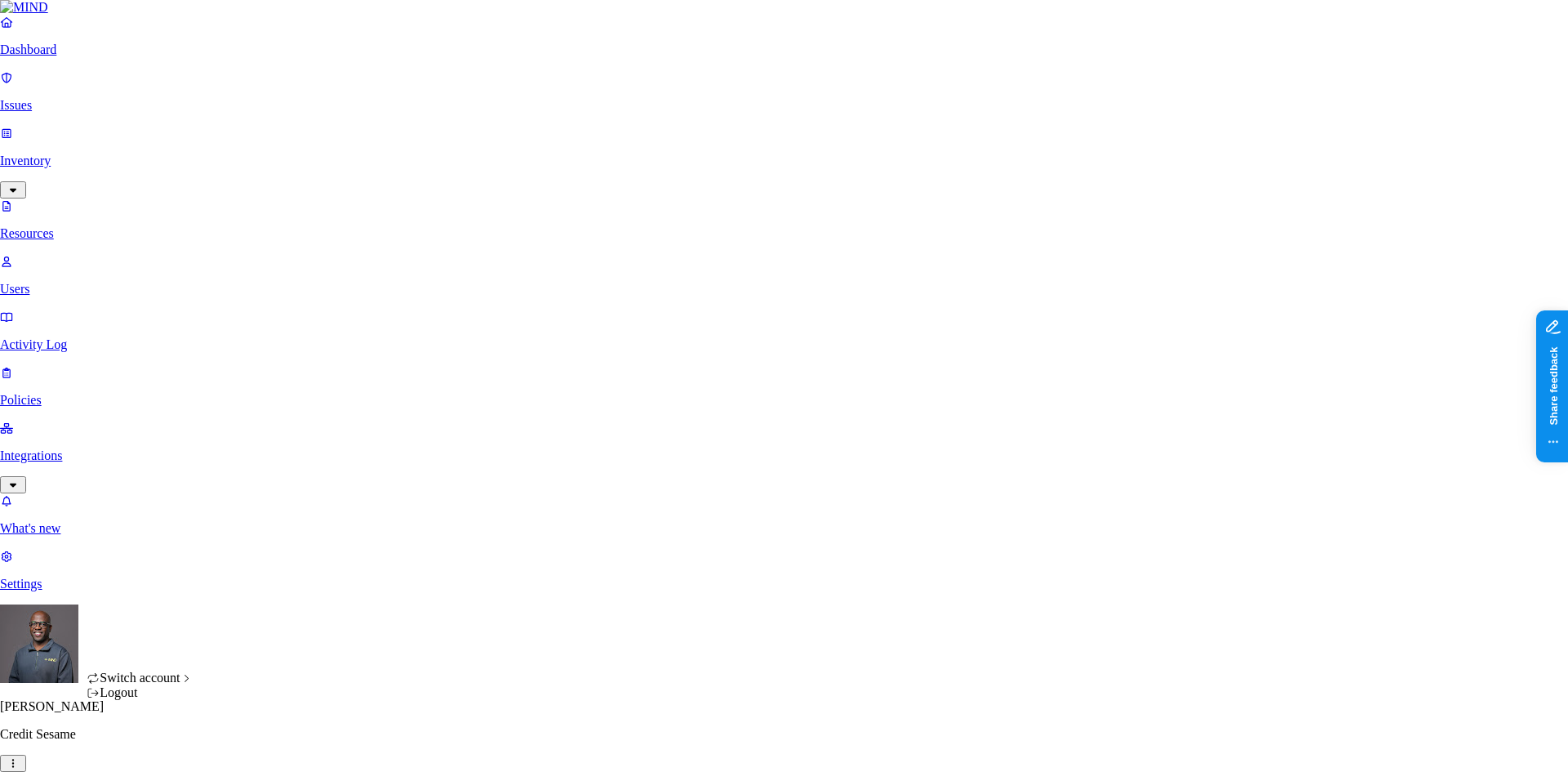
click at [154, 747] on html "Dashboard Issues Inventory Resources Users Activity Log Policies Integrations W…" at bounding box center [784, 562] width 1568 height 1124
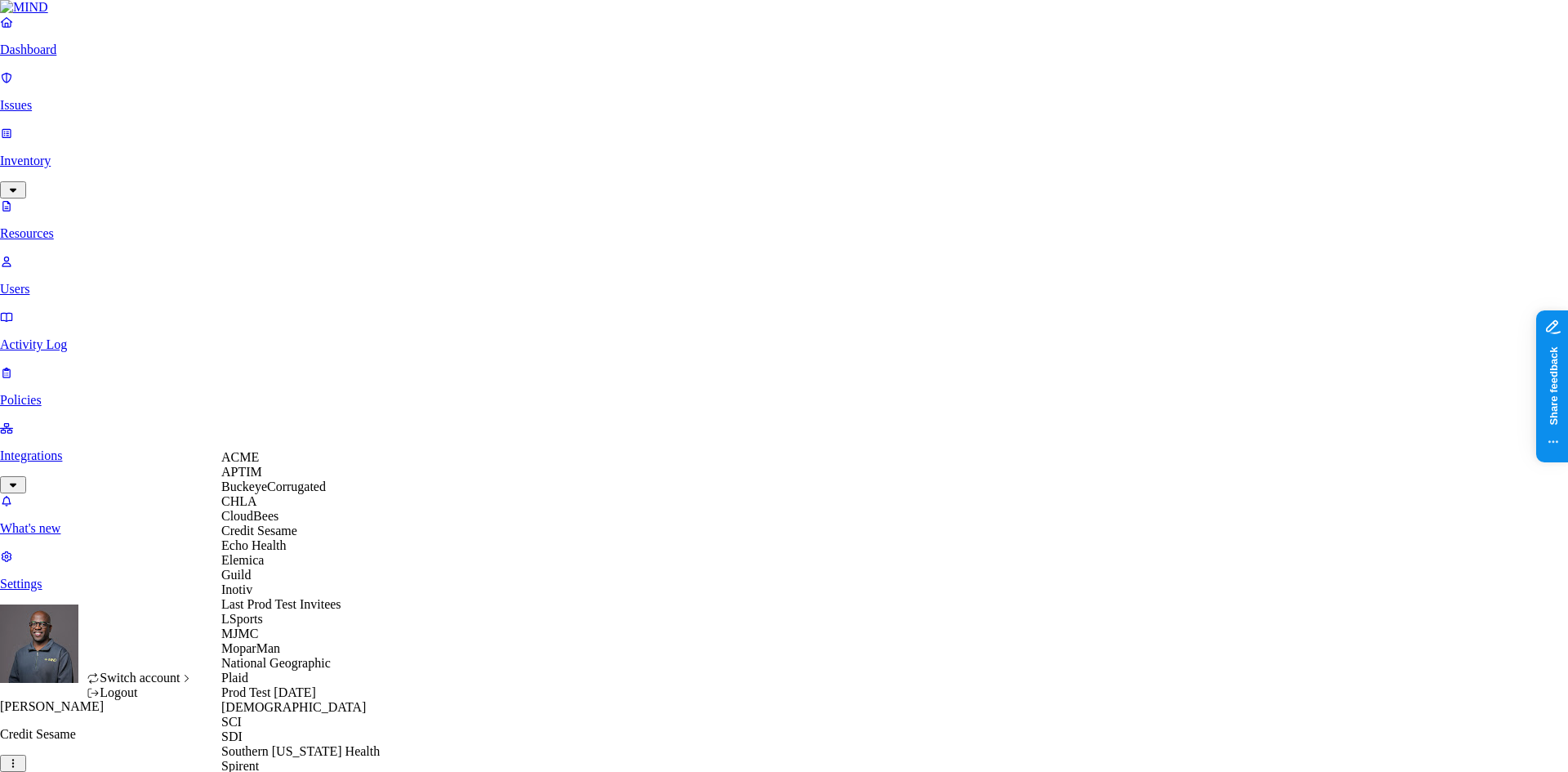
click at [276, 493] on span "BuckeyeCorrugated" at bounding box center [273, 486] width 104 height 14
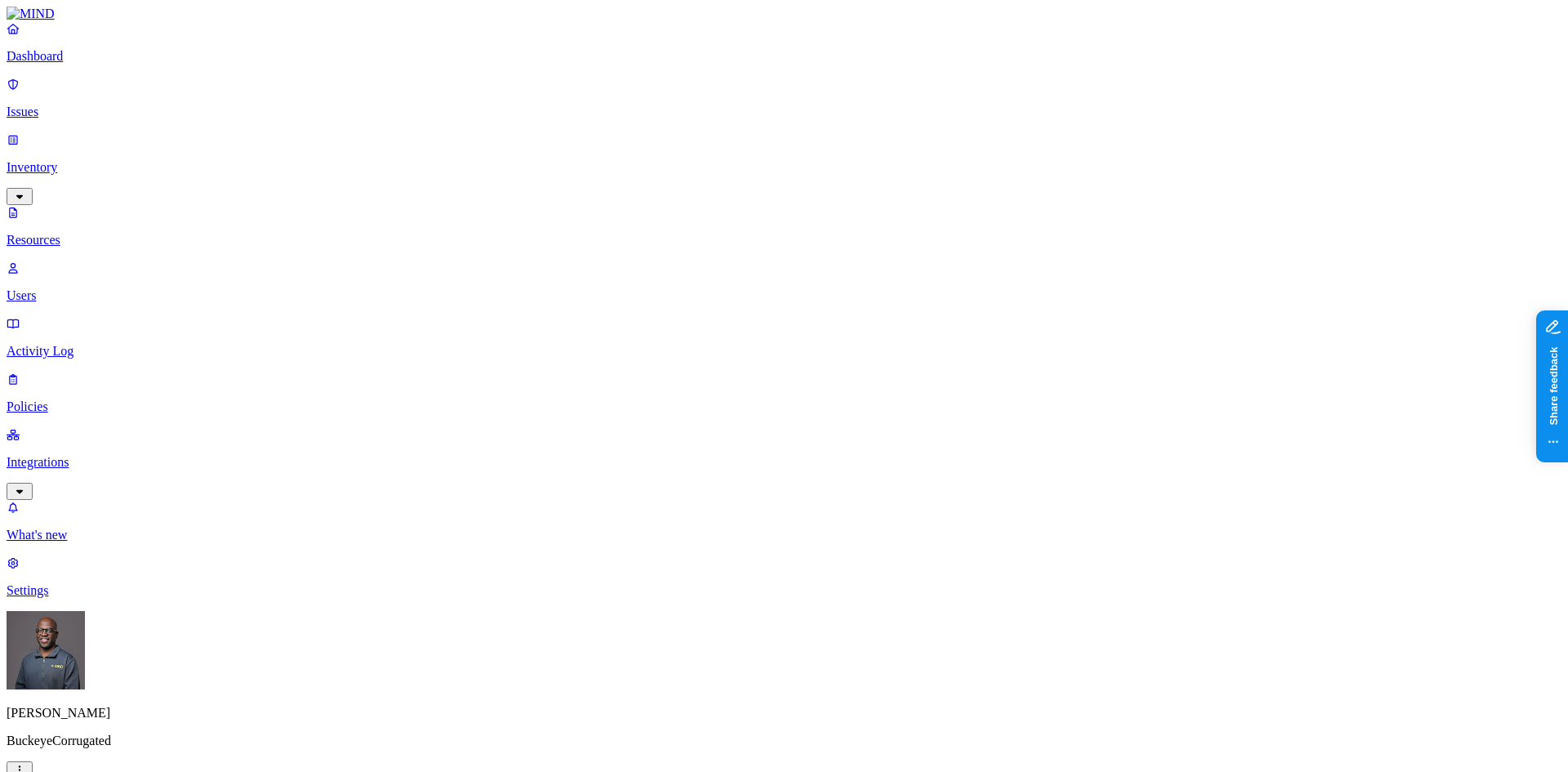
click at [76, 455] on p "Integrations" at bounding box center [784, 462] width 1555 height 15
click at [68, 64] on p "Dashboard" at bounding box center [784, 56] width 1555 height 15
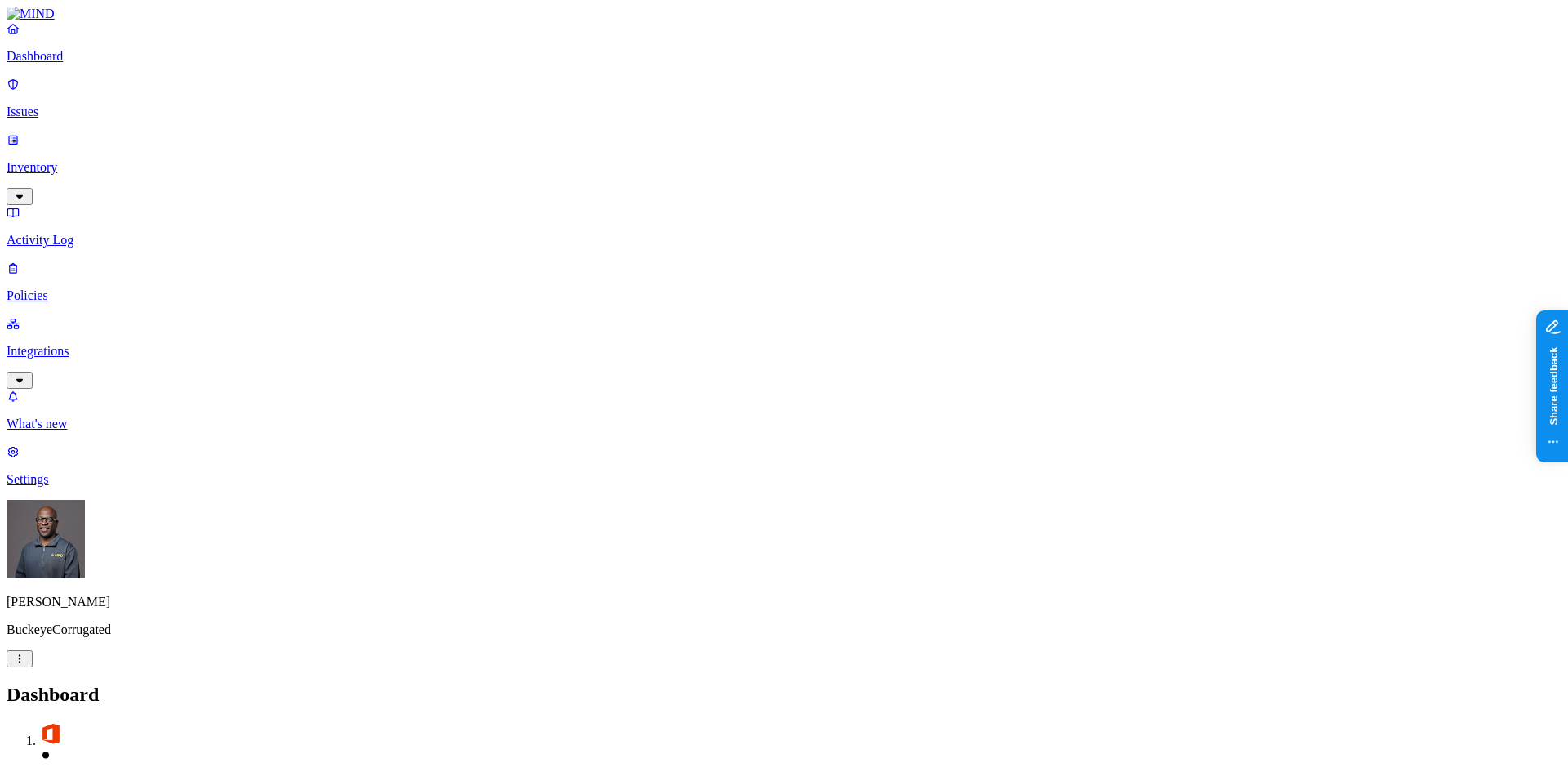
click at [78, 344] on p "Integrations" at bounding box center [784, 351] width 1555 height 15
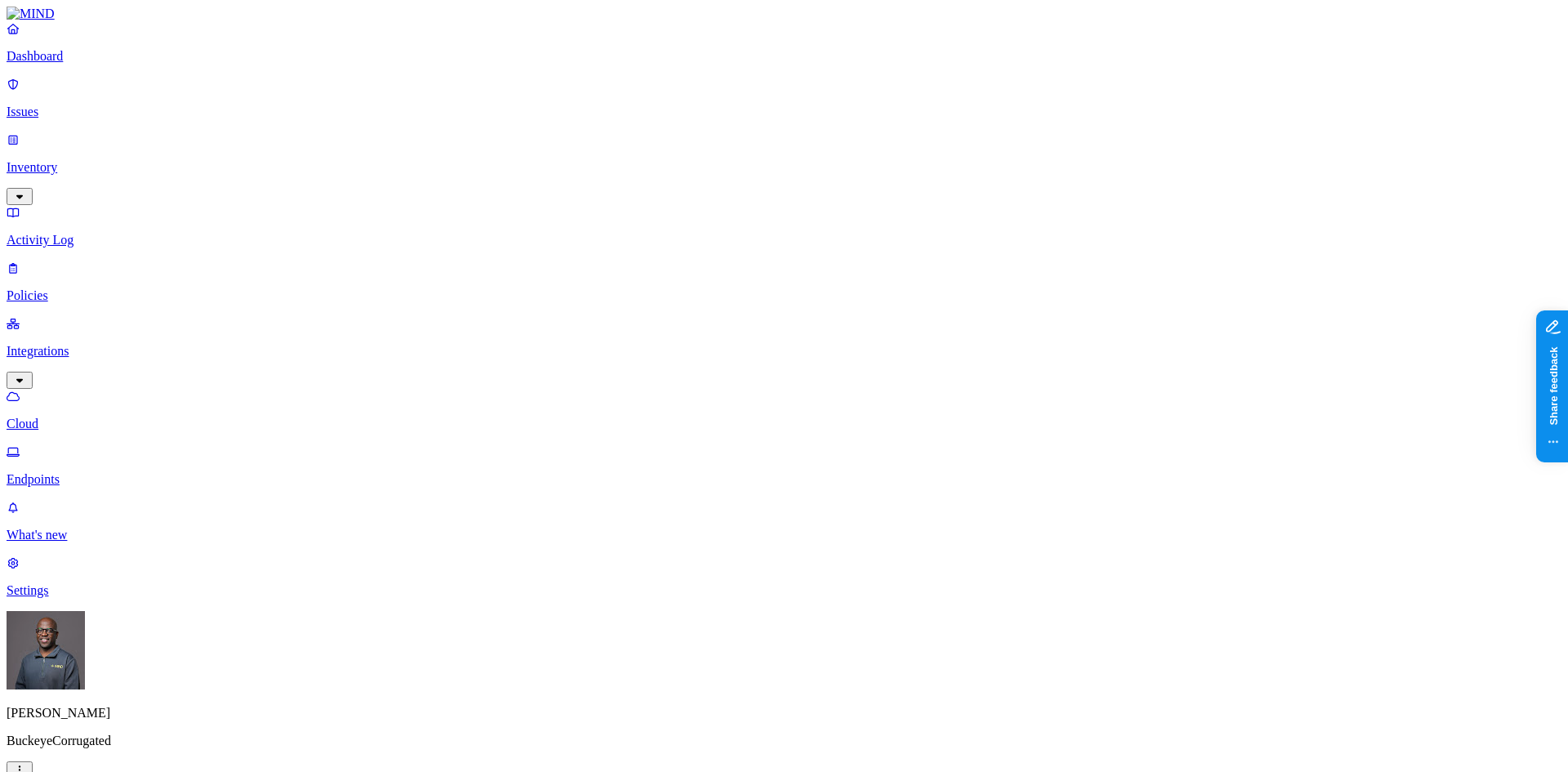
click at [84, 472] on p "Endpoints" at bounding box center [784, 479] width 1555 height 15
click at [79, 417] on p "Cloud" at bounding box center [784, 424] width 1555 height 15
click at [44, 64] on p "Dashboard" at bounding box center [784, 56] width 1555 height 15
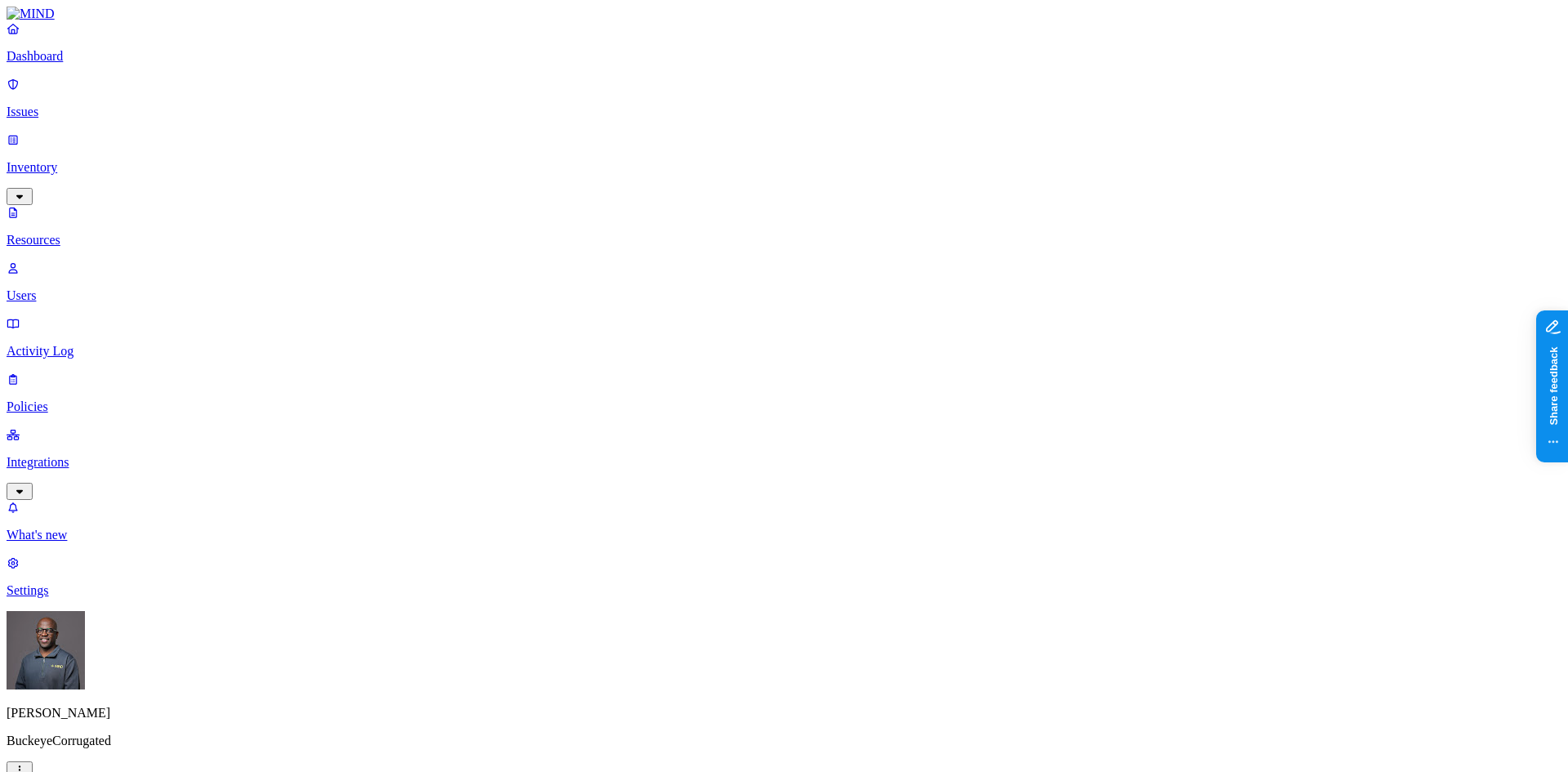
click at [67, 64] on p "Dashboard" at bounding box center [784, 56] width 1555 height 15
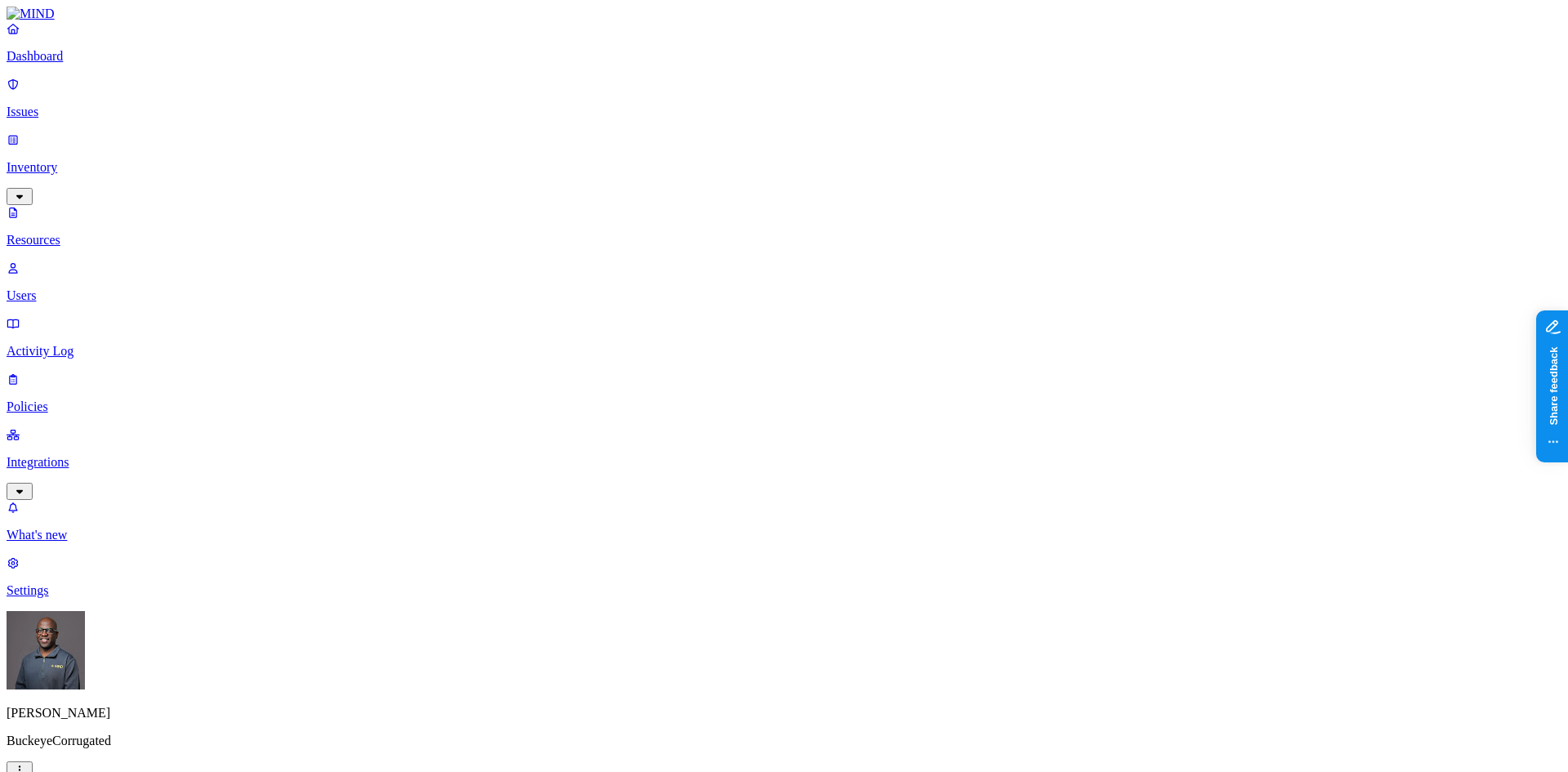
click at [92, 64] on p "Dashboard" at bounding box center [784, 56] width 1555 height 15
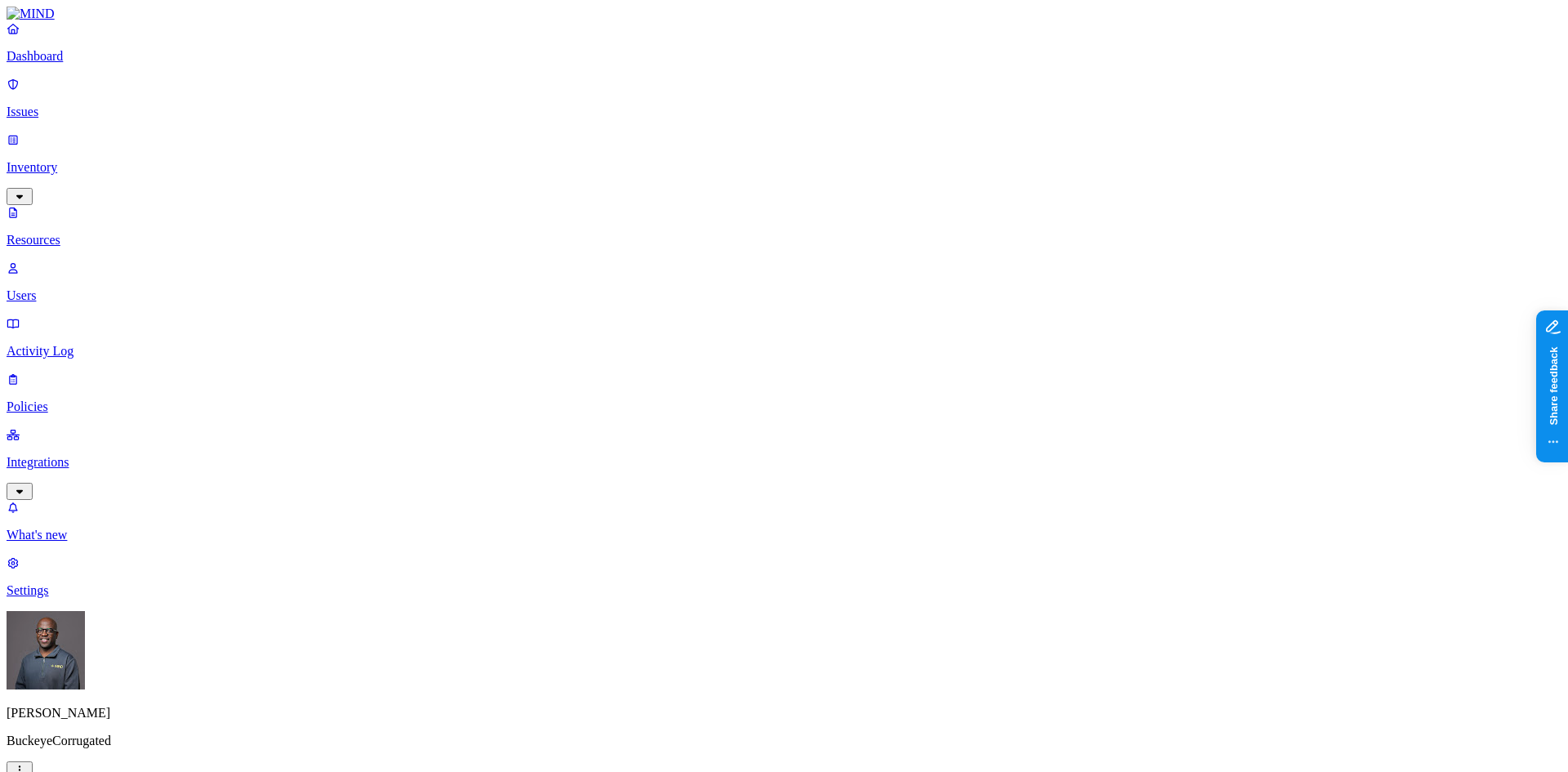
click at [798, 318] on div "Public" at bounding box center [798, 339] width 0 height 44
click at [798, 267] on button "button" at bounding box center [804, 269] width 13 height 5
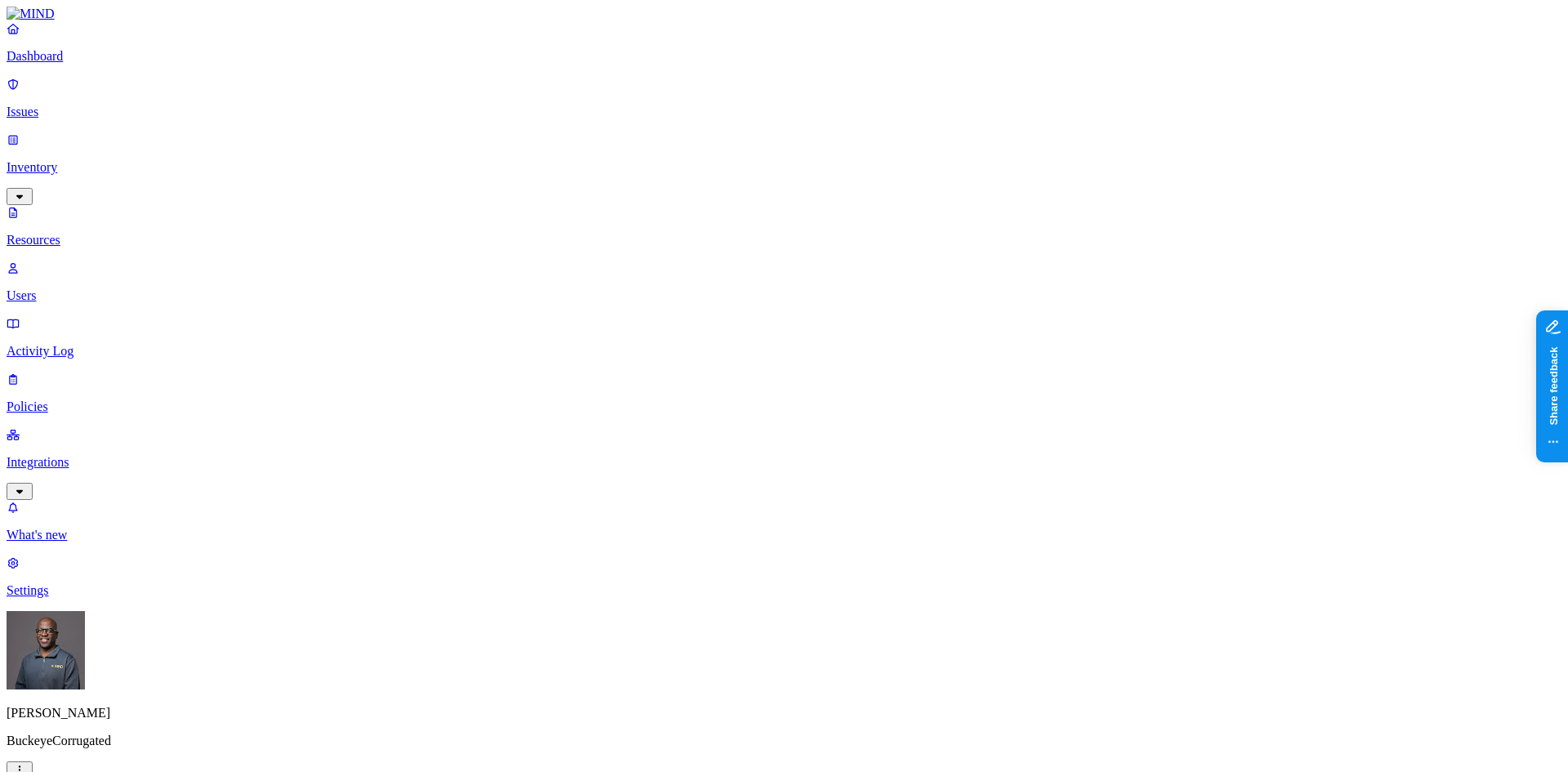
click at [68, 104] on p "Issues" at bounding box center [784, 111] width 1555 height 15
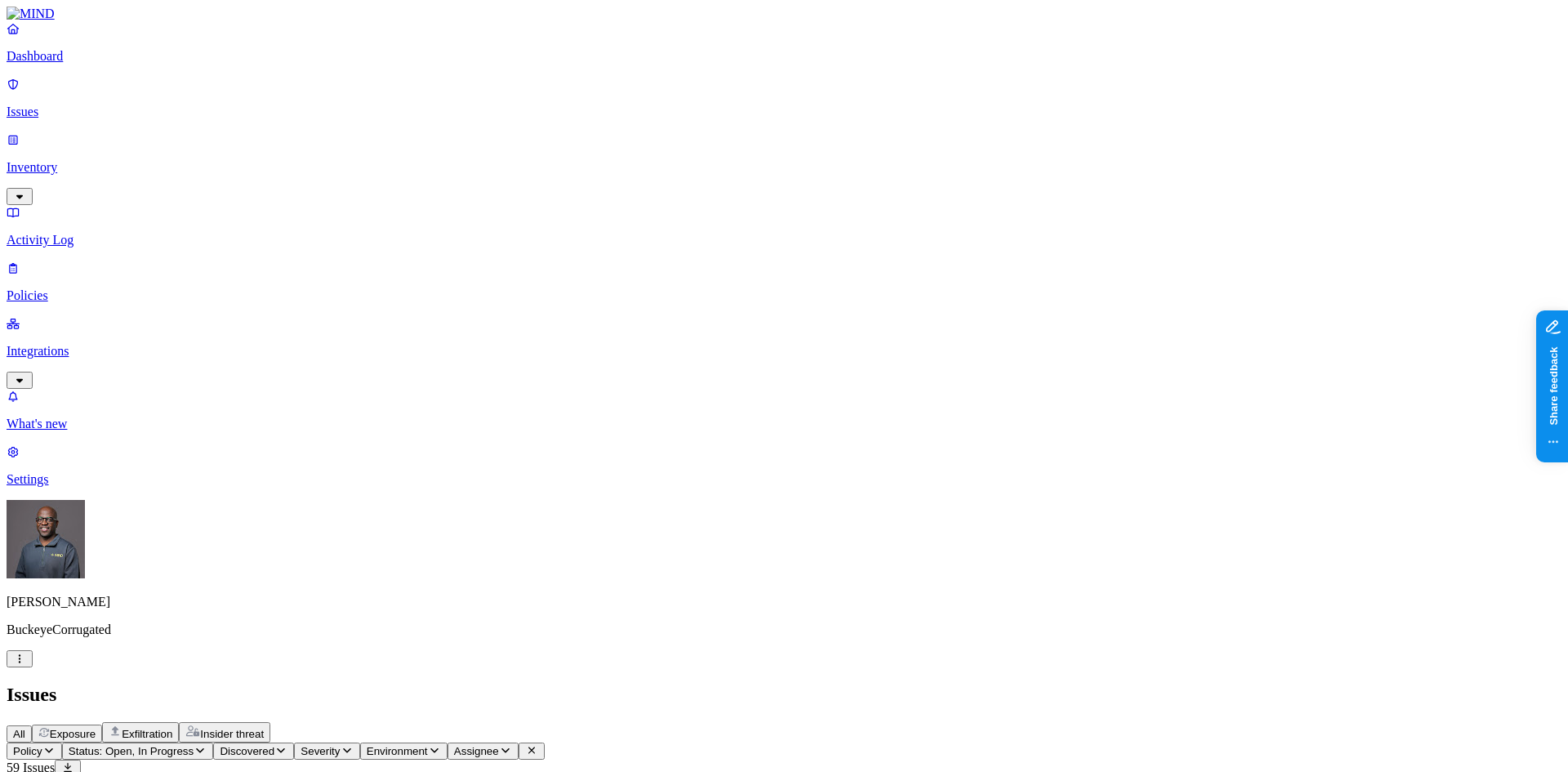
scroll to position [81, 0]
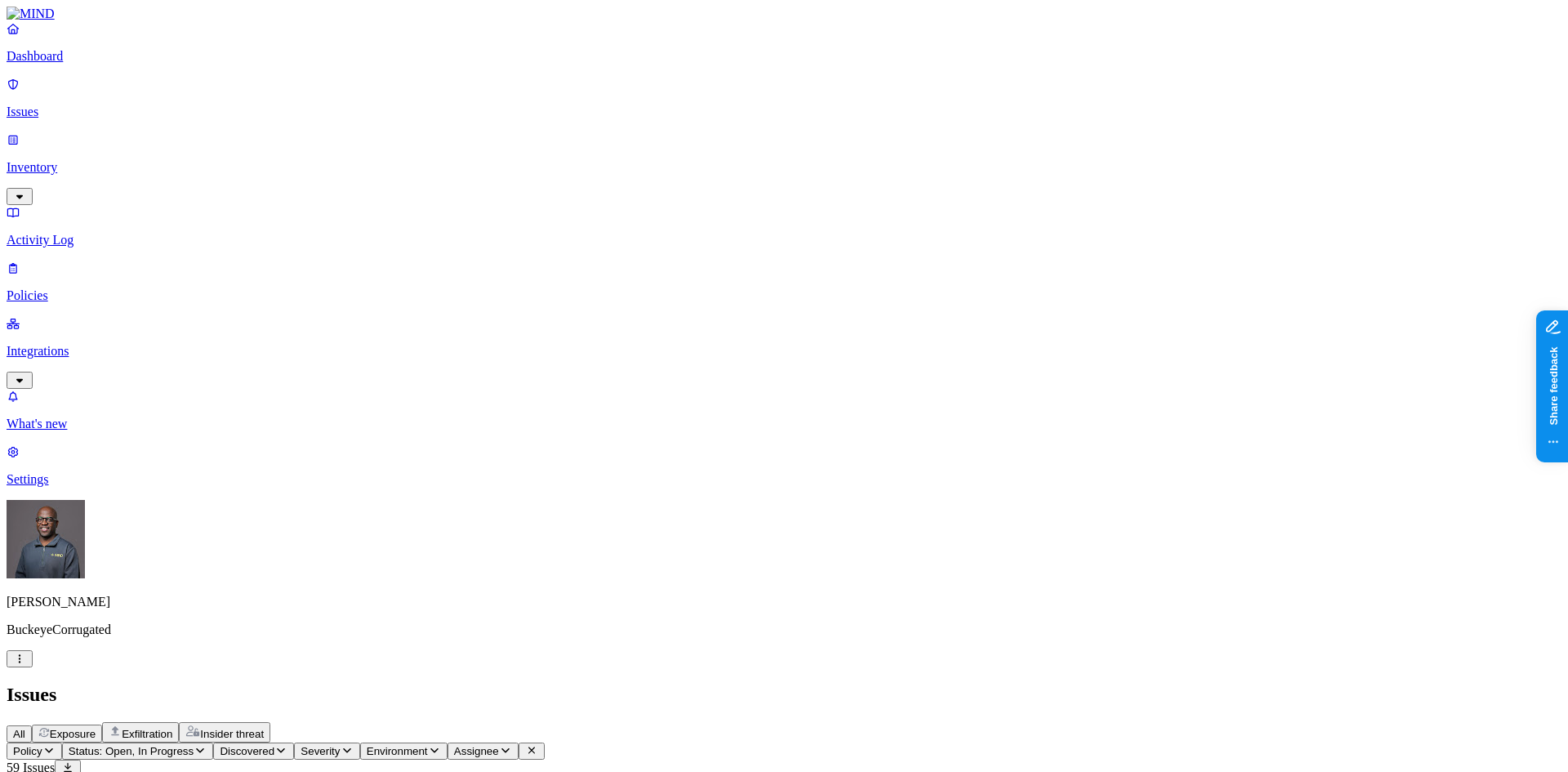
click at [173, 728] on span "Exfiltration" at bounding box center [147, 734] width 51 height 12
click at [71, 344] on p "Integrations" at bounding box center [784, 351] width 1555 height 15
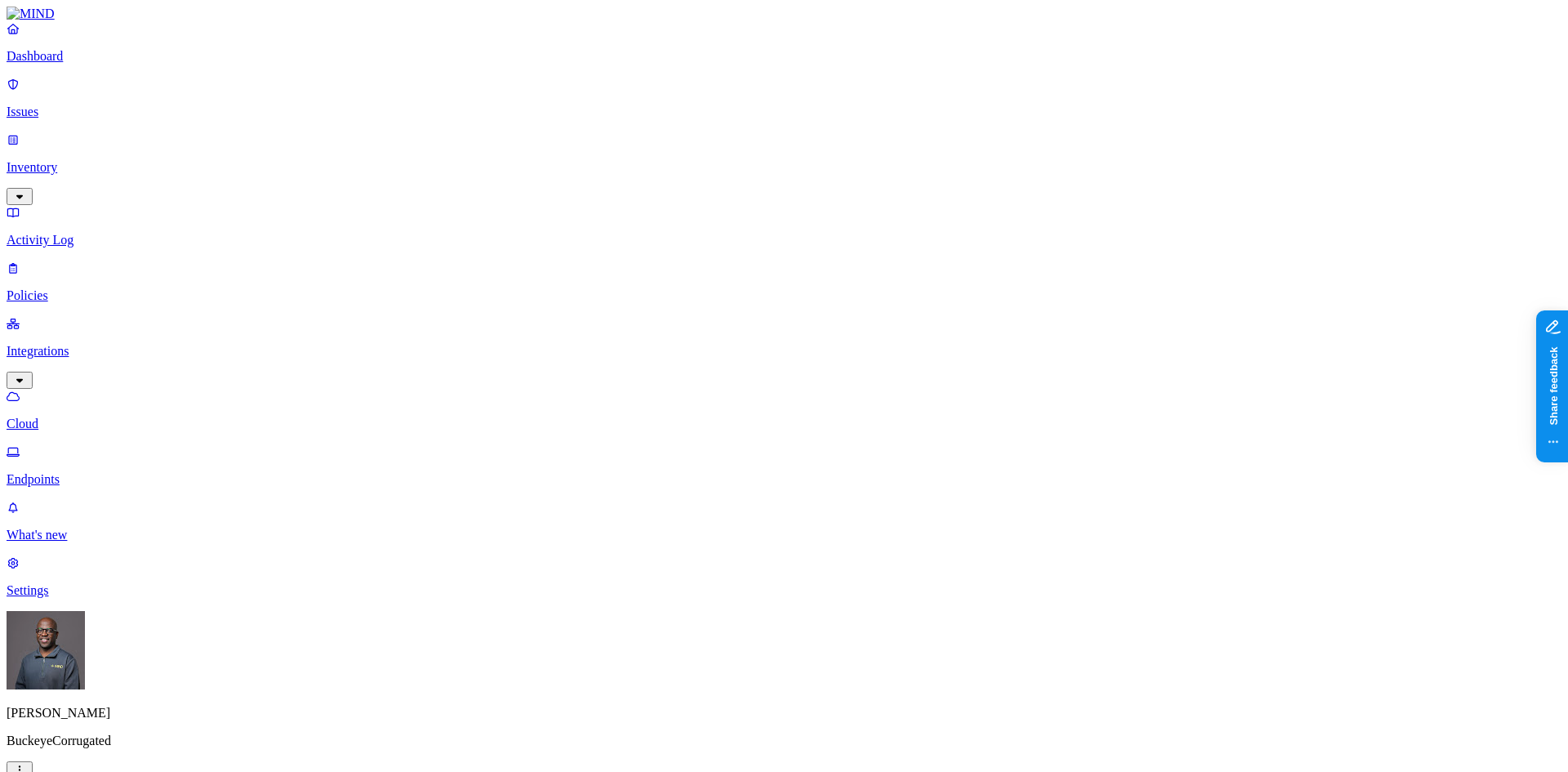
click at [65, 472] on p "Endpoints" at bounding box center [784, 479] width 1555 height 15
click at [65, 417] on p "Cloud" at bounding box center [784, 424] width 1555 height 15
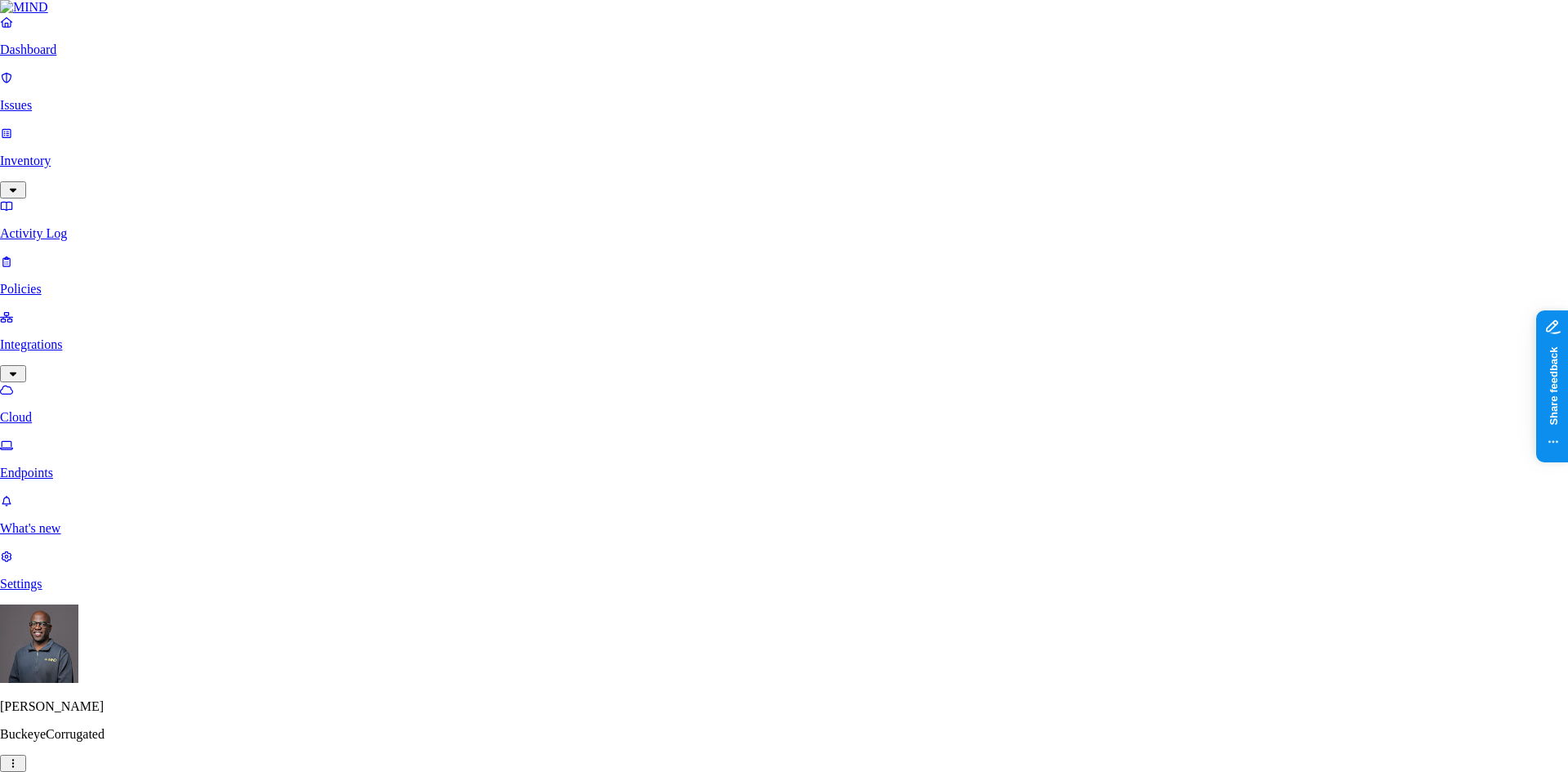
scroll to position [164, 0]
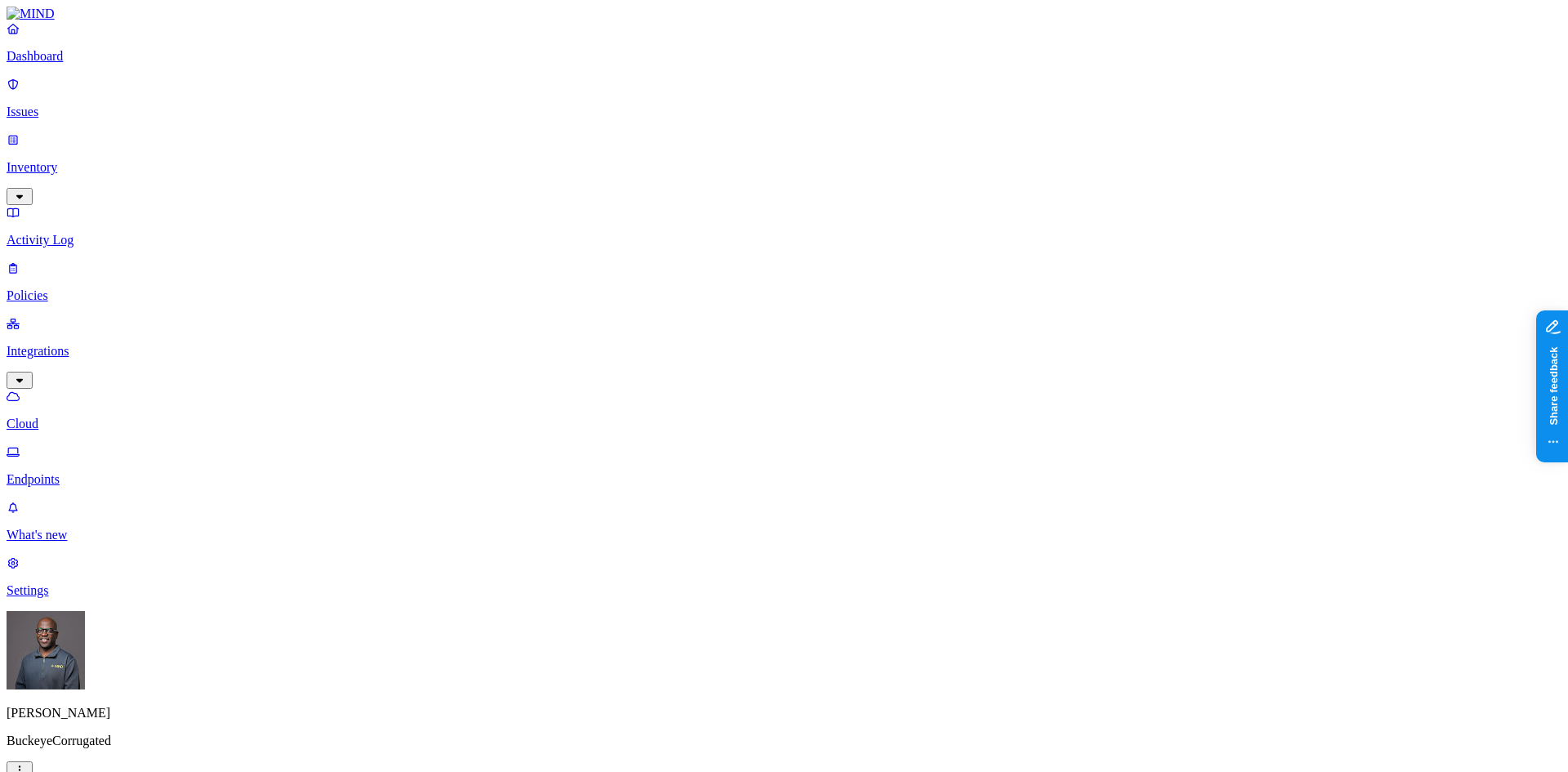
click at [44, 64] on p "Dashboard" at bounding box center [784, 56] width 1555 height 15
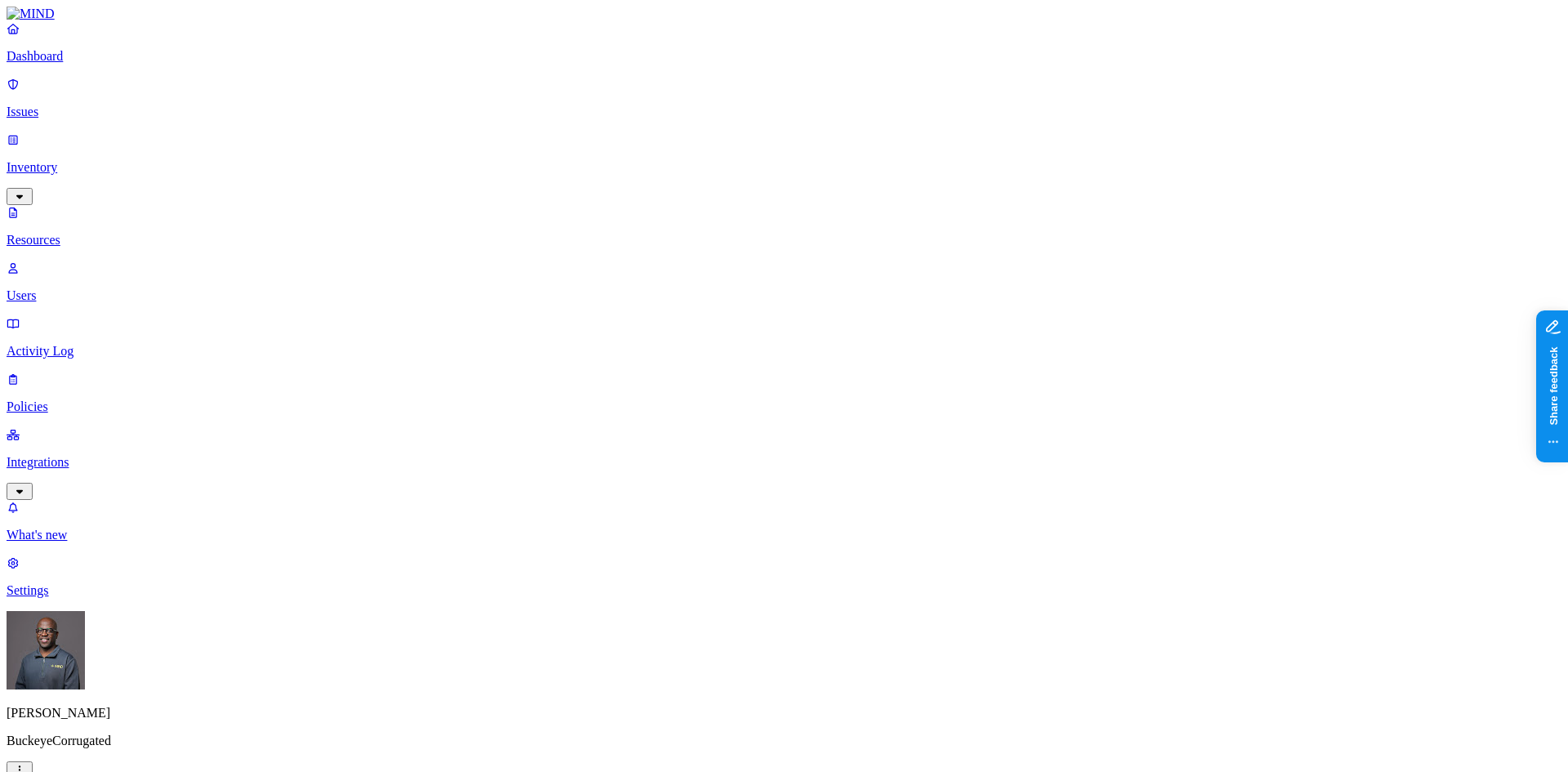
click at [786, 267] on button "button" at bounding box center [792, 269] width 13 height 5
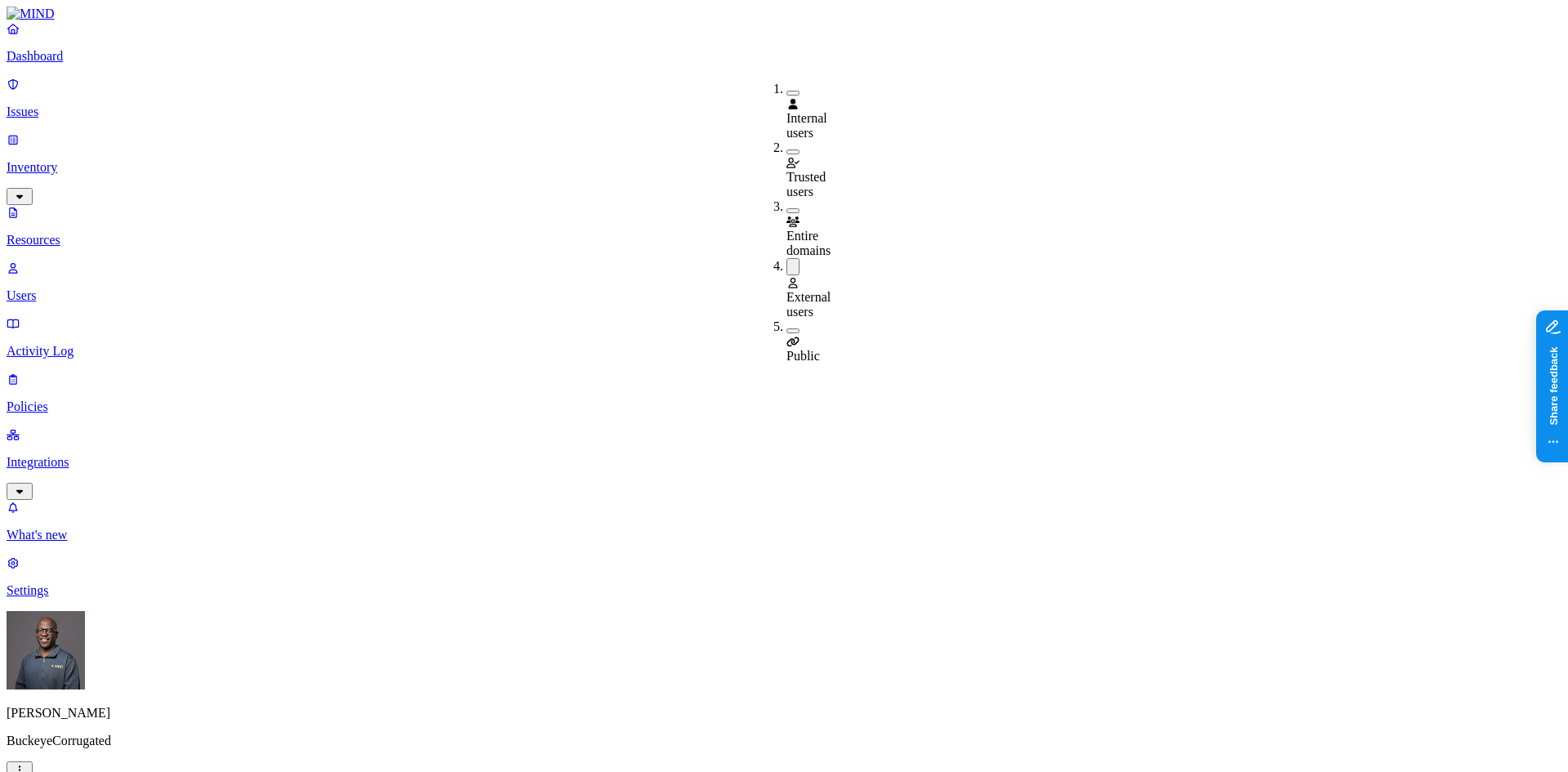
click at [786, 328] on button "button" at bounding box center [792, 330] width 13 height 5
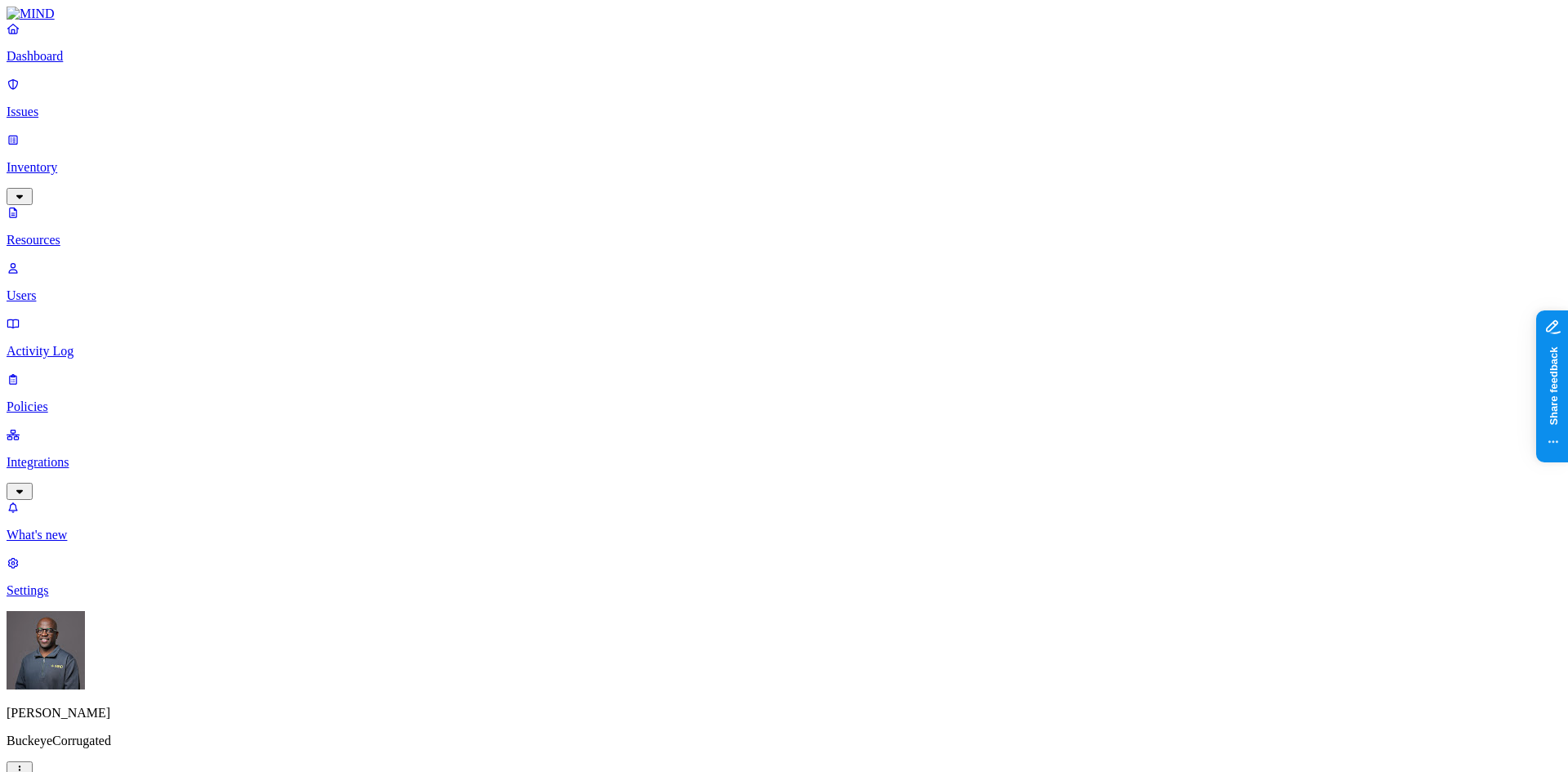
click at [62, 104] on p "Issues" at bounding box center [784, 111] width 1555 height 15
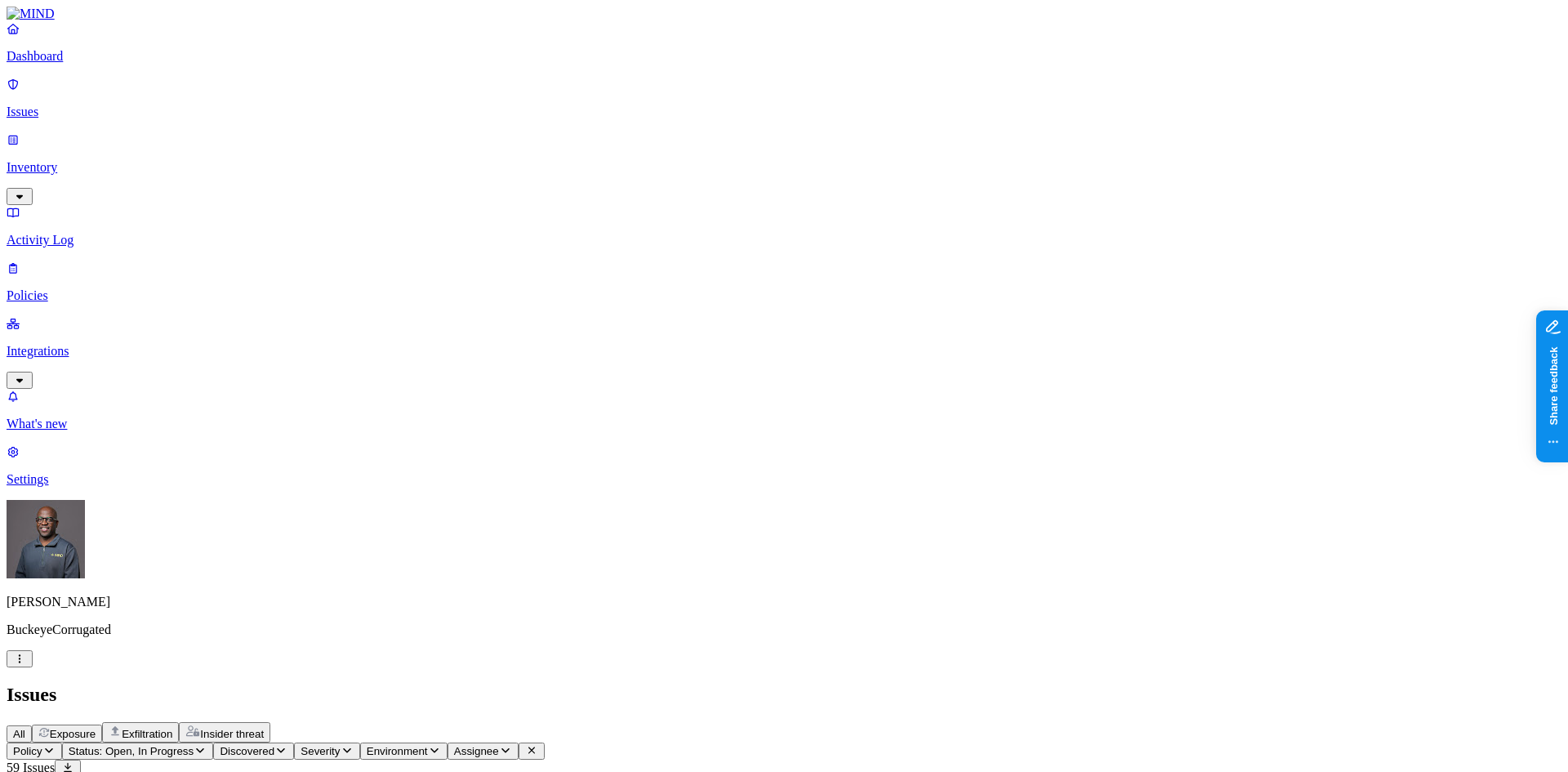
click at [173, 728] on span "Exfiltration" at bounding box center [147, 734] width 51 height 12
click at [264, 728] on span "Insider threat" at bounding box center [232, 734] width 63 height 12
click at [81, 64] on p "Dashboard" at bounding box center [784, 56] width 1555 height 15
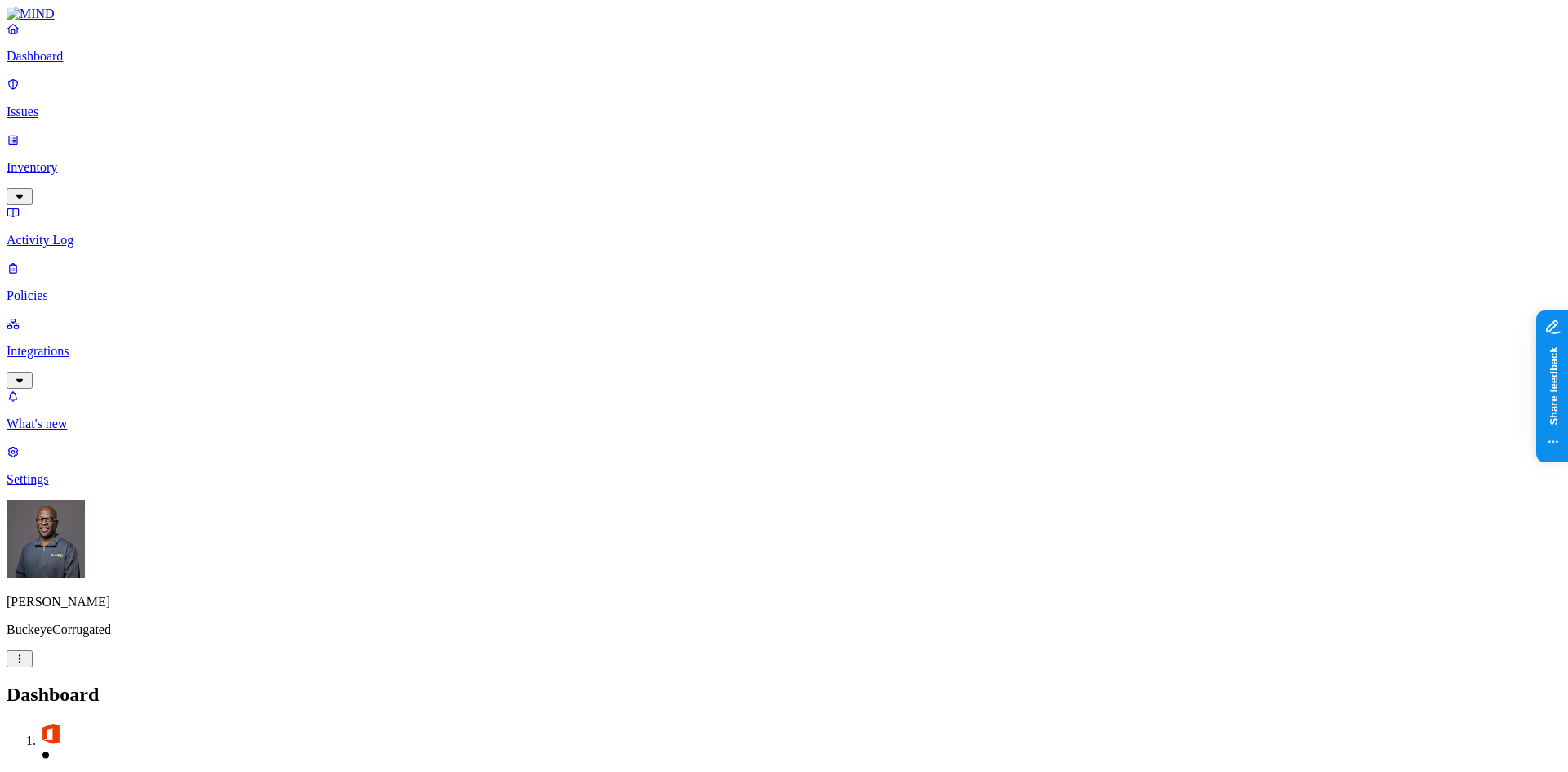
click at [63, 160] on p "Inventory" at bounding box center [784, 167] width 1555 height 15
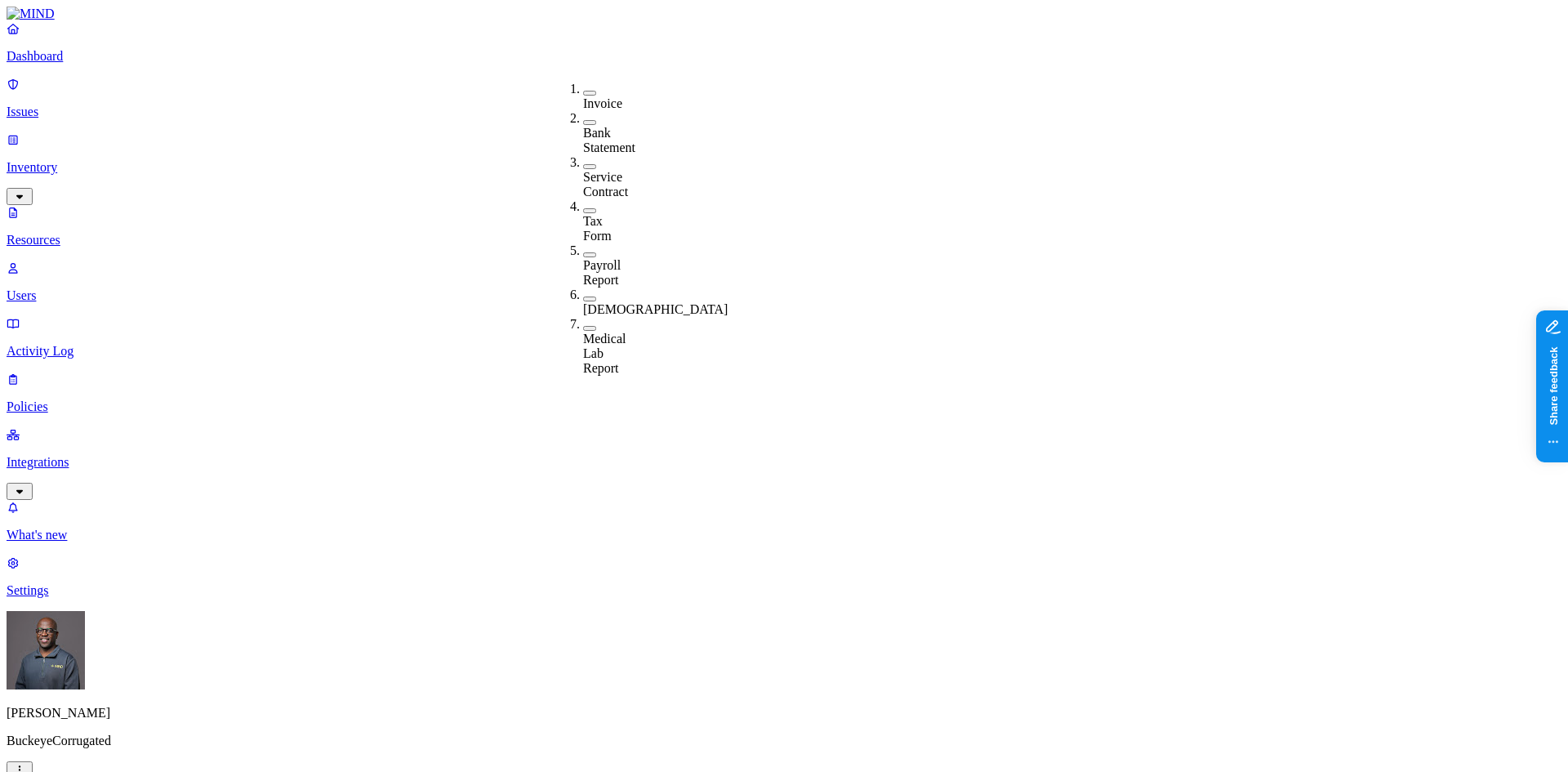
click at [583, 120] on button "button" at bounding box center [589, 122] width 13 height 5
click at [583, 90] on button "button" at bounding box center [589, 92] width 13 height 5
click at [583, 169] on button "button" at bounding box center [589, 171] width 13 height 5
click at [583, 215] on button "button" at bounding box center [589, 217] width 13 height 5
click at [583, 262] on button "button" at bounding box center [589, 264] width 13 height 5
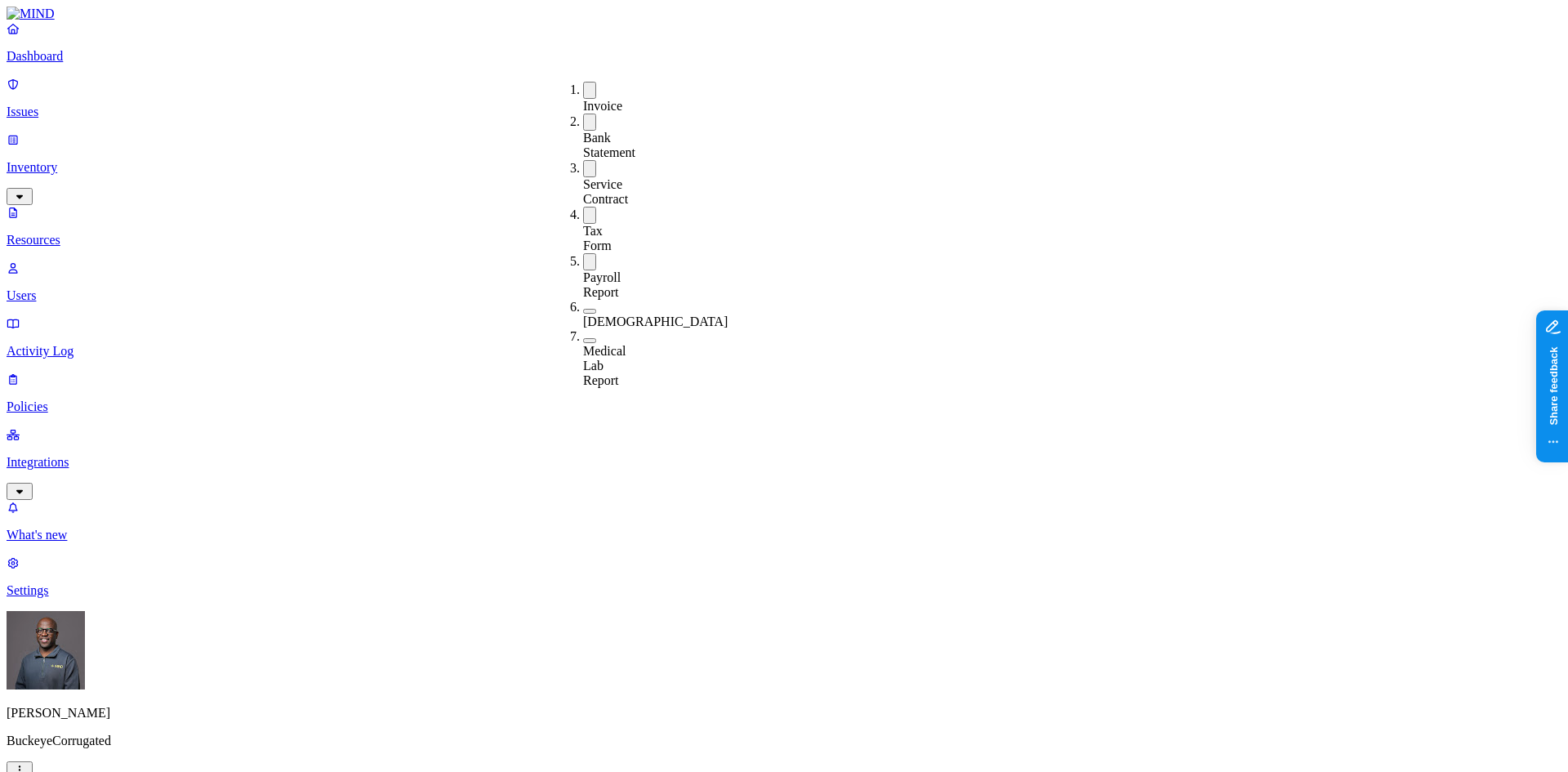
click at [583, 309] on button "button" at bounding box center [589, 311] width 13 height 5
click at [583, 340] on button "button" at bounding box center [589, 342] width 13 height 5
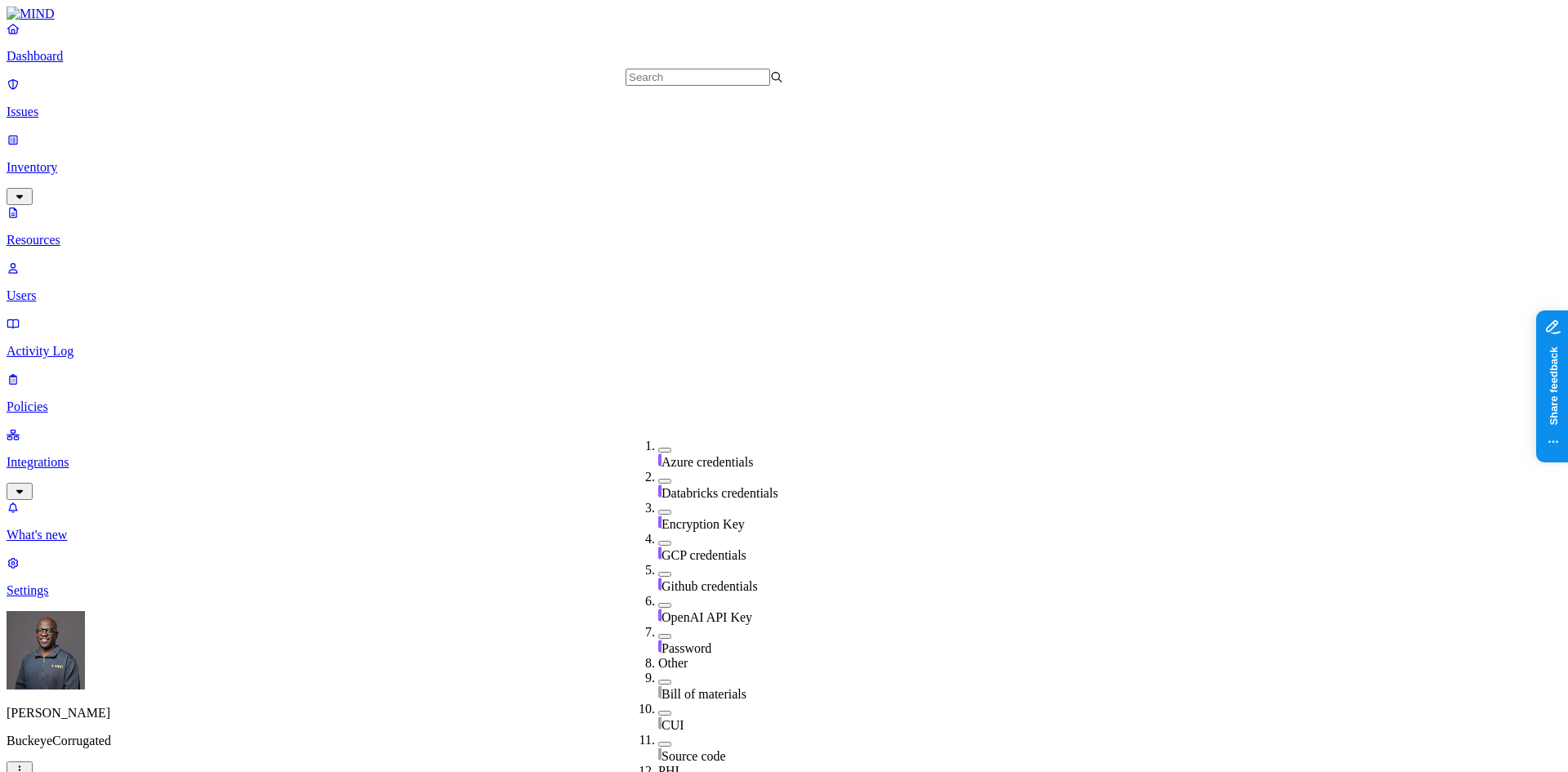
scroll to position [483, 0]
click at [659, 680] on button "button" at bounding box center [664, 682] width 13 height 5
click at [659, 713] on button "button" at bounding box center [664, 715] width 13 height 5
click at [659, 747] on button "button" at bounding box center [664, 749] width 13 height 5
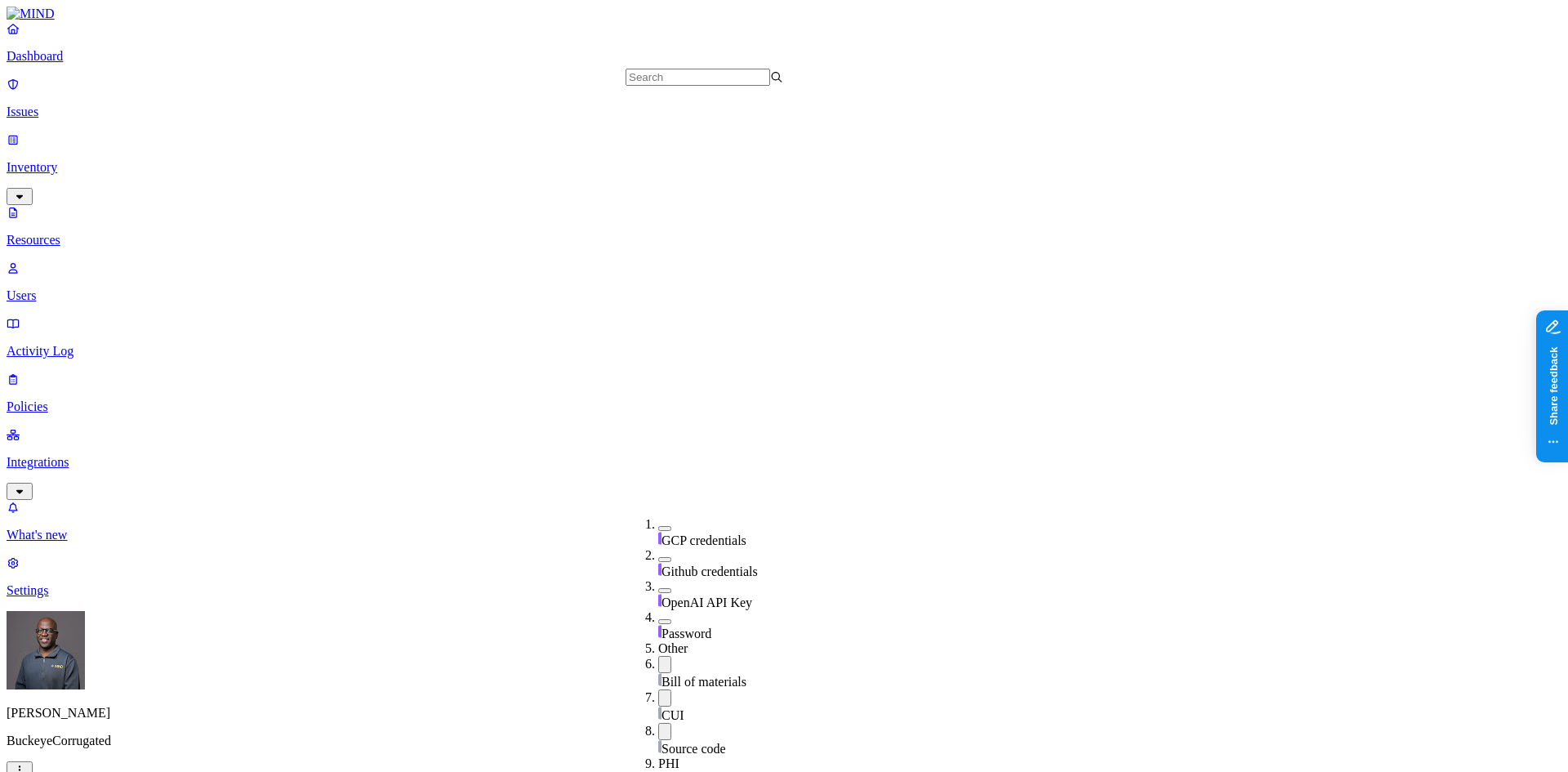
click at [659, 723] on button "button" at bounding box center [664, 731] width 13 height 17
click at [659, 769] on div "Electronic health record" at bounding box center [737, 784] width 158 height 31
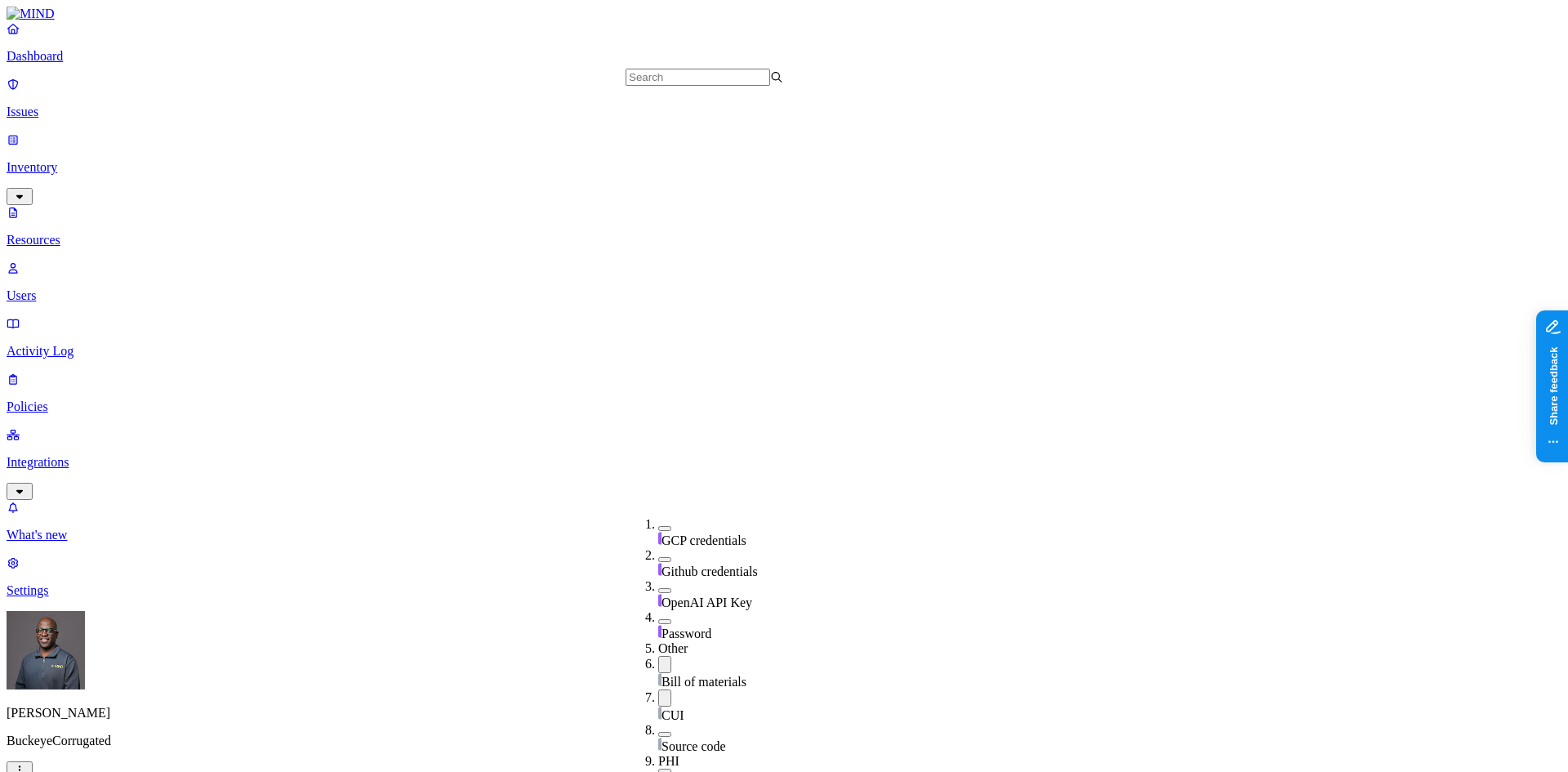
click at [659, 769] on button "button" at bounding box center [664, 777] width 13 height 17
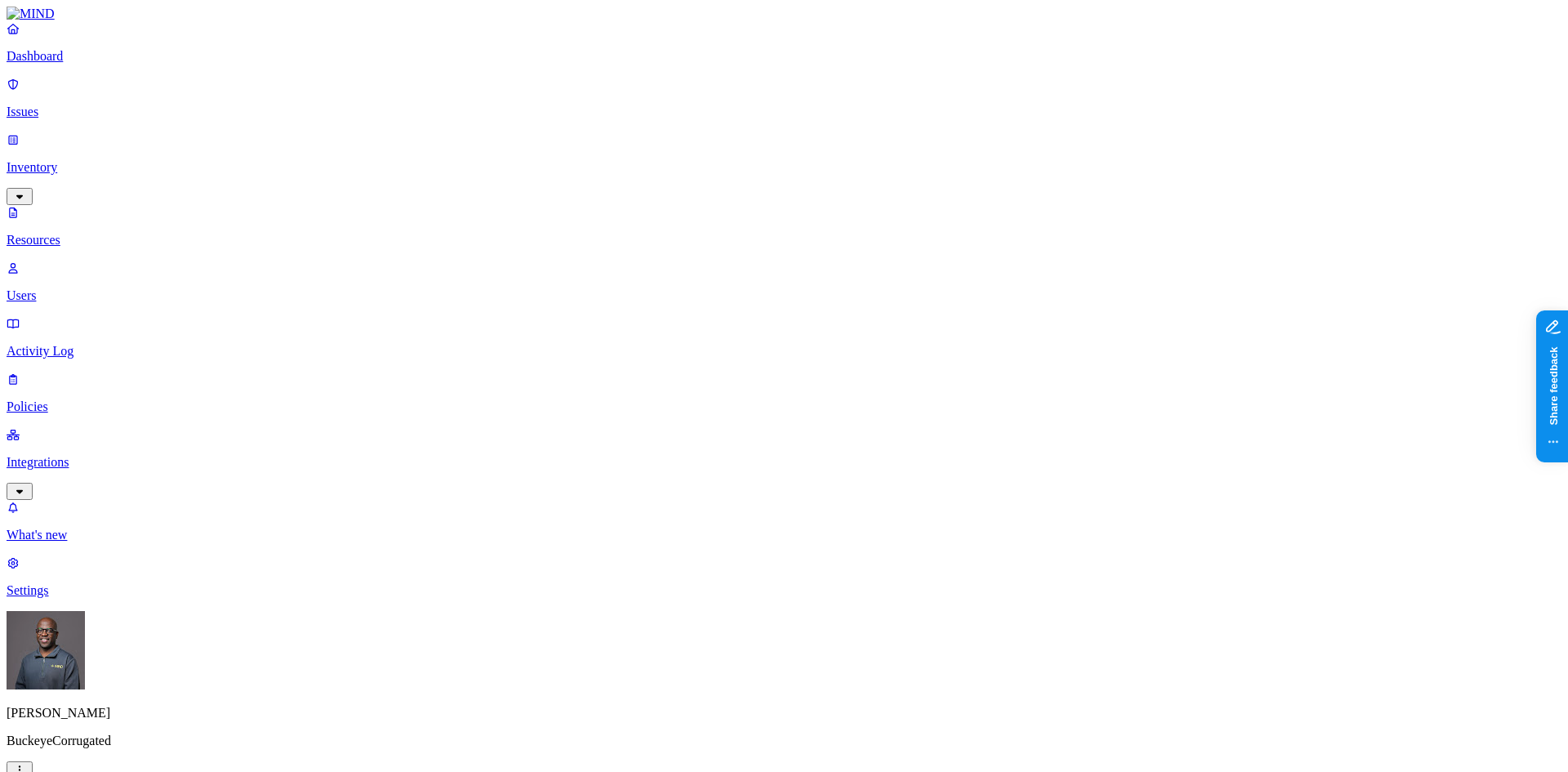
scroll to position [367, 0]
click at [62, 455] on p "Integrations" at bounding box center [784, 462] width 1555 height 15
click at [93, 445] on link "Endpoints" at bounding box center [784, 465] width 1555 height 43
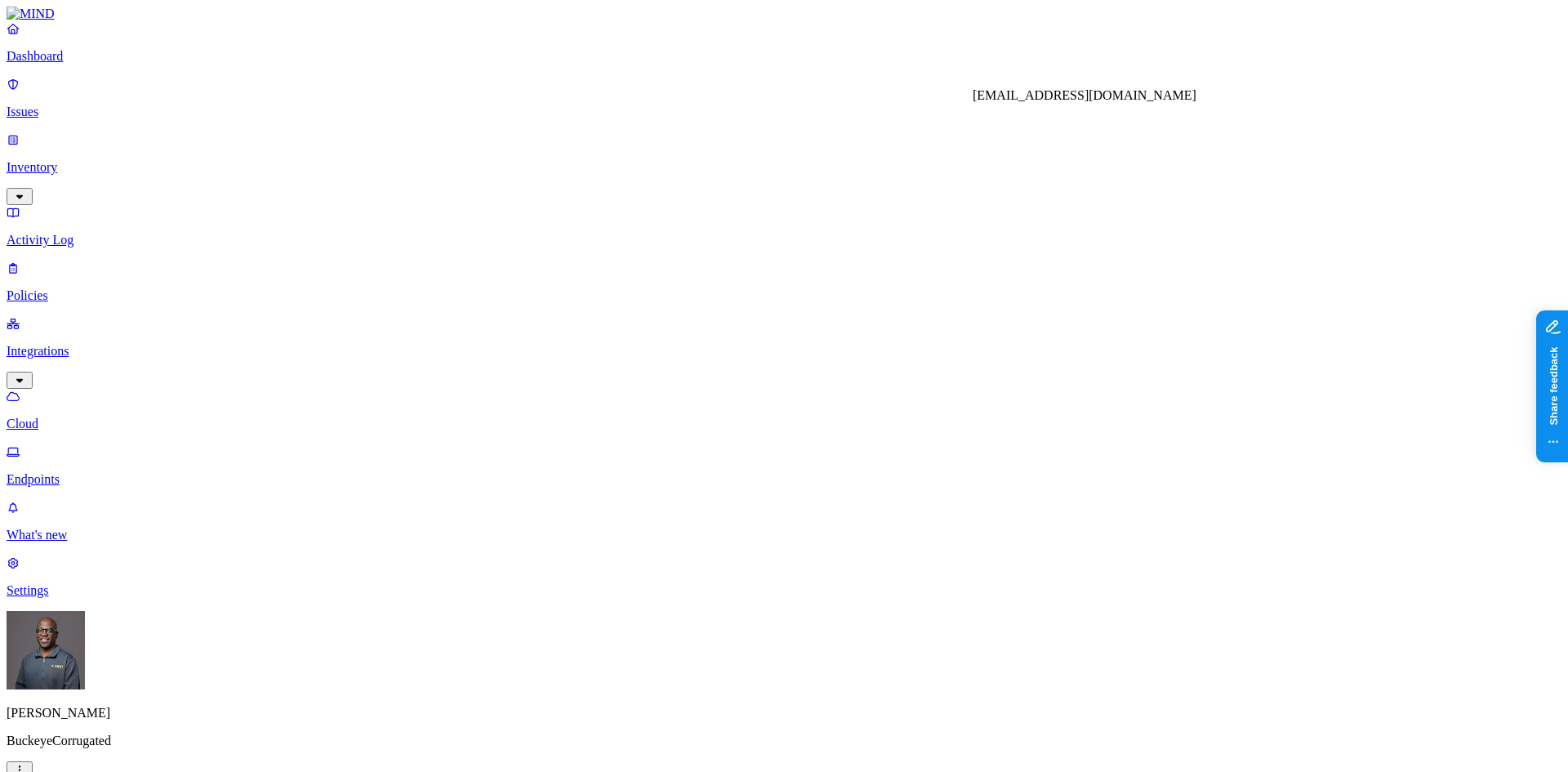
click at [64, 64] on p "Dashboard" at bounding box center [784, 56] width 1555 height 15
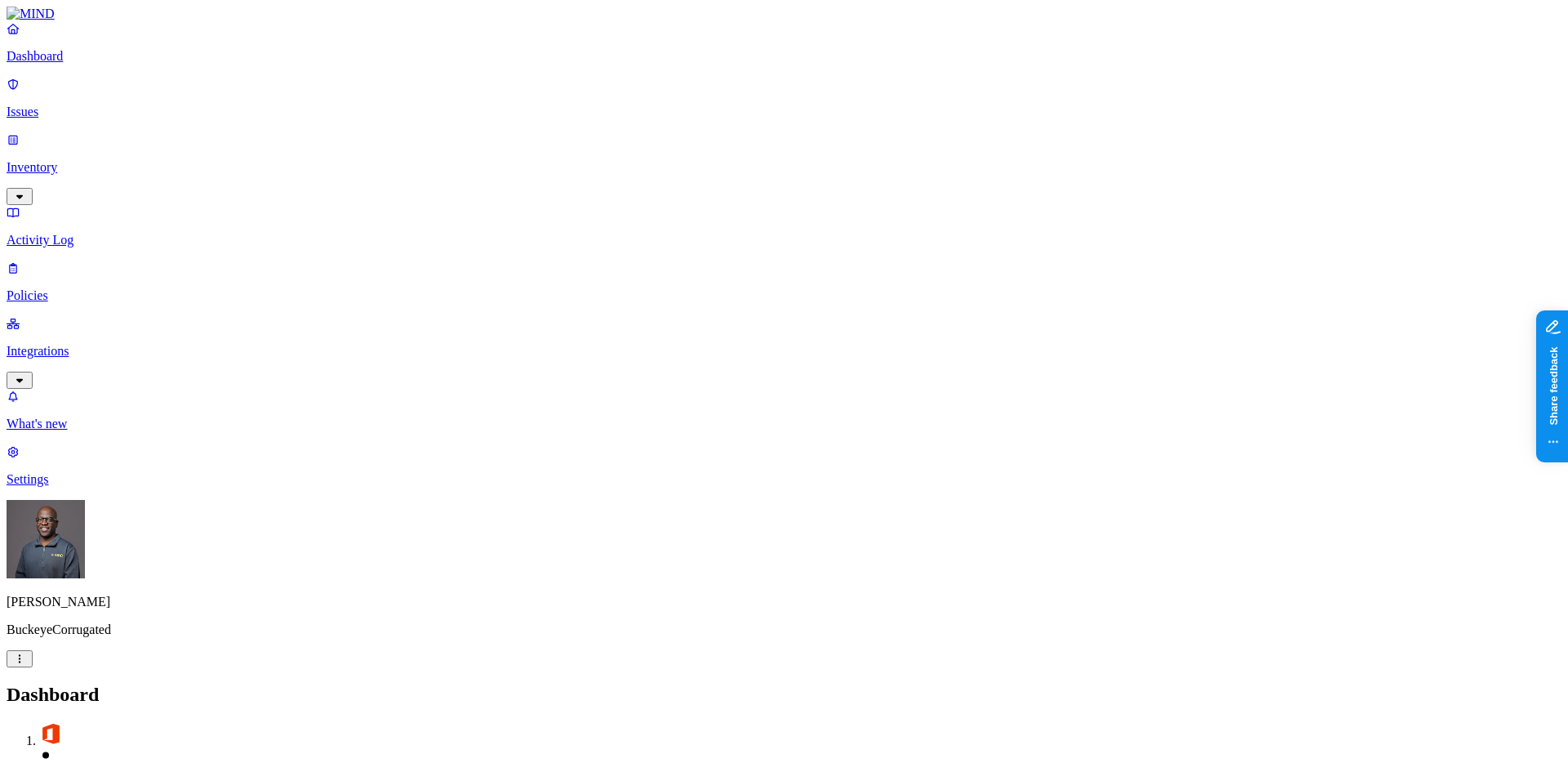
click at [67, 233] on p "Activity Log" at bounding box center [784, 240] width 1555 height 15
click at [59, 289] on p "Policies" at bounding box center [784, 296] width 1555 height 15
click at [87, 759] on icon "button" at bounding box center [80, 764] width 13 height 11
click at [364, 141] on div "Endpoint" at bounding box center [364, 156] width 0 height 30
click at [391, 111] on span "Cloud" at bounding box center [380, 118] width 32 height 14
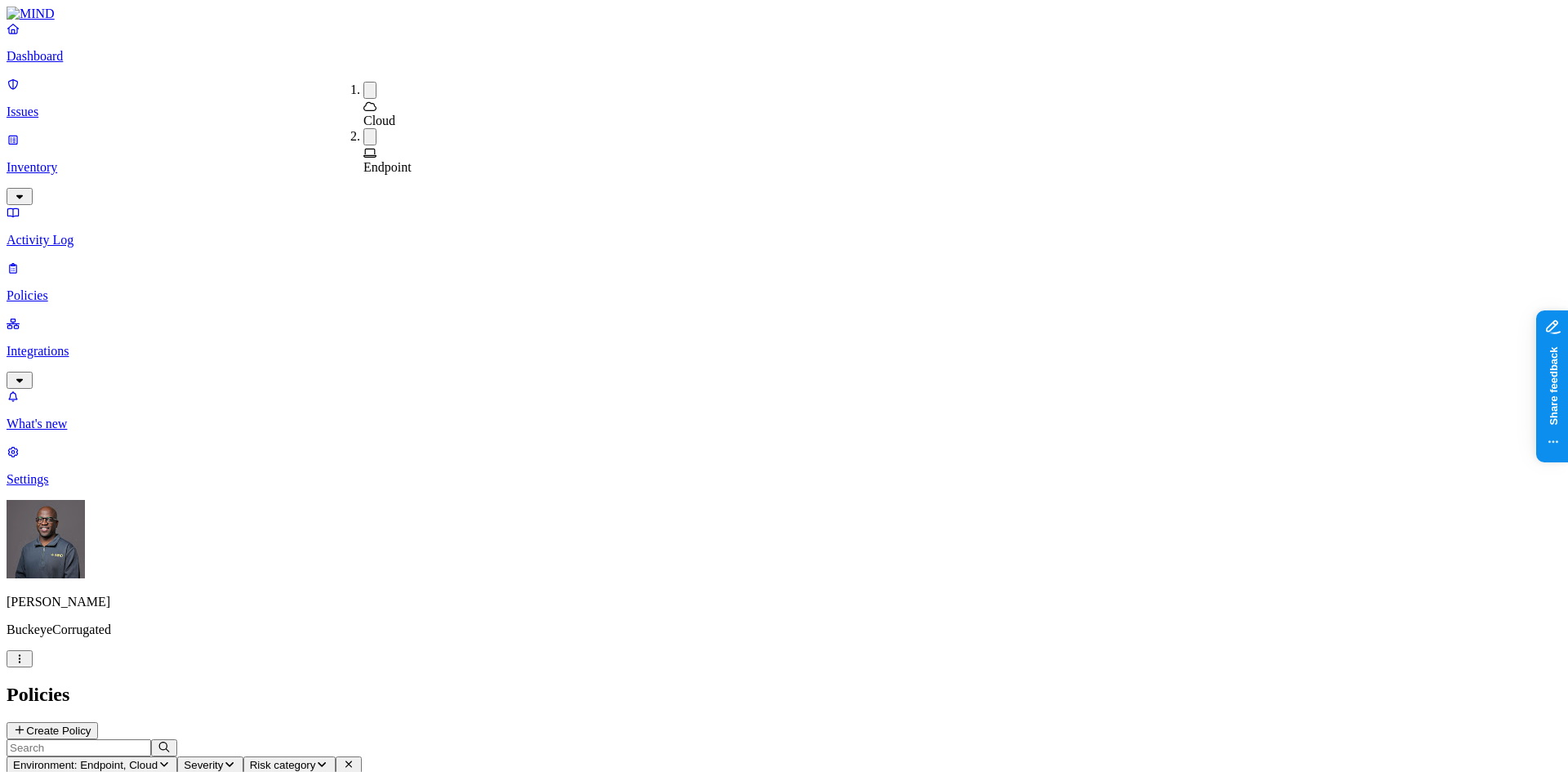
click at [364, 128] on button "button" at bounding box center [370, 136] width 13 height 17
click at [797, 684] on div "Policies Create Policy" at bounding box center [784, 711] width 1555 height 56
click at [66, 64] on p "Dashboard" at bounding box center [784, 56] width 1555 height 15
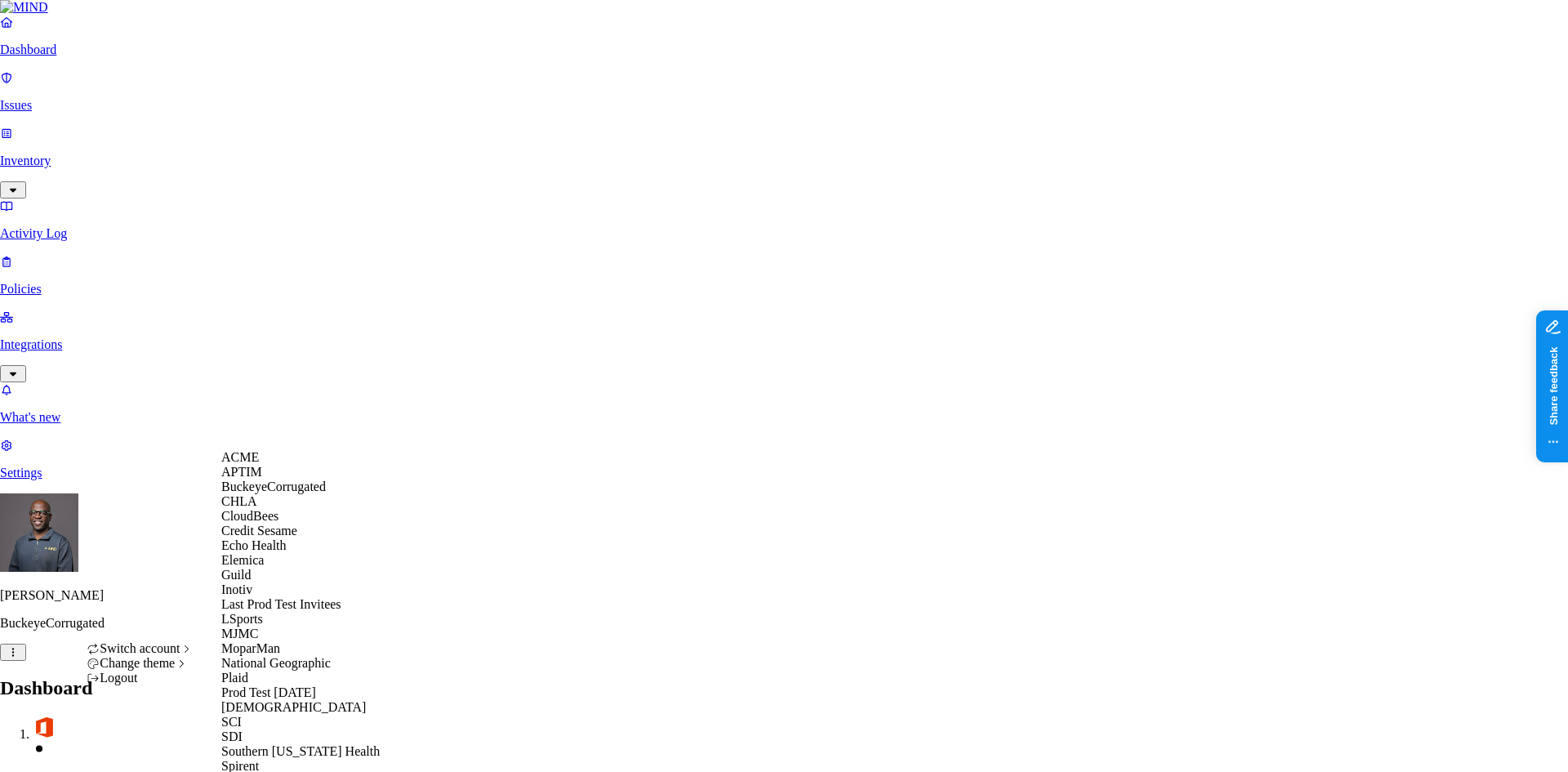
scroll to position [274, 0]
click at [299, 656] on span "National Geographic" at bounding box center [276, 663] width 109 height 14
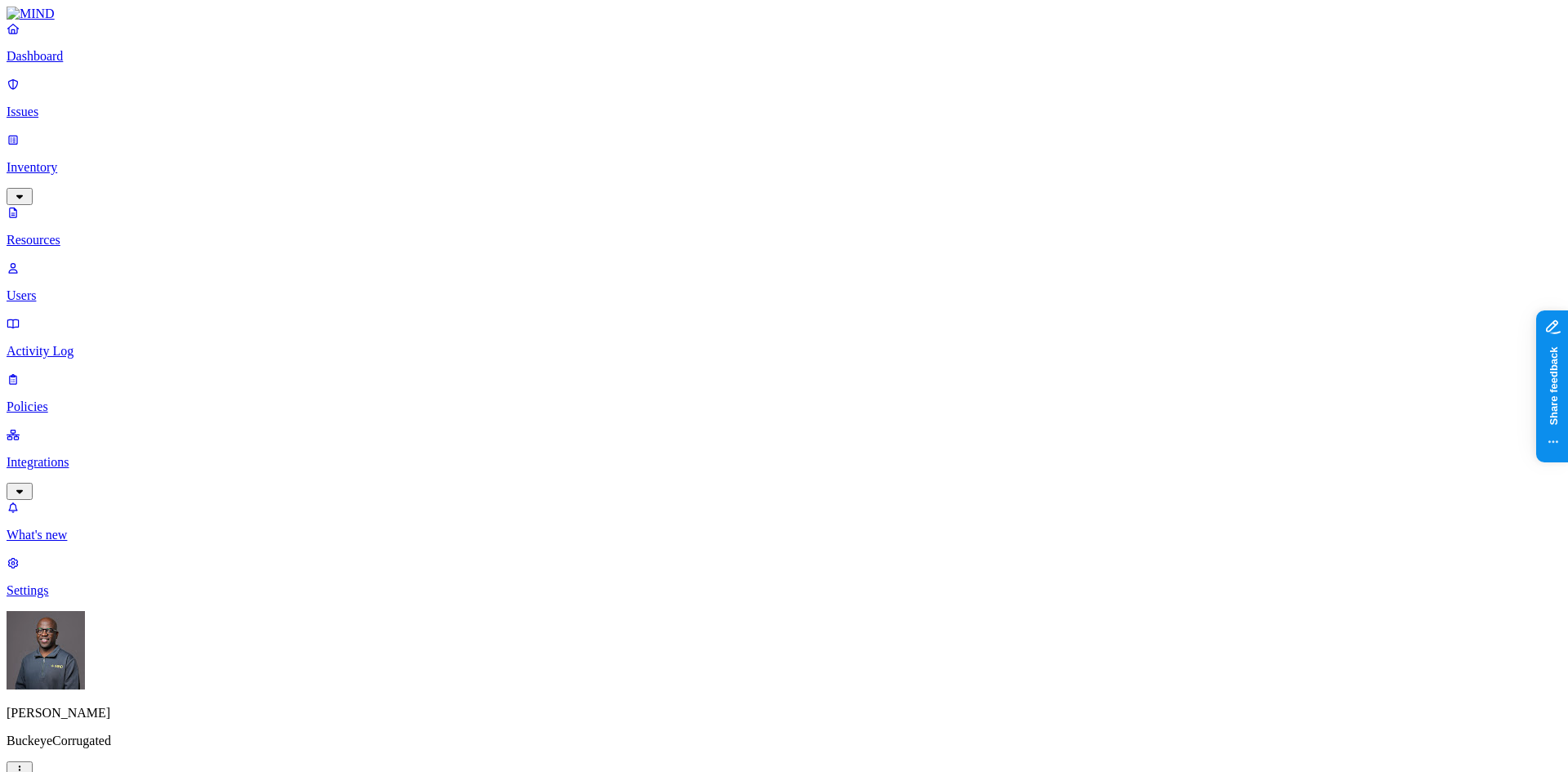
click at [45, 104] on p "Issues" at bounding box center [784, 111] width 1555 height 15
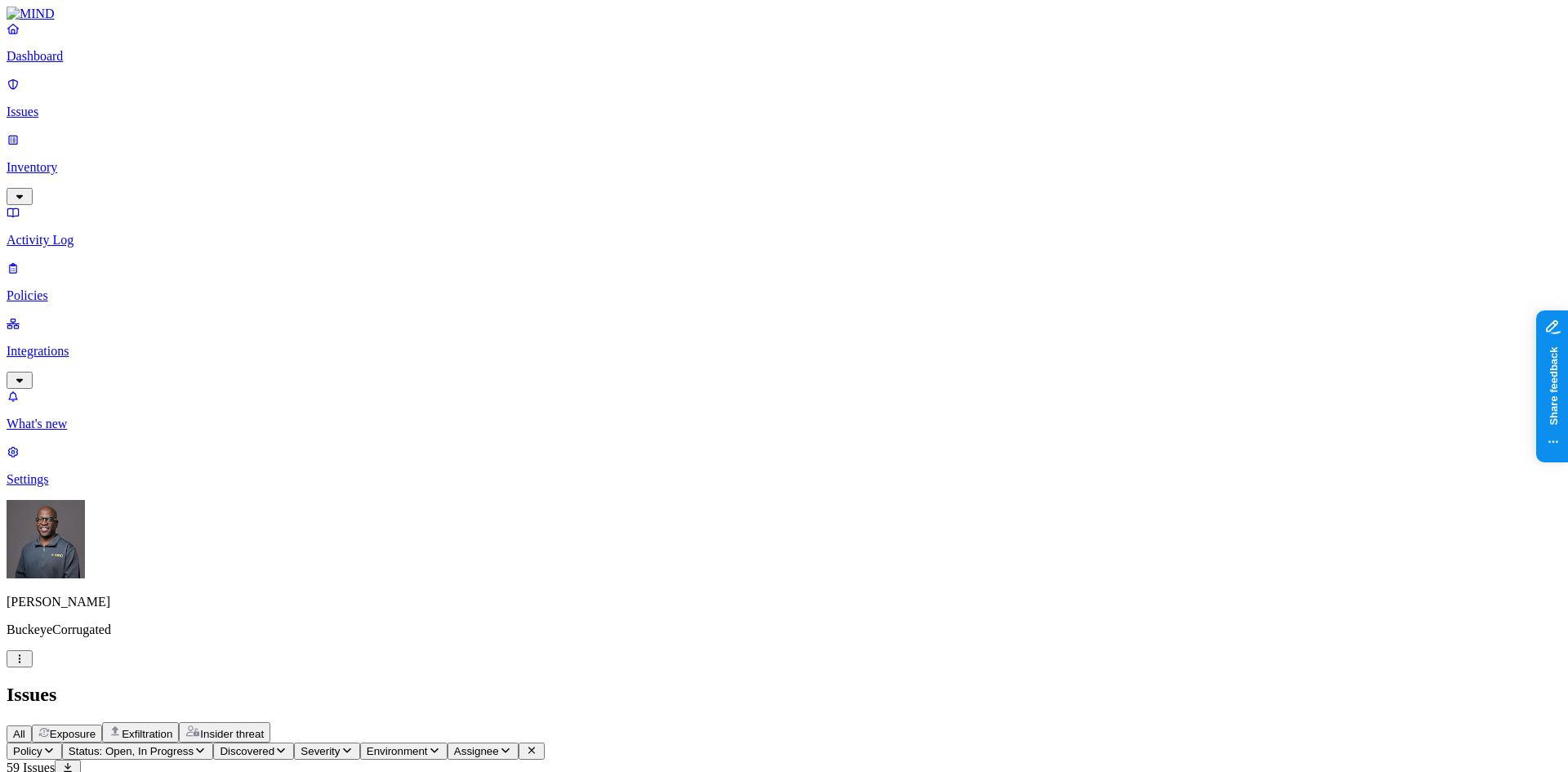
click at [95, 728] on span "Exposure" at bounding box center [72, 734] width 46 height 12
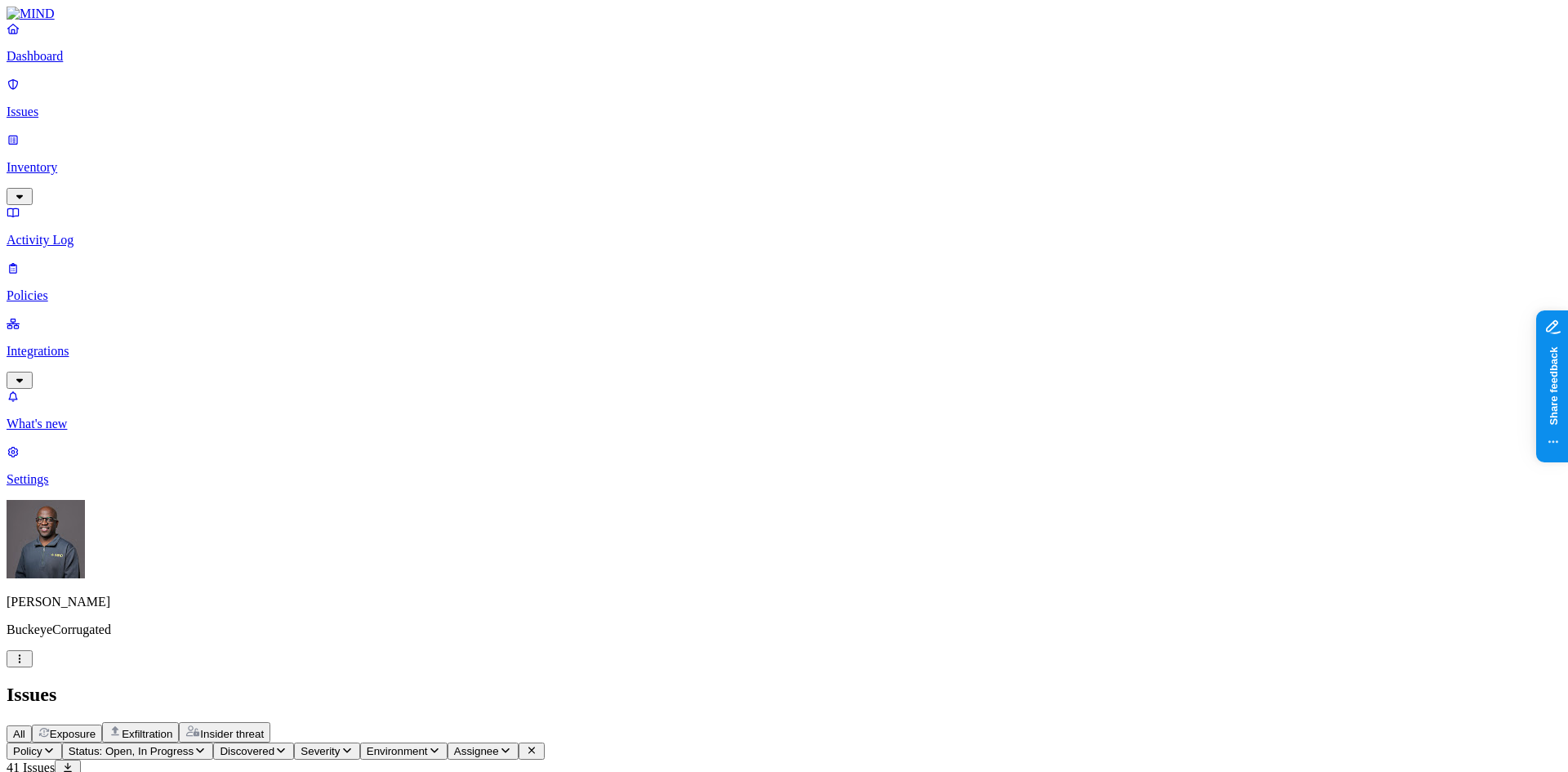
scroll to position [245, 0]
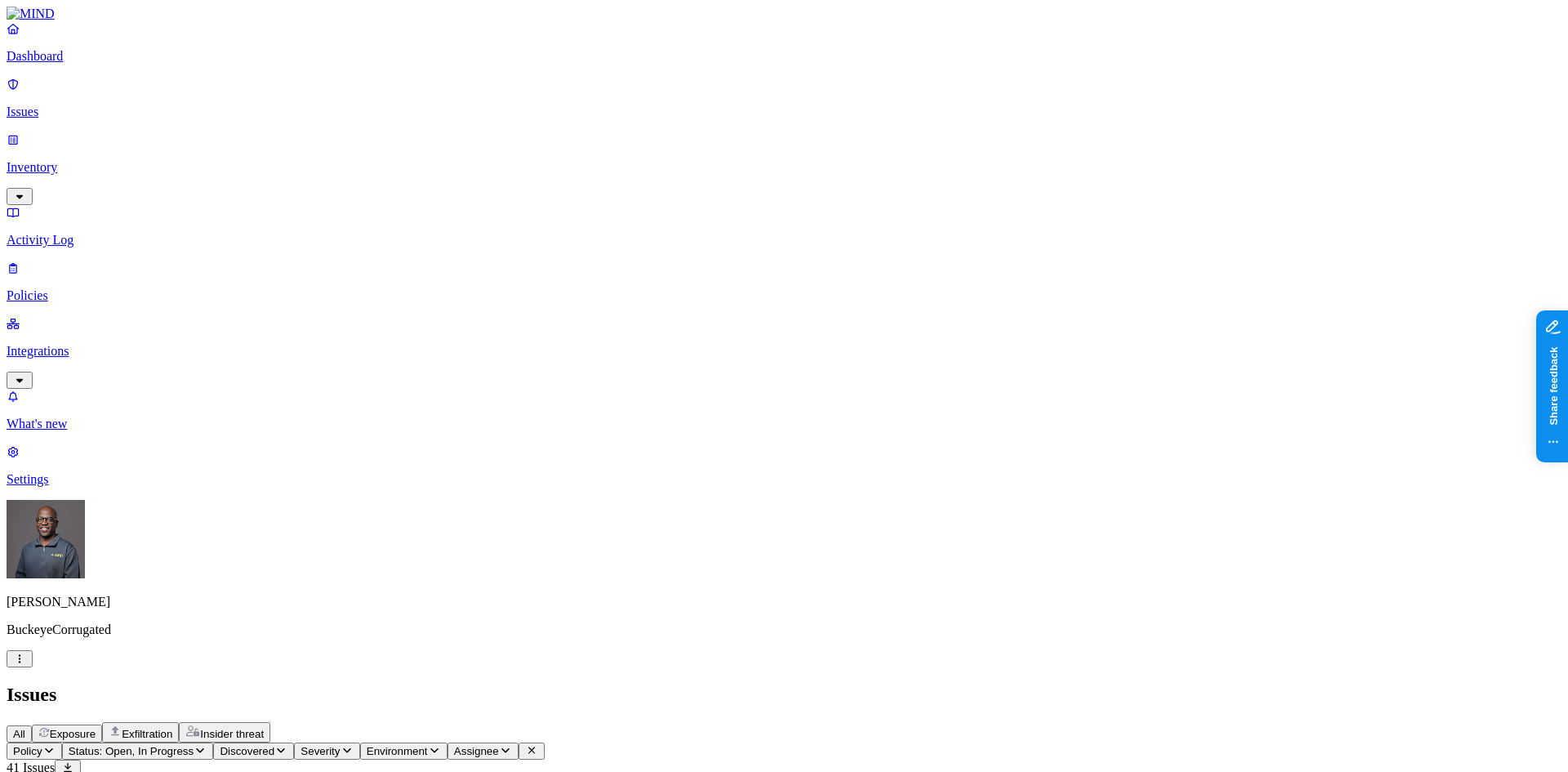
scroll to position [0, 0]
click at [61, 487] on p "Settings" at bounding box center [784, 479] width 1555 height 15
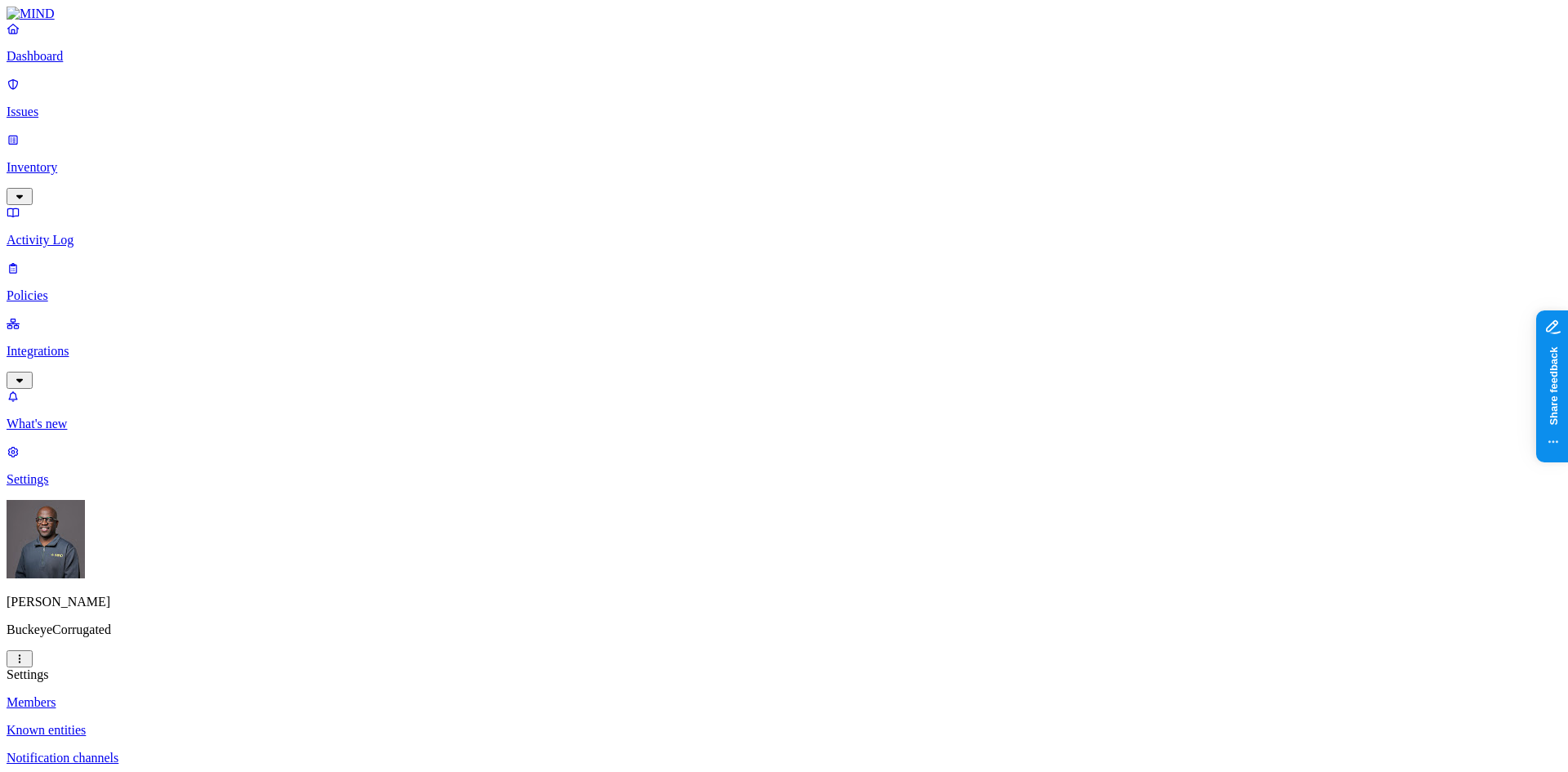
click at [248, 751] on p "Notification channels" at bounding box center [784, 758] width 1555 height 15
click at [65, 289] on p "Policies" at bounding box center [784, 296] width 1555 height 15
click at [76, 160] on p "Inventory" at bounding box center [784, 167] width 1555 height 15
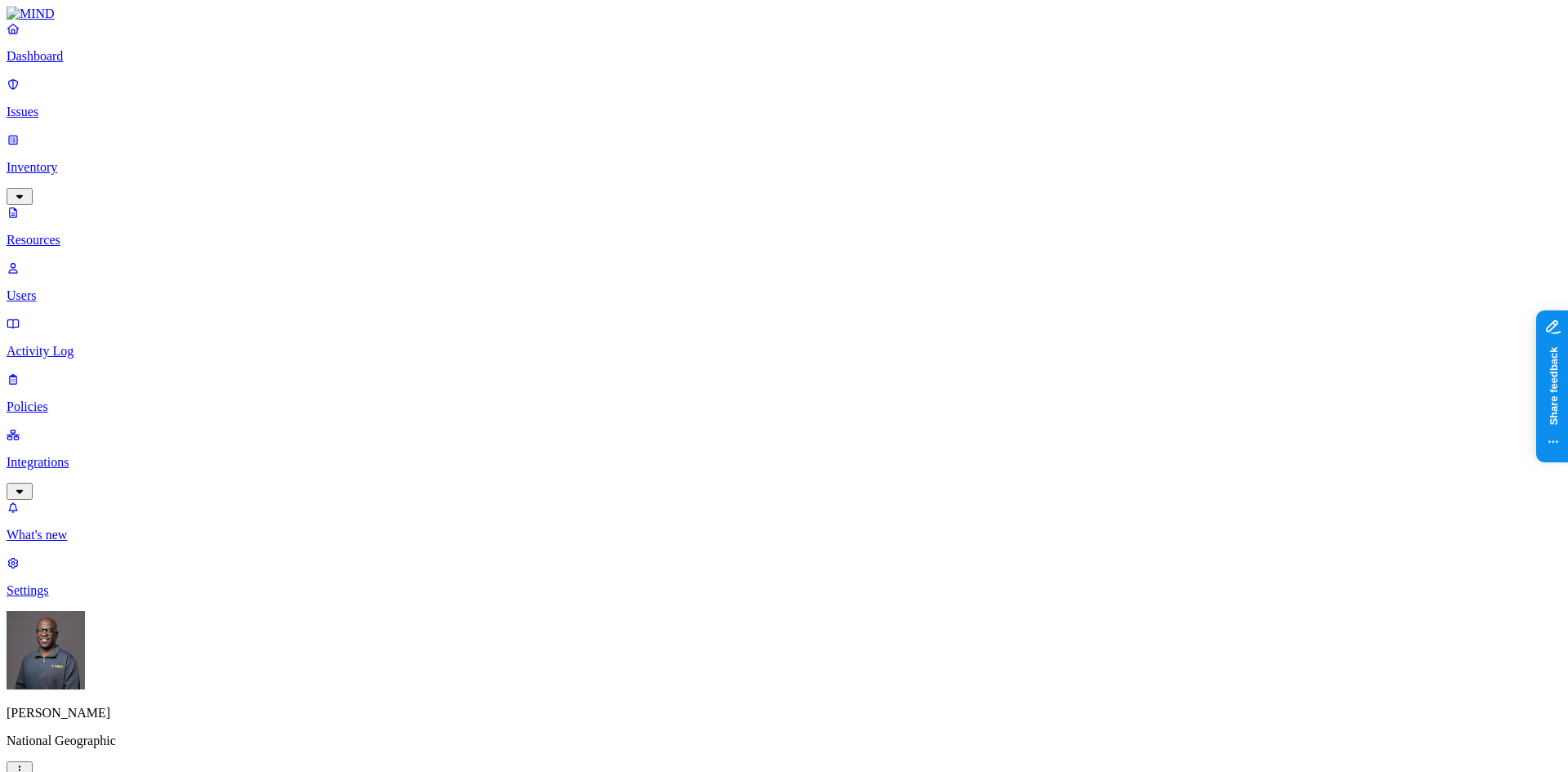
click at [74, 289] on p "Users" at bounding box center [784, 296] width 1555 height 15
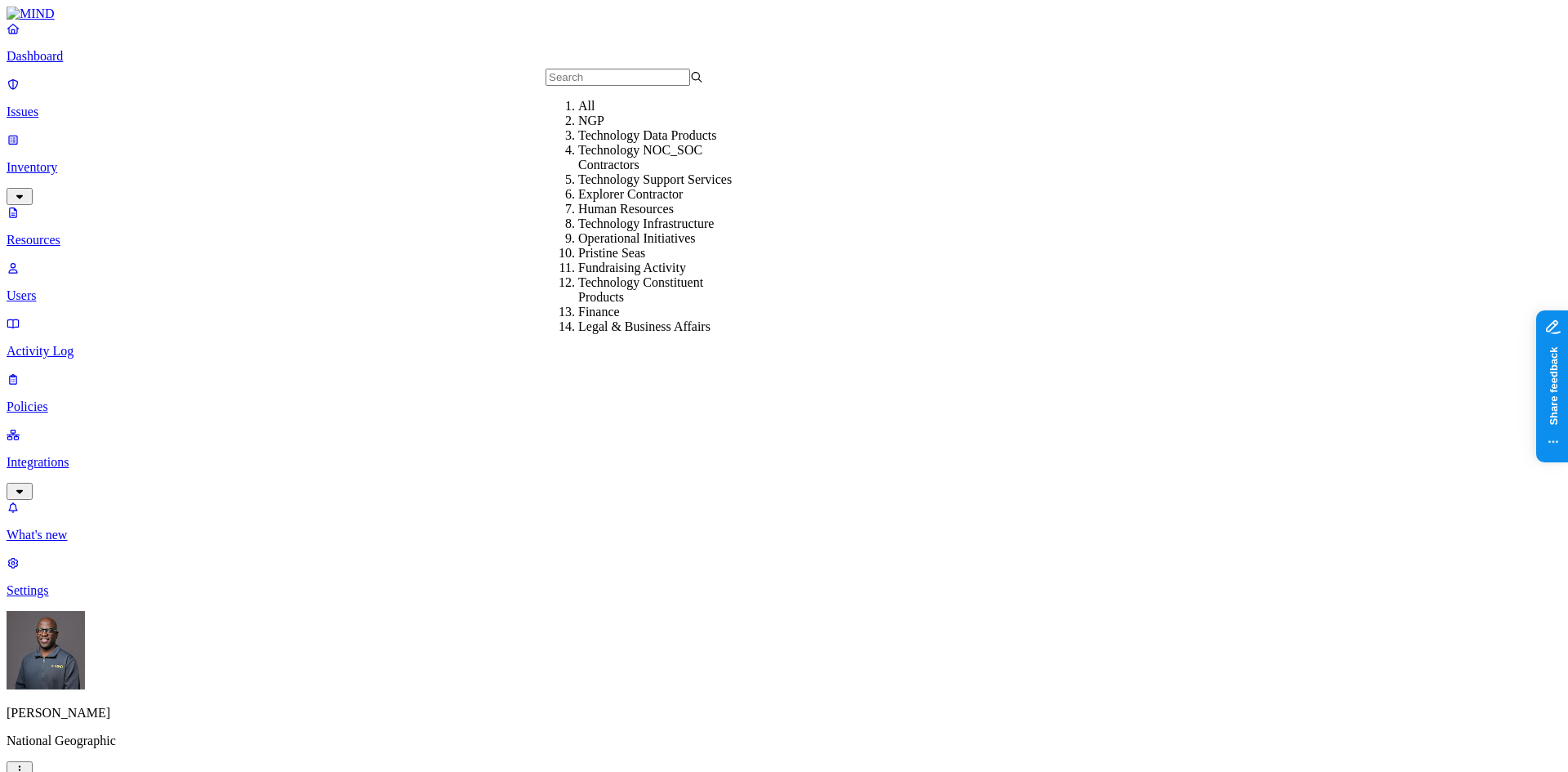
click at [598, 128] on div "NGP" at bounding box center [657, 120] width 158 height 15
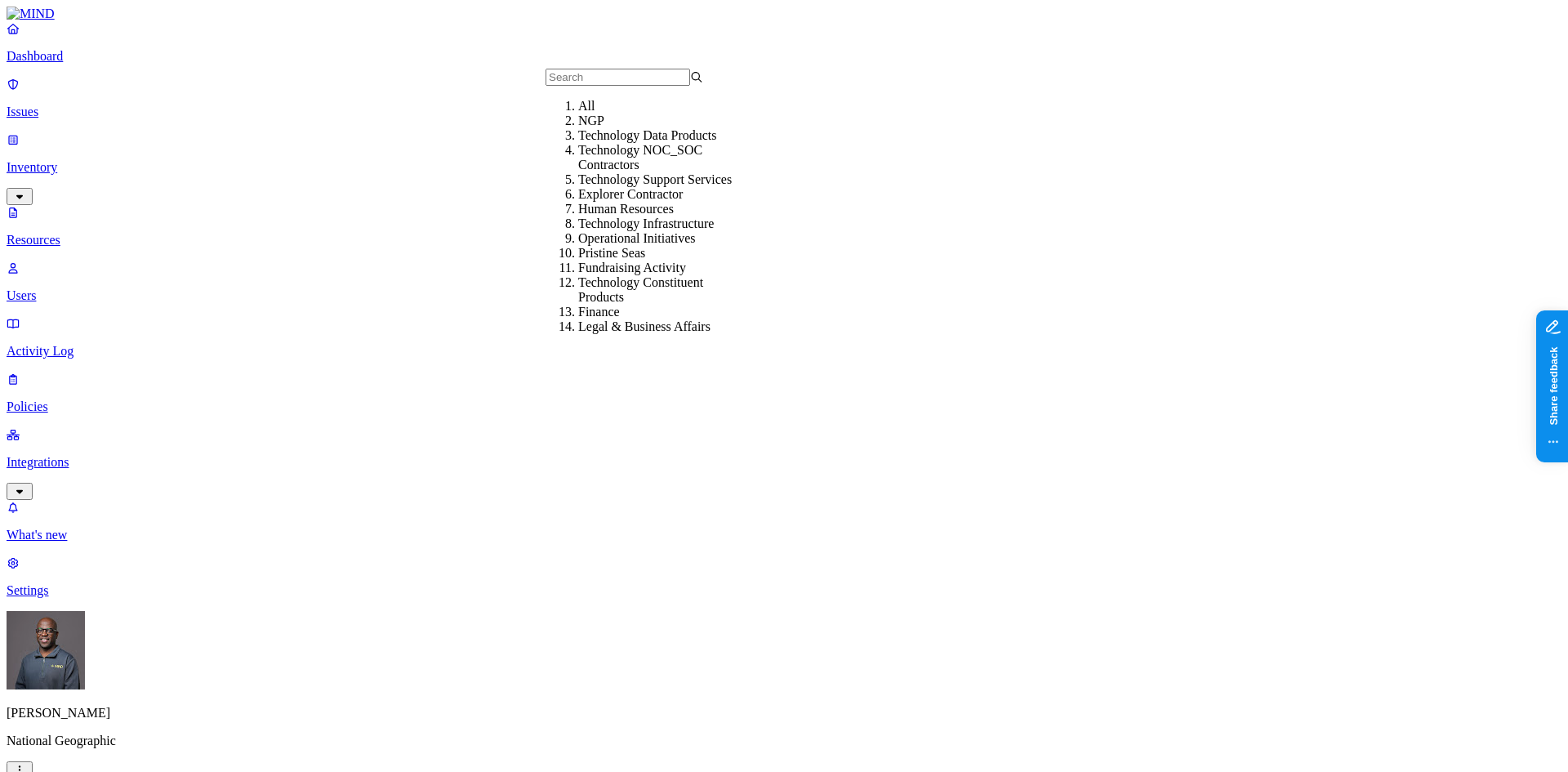
click at [595, 216] on div "Human Resources" at bounding box center [657, 208] width 158 height 15
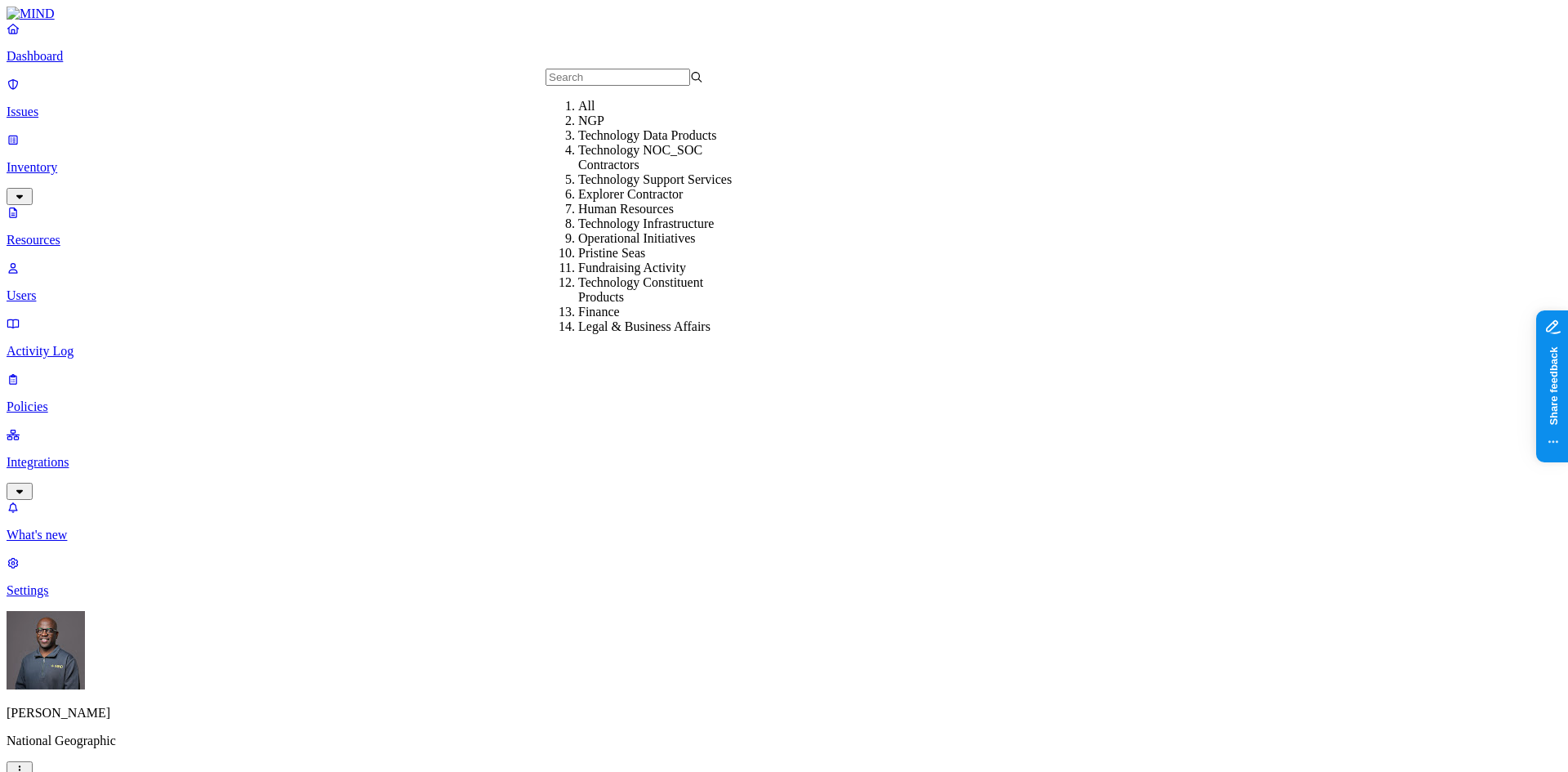
click at [669, 231] on div "Technology Infrastructure" at bounding box center [657, 223] width 158 height 15
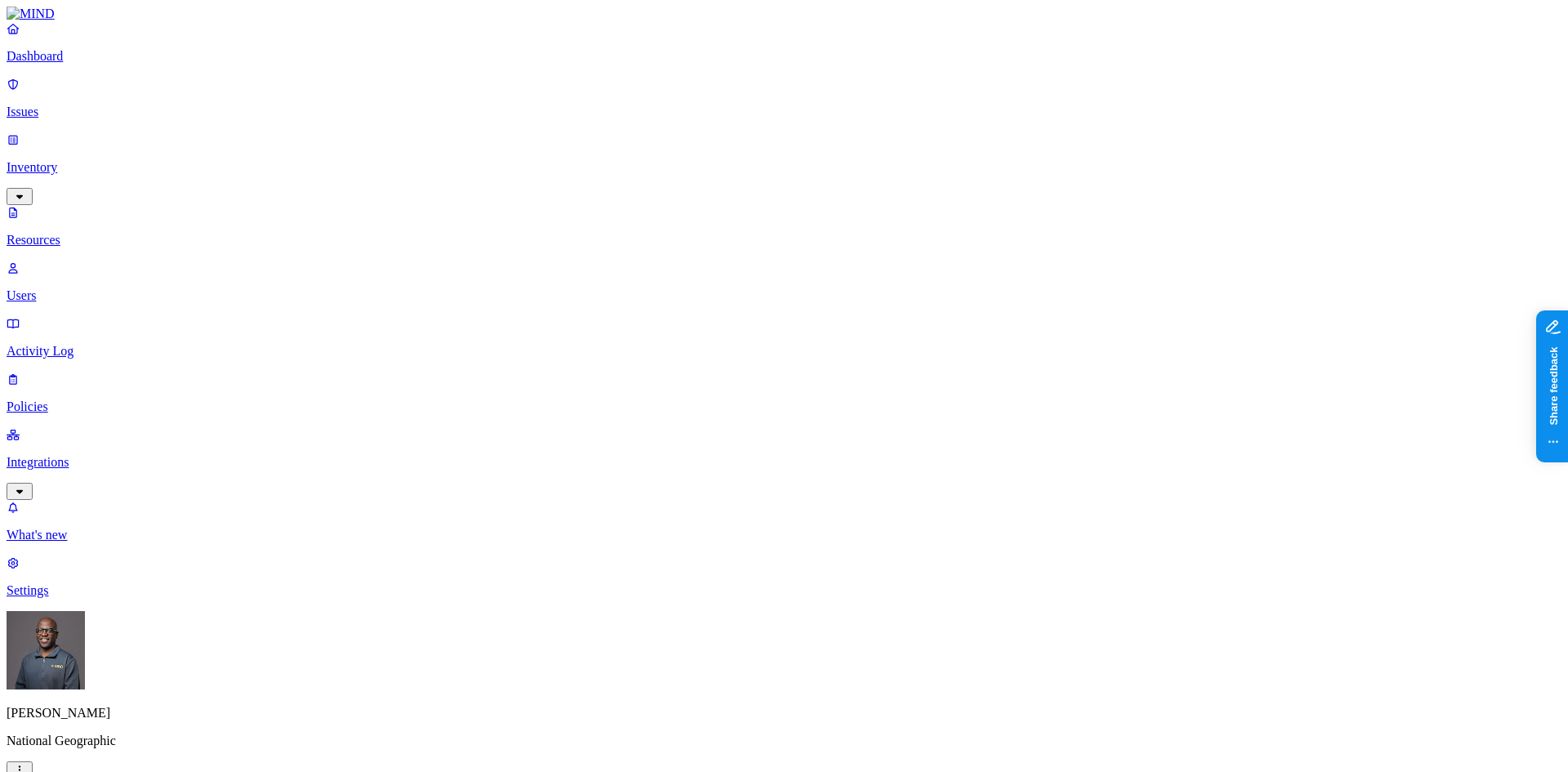
click at [91, 400] on p "Policies" at bounding box center [784, 407] width 1555 height 15
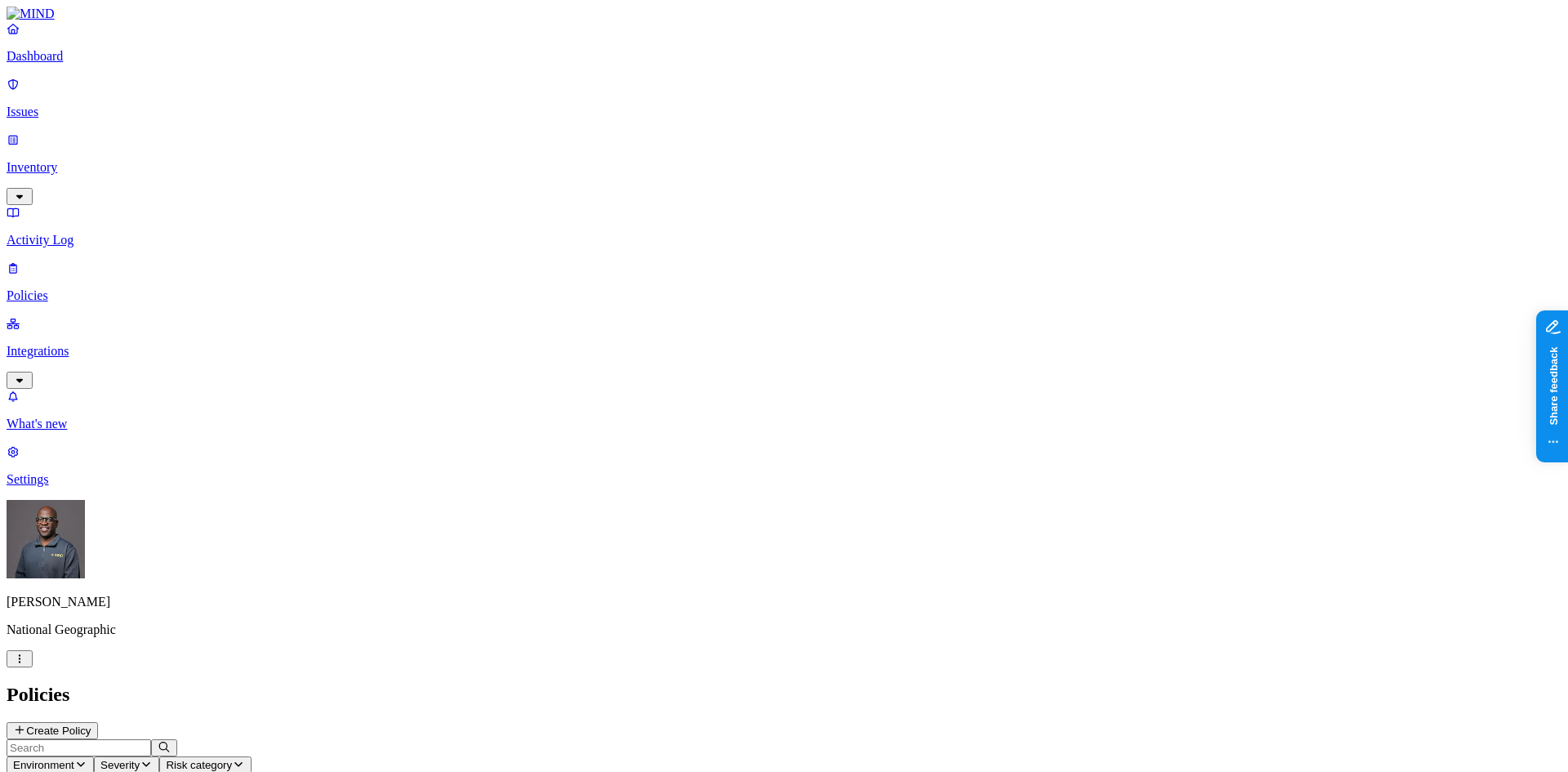
click at [98, 722] on button "Create Policy" at bounding box center [53, 730] width 91 height 17
click at [718, 440] on label "Groups" at bounding box center [698, 433] width 39 height 14
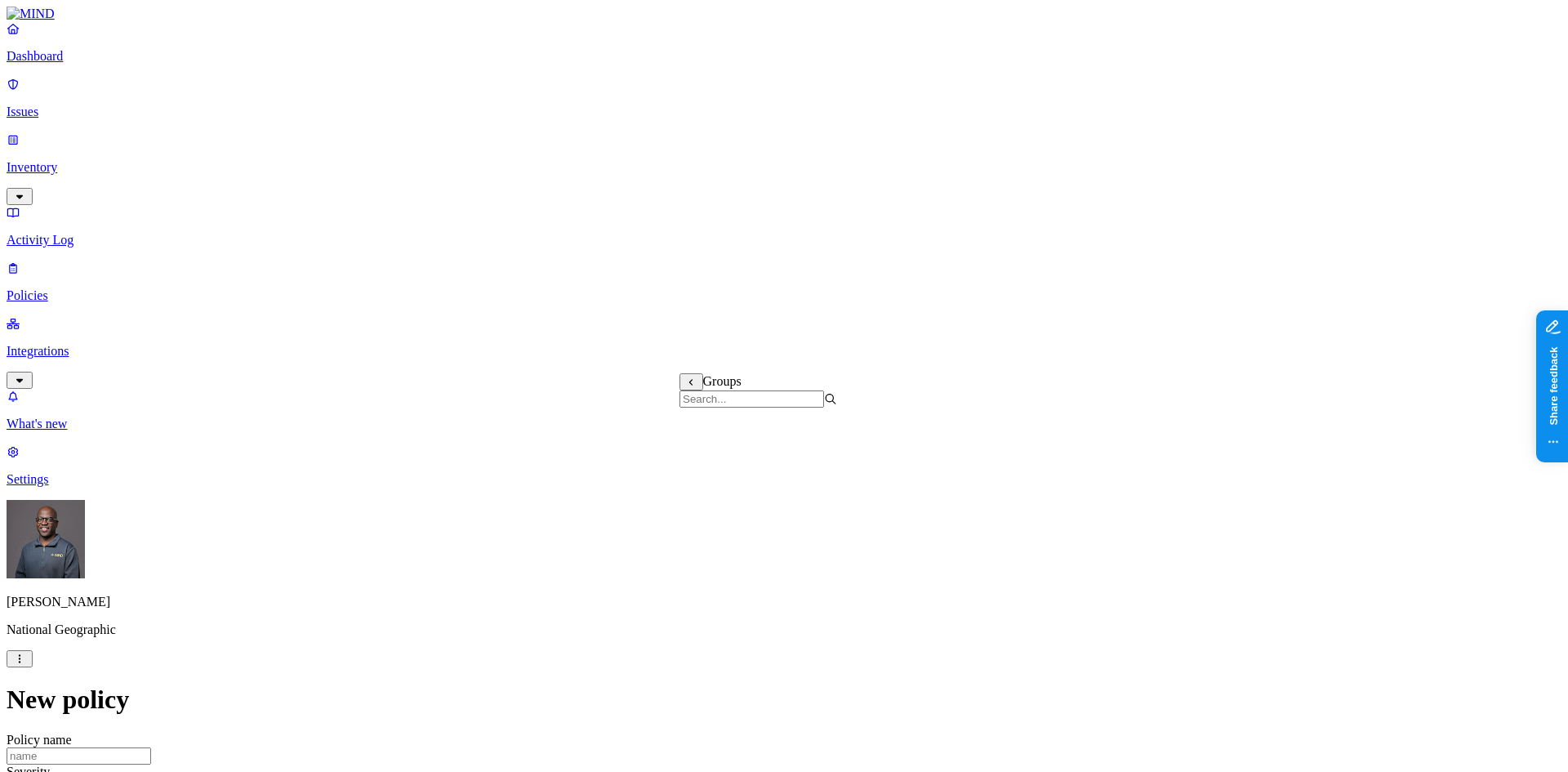
click at [710, 440] on label "Groups" at bounding box center [698, 433] width 39 height 14
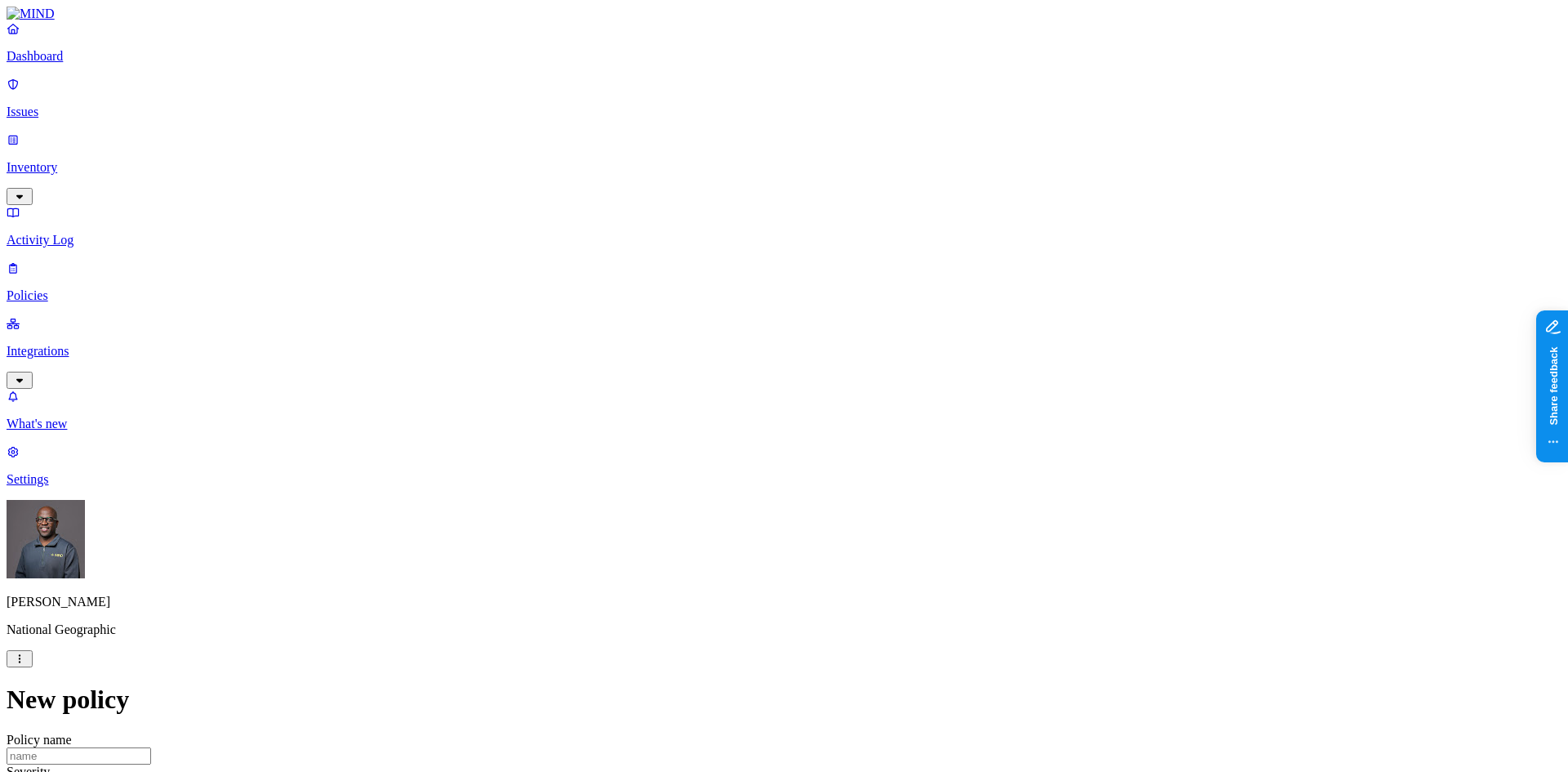
click at [717, 465] on label "Departments" at bounding box center [713, 458] width 67 height 14
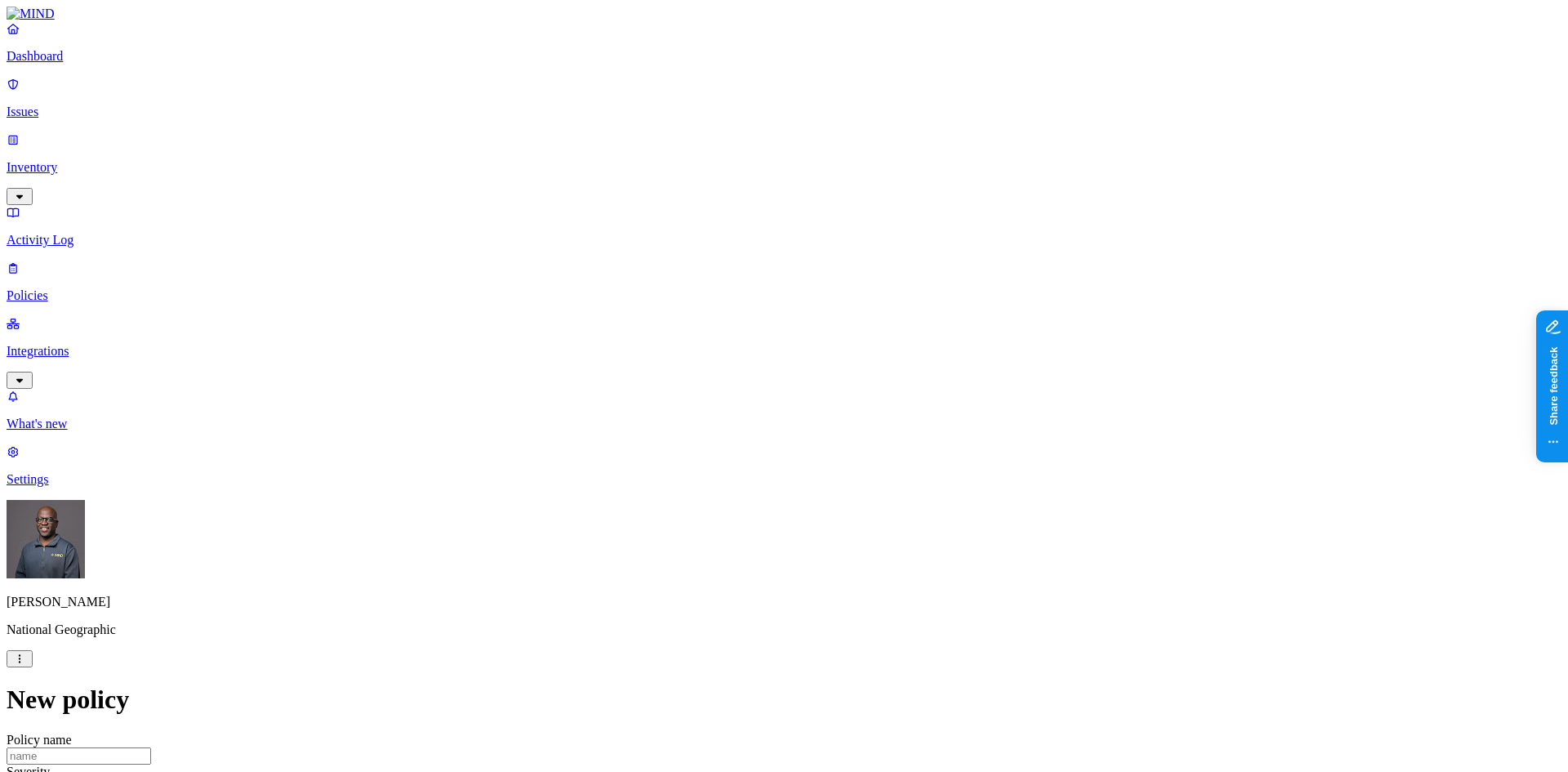
scroll to position [654, 0]
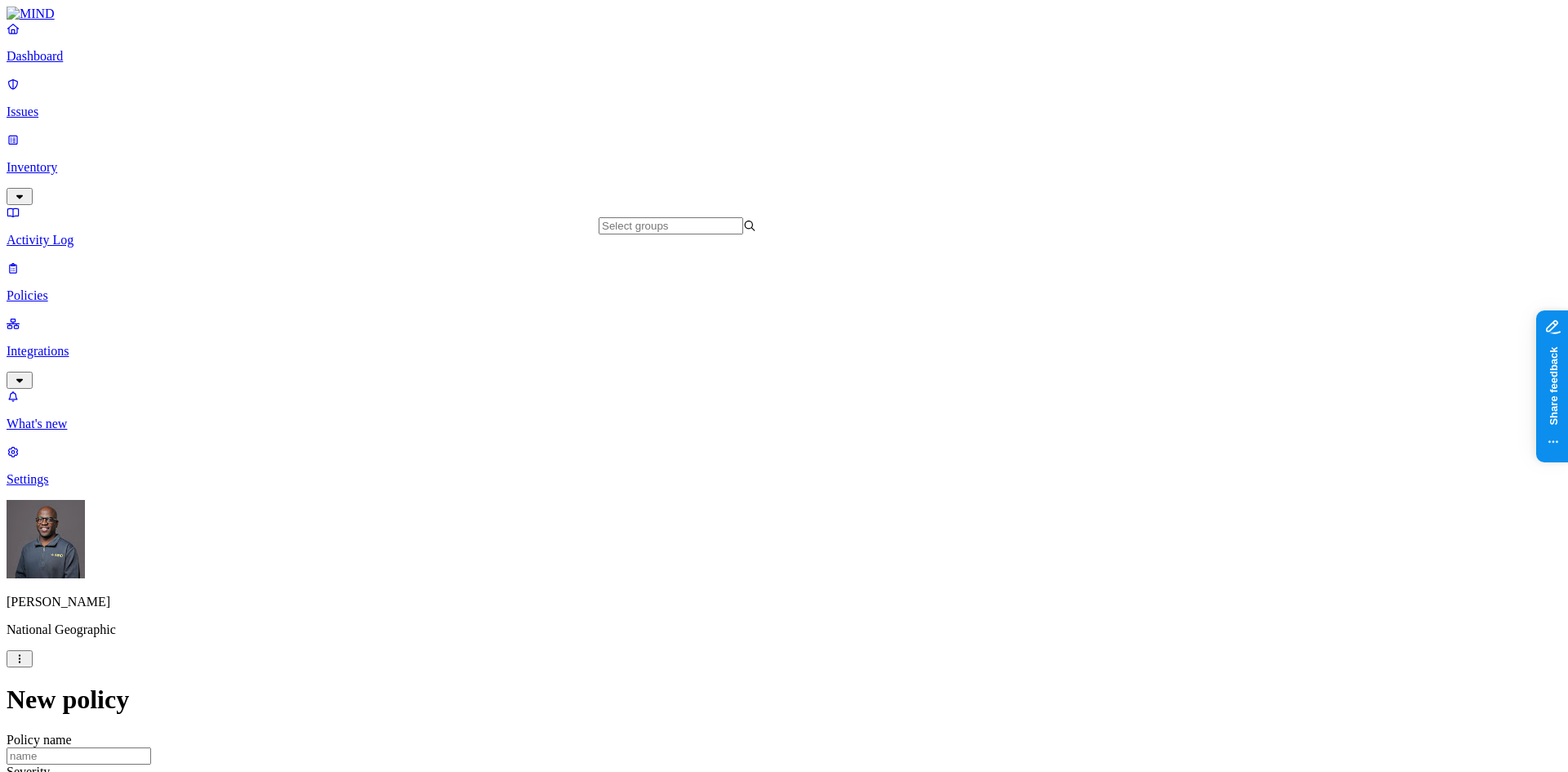
scroll to position [89116, 0]
click at [81, 64] on p "Dashboard" at bounding box center [784, 56] width 1555 height 15
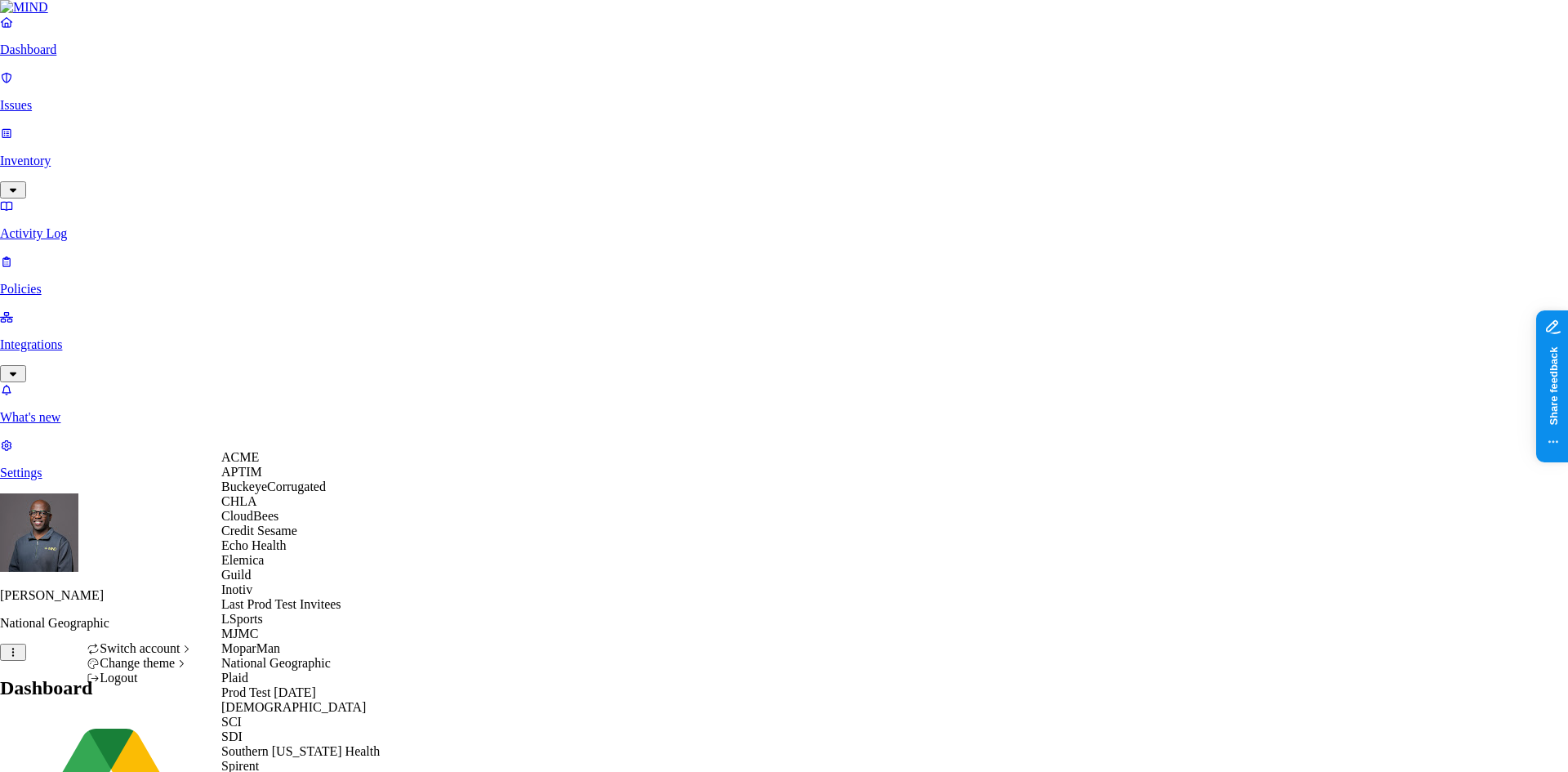
click at [303, 465] on div "ACME" at bounding box center [301, 457] width 159 height 15
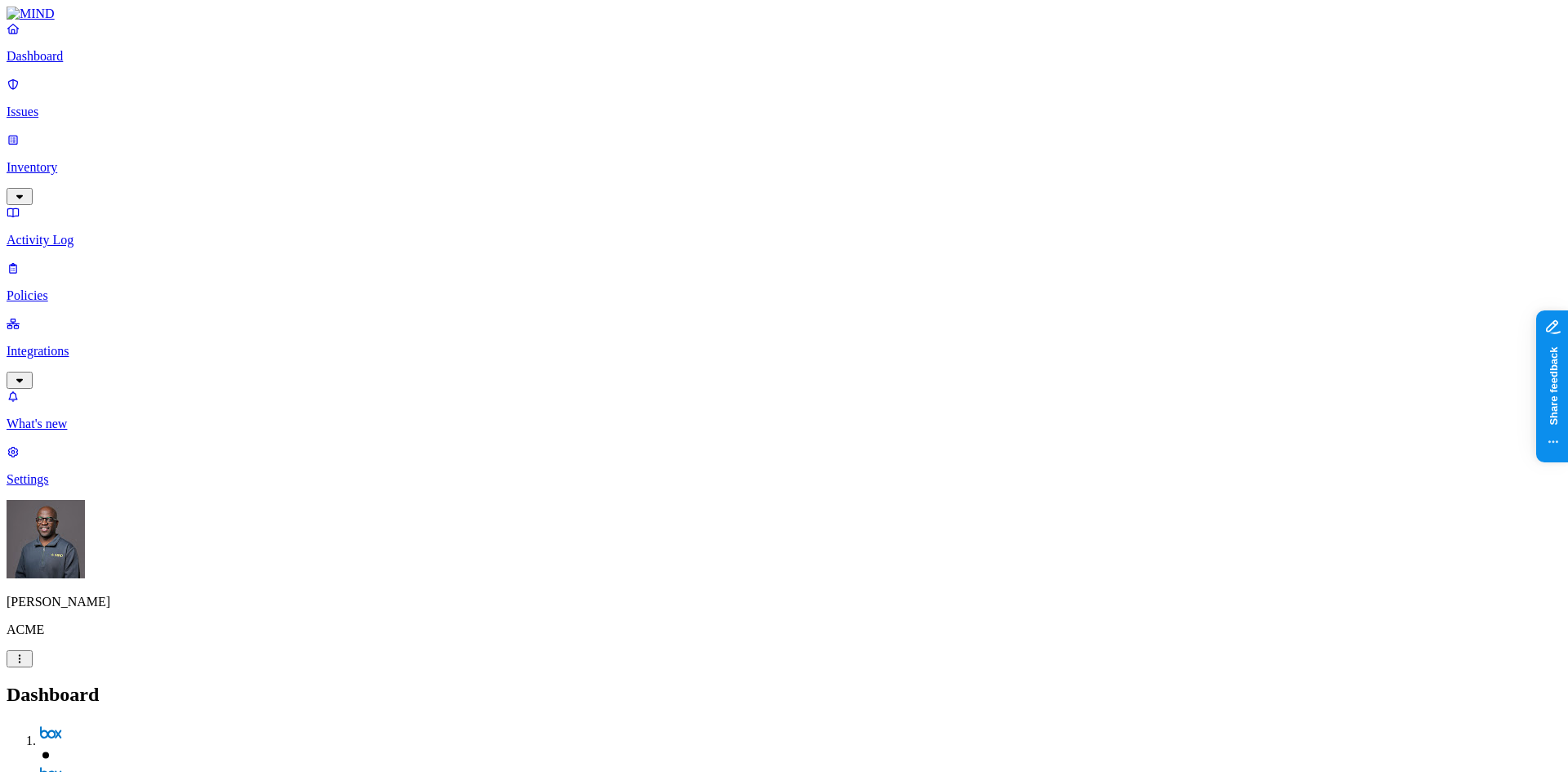
click at [66, 344] on p "Integrations" at bounding box center [784, 351] width 1555 height 15
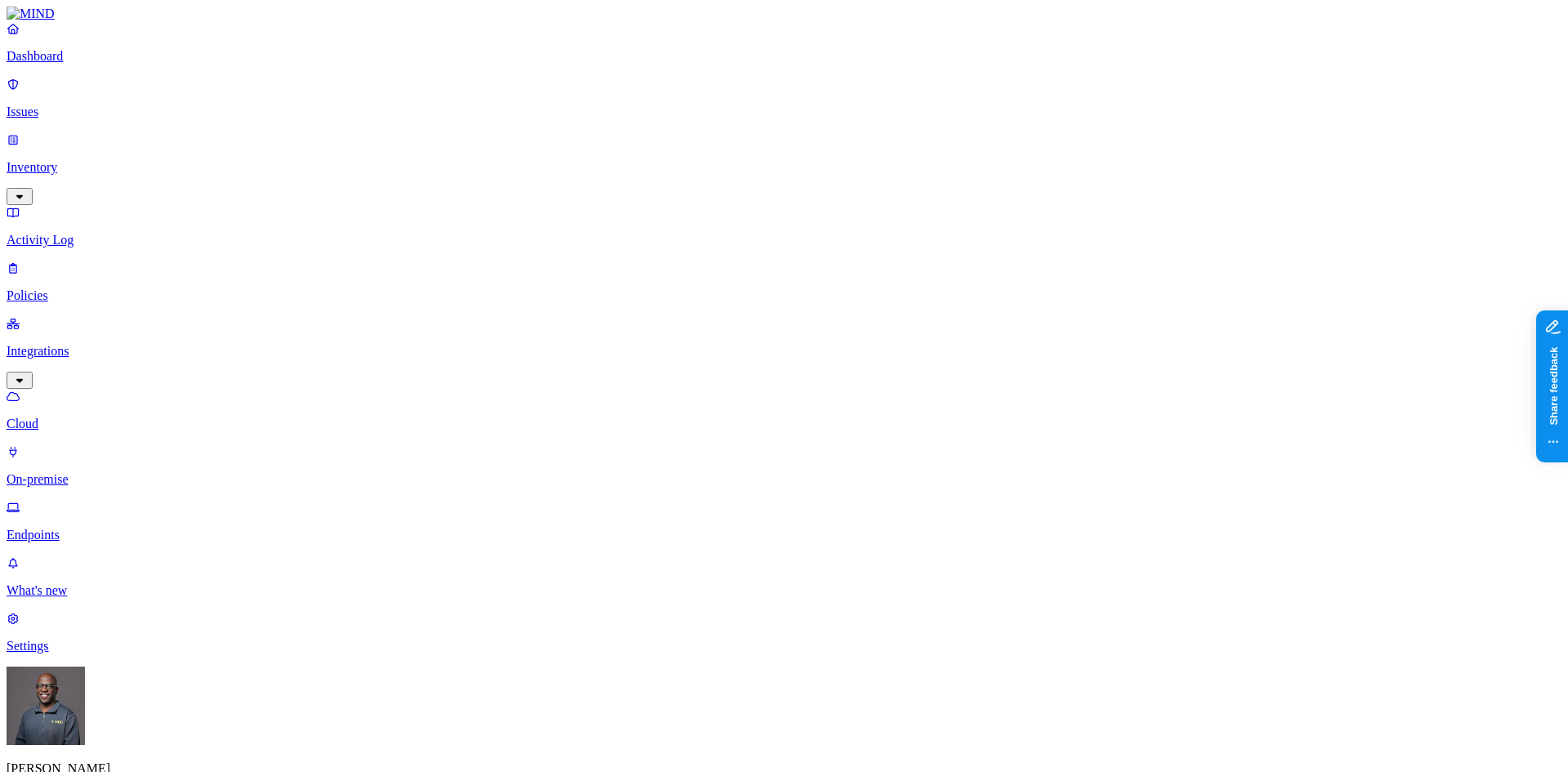
click at [76, 528] on p "Endpoints" at bounding box center [784, 535] width 1555 height 15
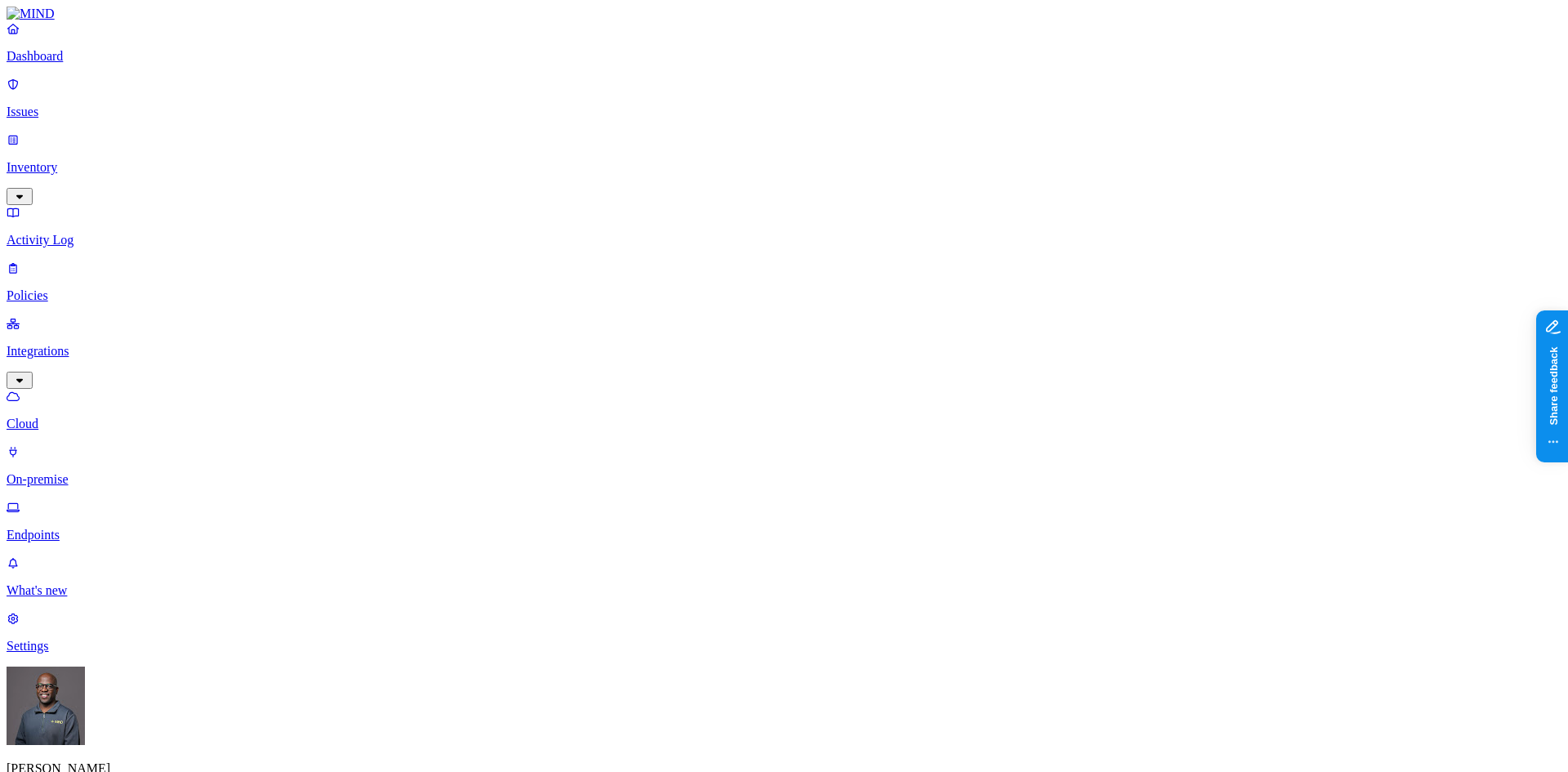
click at [76, 654] on p "Settings" at bounding box center [784, 646] width 1555 height 15
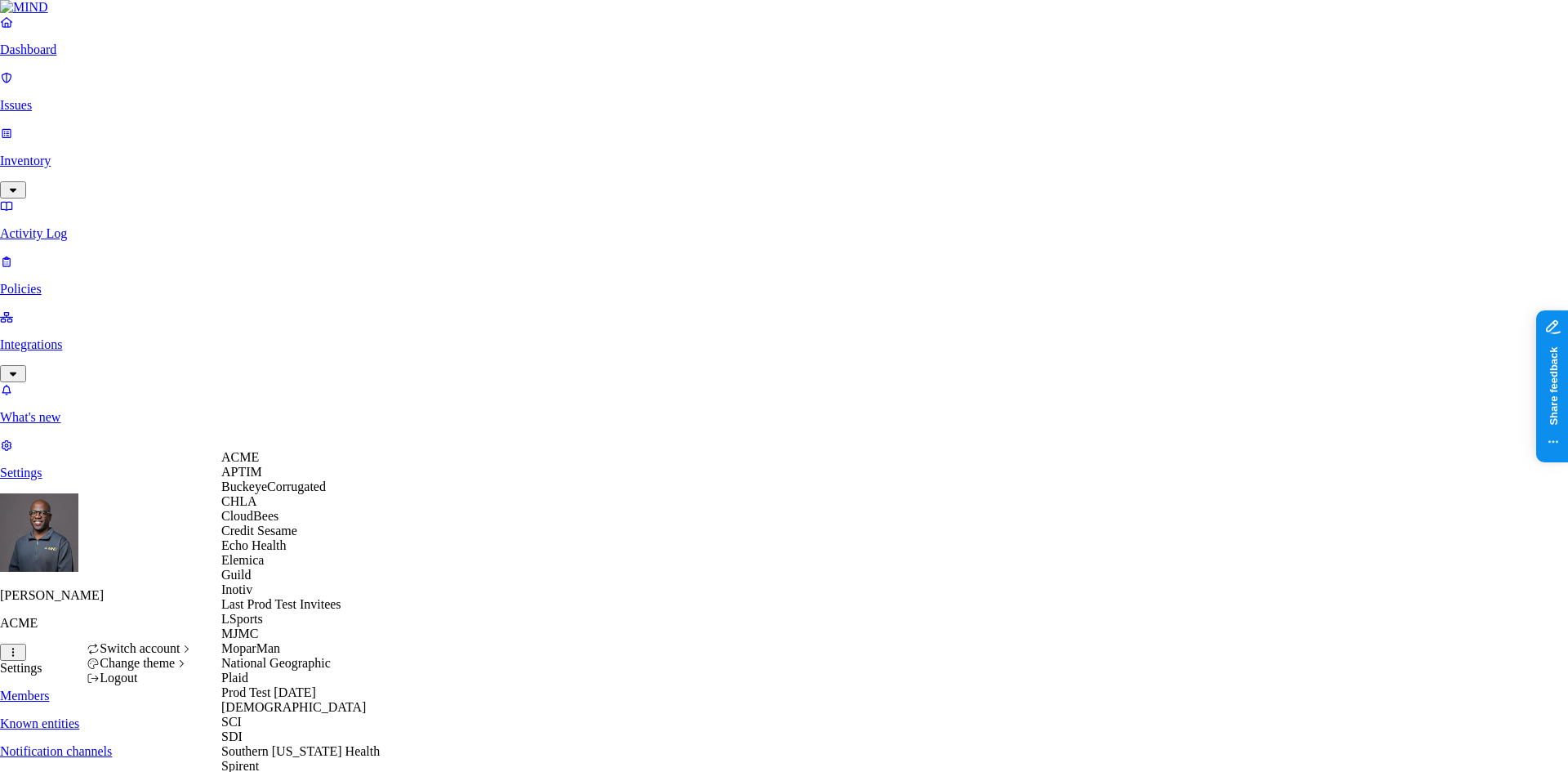
click at [289, 493] on span "BuckeyeCorrugated" at bounding box center [273, 486] width 104 height 14
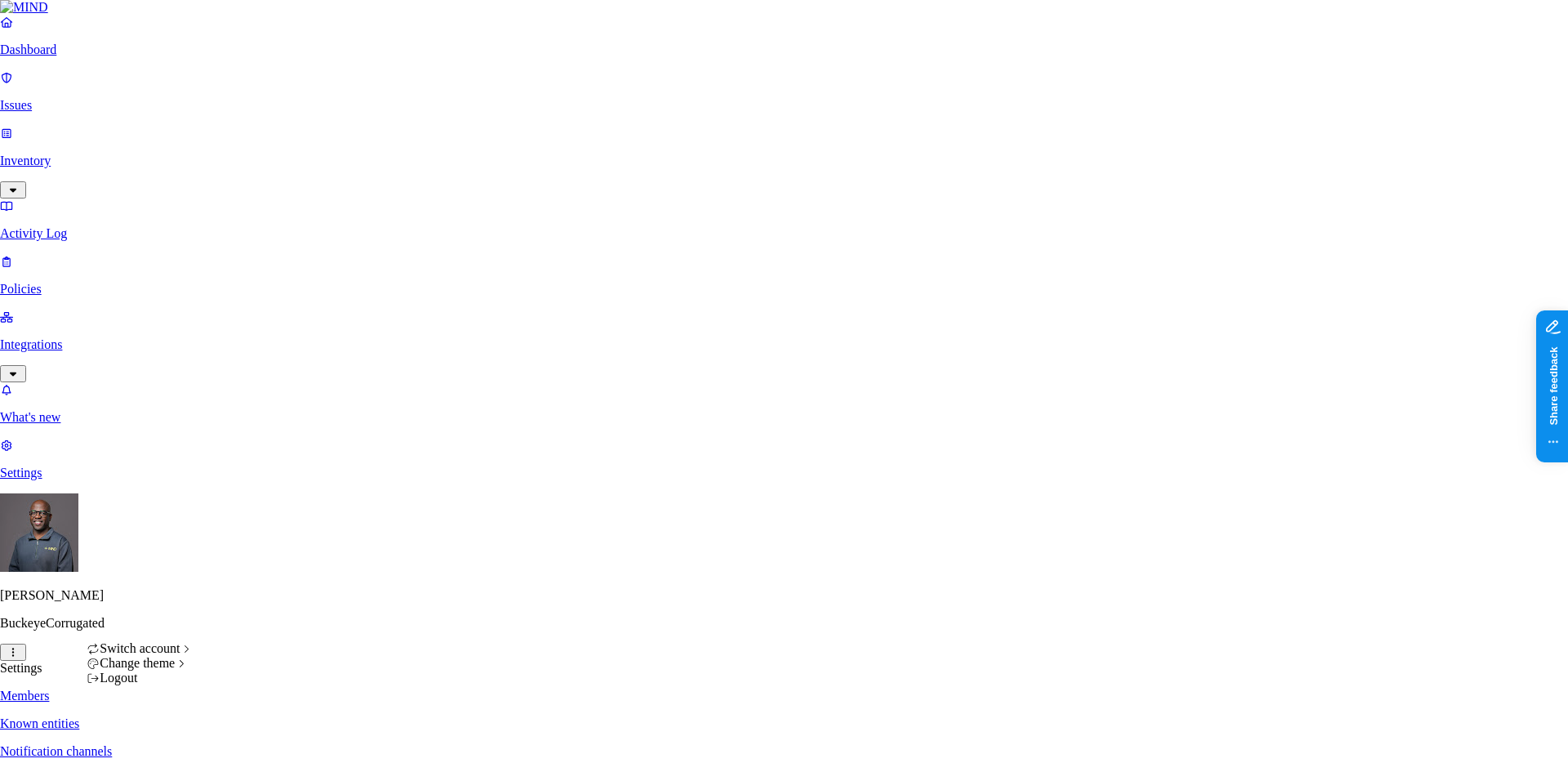
click at [155, 748] on html "Dashboard Issues Inventory Activity Log Policies Integrations What's new 1 Sett…" at bounding box center [784, 615] width 1568 height 1230
click at [90, 471] on html "Dashboard Issues Inventory Activity Log Policies Integrations What's new 1 Sett…" at bounding box center [784, 615] width 1568 height 1230
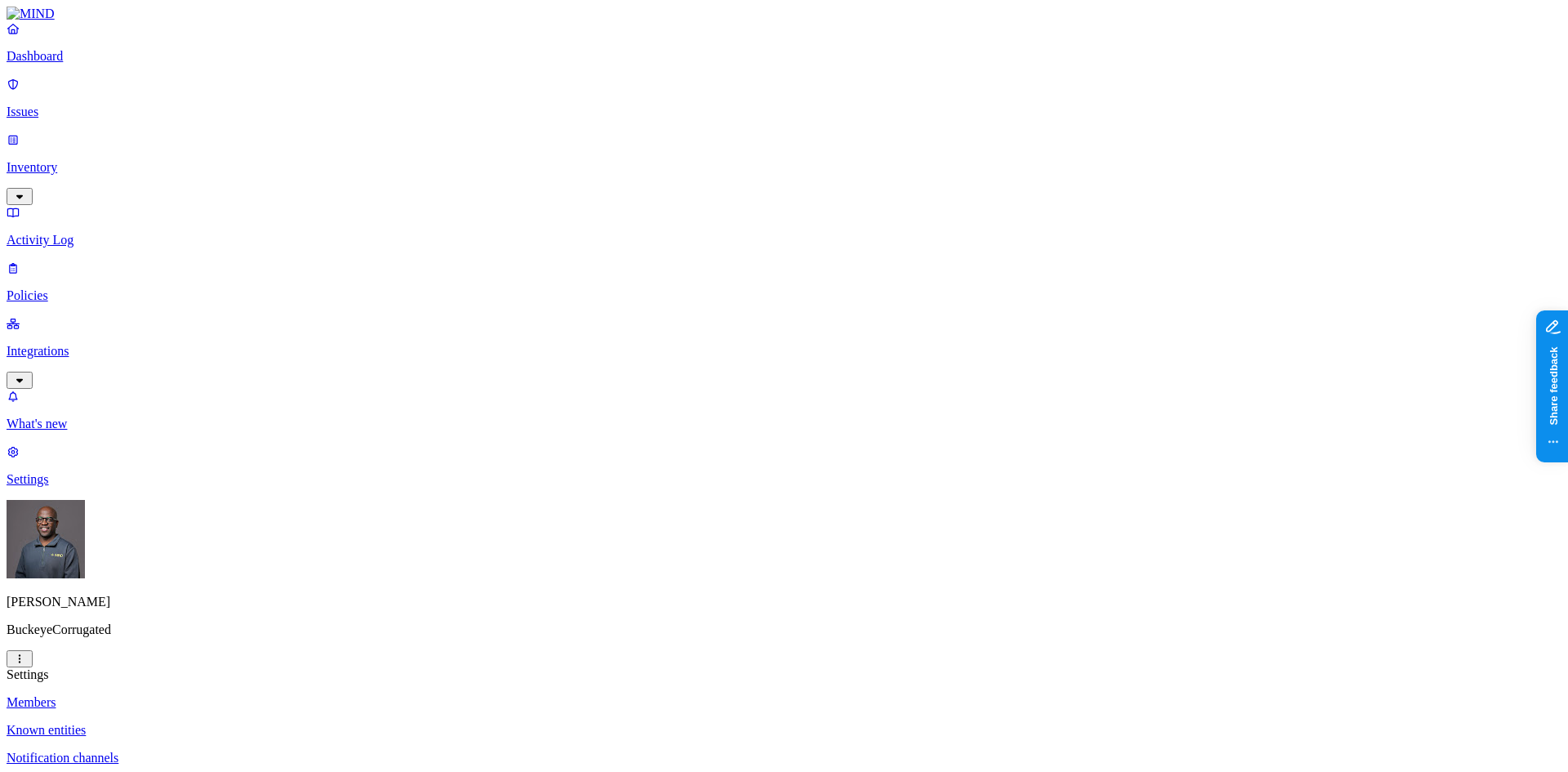
click at [84, 344] on p "Integrations" at bounding box center [784, 351] width 1555 height 15
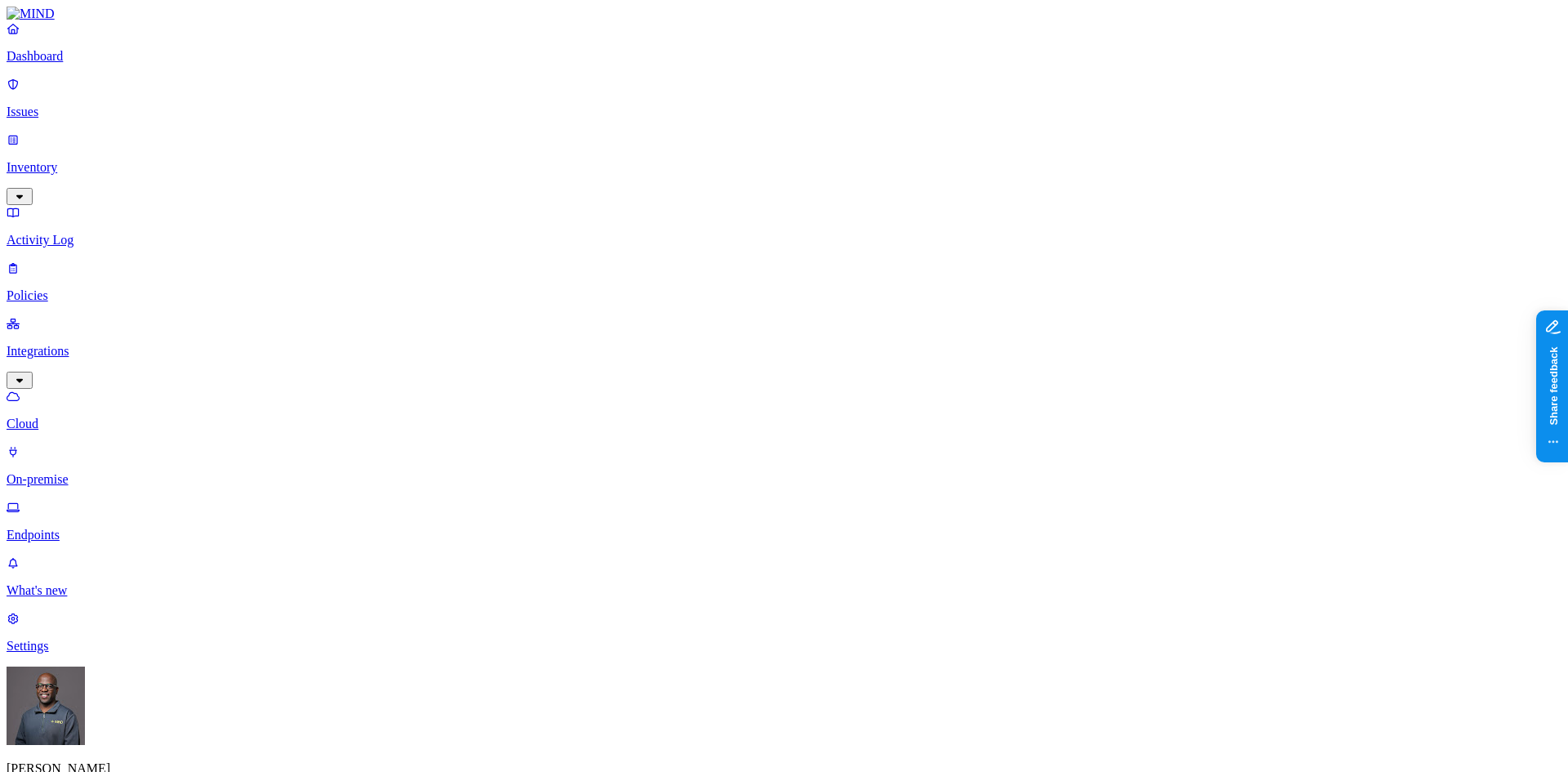
click at [88, 472] on p "On-premise" at bounding box center [784, 479] width 1555 height 15
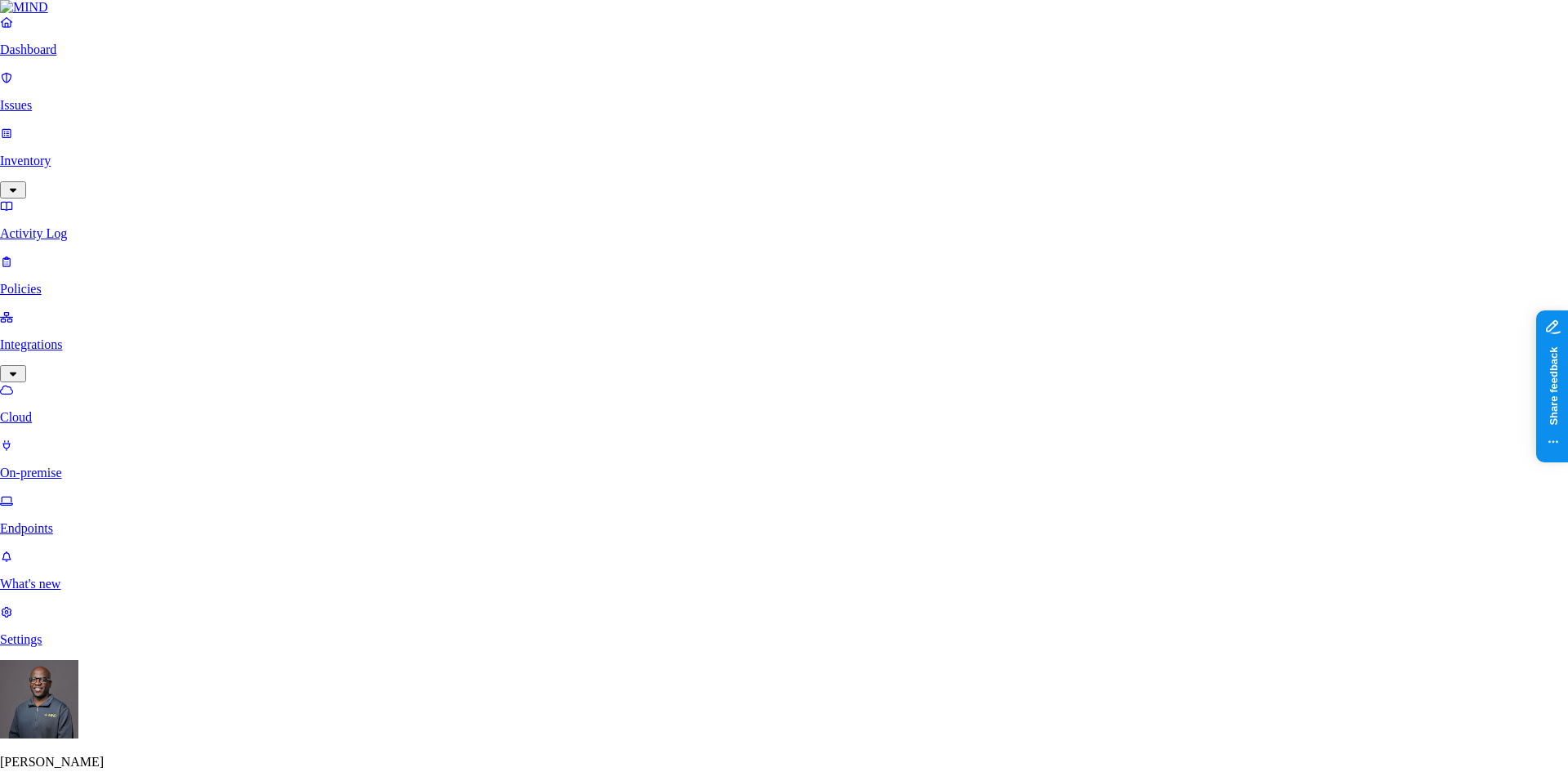
type input "gregs"
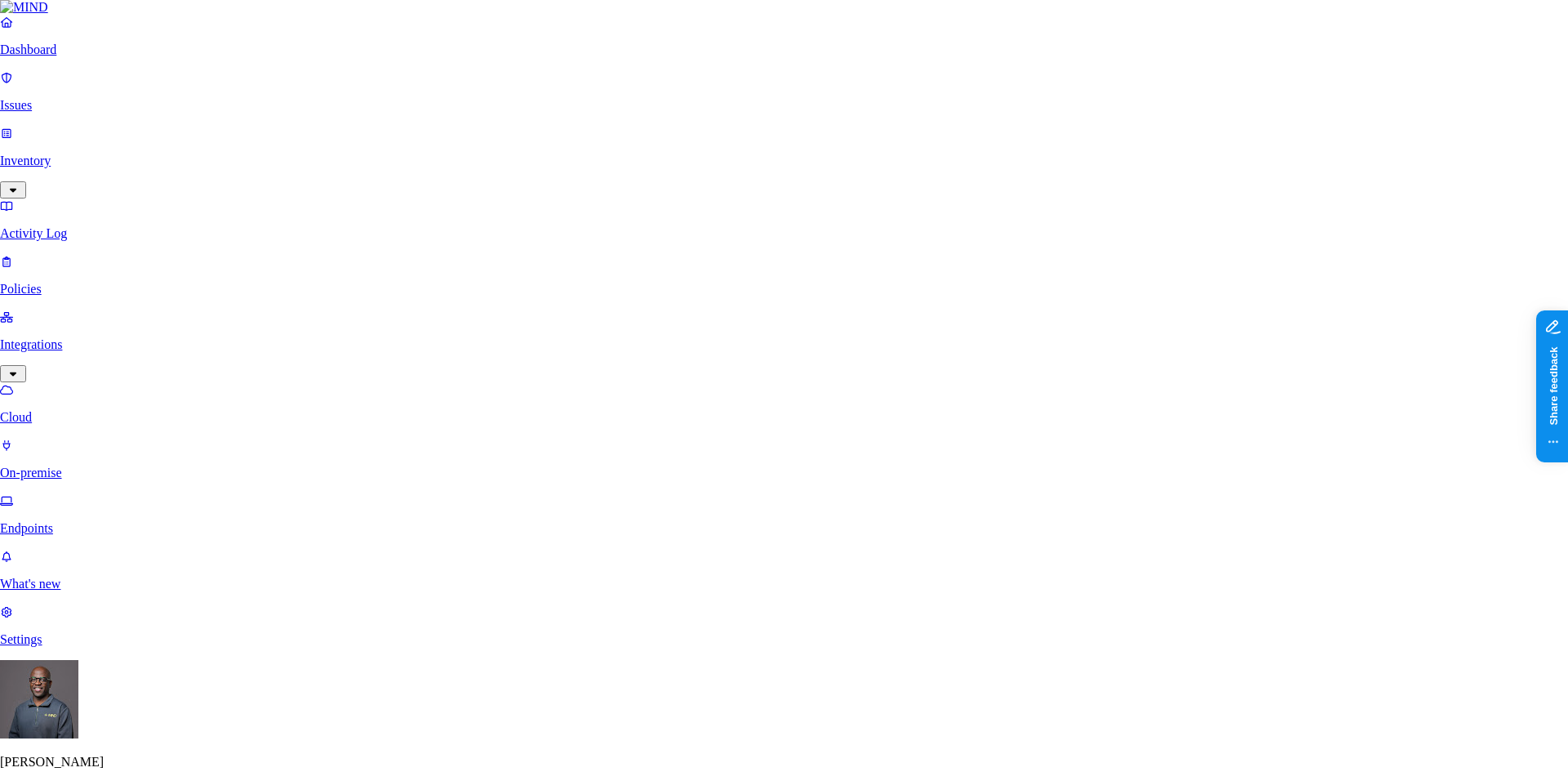
drag, startPoint x: 677, startPoint y: 238, endPoint x: 628, endPoint y: 238, distance: 49.0
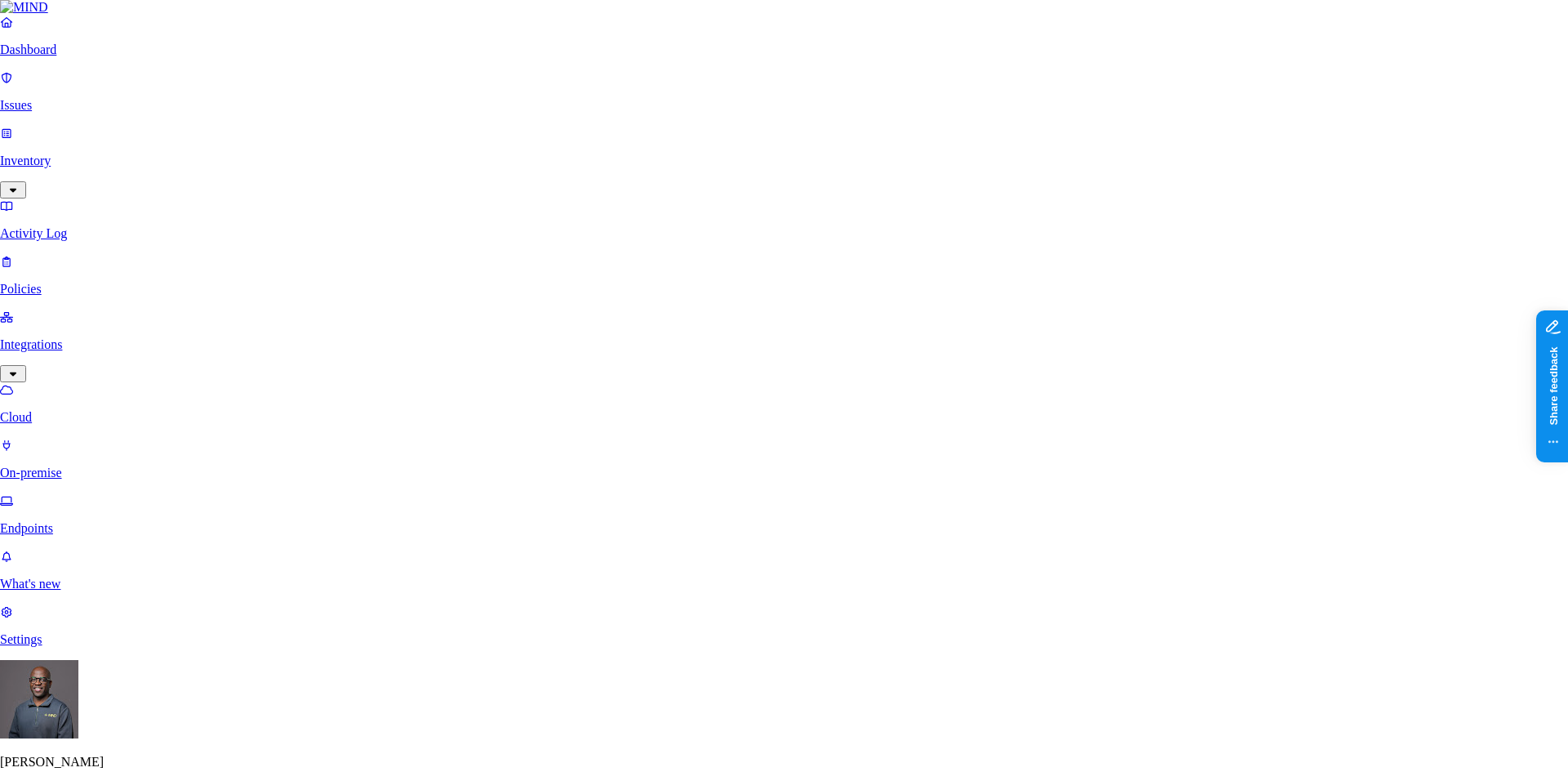
type input "Greg"
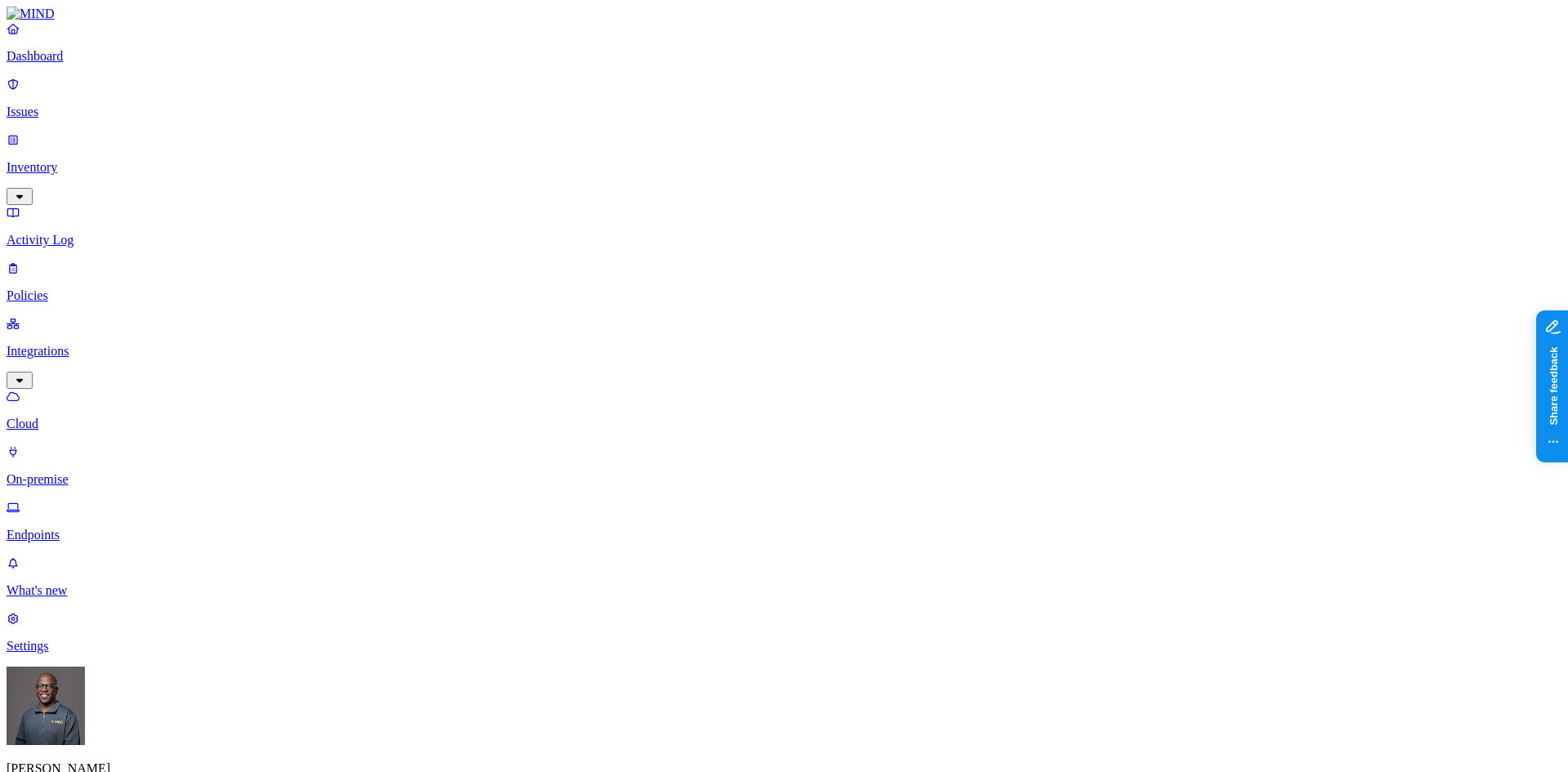
click at [70, 528] on p "Endpoints" at bounding box center [784, 535] width 1555 height 15
click at [65, 654] on p "Settings" at bounding box center [784, 646] width 1555 height 15
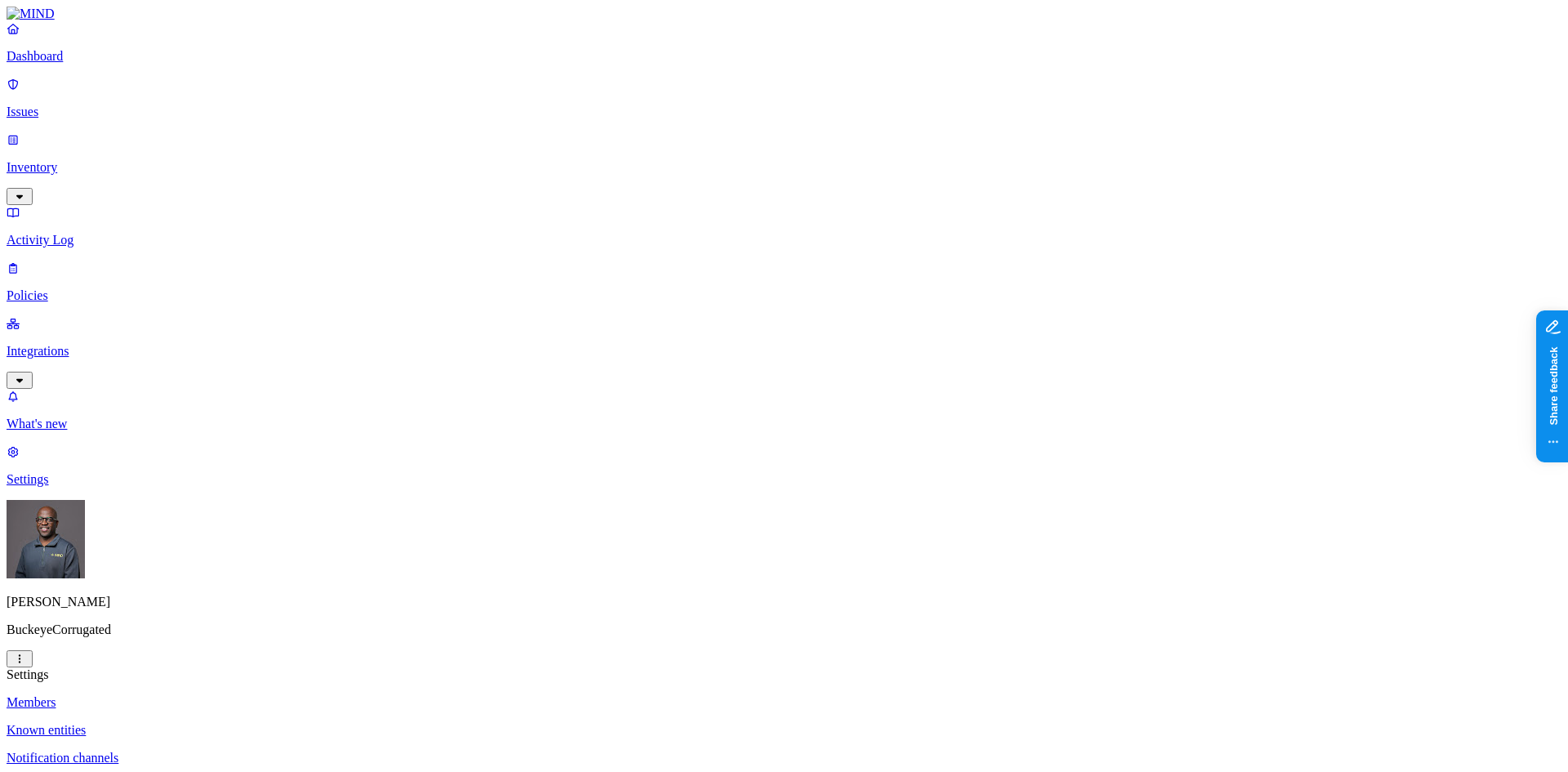
click at [81, 487] on p "Settings" at bounding box center [784, 479] width 1555 height 15
click at [77, 432] on p "What's new" at bounding box center [784, 424] width 1555 height 15
click at [67, 487] on p "Settings" at bounding box center [784, 479] width 1555 height 15
click at [56, 432] on p "What's new" at bounding box center [784, 424] width 1555 height 15
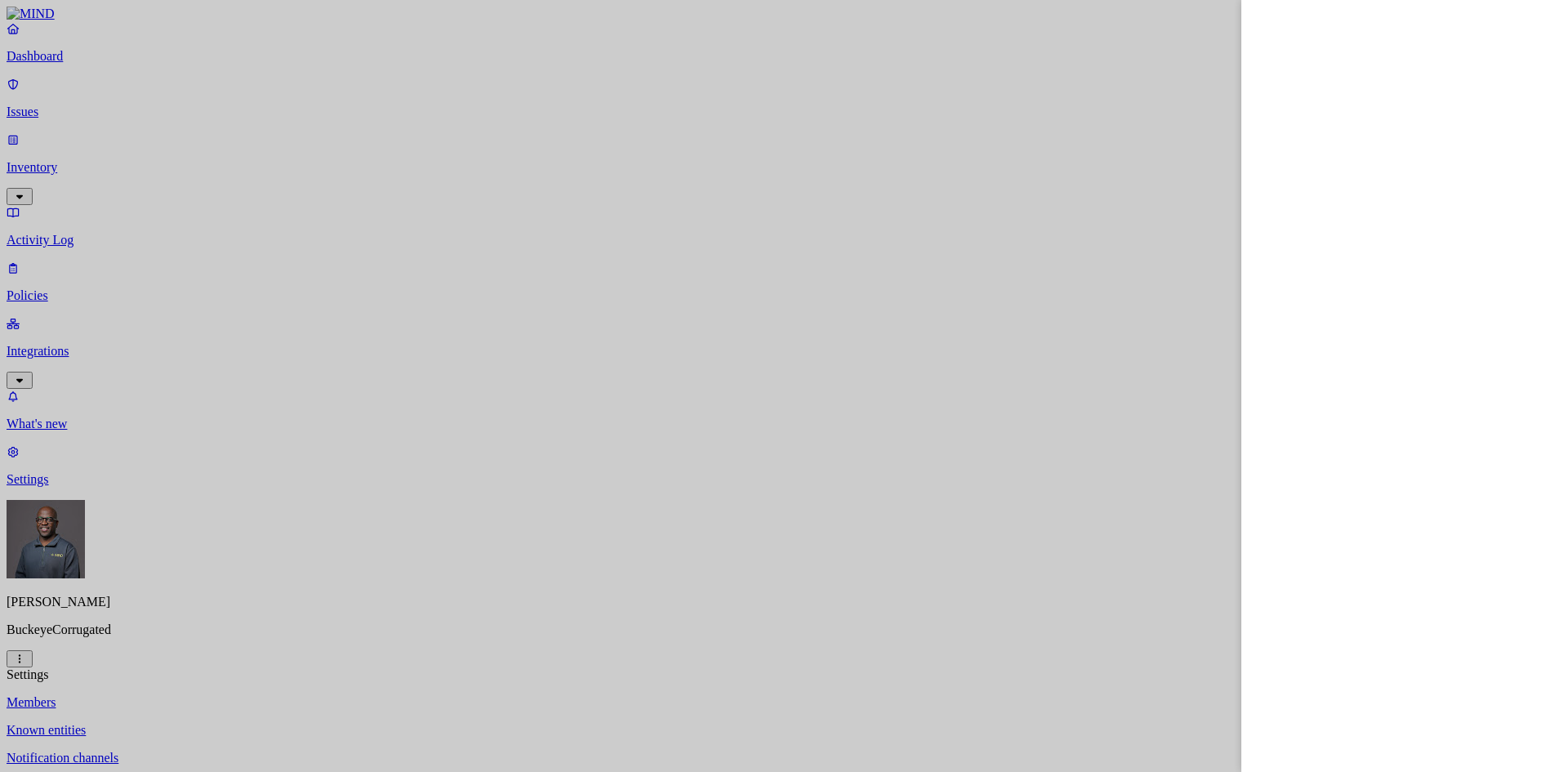
click at [59, 712] on div at bounding box center [784, 386] width 1568 height 772
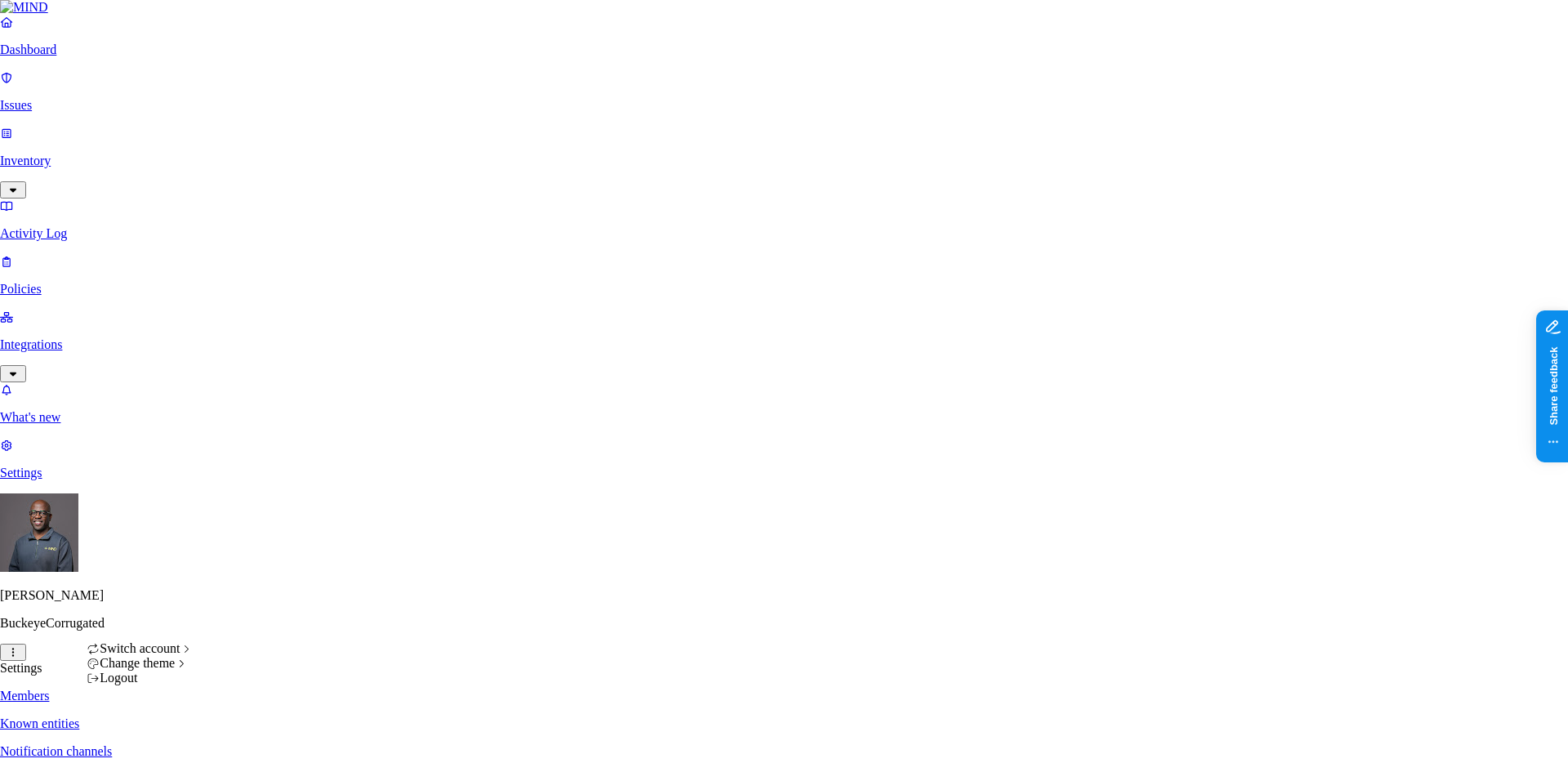
click at [153, 748] on html "Dashboard Issues Inventory Activity Log Policies Integrations What's new 1 Sett…" at bounding box center [784, 615] width 1568 height 1230
click at [261, 698] on span "Dark" at bounding box center [247, 691] width 26 height 14
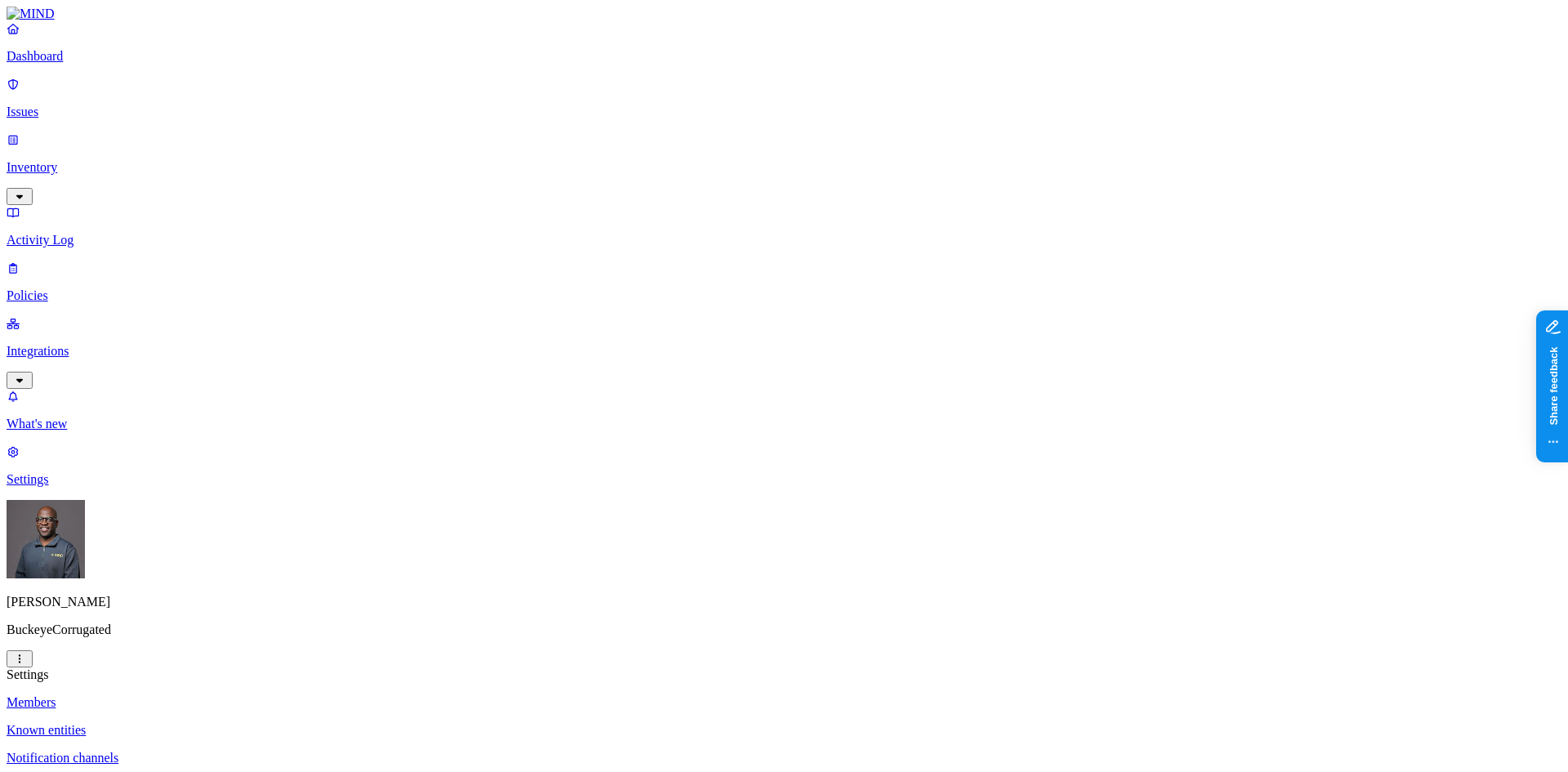
click at [158, 749] on html "Dashboard Issues Inventory Activity Log Policies Integrations What's new 1 Sett…" at bounding box center [784, 618] width 1568 height 1237
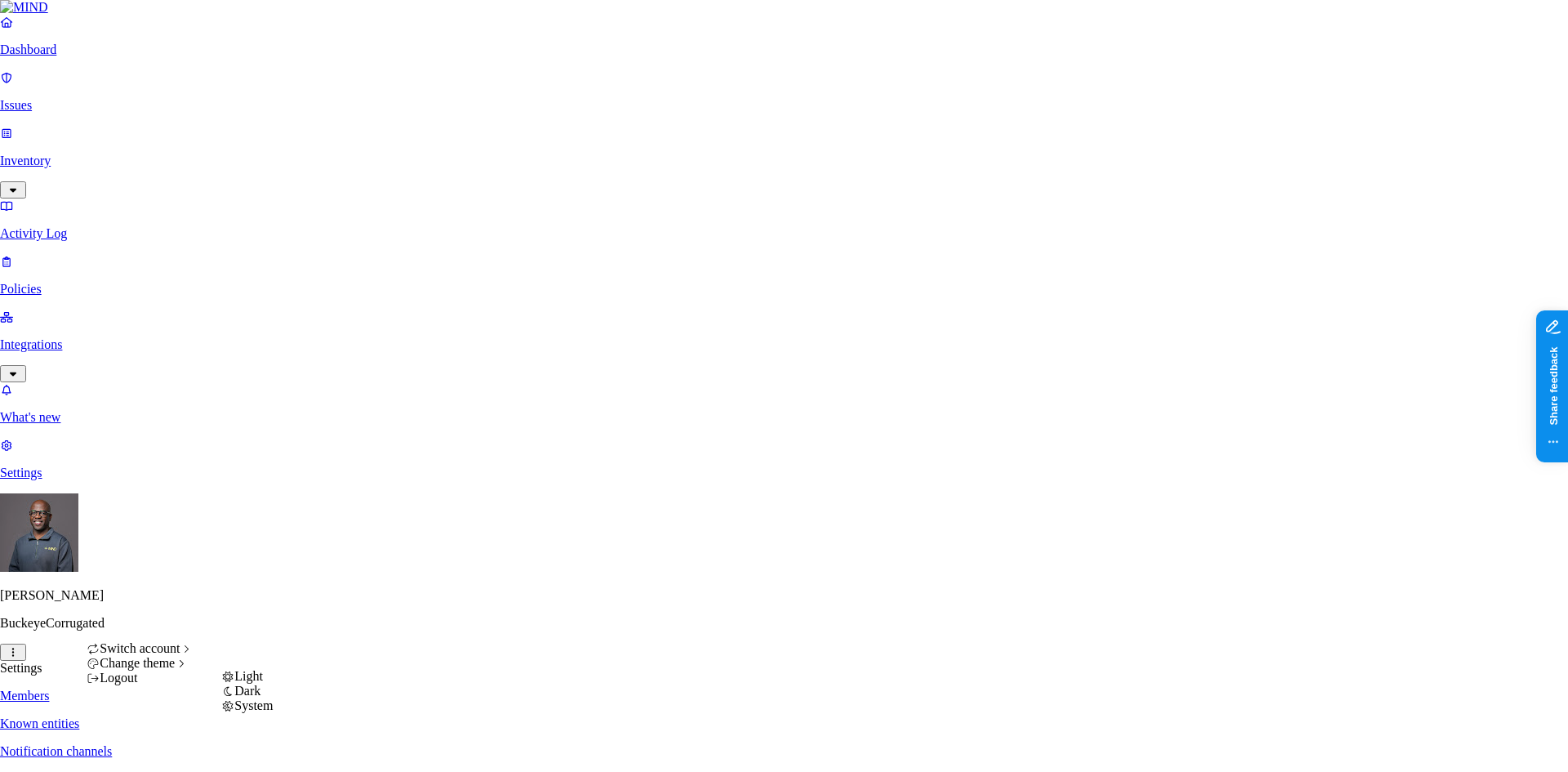
click at [263, 684] on span "Light" at bounding box center [248, 677] width 29 height 14
click at [158, 750] on html "Dashboard Issues Inventory Activity Log Policies Integrations What's new 1 Sett…" at bounding box center [784, 615] width 1568 height 1230
click at [256, 712] on span "System" at bounding box center [253, 706] width 39 height 14
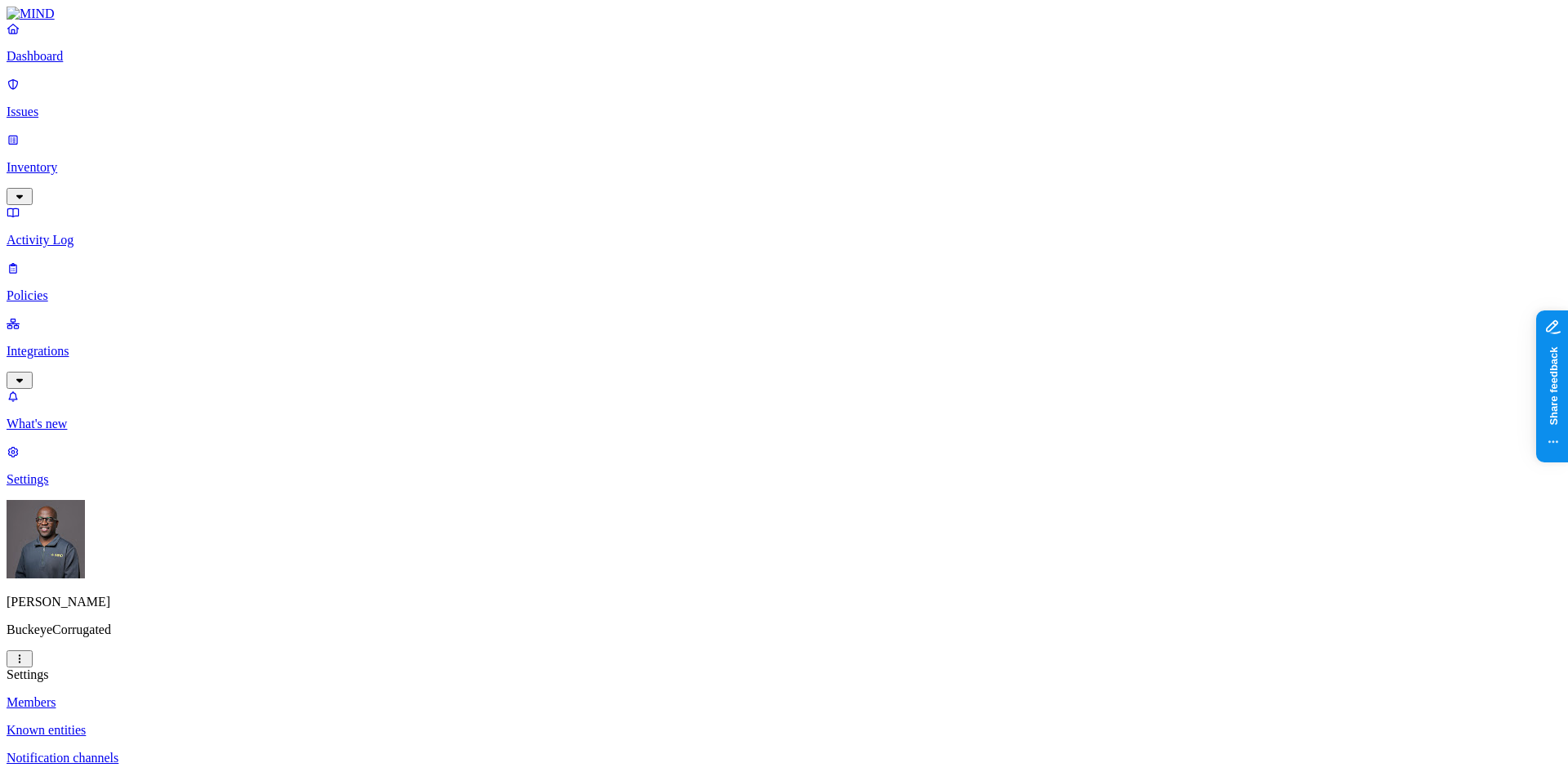
click at [155, 748] on html "Dashboard Issues Inventory Activity Log Policies Integrations What's new 1 Sett…" at bounding box center [784, 618] width 1568 height 1237
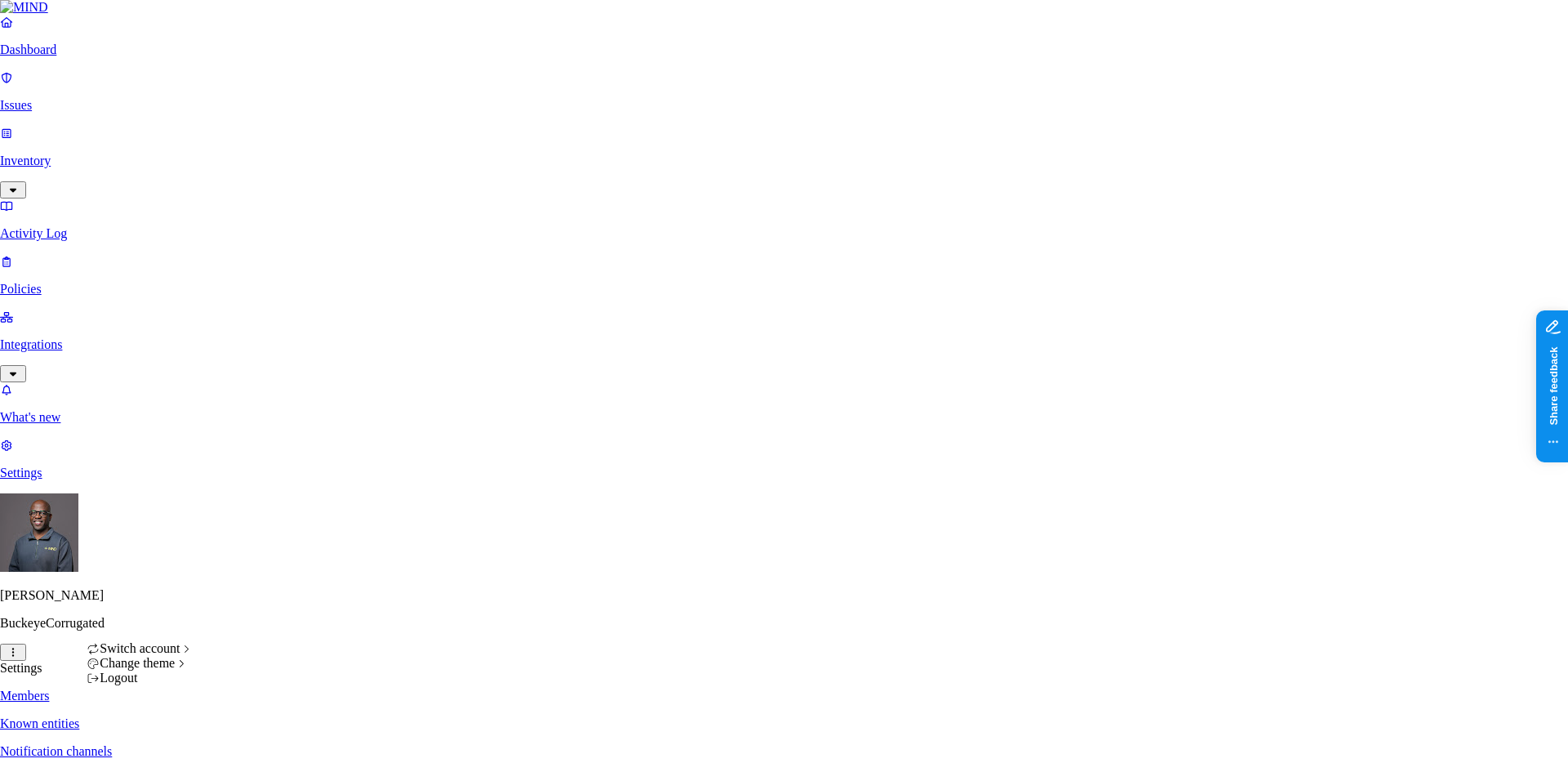
click at [71, 70] on html "Dashboard Issues Inventory Activity Log Policies Integrations What's new 1 Sett…" at bounding box center [784, 615] width 1568 height 1230
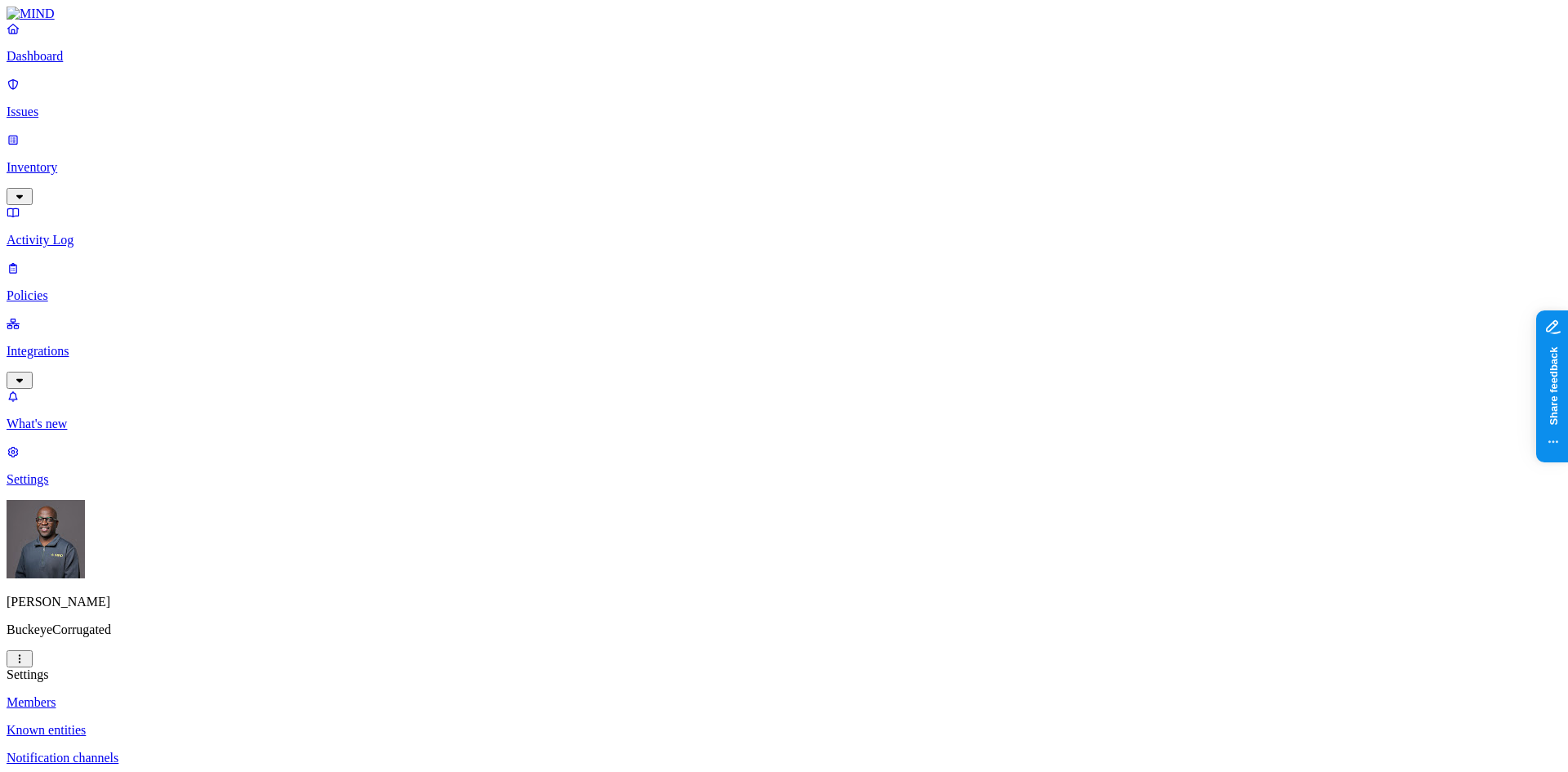
click at [71, 64] on p "Dashboard" at bounding box center [784, 56] width 1555 height 15
click at [50, 160] on p "Inventory" at bounding box center [784, 167] width 1555 height 15
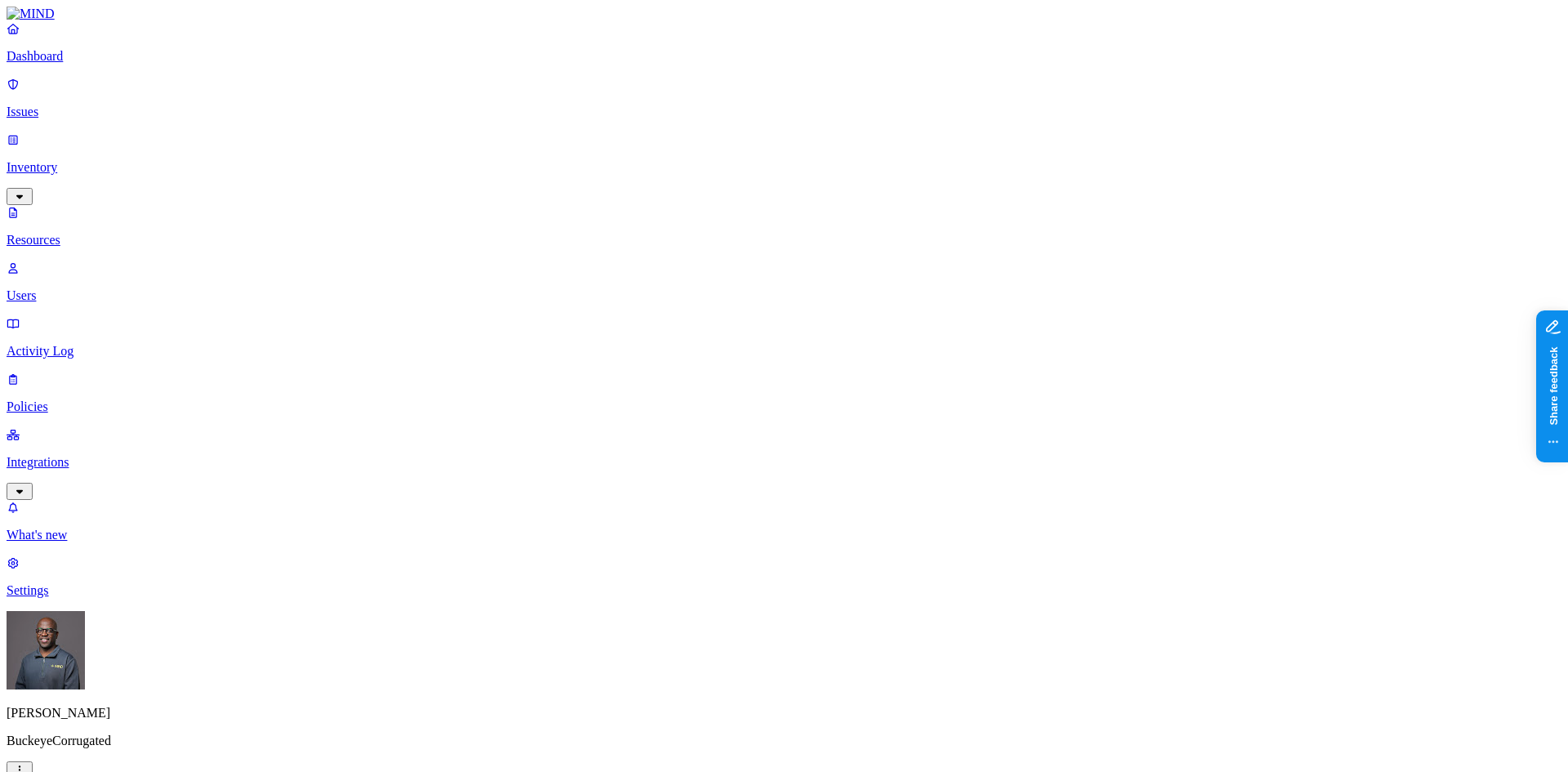
click at [60, 64] on p "Dashboard" at bounding box center [784, 56] width 1555 height 15
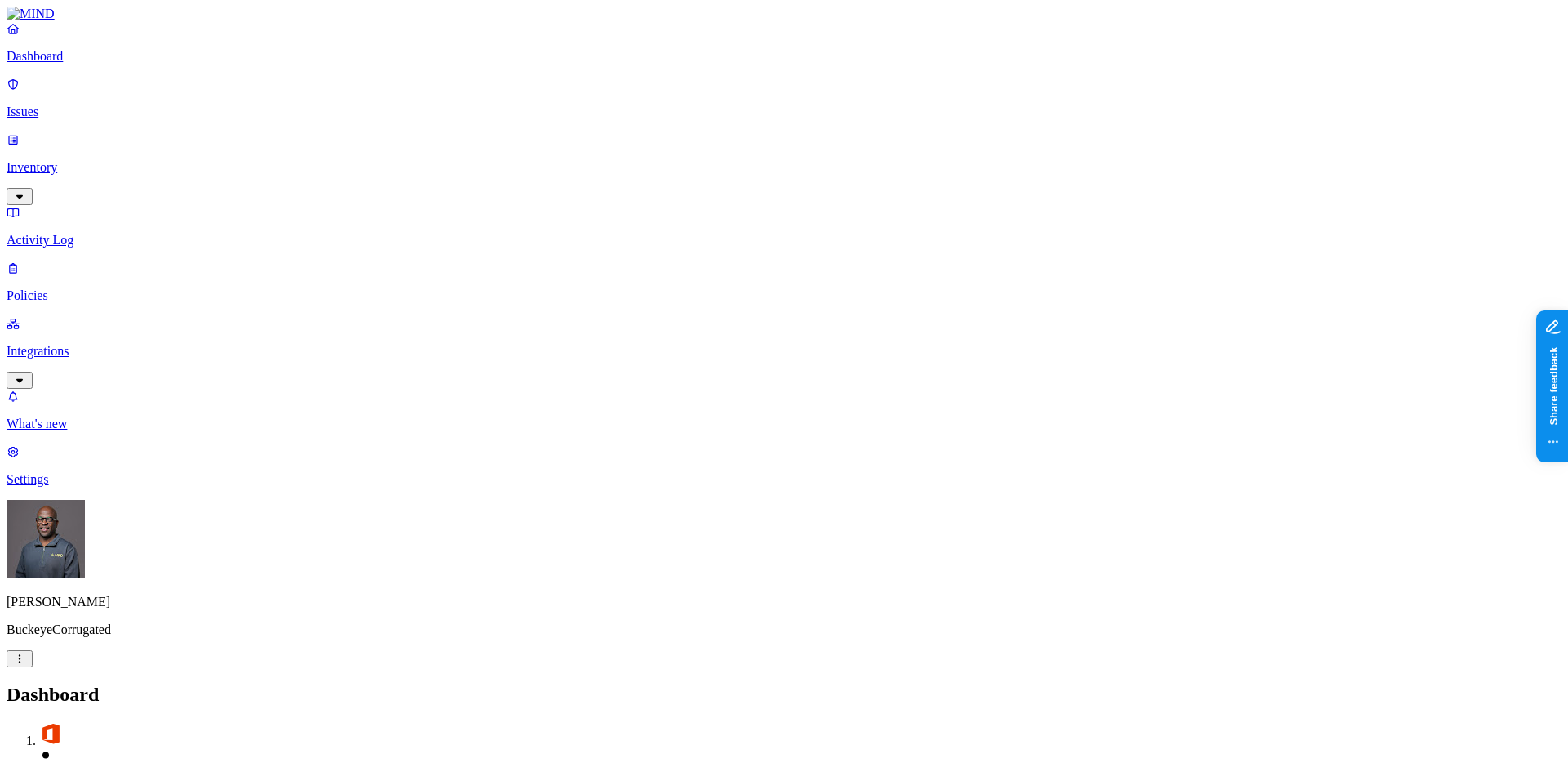
click at [91, 63] on link "Dashboard" at bounding box center [784, 42] width 1555 height 43
click at [76, 64] on p "Dashboard" at bounding box center [784, 56] width 1555 height 15
click at [58, 104] on p "Issues" at bounding box center [784, 111] width 1555 height 15
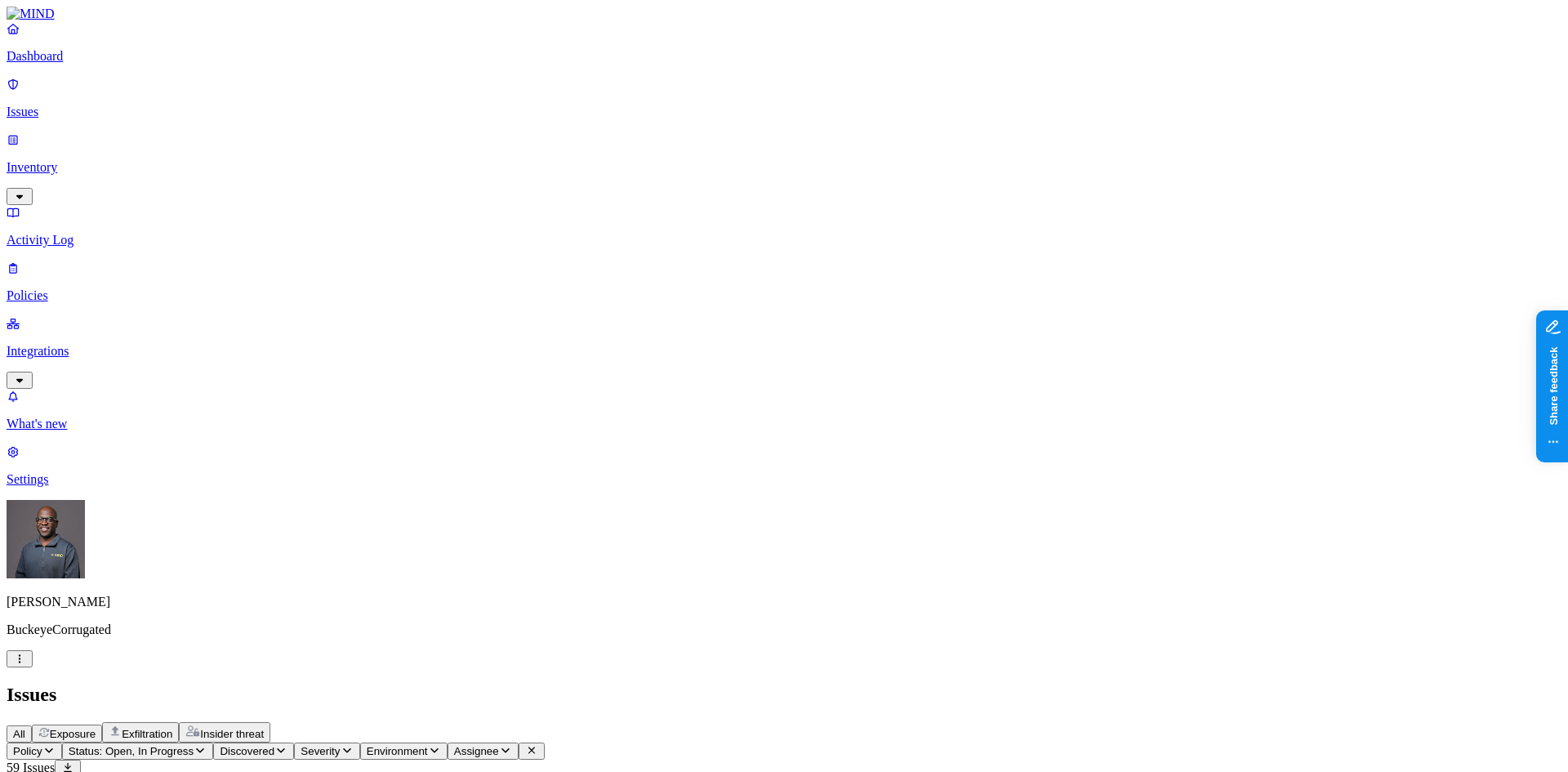
click at [58, 64] on p "Dashboard" at bounding box center [784, 56] width 1555 height 15
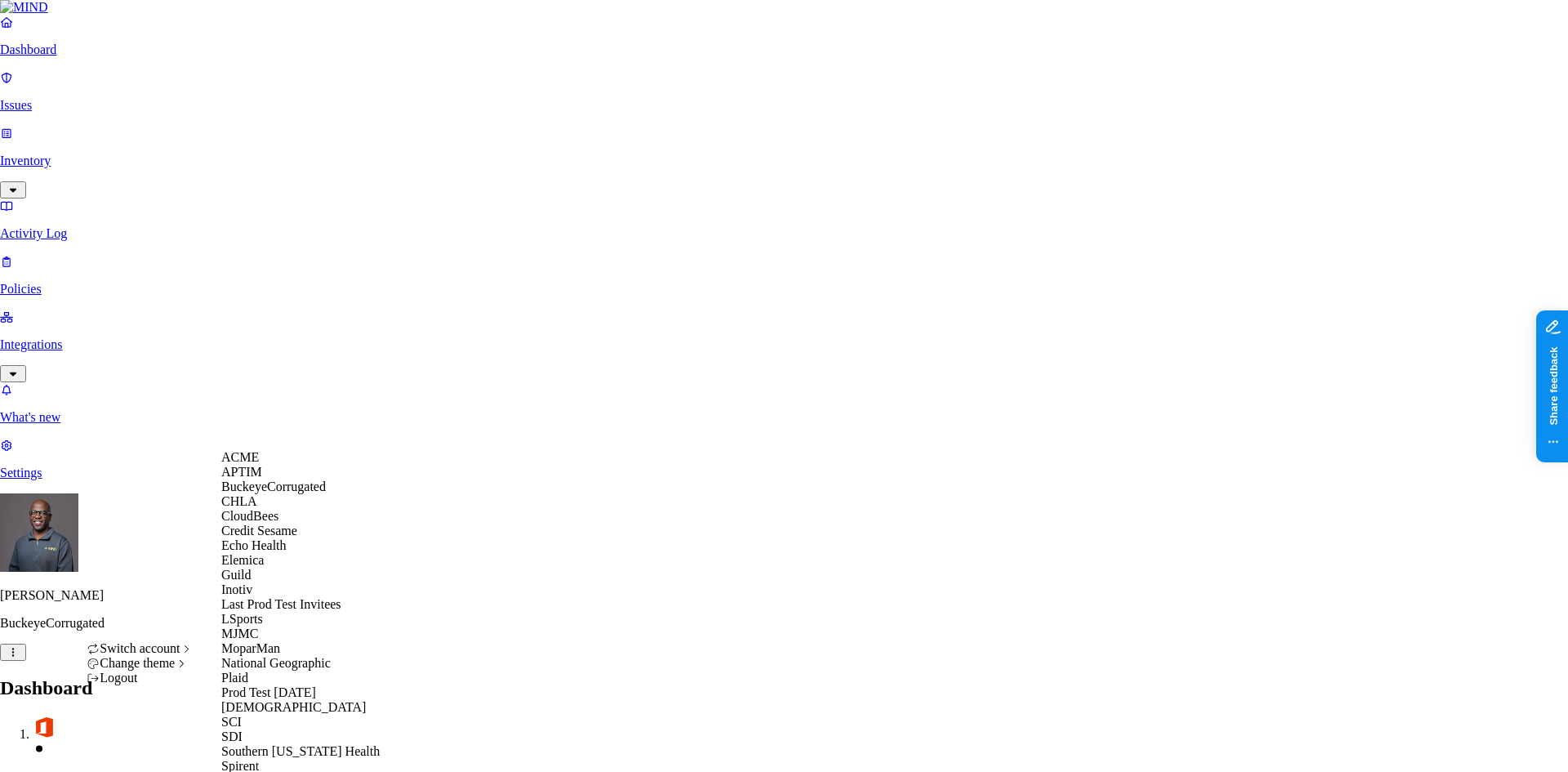
click at [284, 465] on div "ACME" at bounding box center [301, 457] width 159 height 15
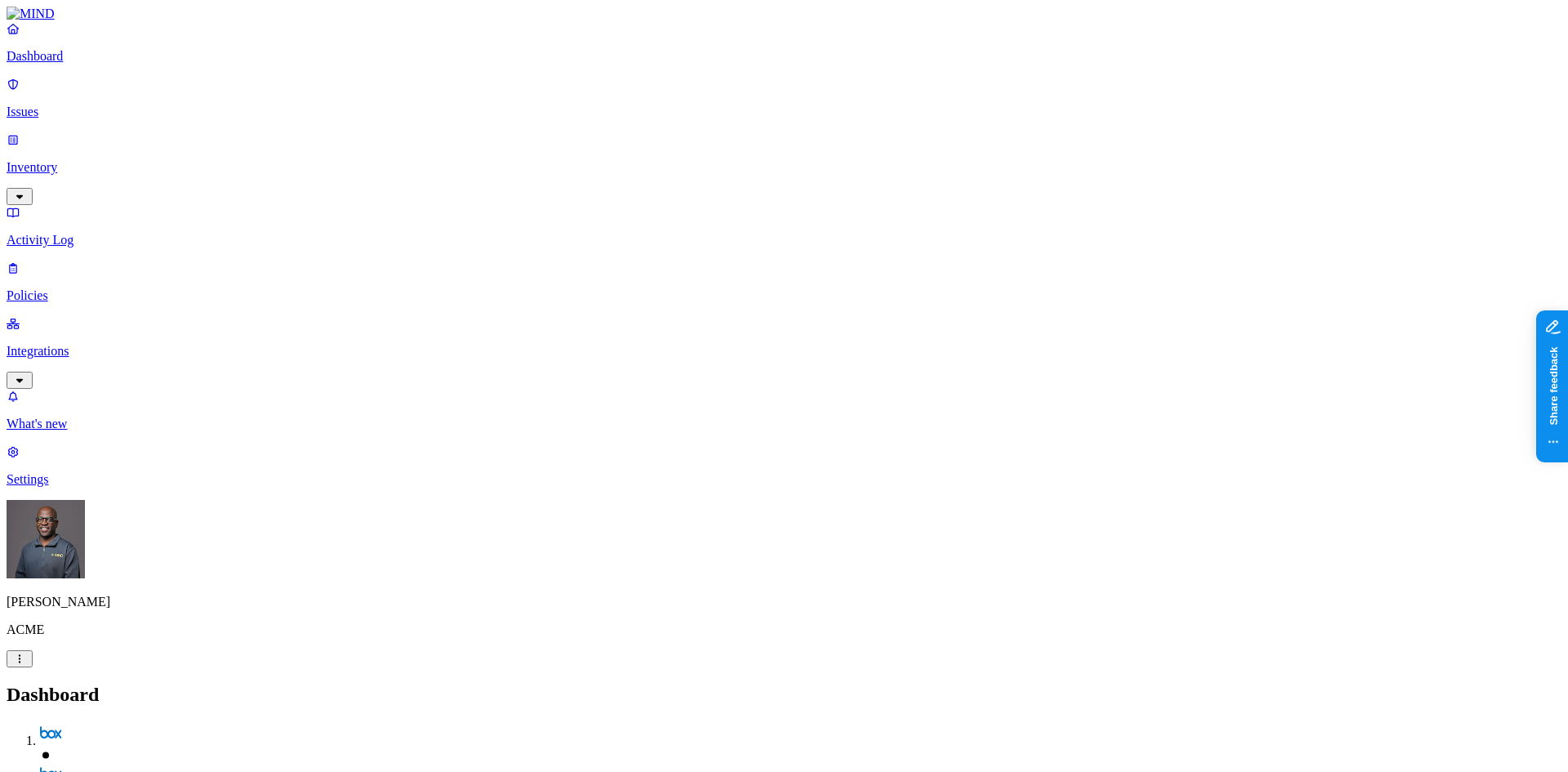
click at [148, 317] on link "Integrations" at bounding box center [784, 351] width 1555 height 70
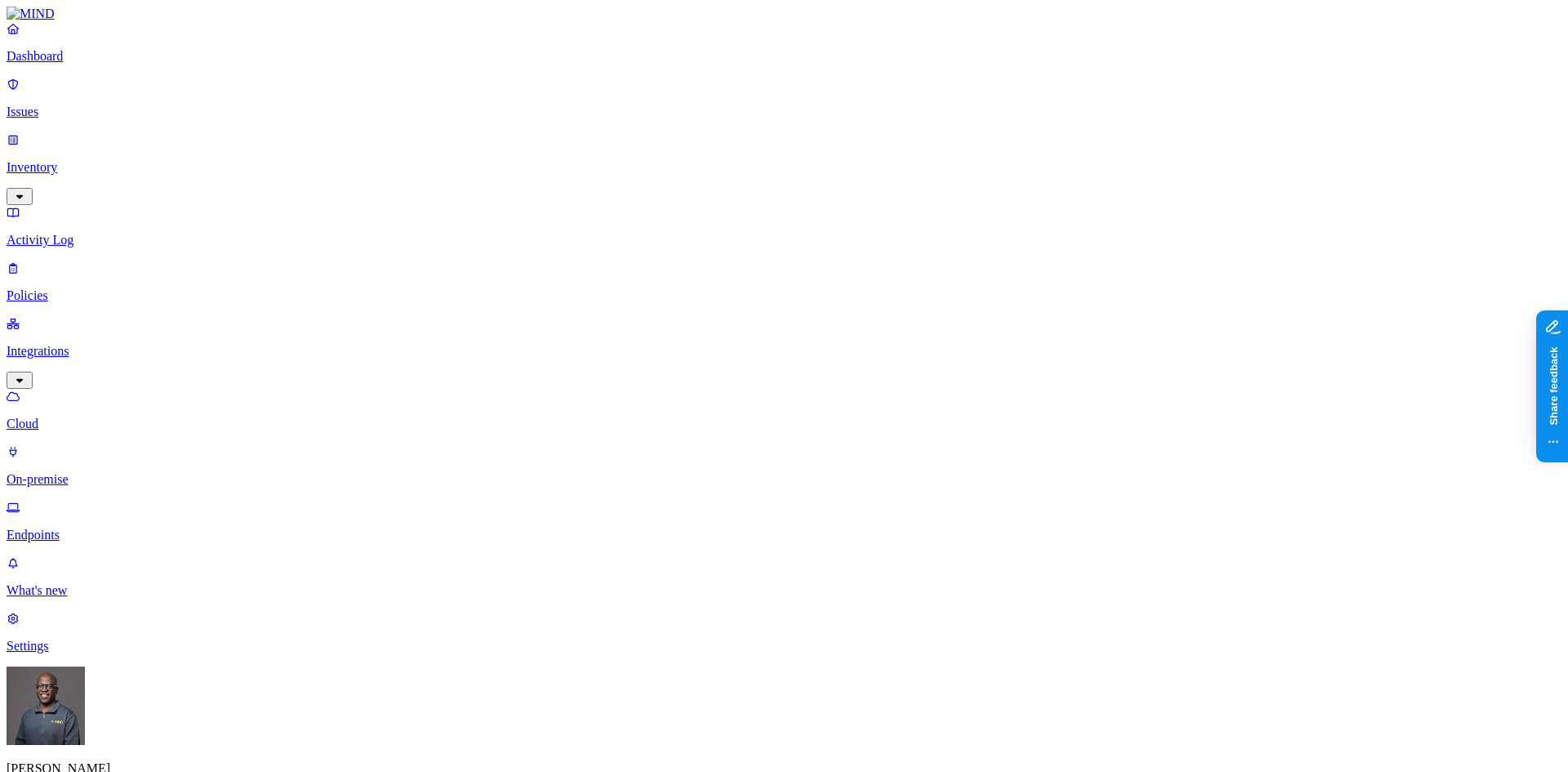
click at [90, 472] on p "On-premise" at bounding box center [784, 479] width 1555 height 15
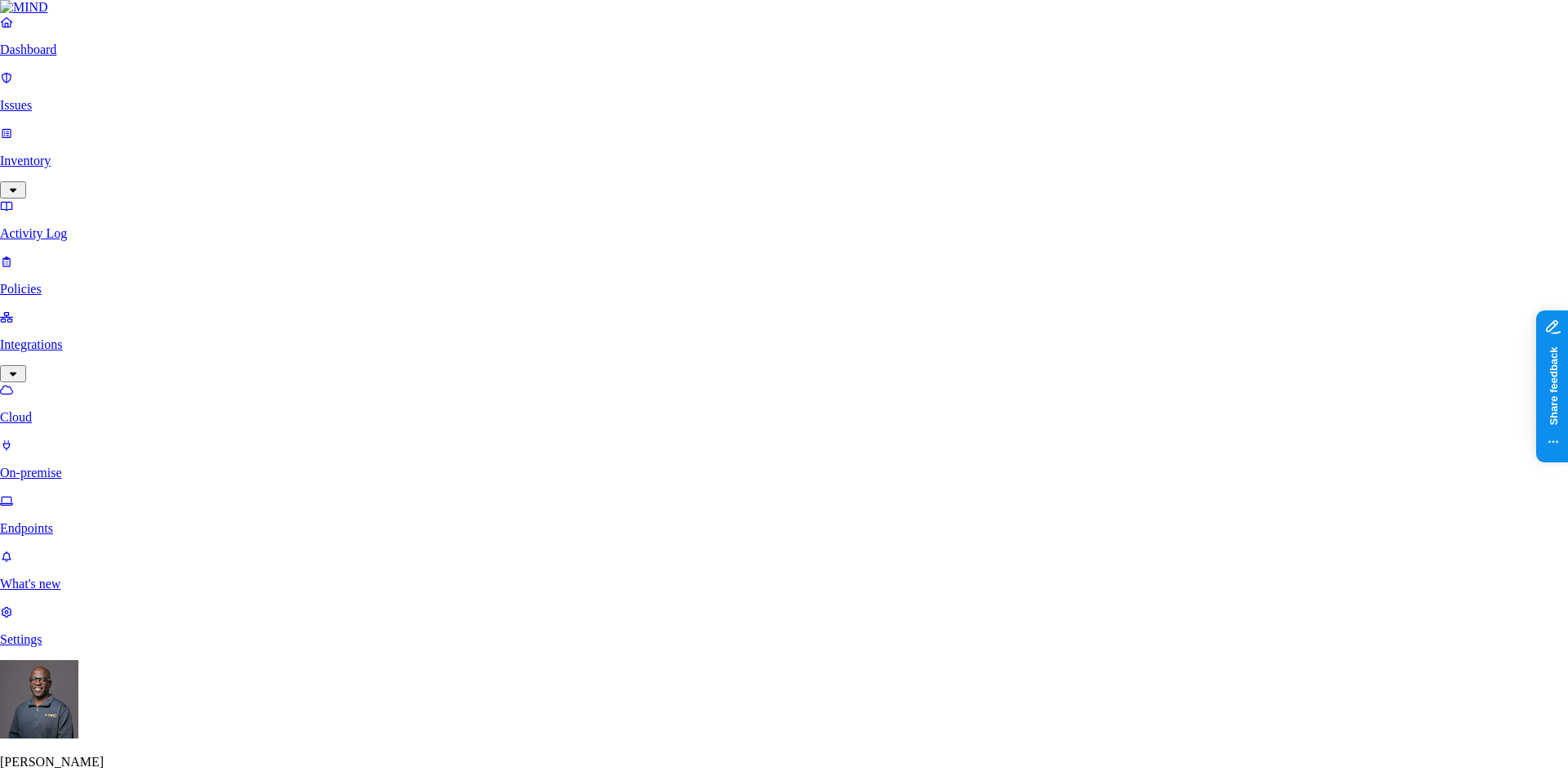
type input "Gregs Shares"
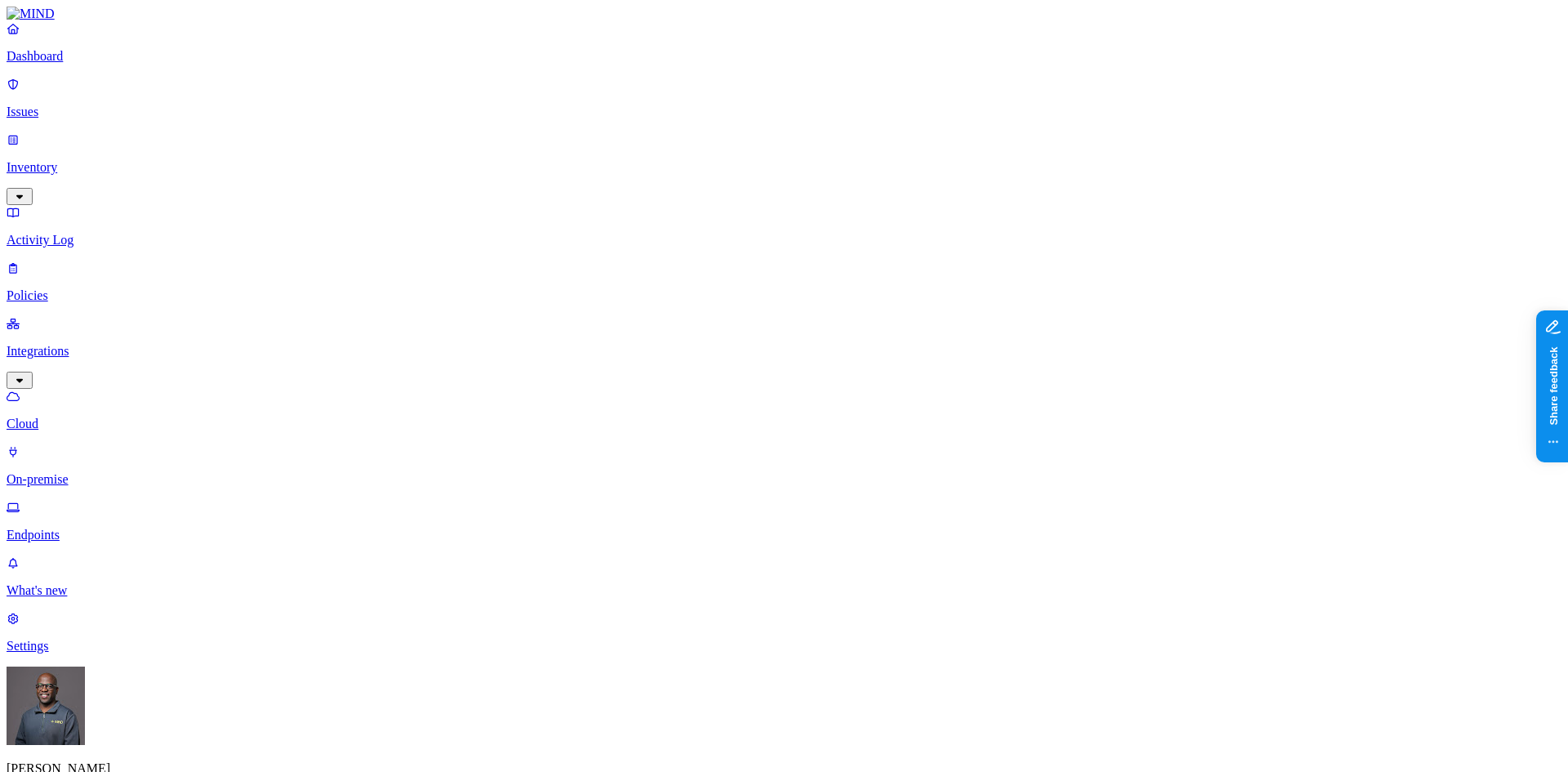
click at [96, 472] on p "On-premise" at bounding box center [784, 479] width 1555 height 15
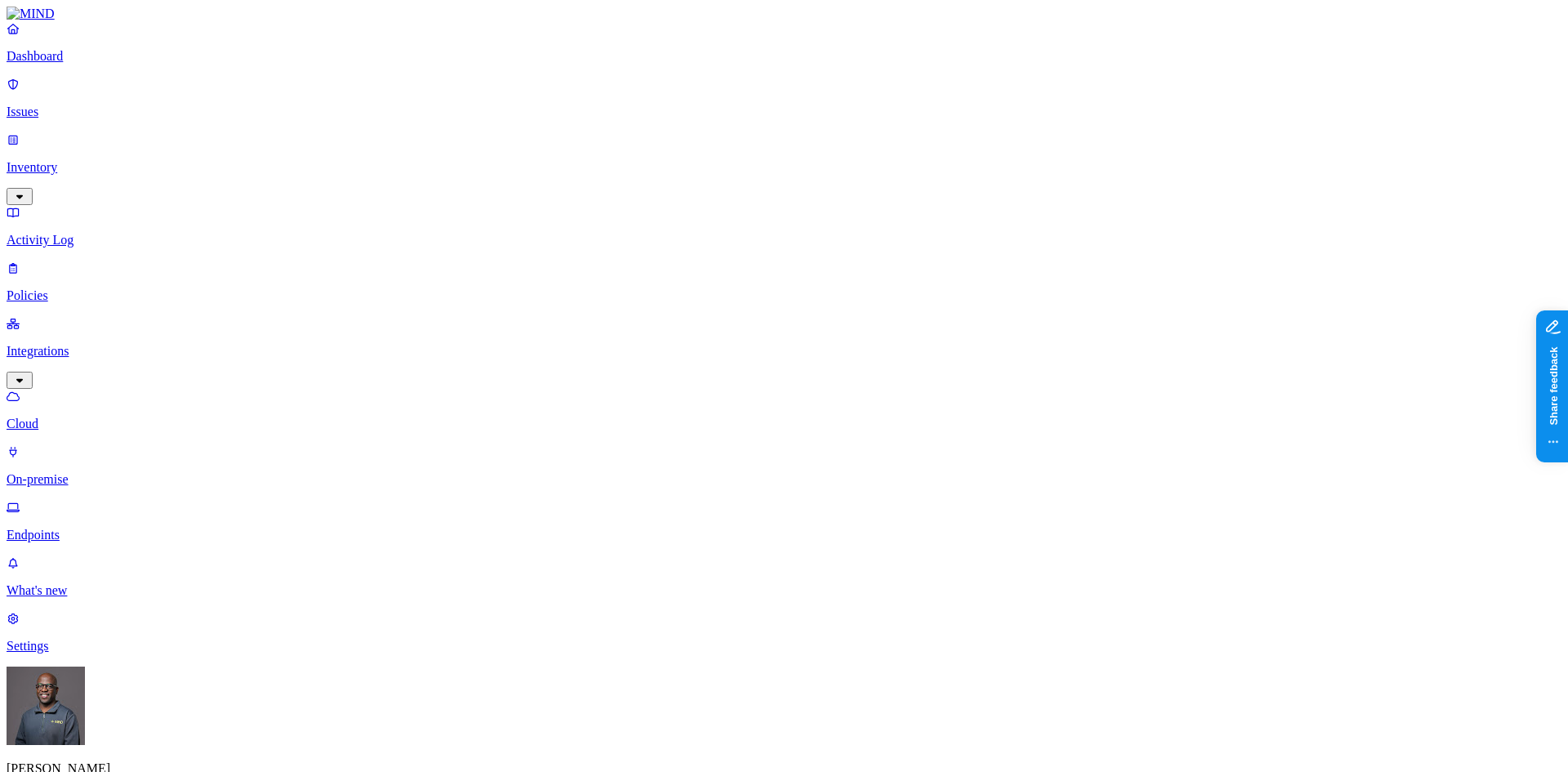
click at [71, 417] on p "Cloud" at bounding box center [784, 424] width 1555 height 15
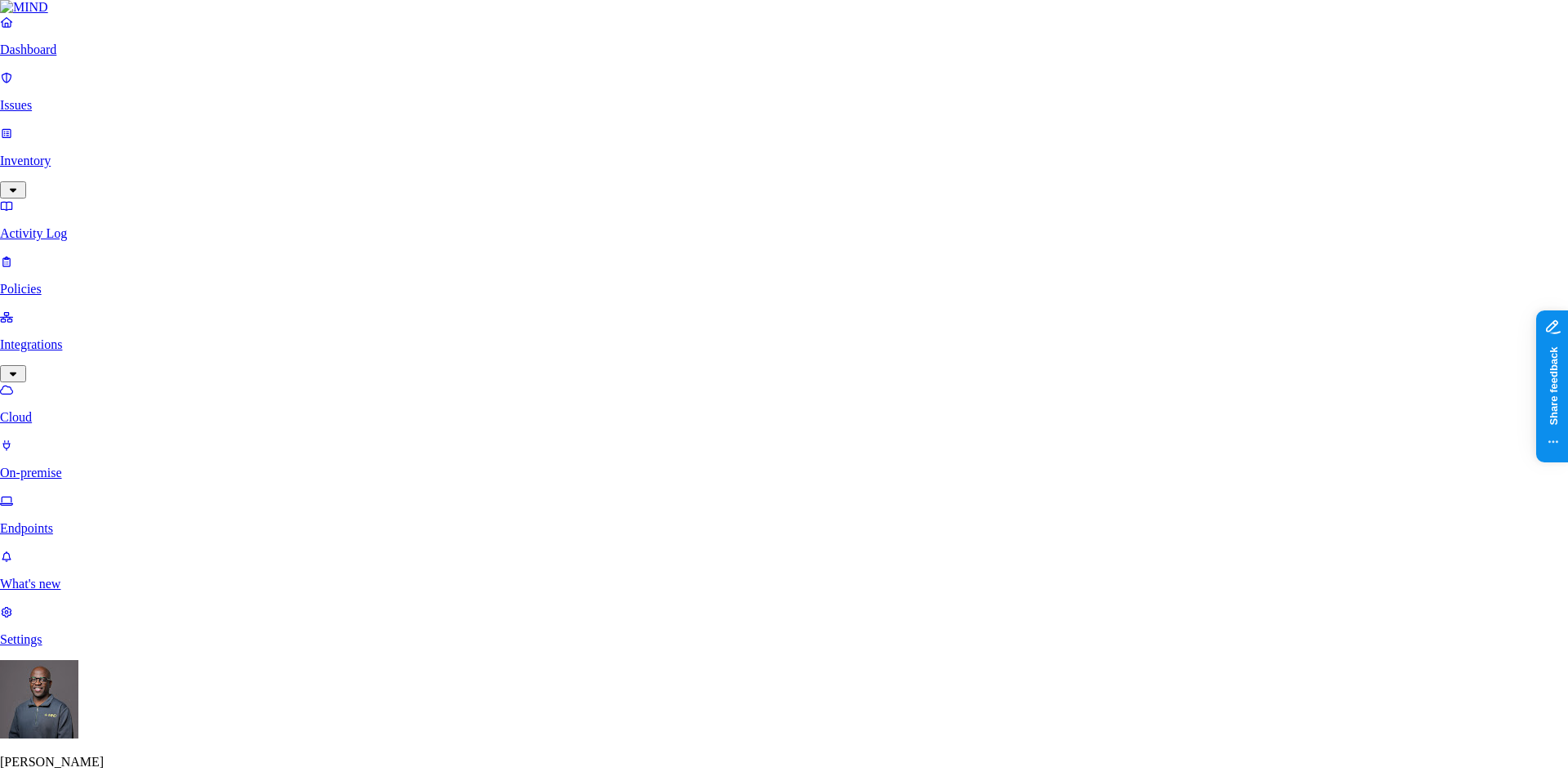
scroll to position [507, 0]
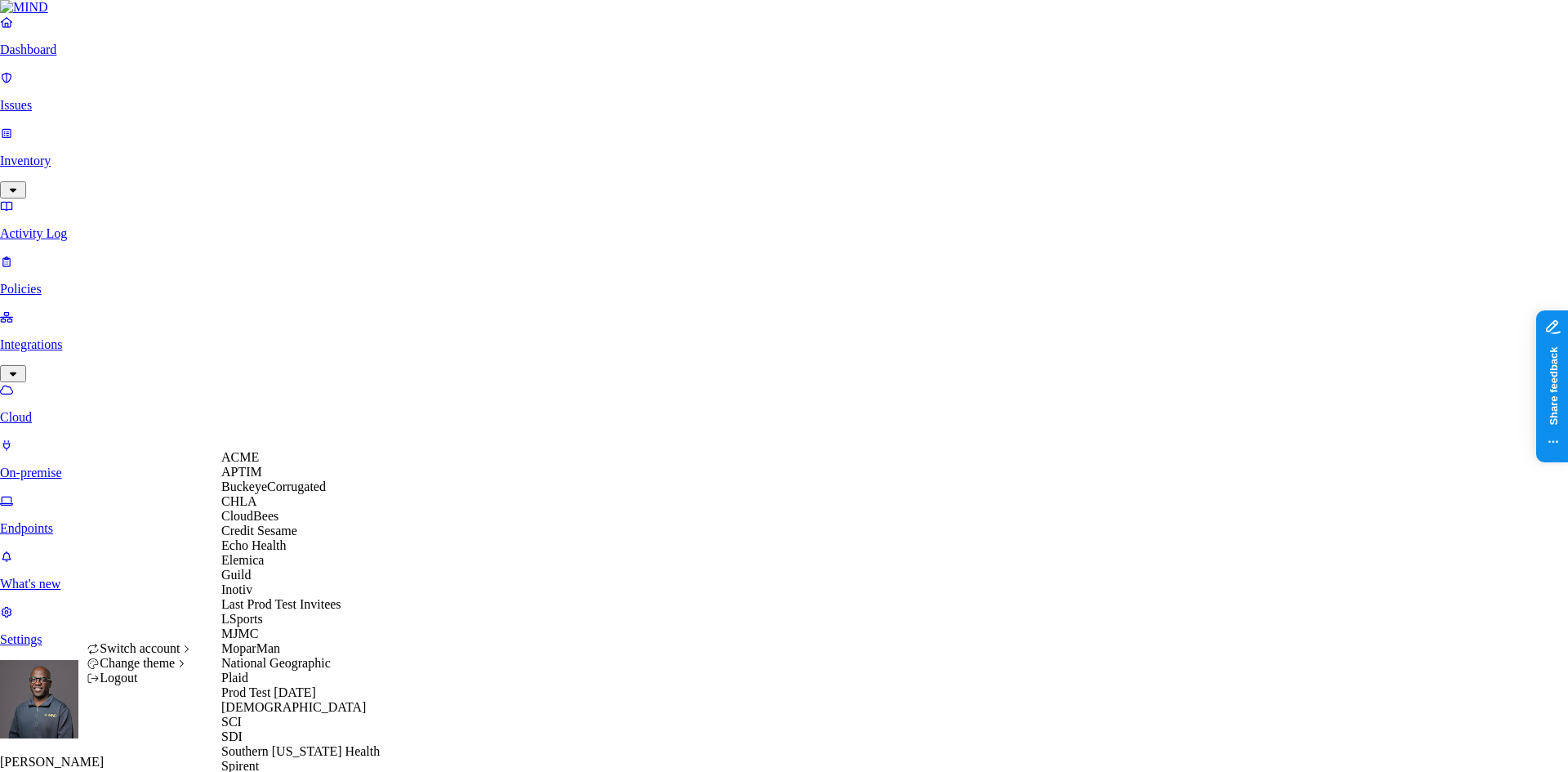
click at [266, 493] on span "BuckeyeCorrugated" at bounding box center [273, 486] width 104 height 14
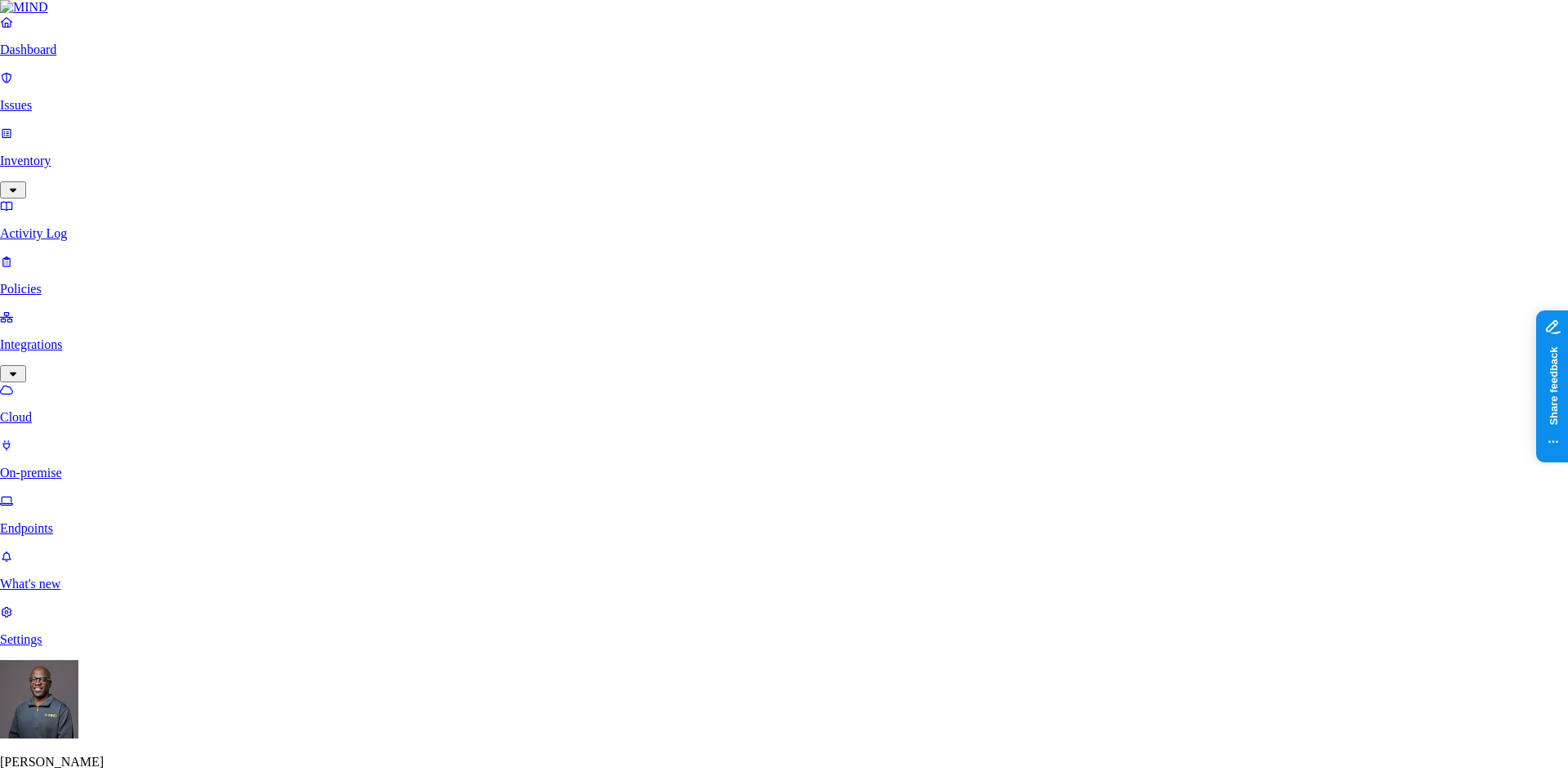
scroll to position [507, 0]
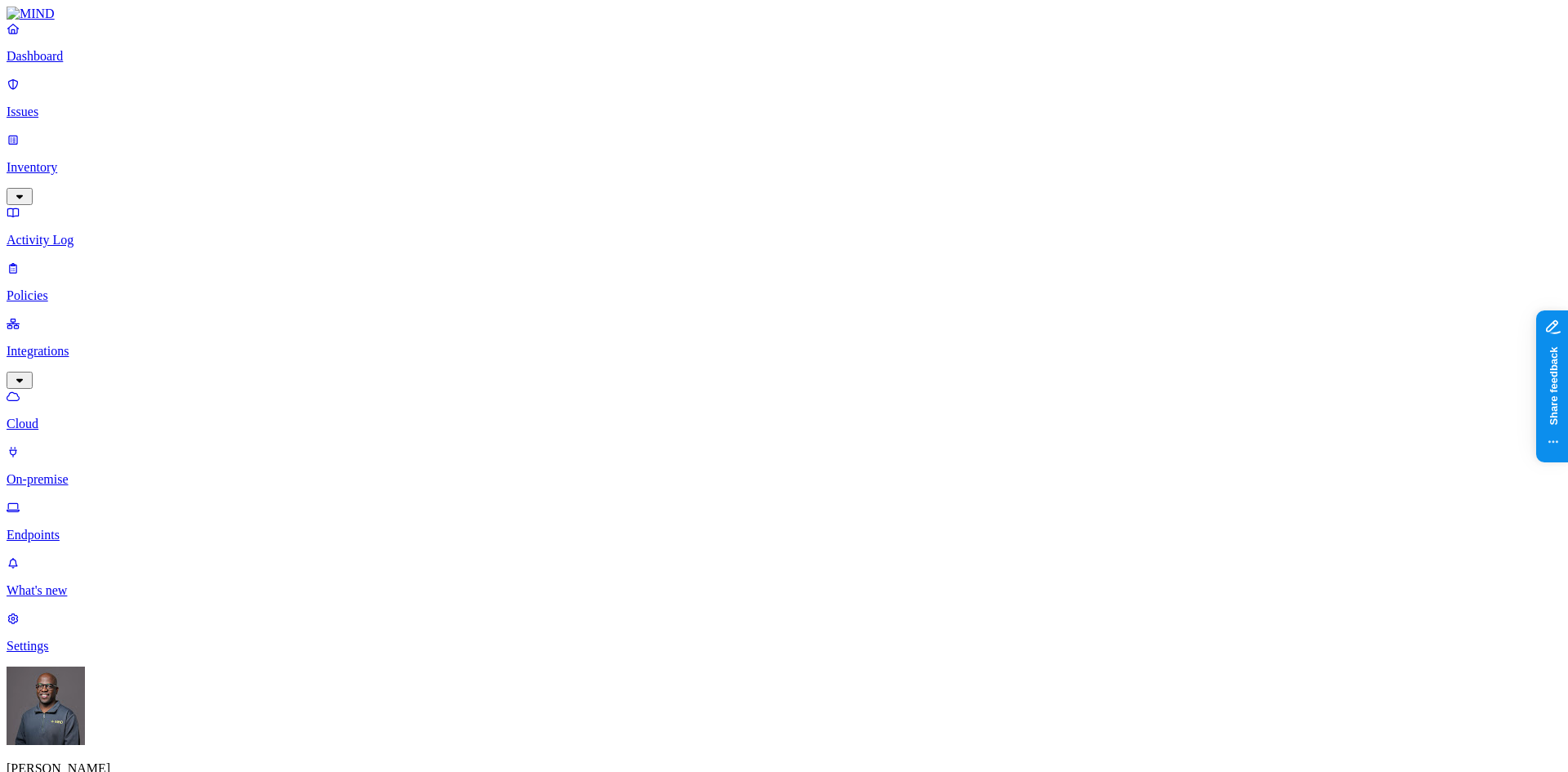
click at [72, 472] on p "On-premise" at bounding box center [784, 479] width 1555 height 15
click at [75, 417] on p "Cloud" at bounding box center [784, 424] width 1555 height 15
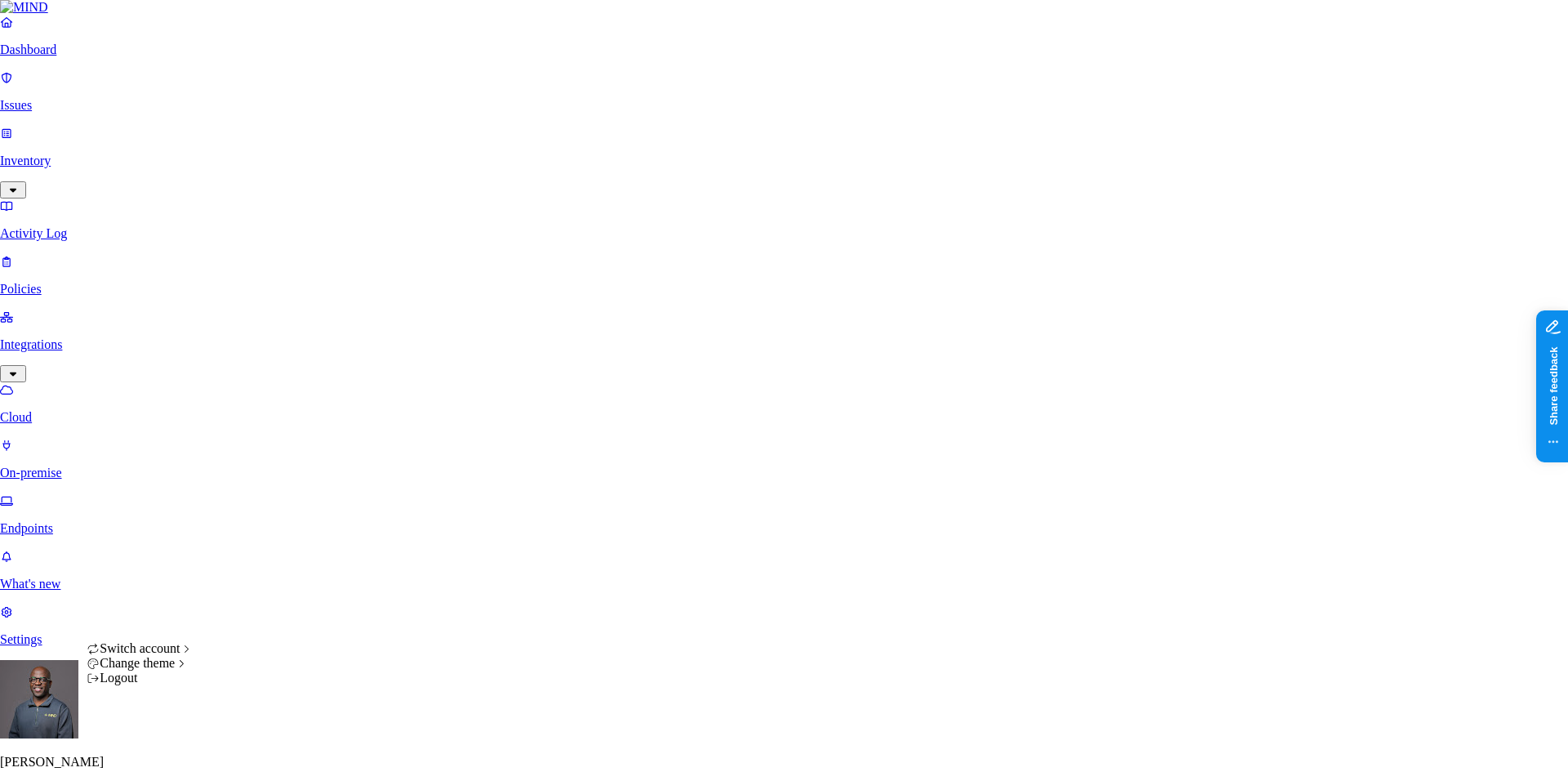
click at [155, 748] on html "Dashboard Issues Inventory Activity Log Policies Integrations Cloud On-premise …" at bounding box center [784, 537] width 1568 height 1075
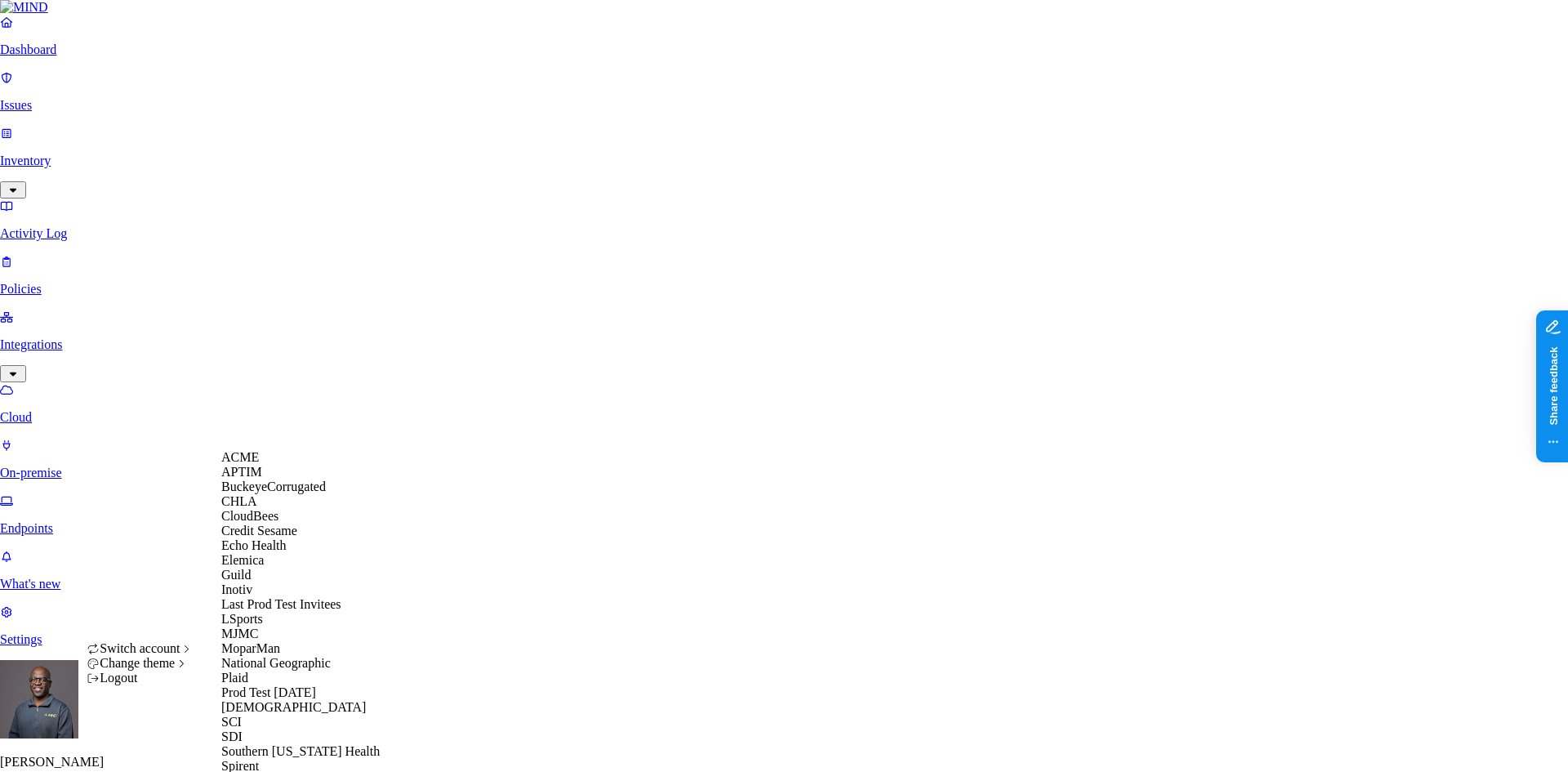
click at [276, 462] on div "ACME" at bounding box center [301, 457] width 159 height 15
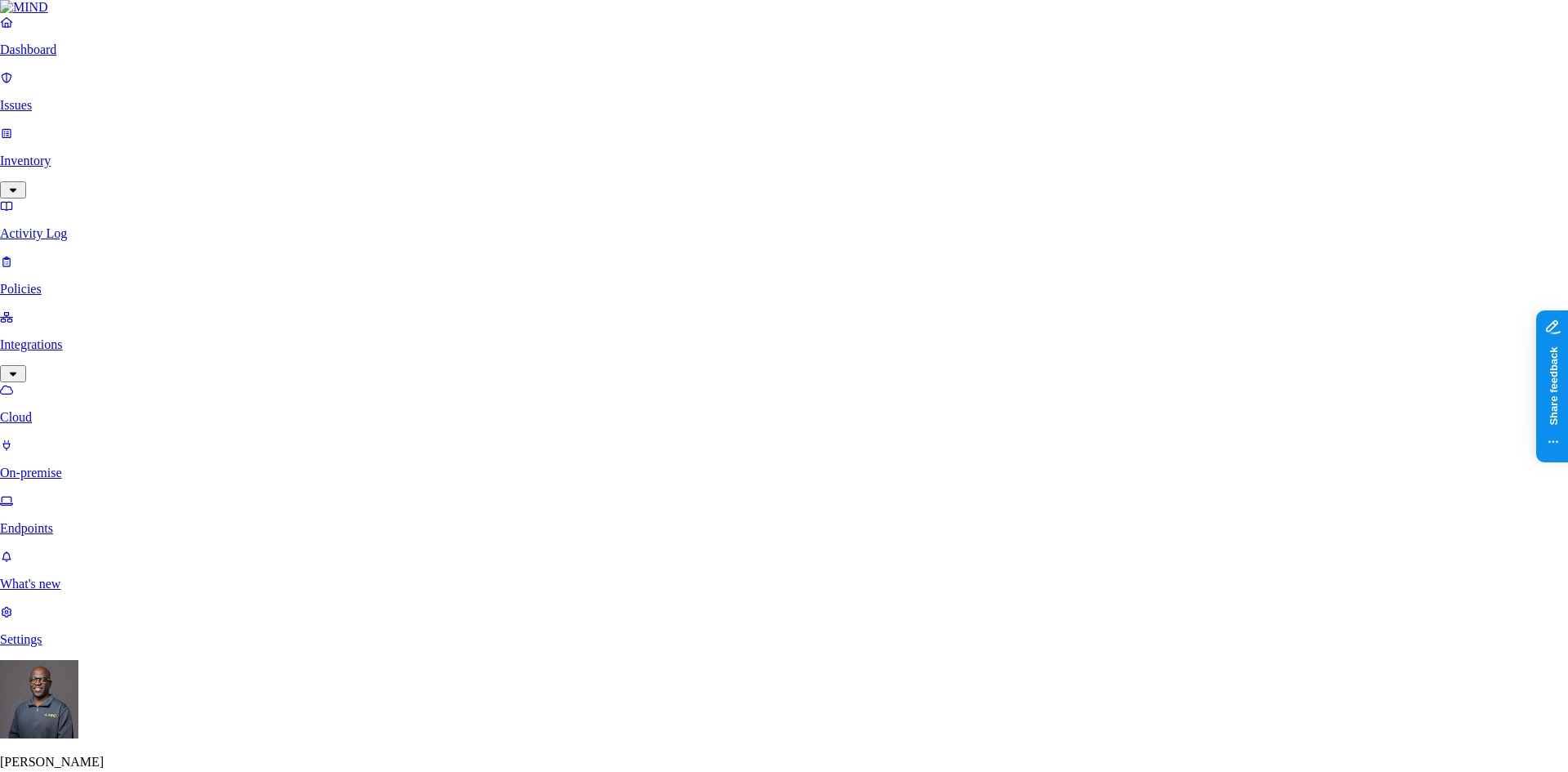
scroll to position [507, 0]
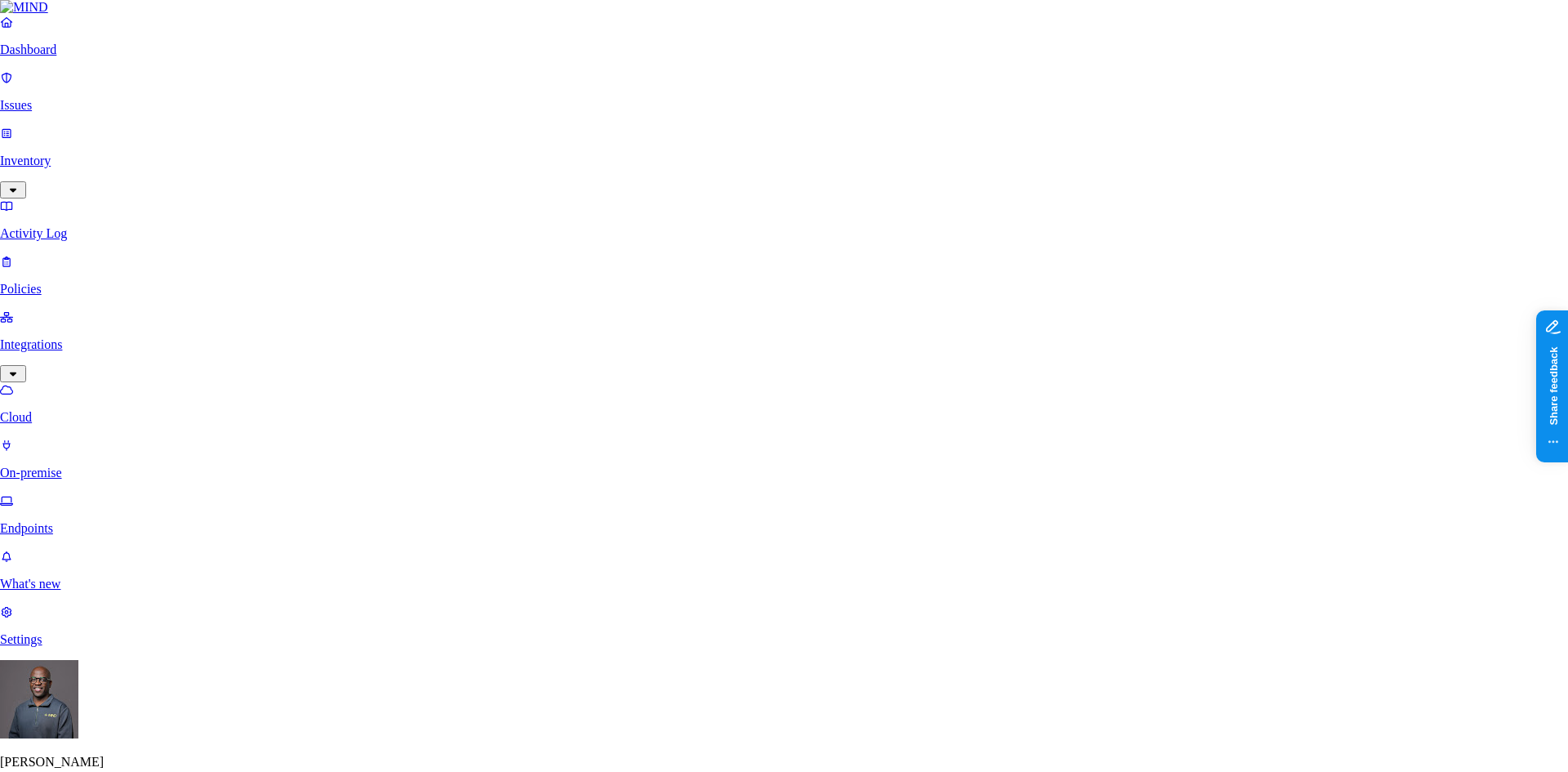
scroll to position [0, 0]
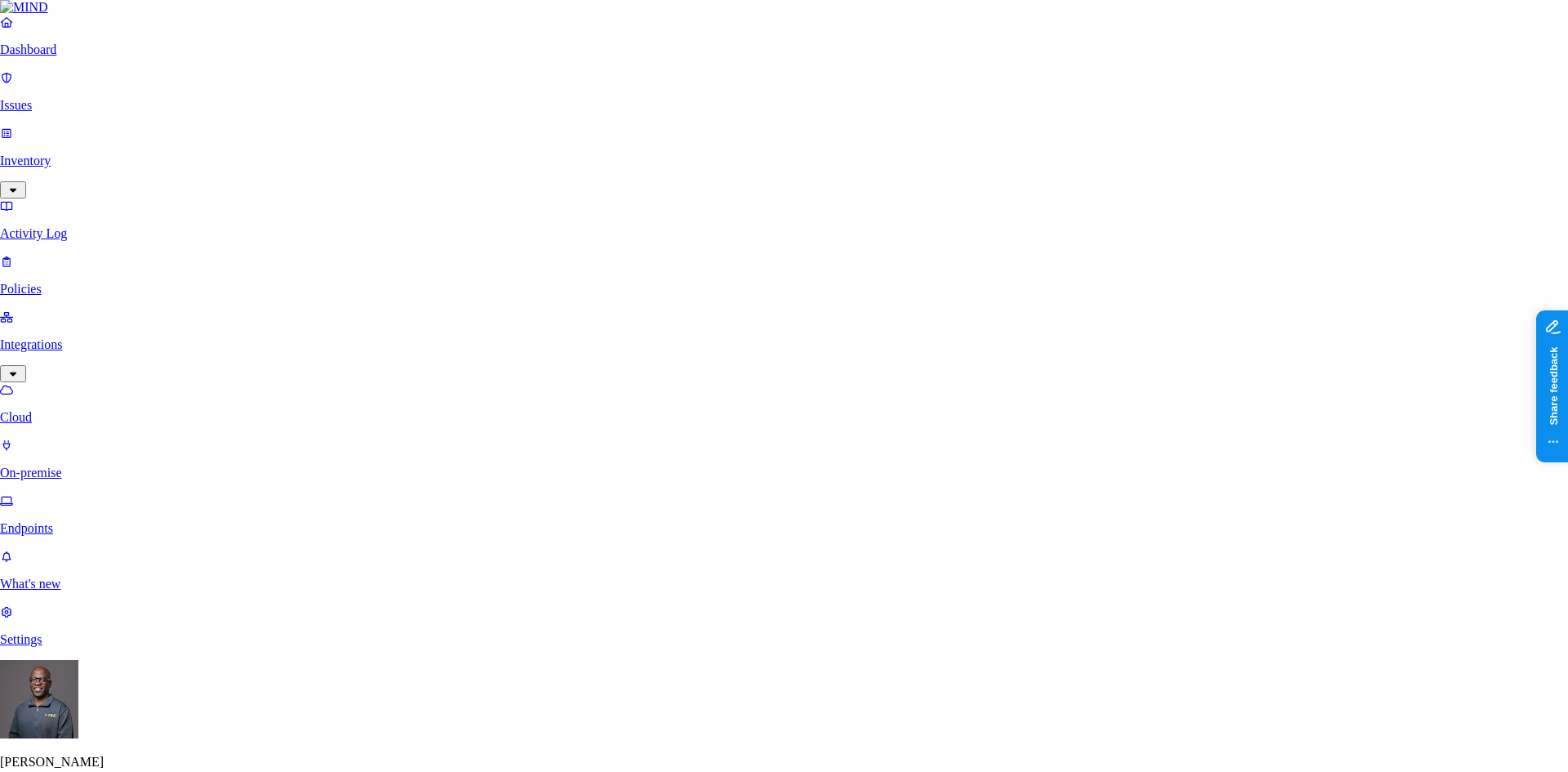
scroll to position [507, 0]
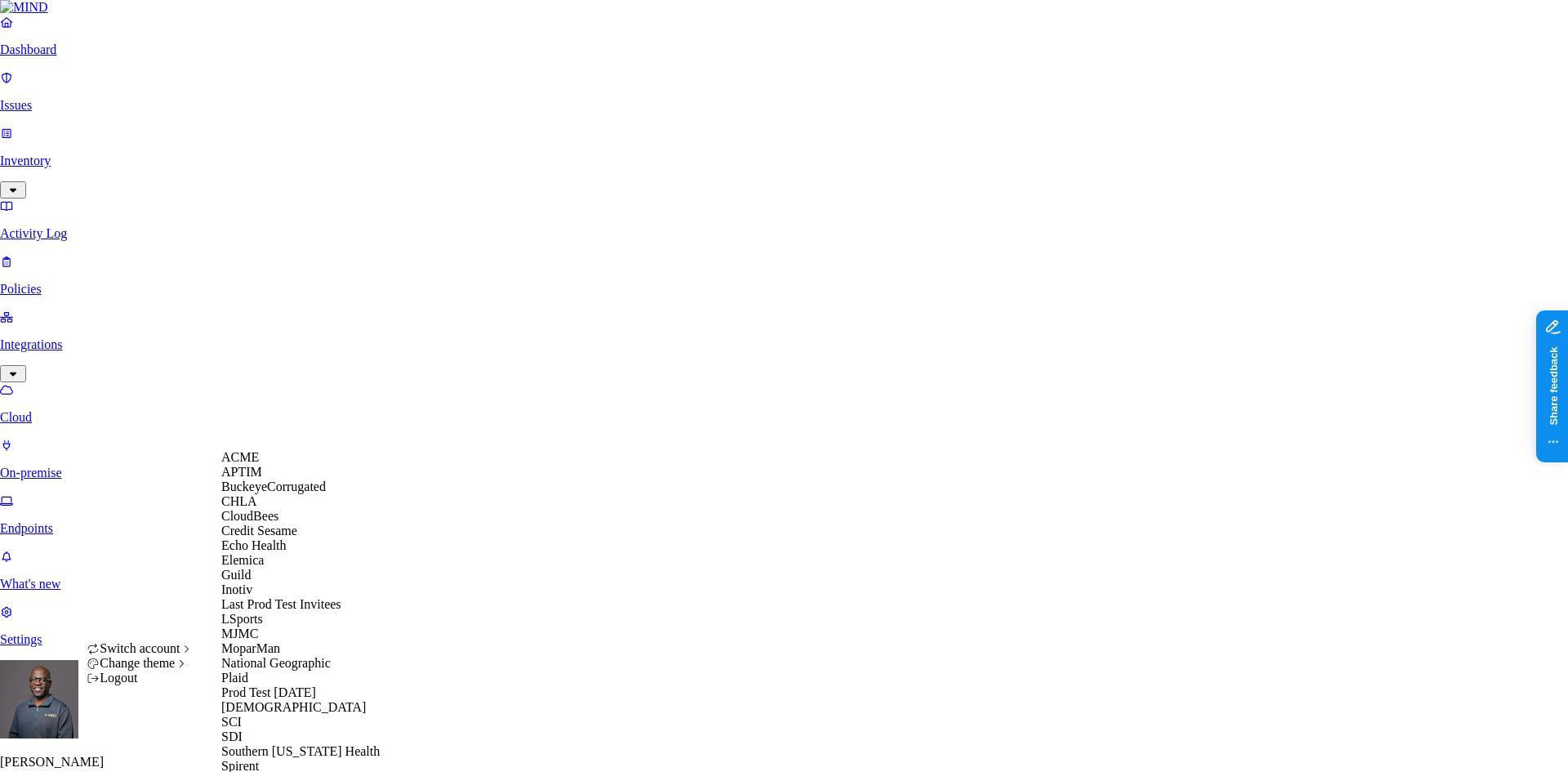
click at [267, 493] on span "BuckeyeCorrugated" at bounding box center [273, 486] width 104 height 14
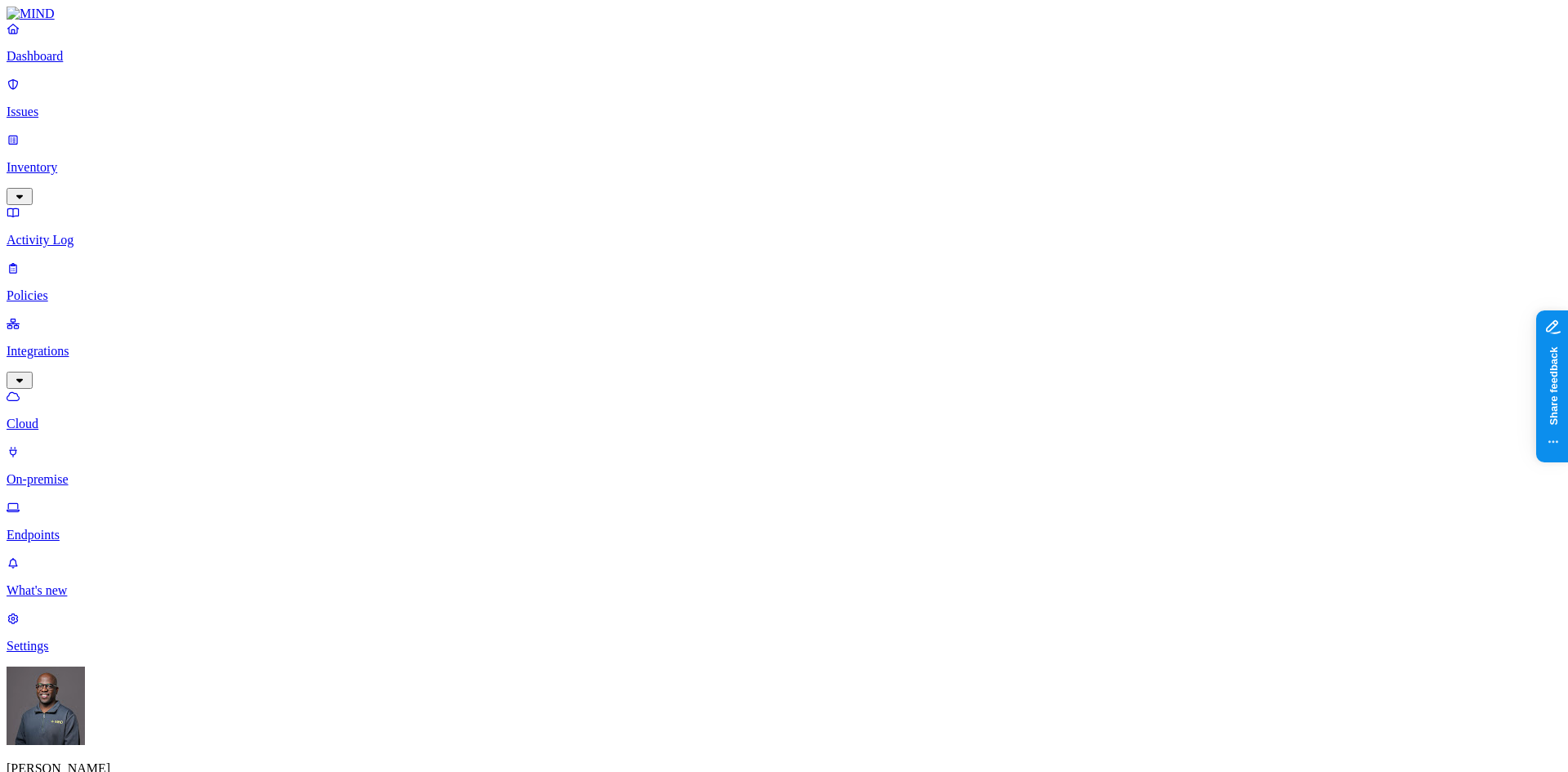
click at [92, 472] on p "On-premise" at bounding box center [784, 479] width 1555 height 15
click at [75, 417] on p "Cloud" at bounding box center [784, 424] width 1555 height 15
click at [83, 472] on p "On-premise" at bounding box center [784, 479] width 1555 height 15
click at [67, 64] on p "Dashboard" at bounding box center [784, 56] width 1555 height 15
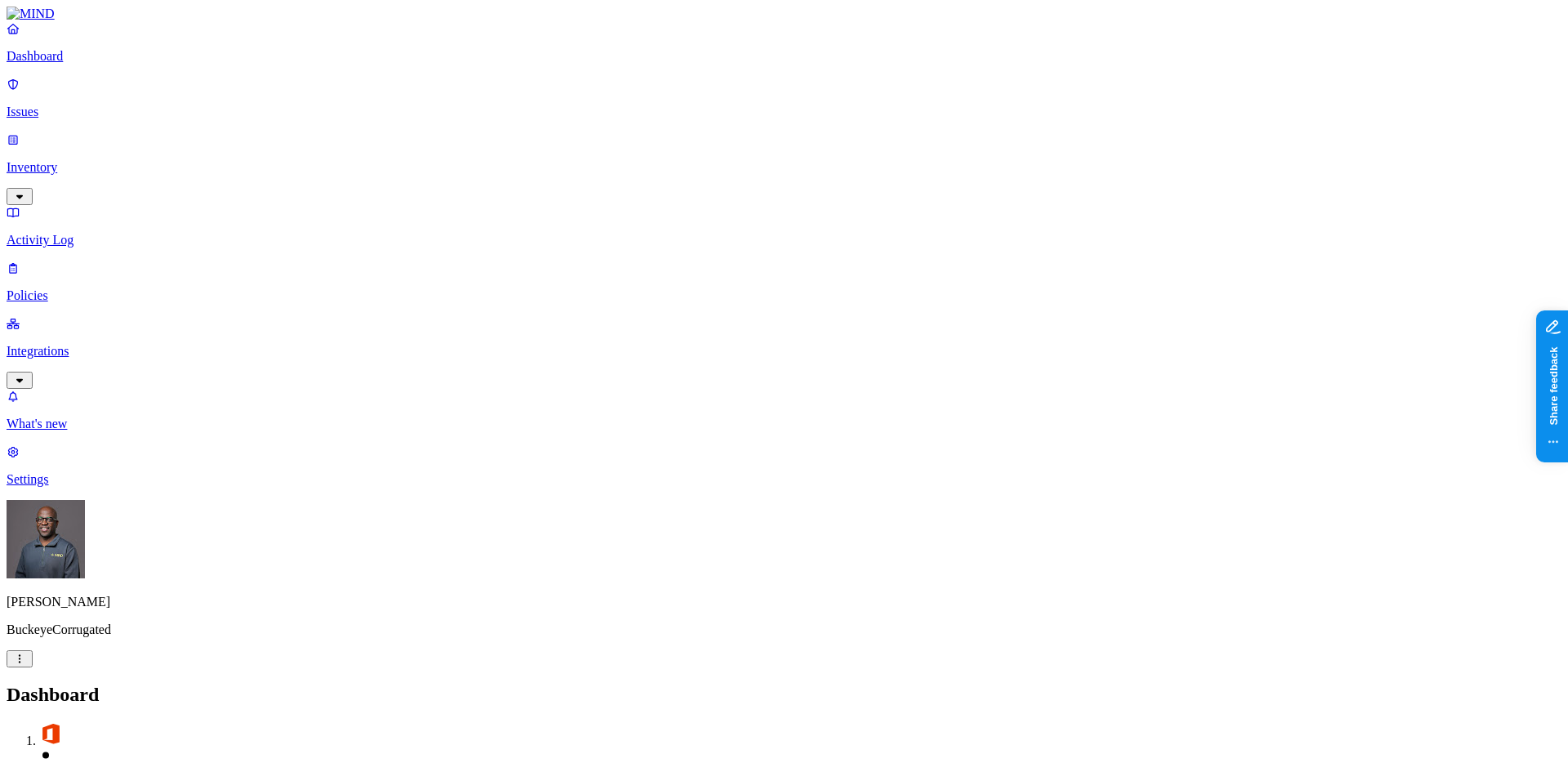
drag, startPoint x: 589, startPoint y: 492, endPoint x: 794, endPoint y: 489, distance: 205.0
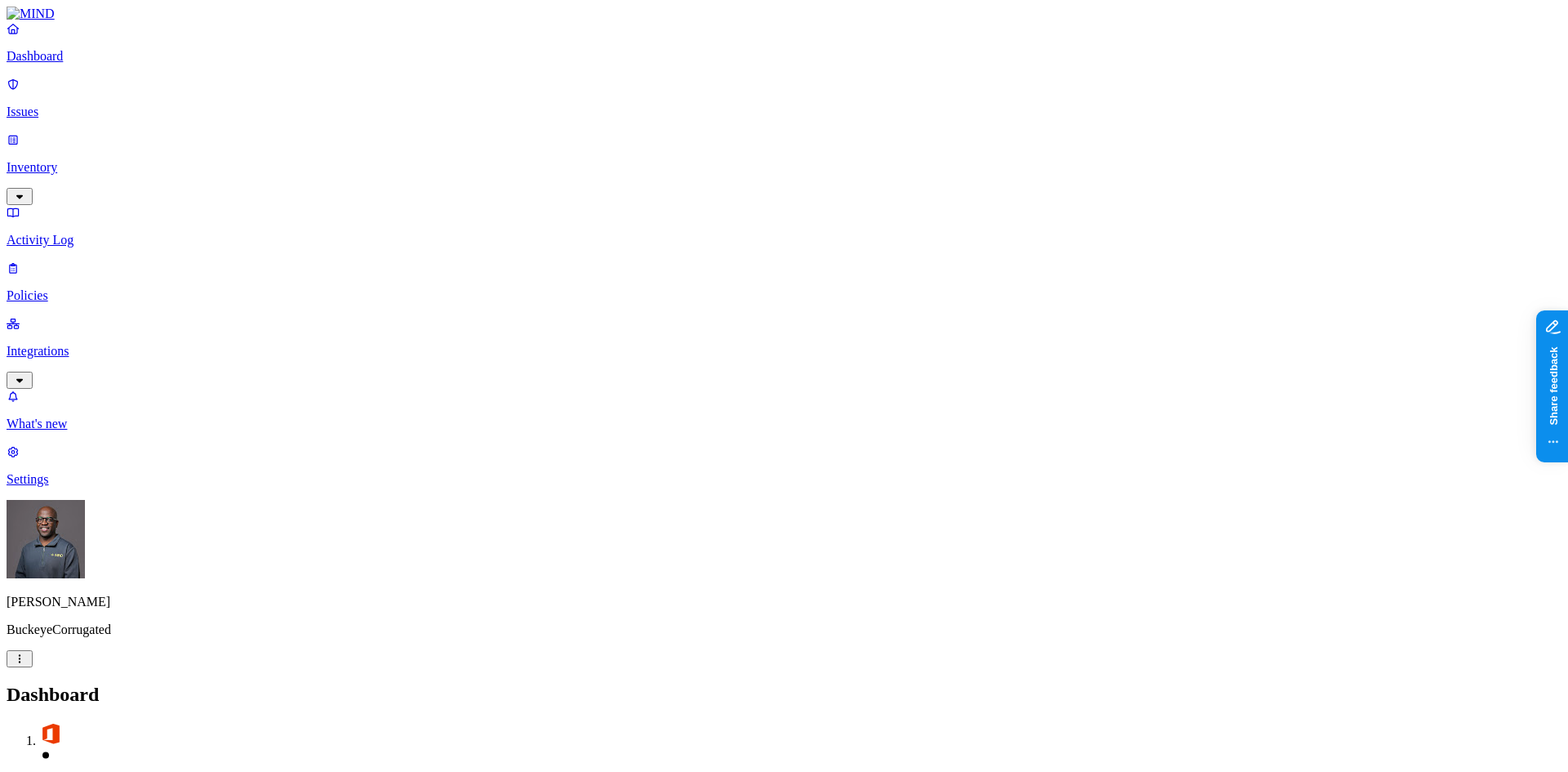
click at [101, 160] on p "Inventory" at bounding box center [784, 167] width 1555 height 15
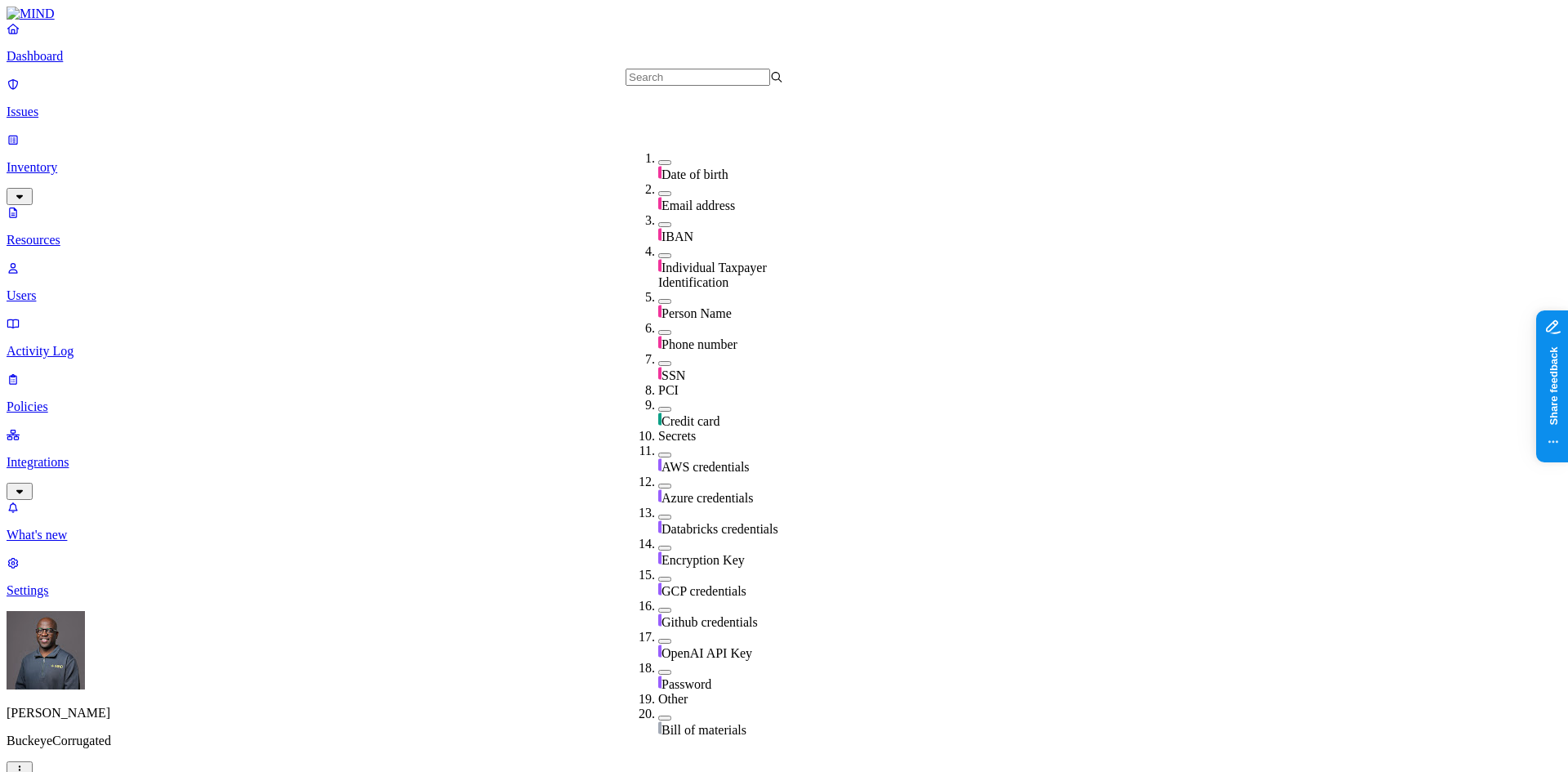
scroll to position [223, 0]
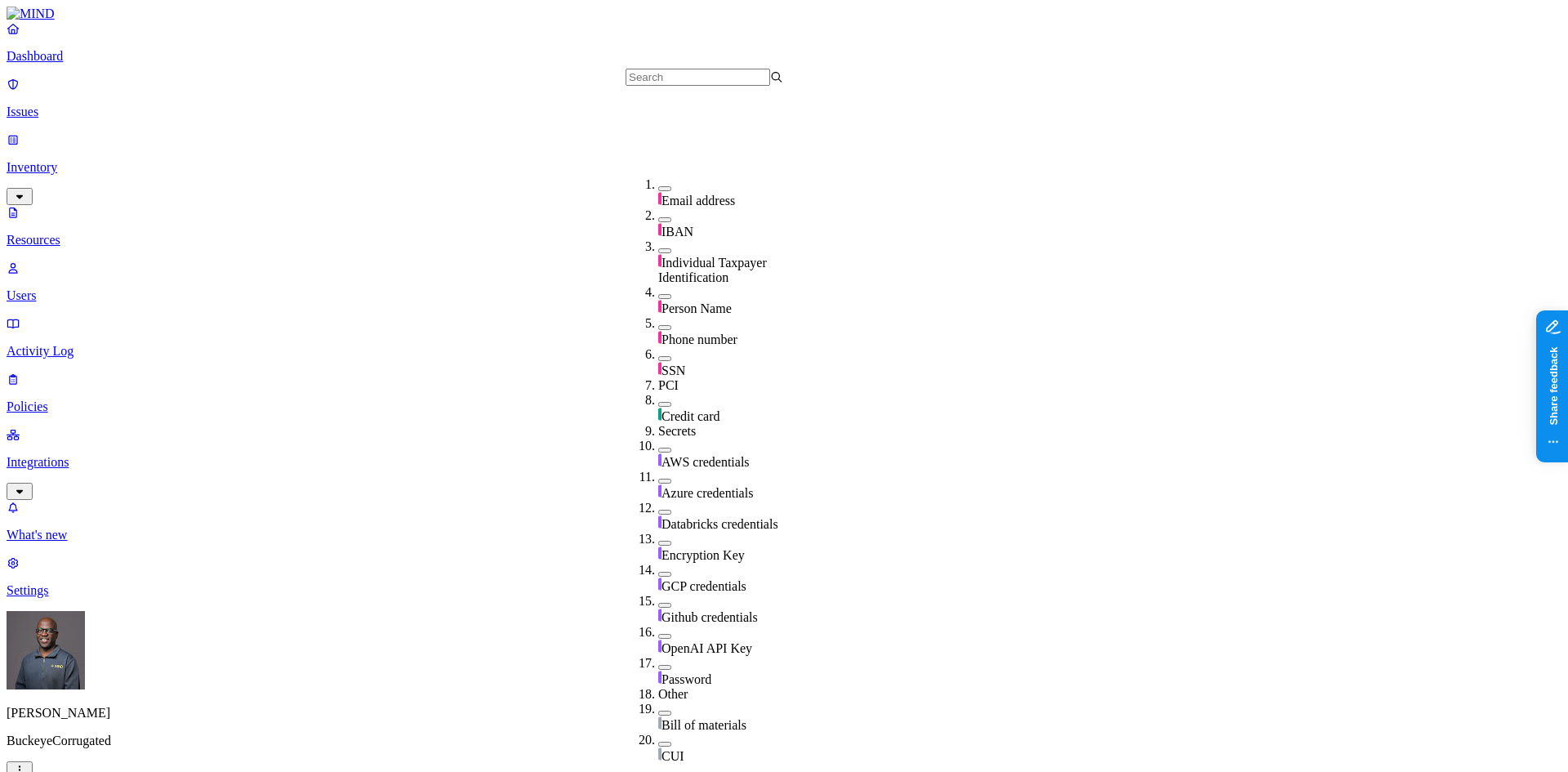
click at [659, 402] on button "button" at bounding box center [664, 404] width 13 height 5
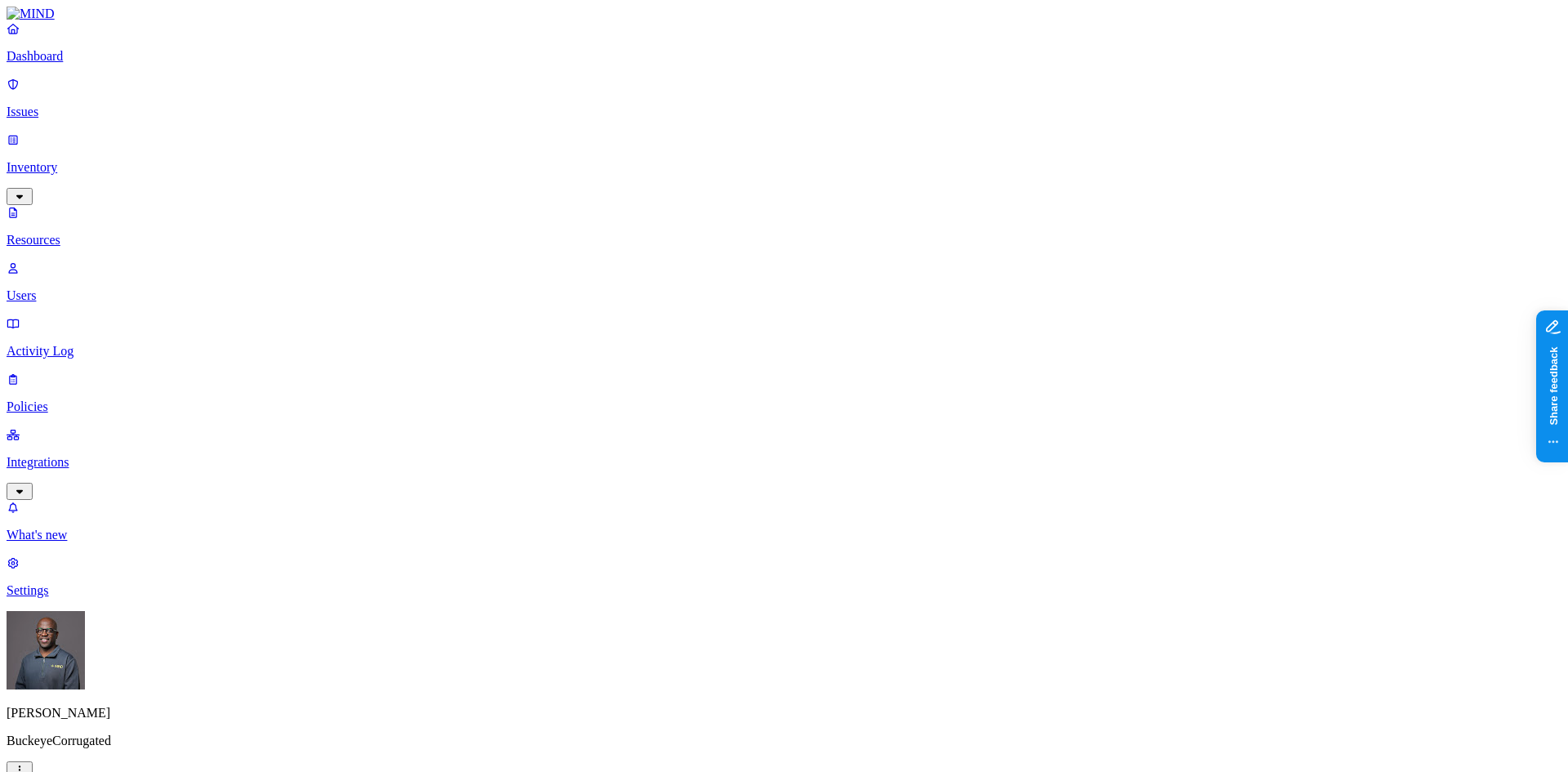
click at [792, 326] on button "button" at bounding box center [798, 328] width 13 height 5
click at [989, 177] on input "text" at bounding box center [982, 168] width 145 height 17
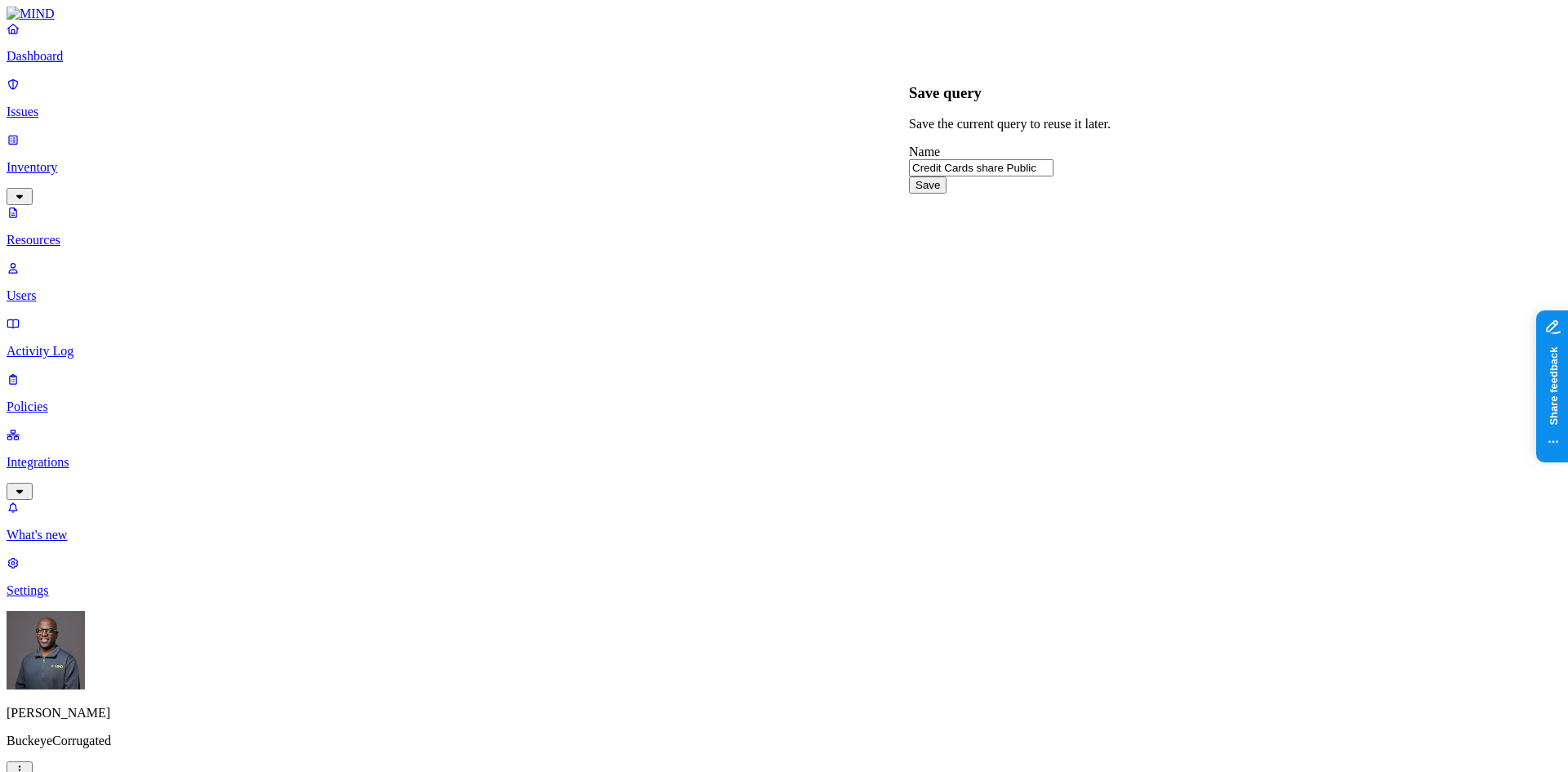
type input "Credit Cards share Public"
click at [947, 193] on button "Save" at bounding box center [928, 185] width 38 height 17
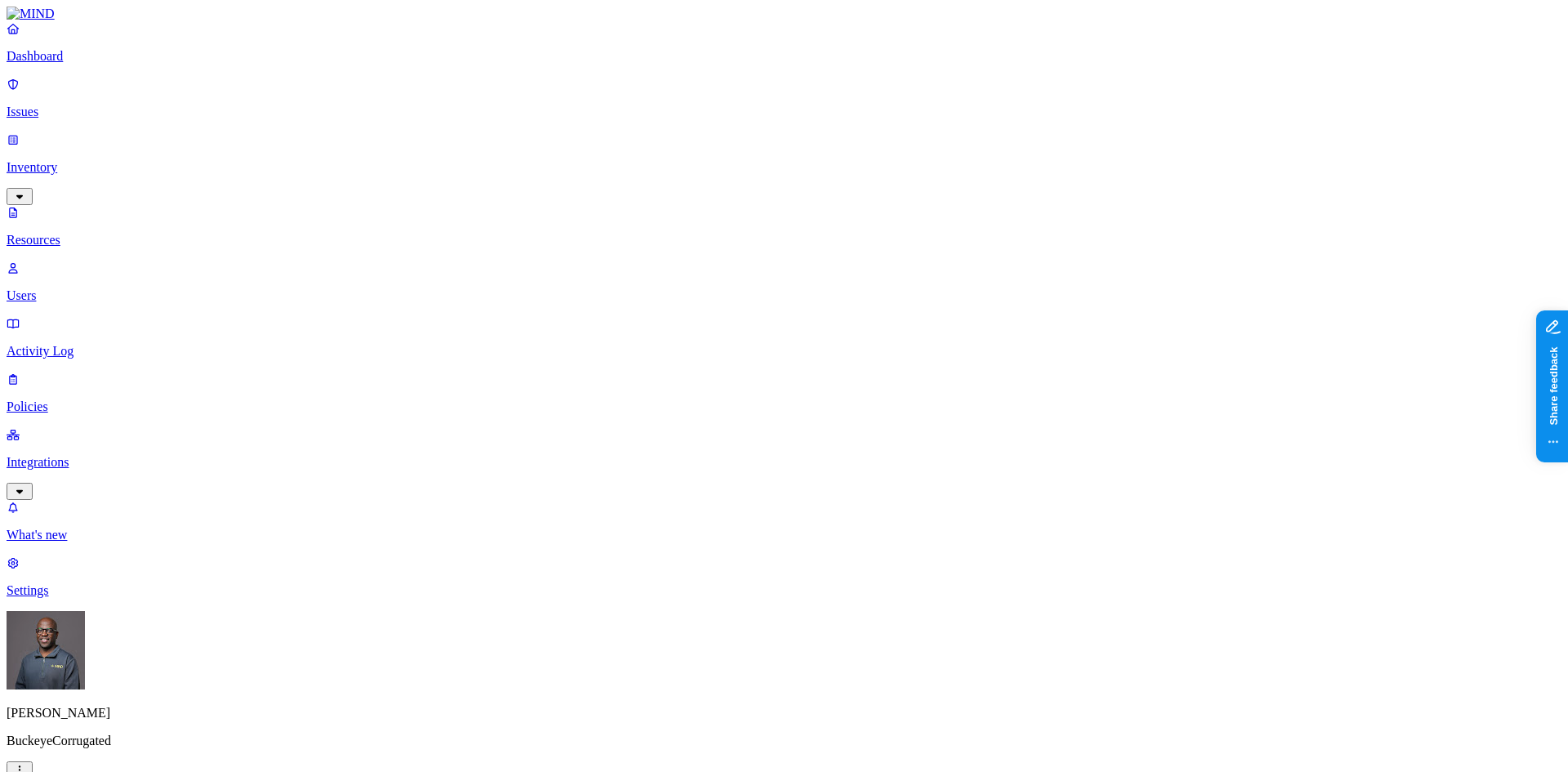
scroll to position [0, 0]
click at [105, 233] on p "Resources" at bounding box center [784, 240] width 1555 height 15
click at [66, 400] on p "Policies" at bounding box center [784, 407] width 1555 height 15
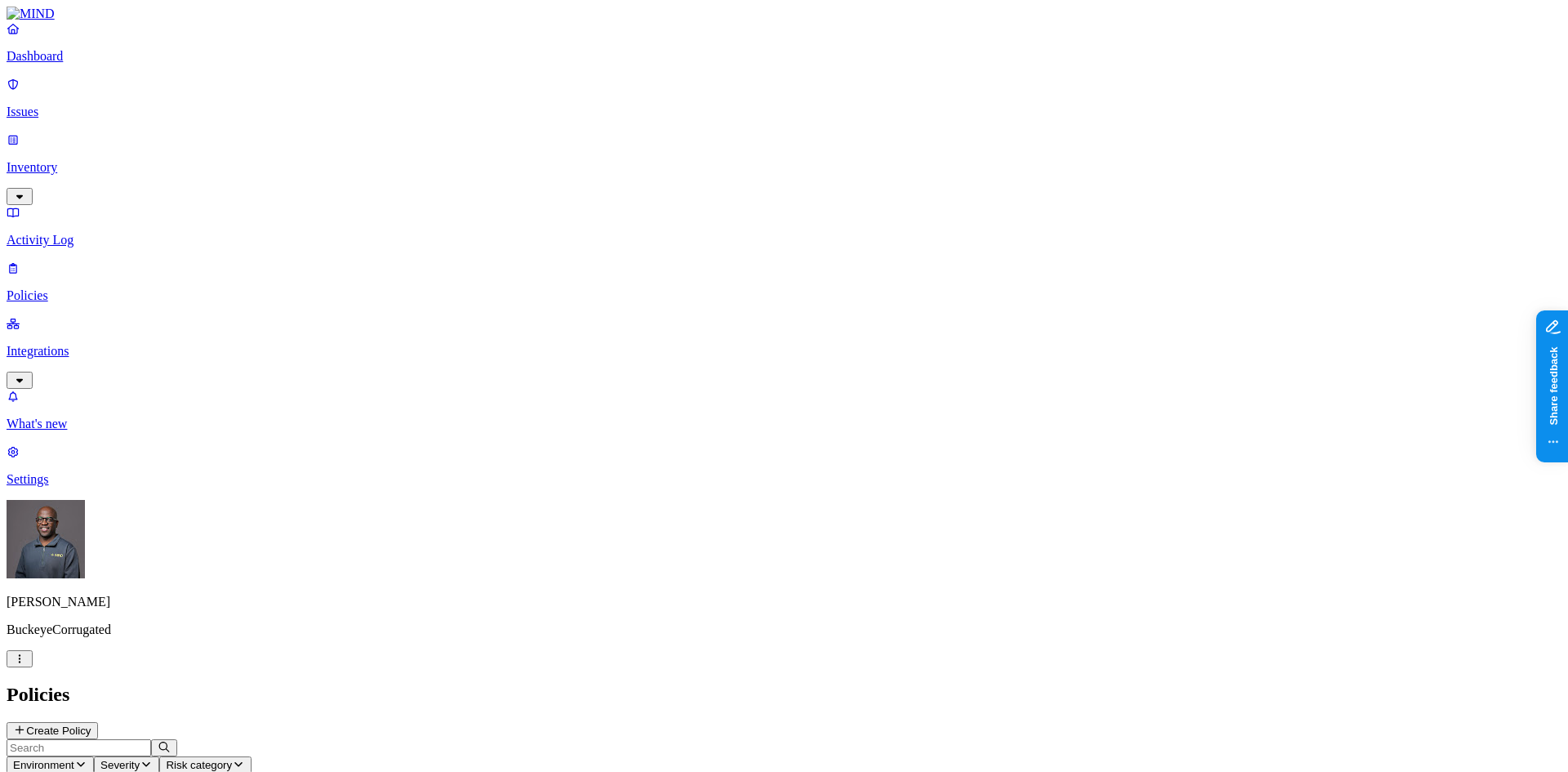
click at [87, 759] on icon "button" at bounding box center [80, 764] width 13 height 11
click at [387, 111] on span "Cloud" at bounding box center [380, 118] width 32 height 14
click at [434, 684] on h2 "Policies" at bounding box center [784, 695] width 1555 height 22
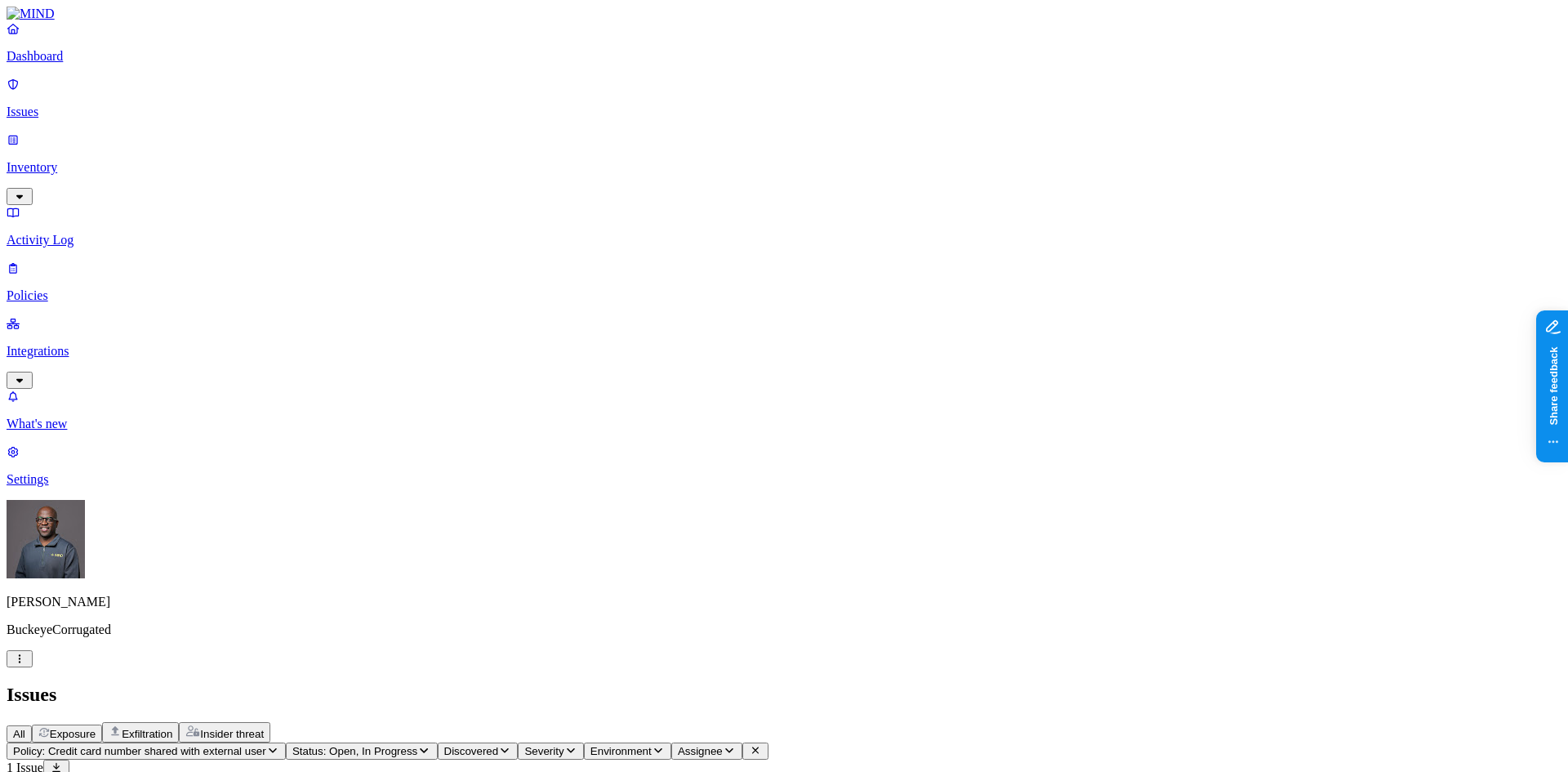
click at [76, 289] on p "Policies" at bounding box center [784, 296] width 1555 height 15
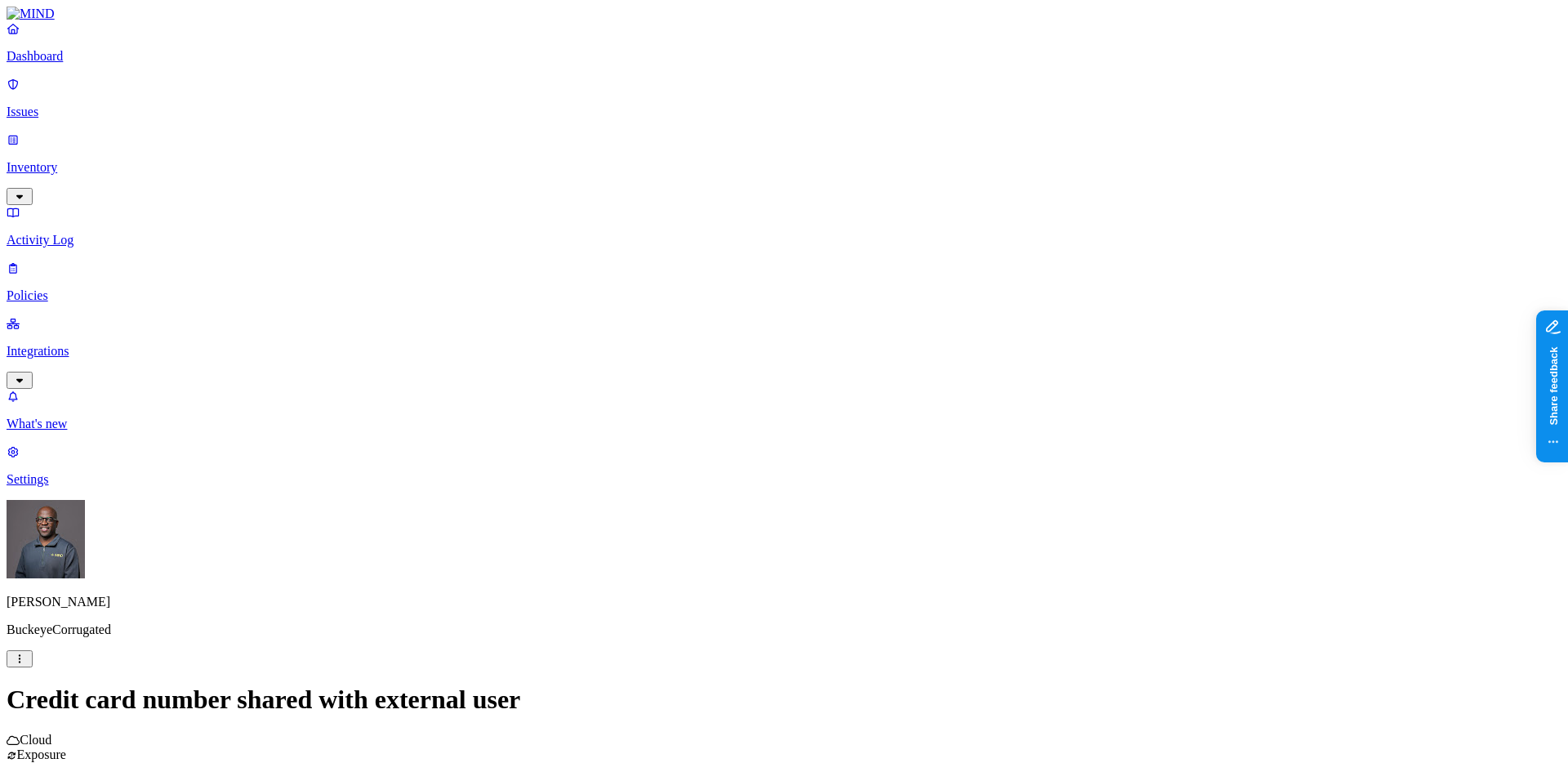
scroll to position [394, 0]
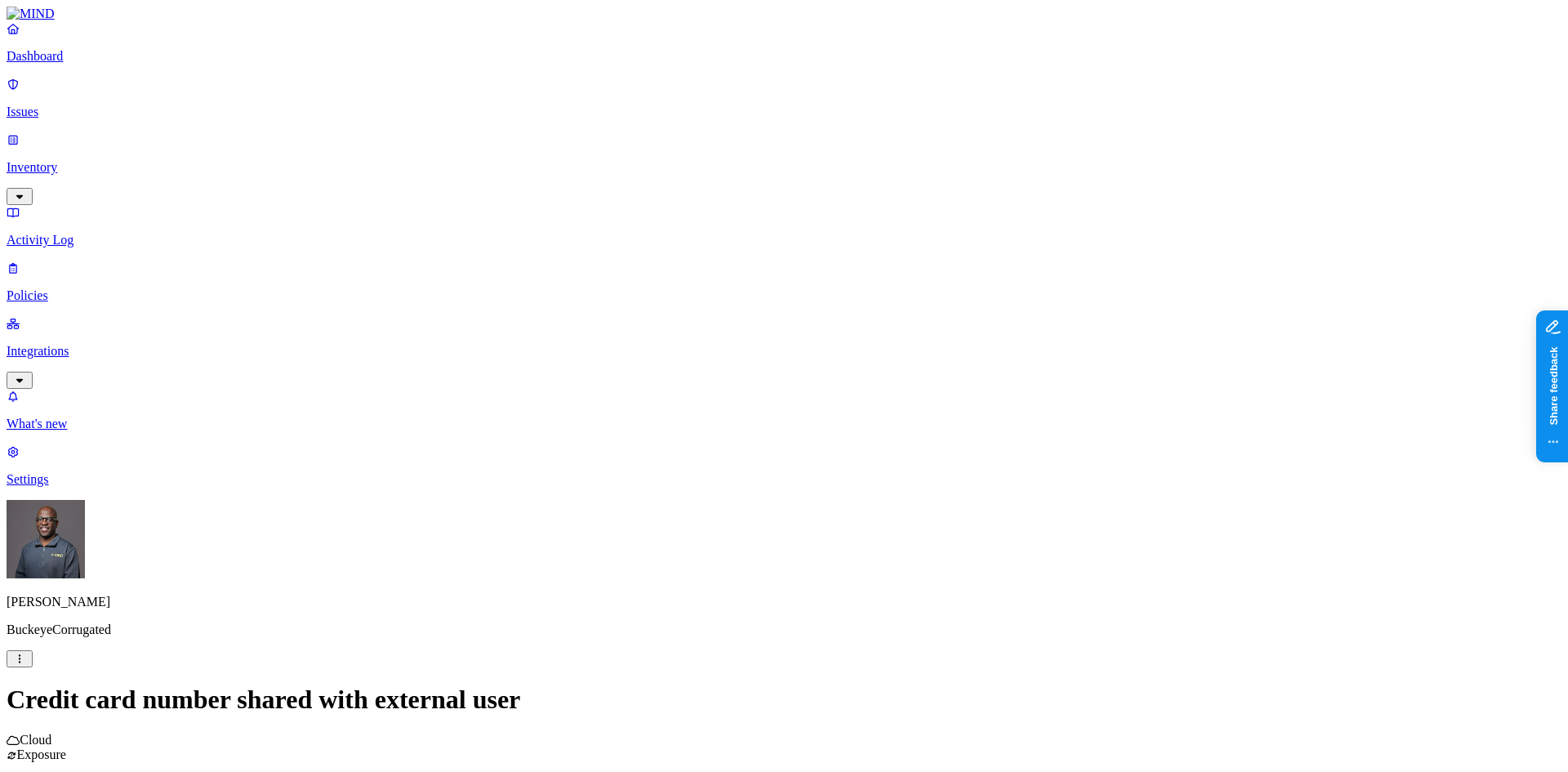
click at [62, 64] on p "Dashboard" at bounding box center [784, 56] width 1555 height 15
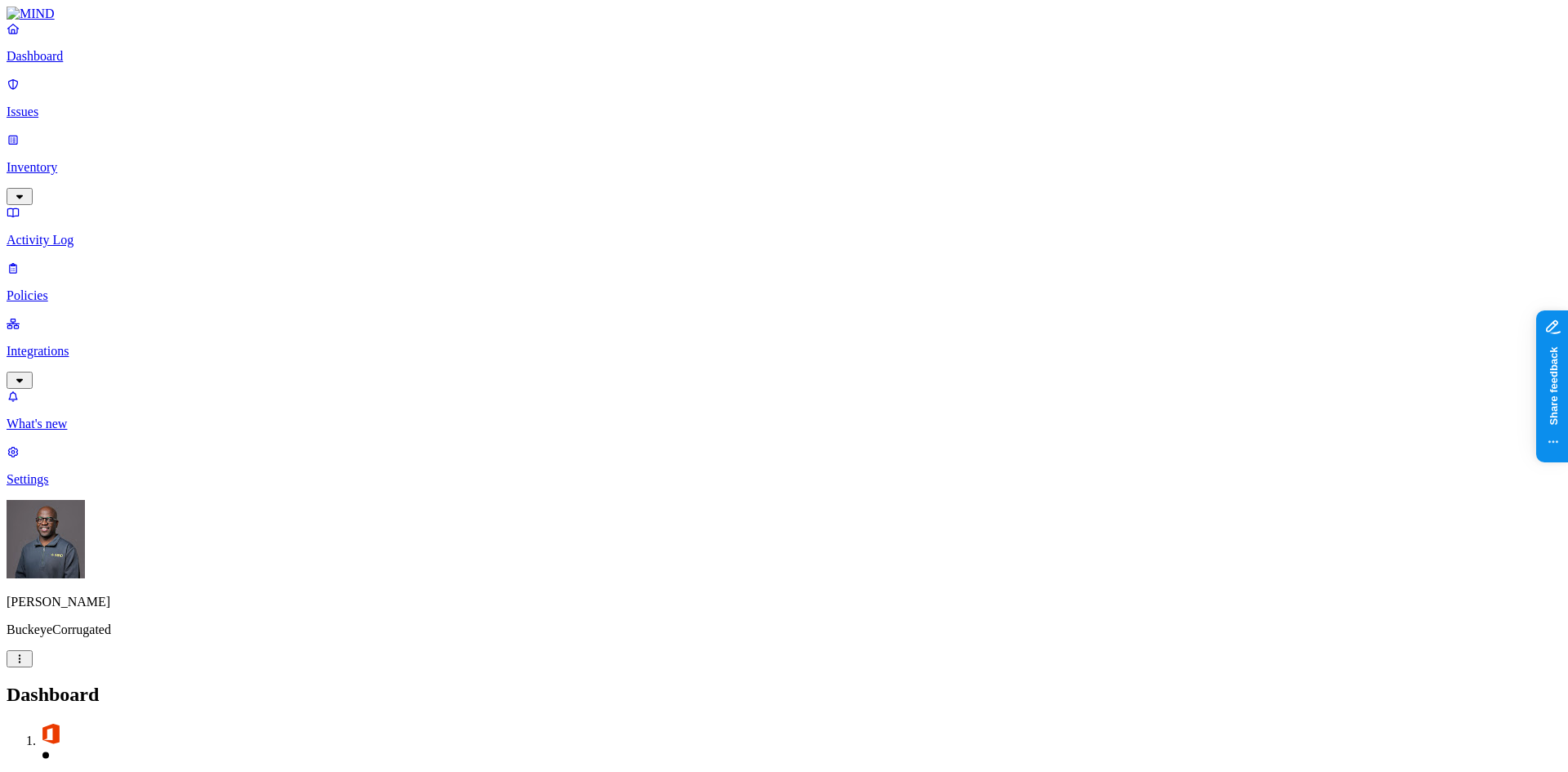
click at [125, 344] on p "Integrations" at bounding box center [784, 351] width 1555 height 15
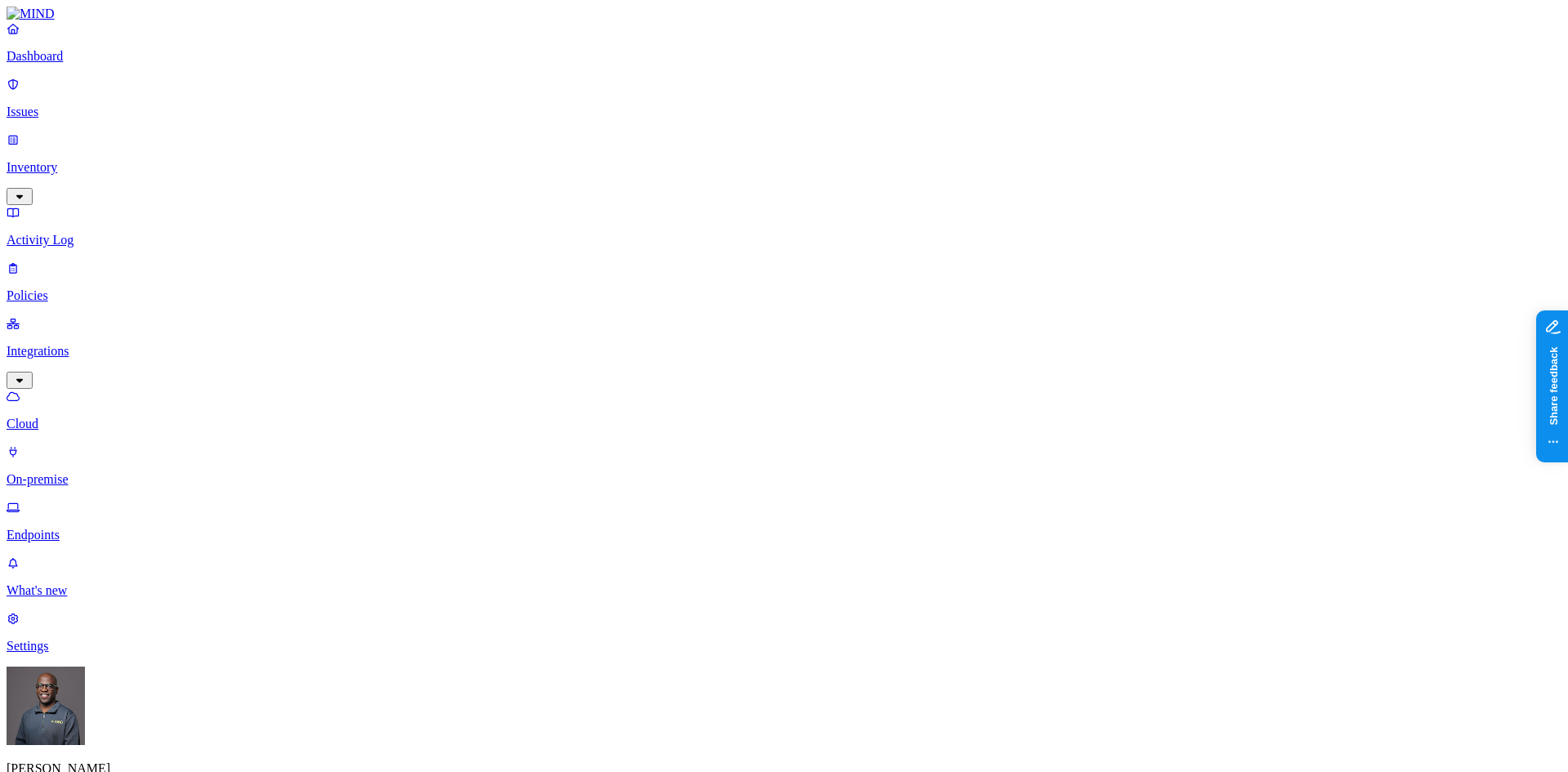
click at [66, 472] on p "On-premise" at bounding box center [784, 479] width 1555 height 15
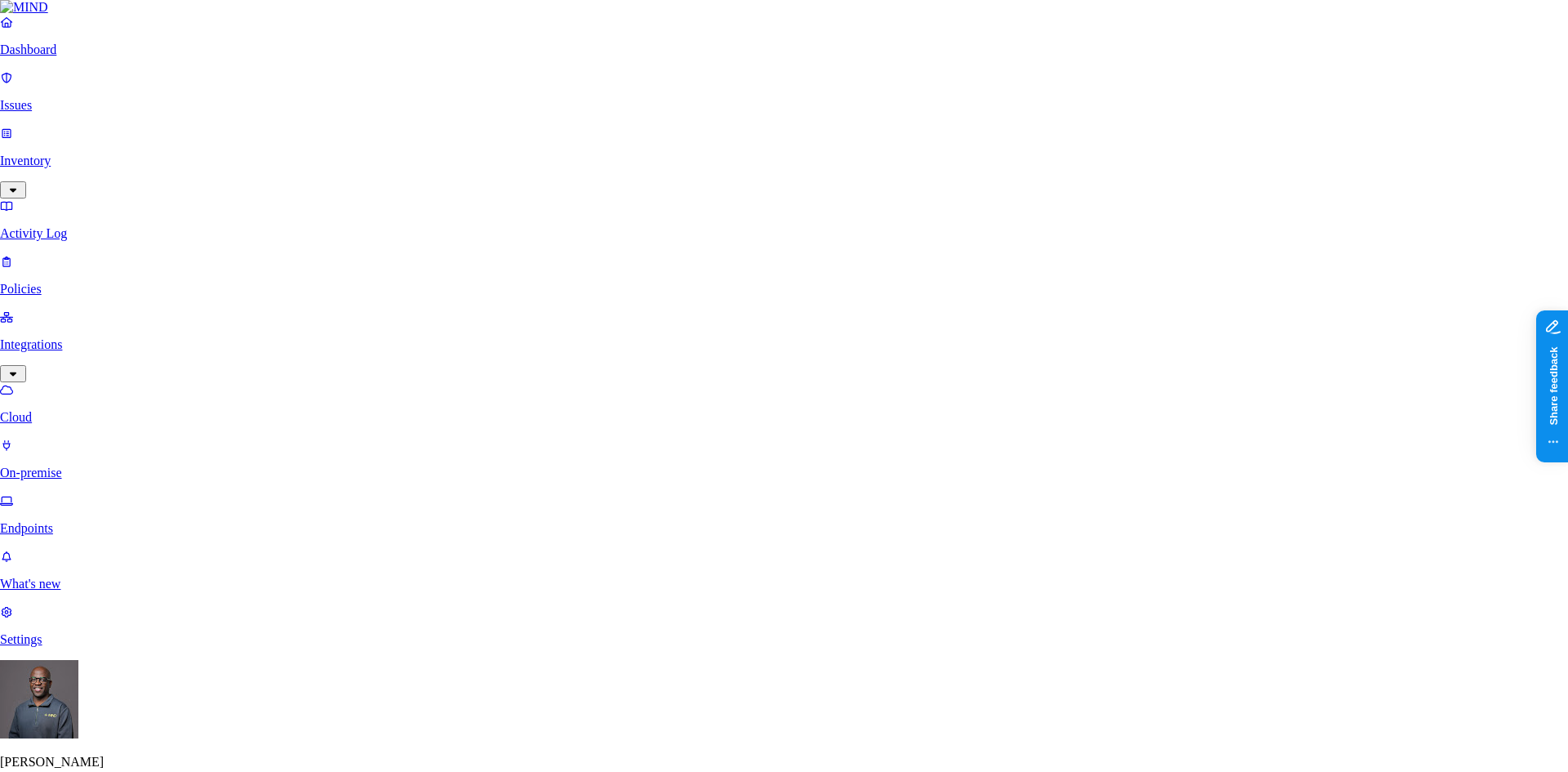
type input "greg"
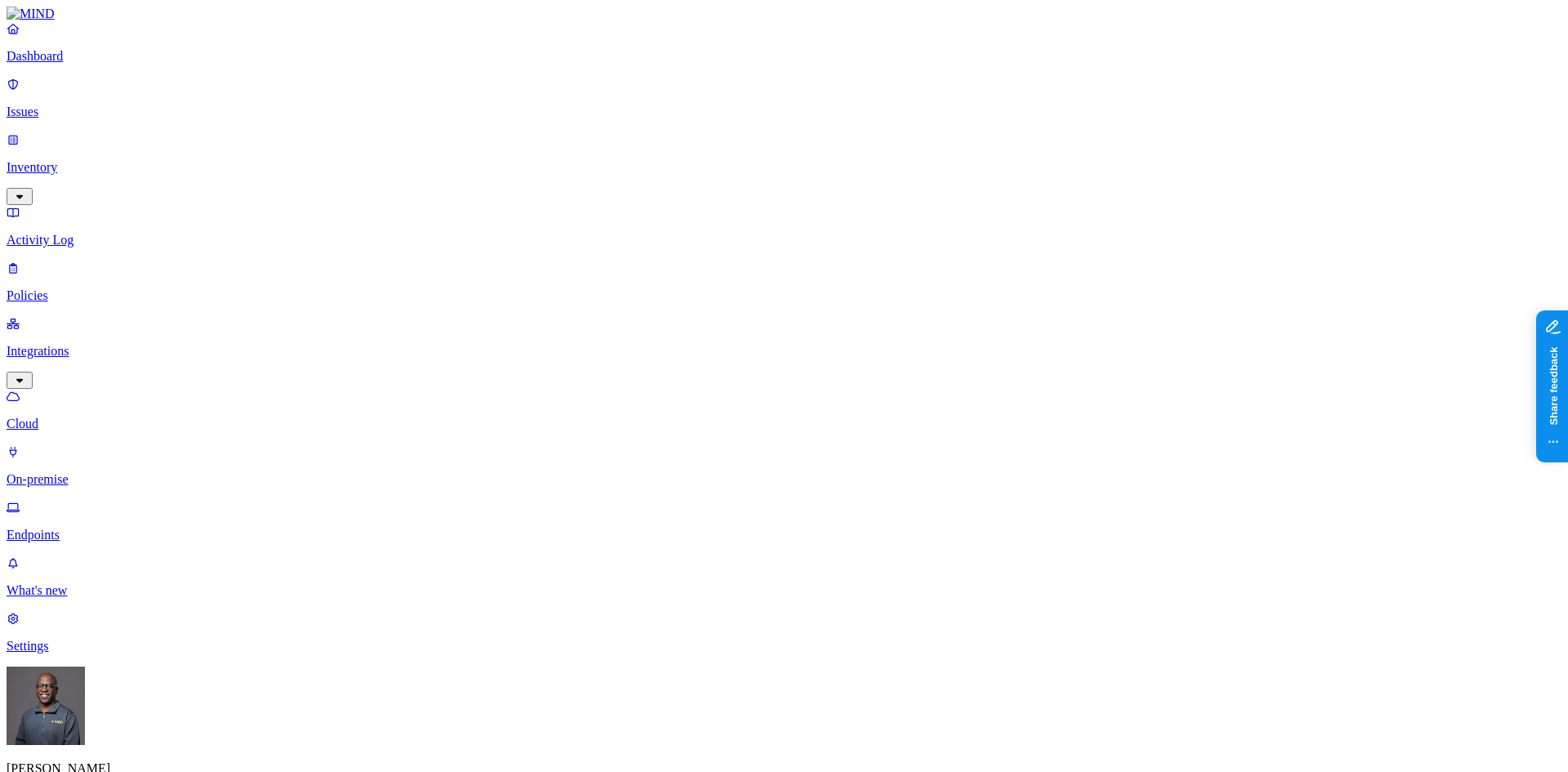
click at [94, 417] on p "Cloud" at bounding box center [784, 424] width 1555 height 15
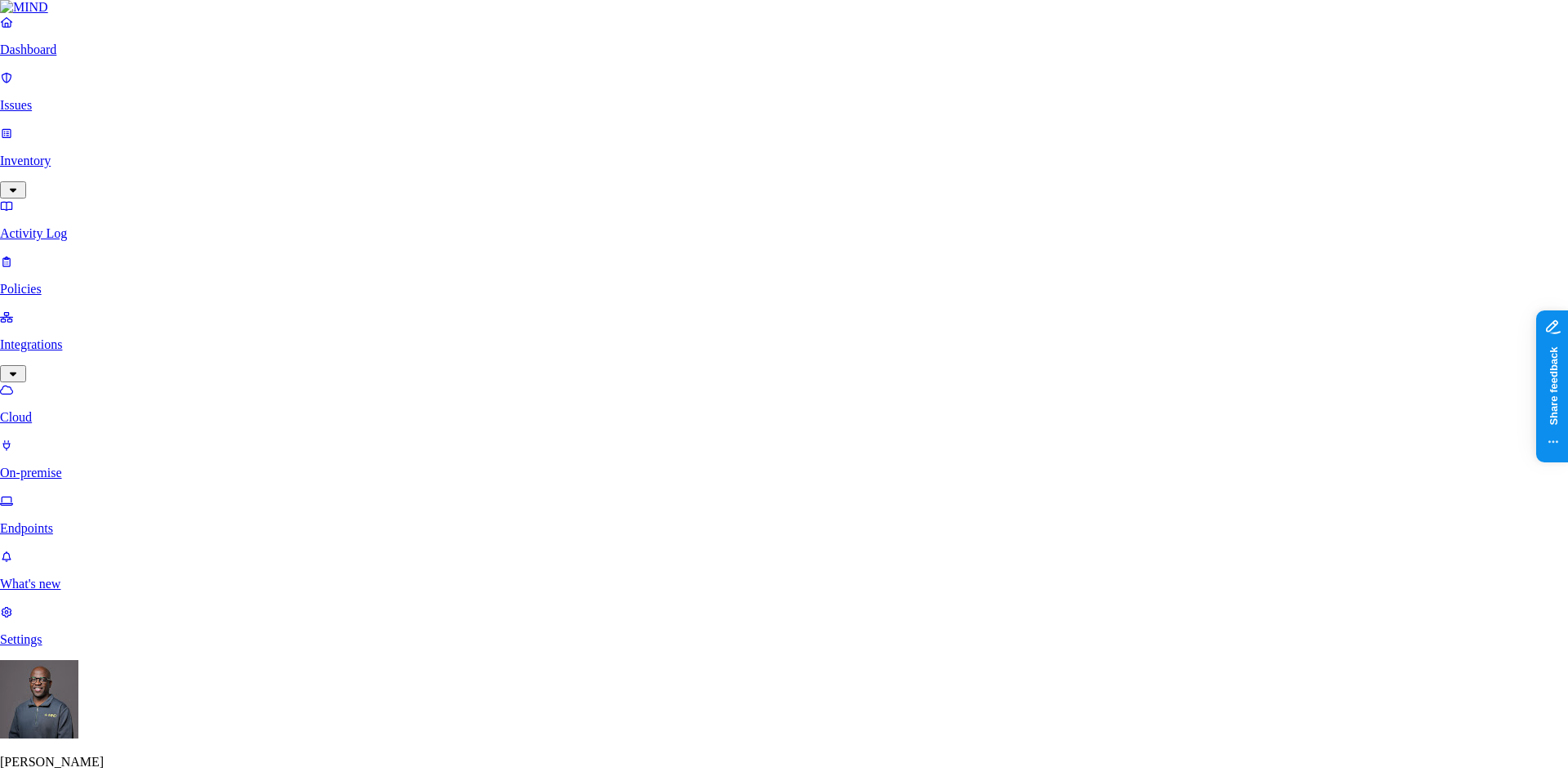
scroll to position [507, 0]
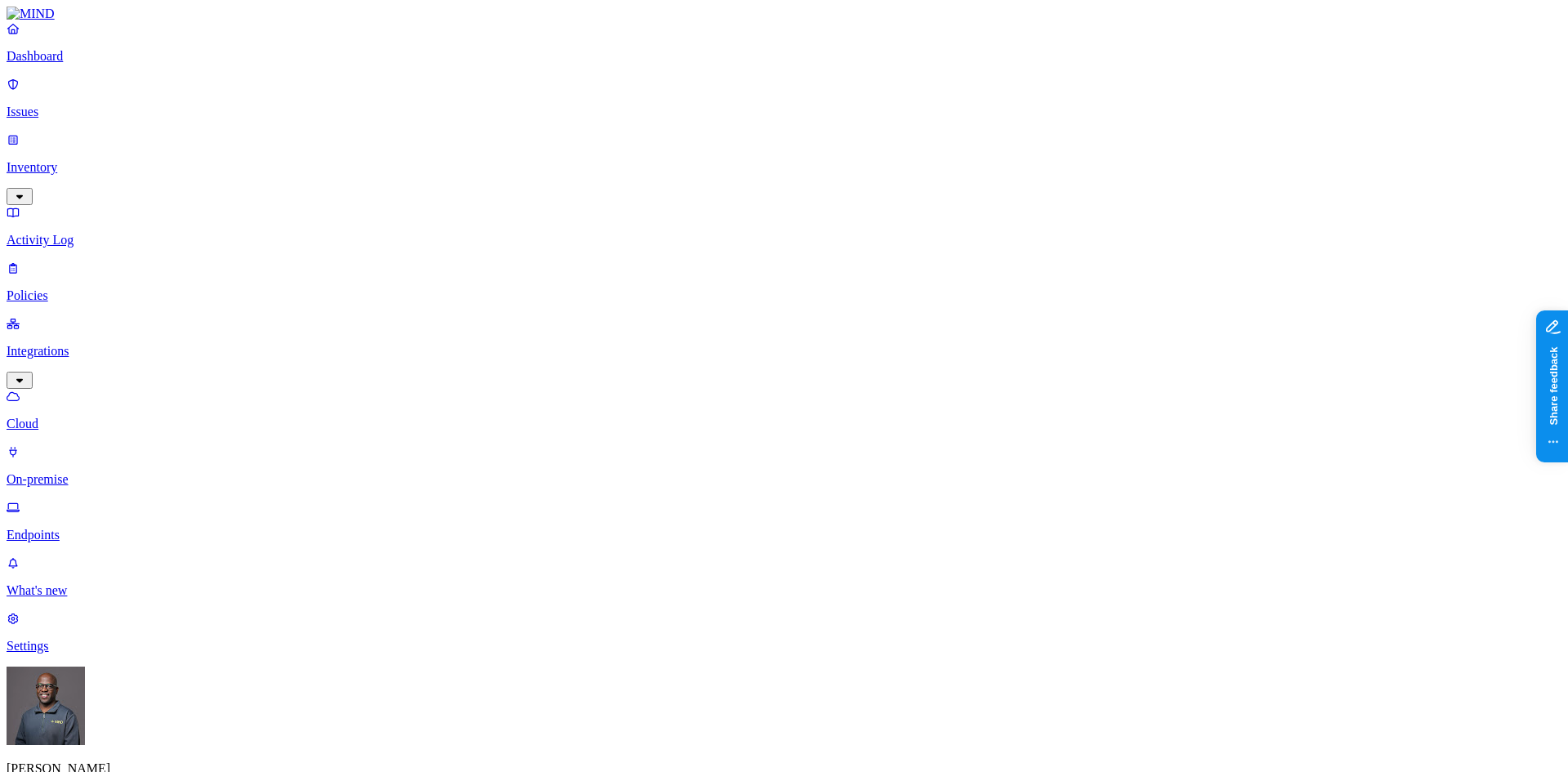
click at [73, 64] on p "Dashboard" at bounding box center [784, 56] width 1555 height 15
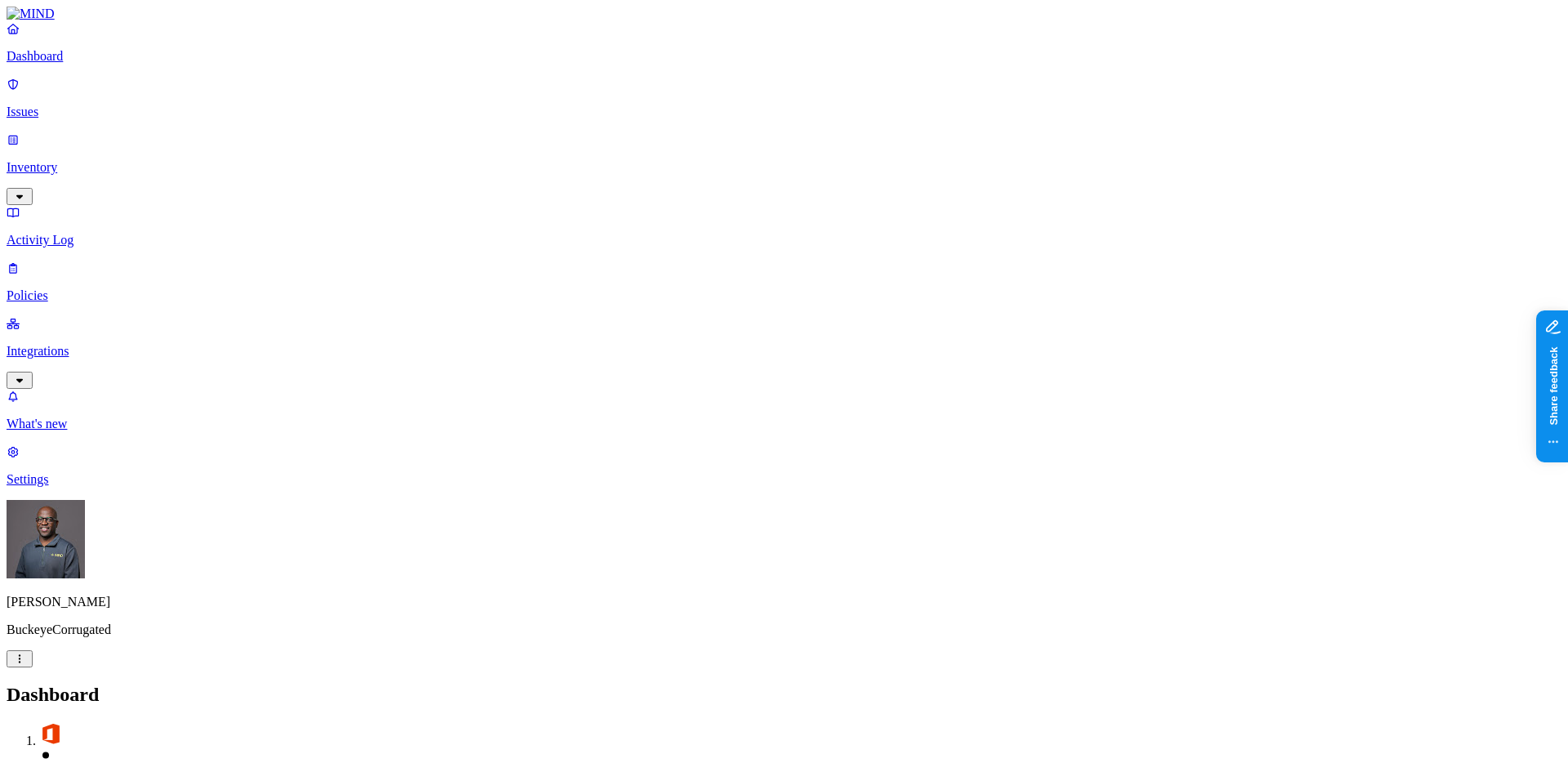
click at [113, 160] on p "Inventory" at bounding box center [784, 167] width 1555 height 15
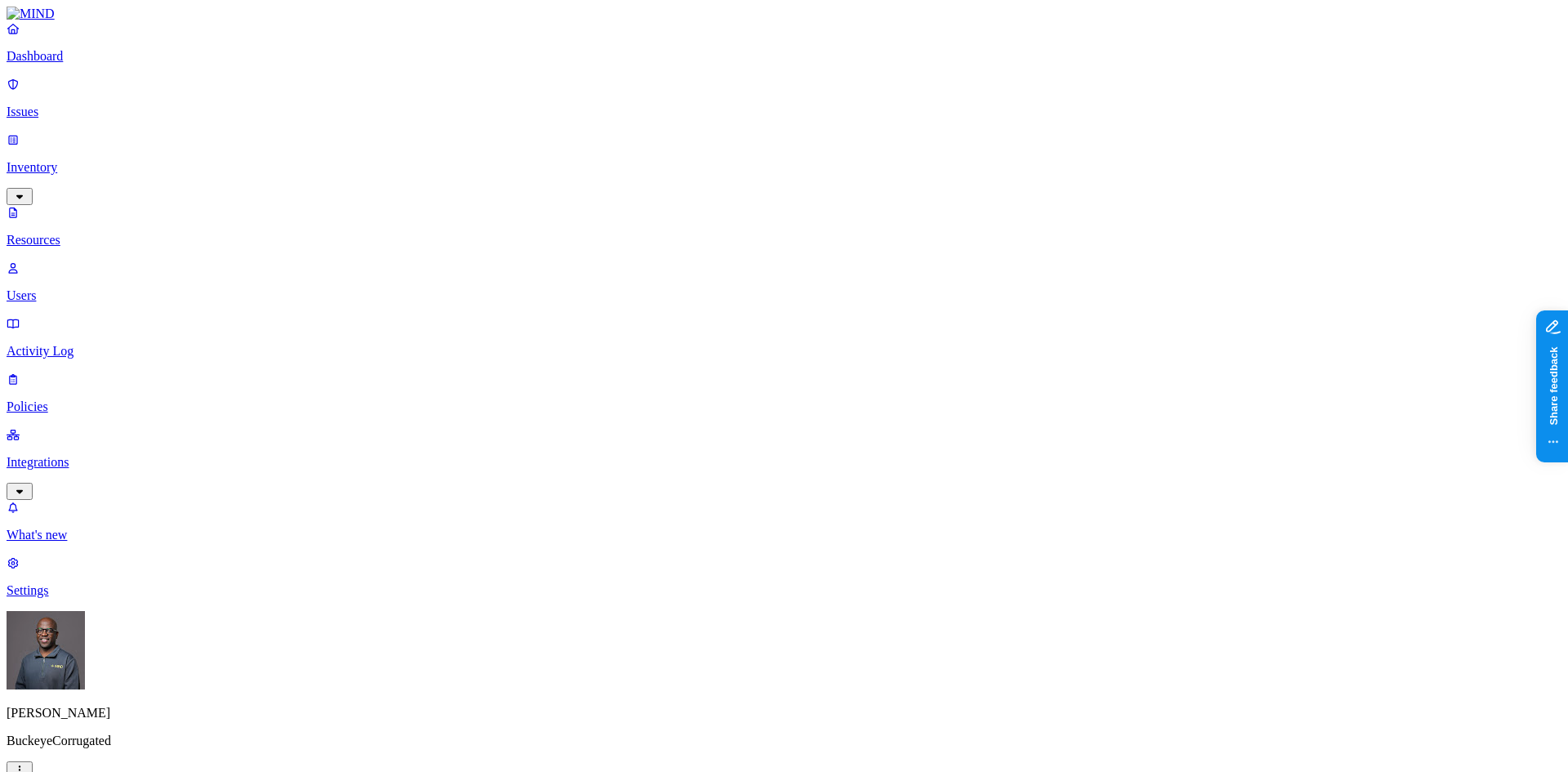
click at [79, 64] on p "Dashboard" at bounding box center [784, 56] width 1555 height 15
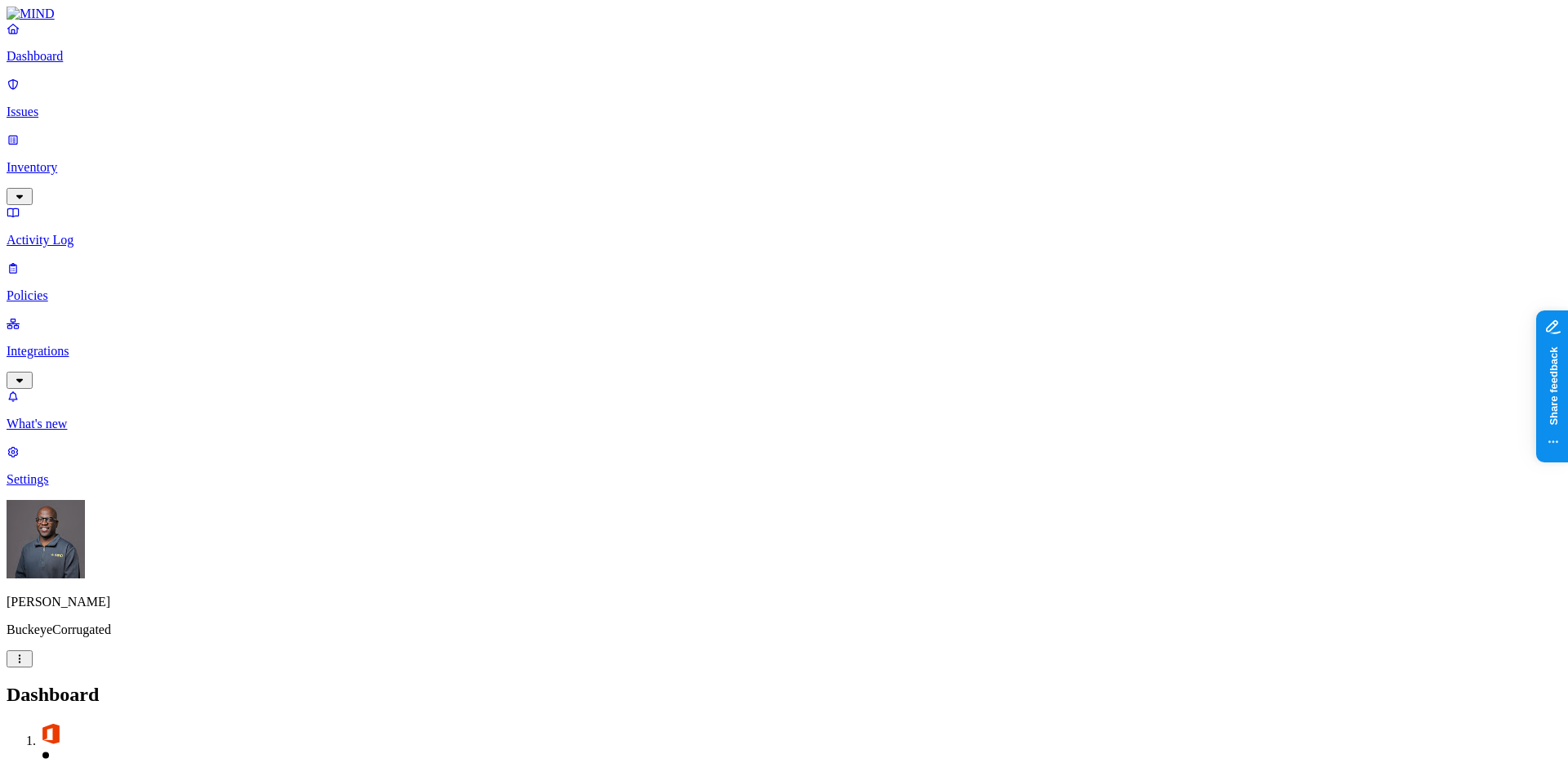
click at [854, 684] on header "Dashboard 2 Discovery Detection Prevention Last update: 10:26 AM" at bounding box center [784, 759] width 1555 height 151
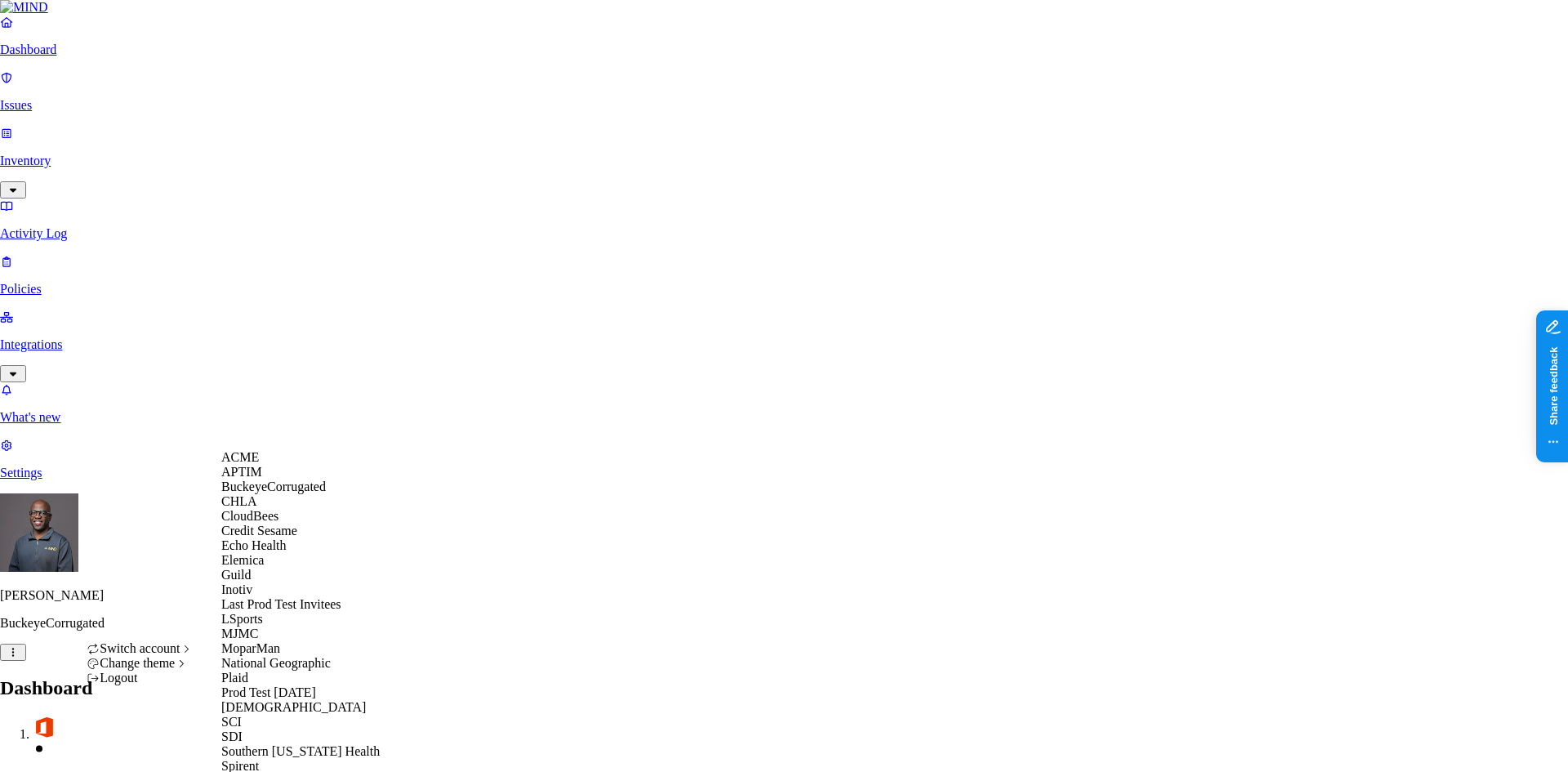
scroll to position [228, 0]
click at [272, 656] on span "National Geographic" at bounding box center [276, 663] width 109 height 14
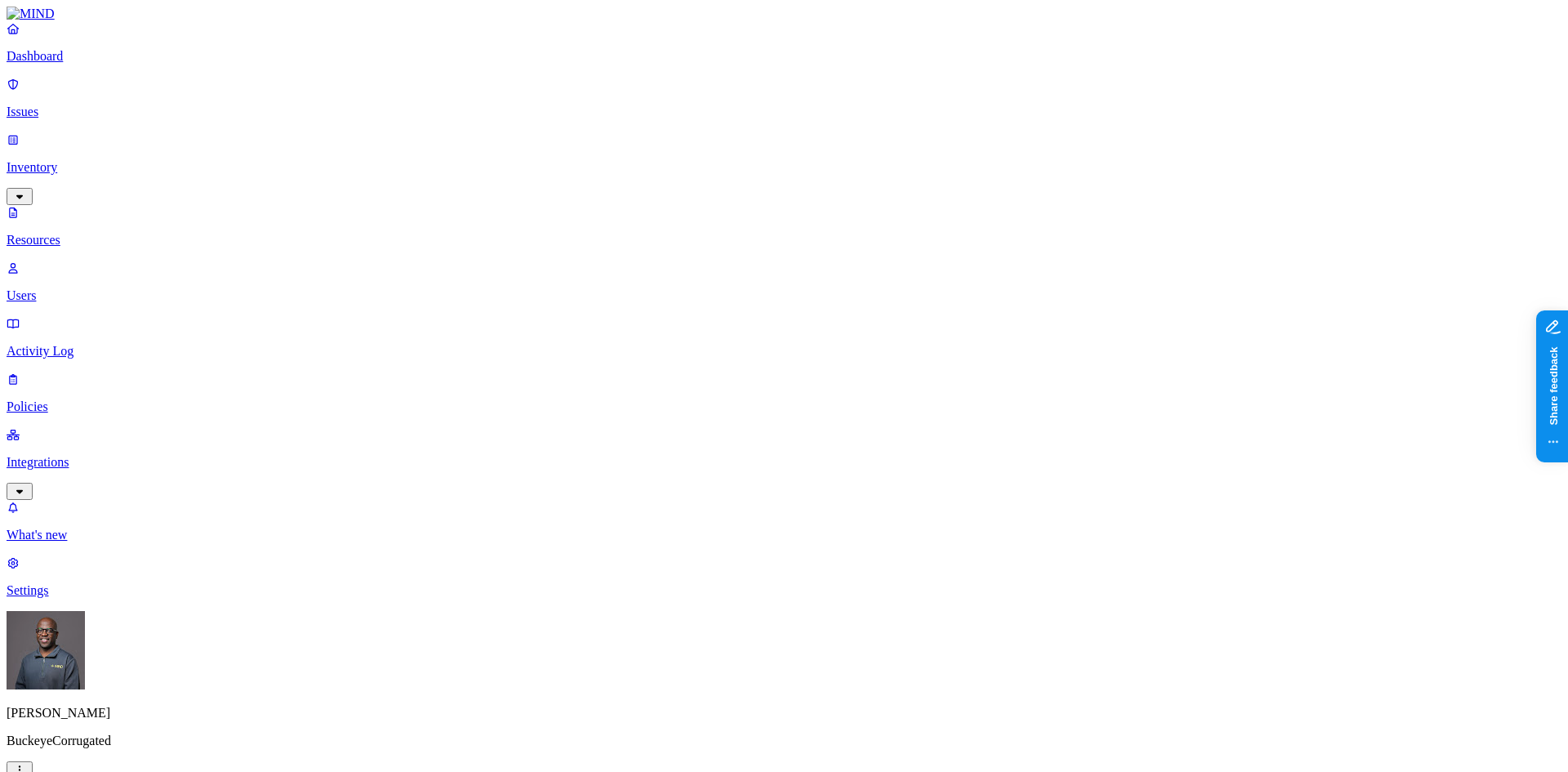
scroll to position [164, 0]
click at [70, 400] on p "Policies" at bounding box center [784, 407] width 1555 height 15
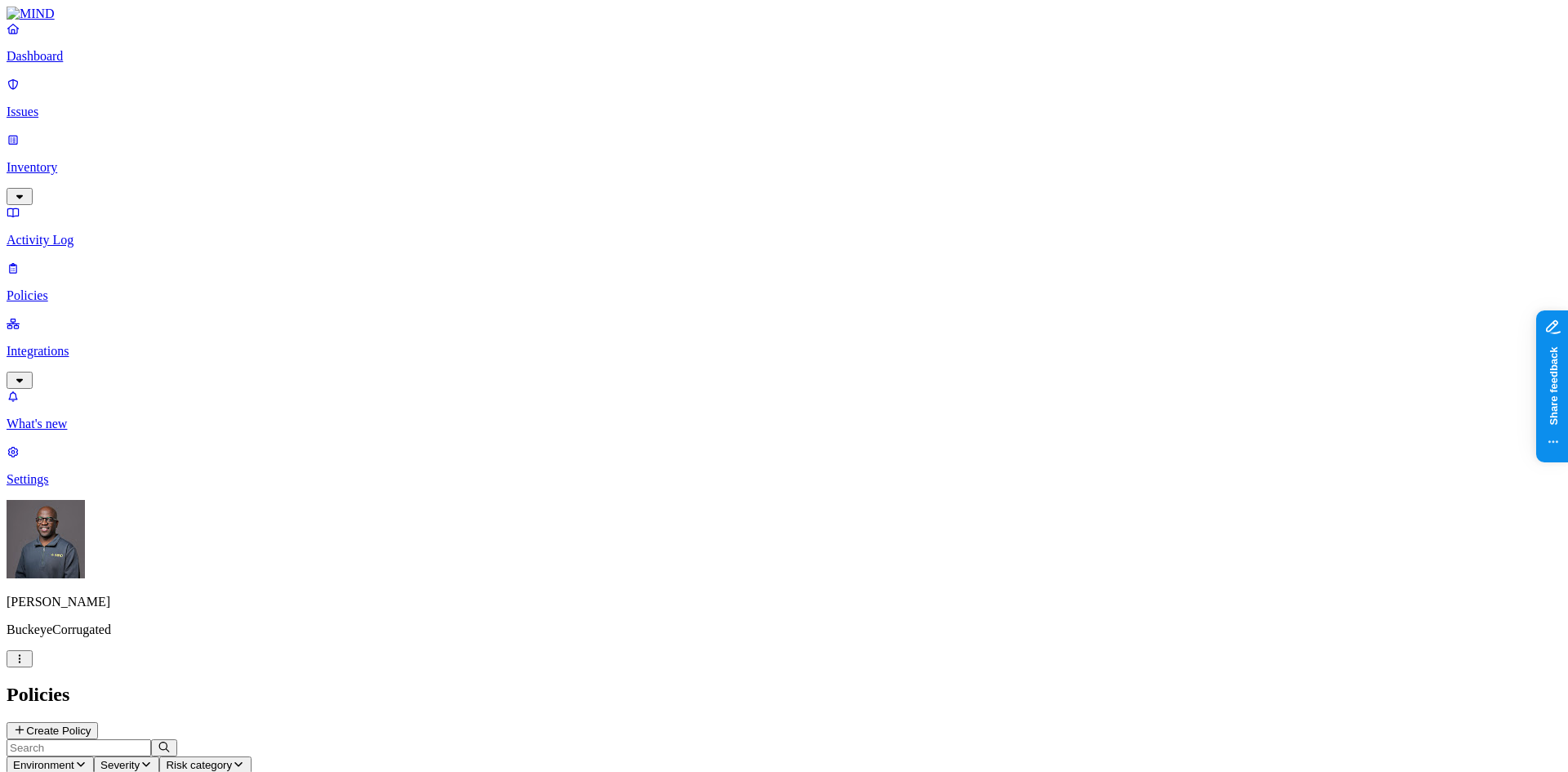
click at [74, 517] on span "Environment" at bounding box center [44, 765] width 61 height 12
click at [386, 111] on span "Cloud" at bounding box center [380, 118] width 32 height 14
click at [803, 517] on h2 "Policies" at bounding box center [784, 695] width 1555 height 22
click at [98, 517] on button "Create Policy" at bounding box center [53, 730] width 91 height 17
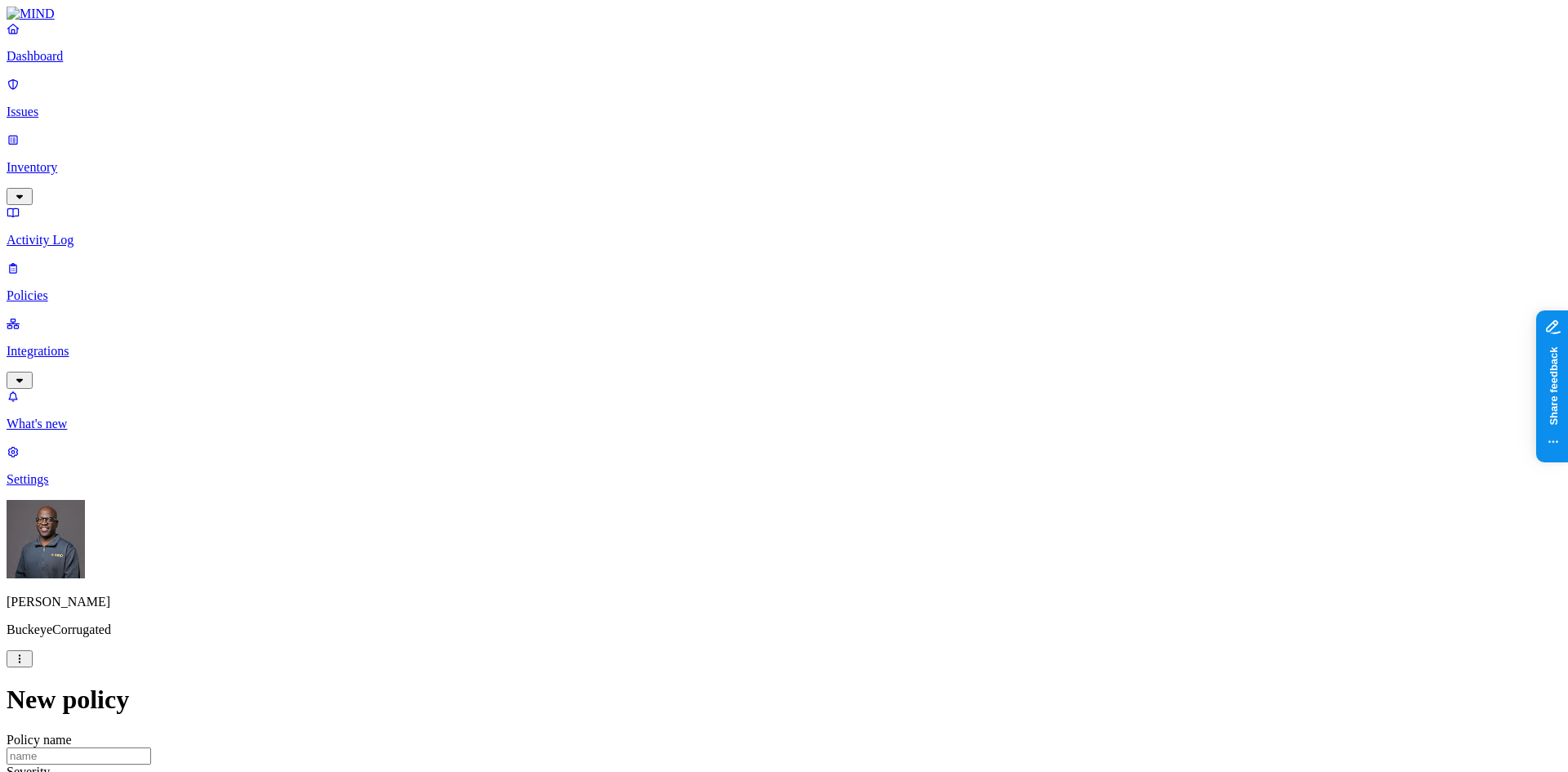
scroll to position [490, 0]
click at [686, 279] on label "Data type" at bounding box center [673, 276] width 25 height 29
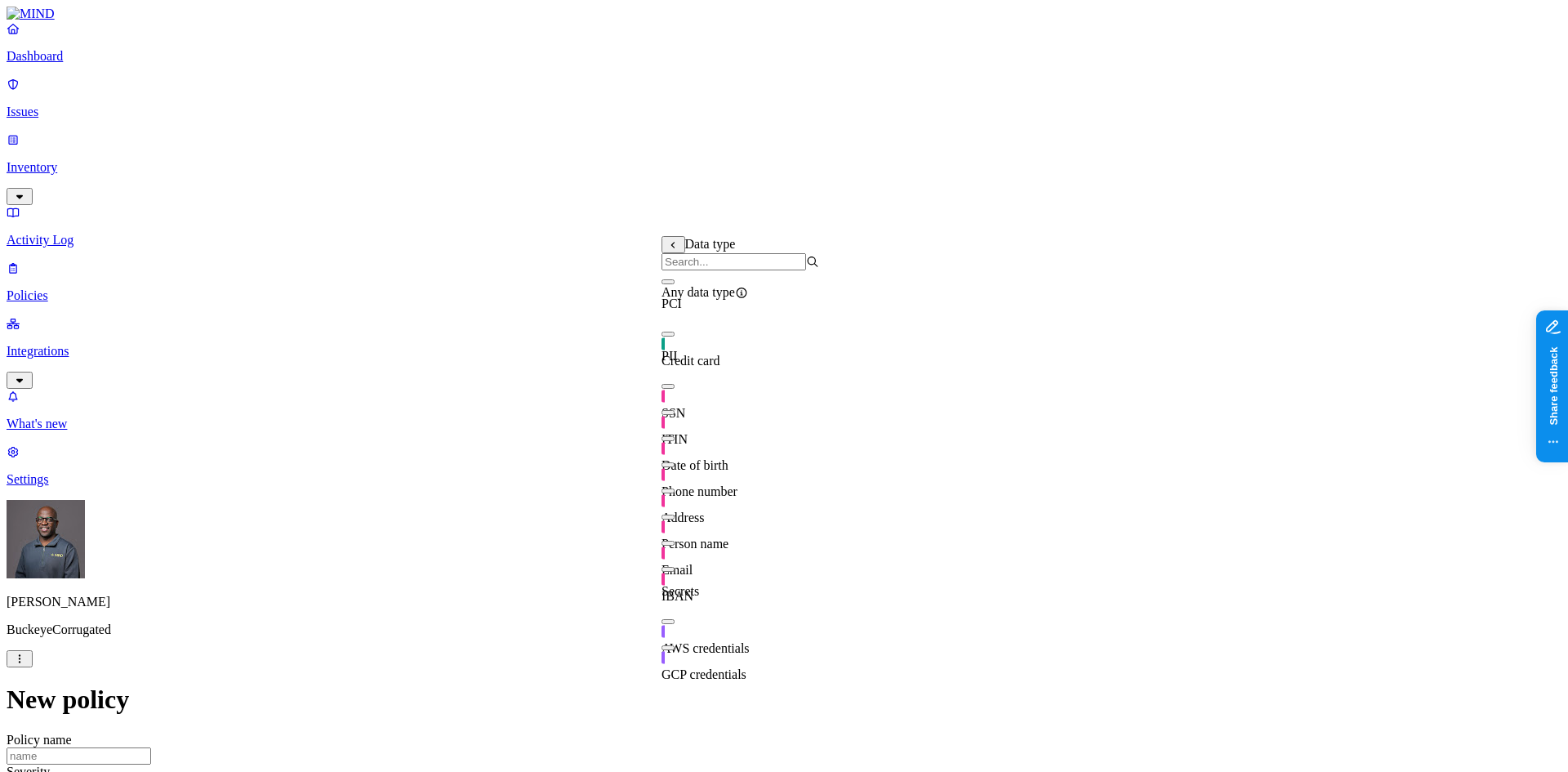
click at [673, 353] on div "Credit card" at bounding box center [740, 345] width 158 height 46
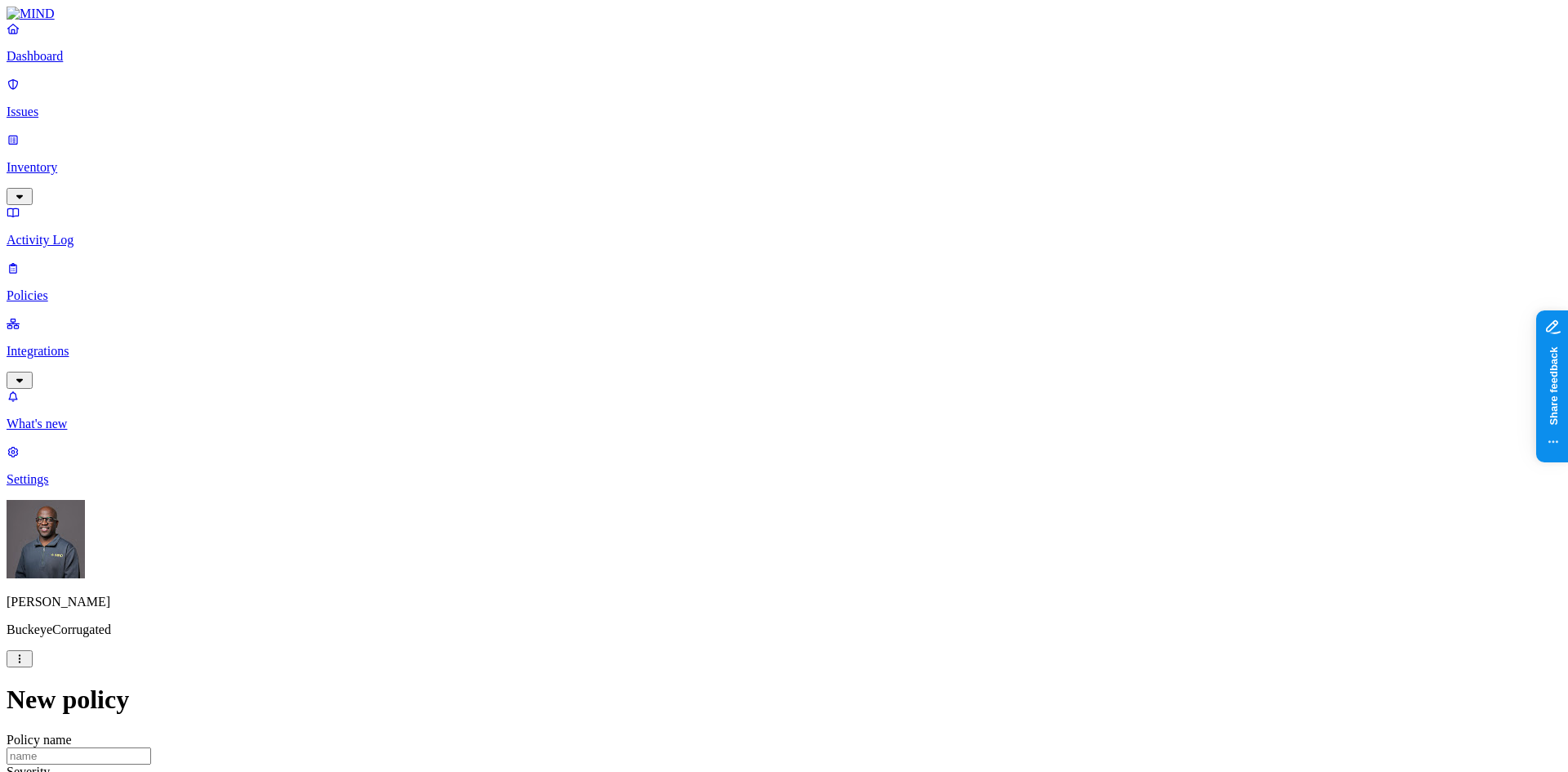
click at [706, 390] on label "Application type" at bounding box center [692, 387] width 62 height 29
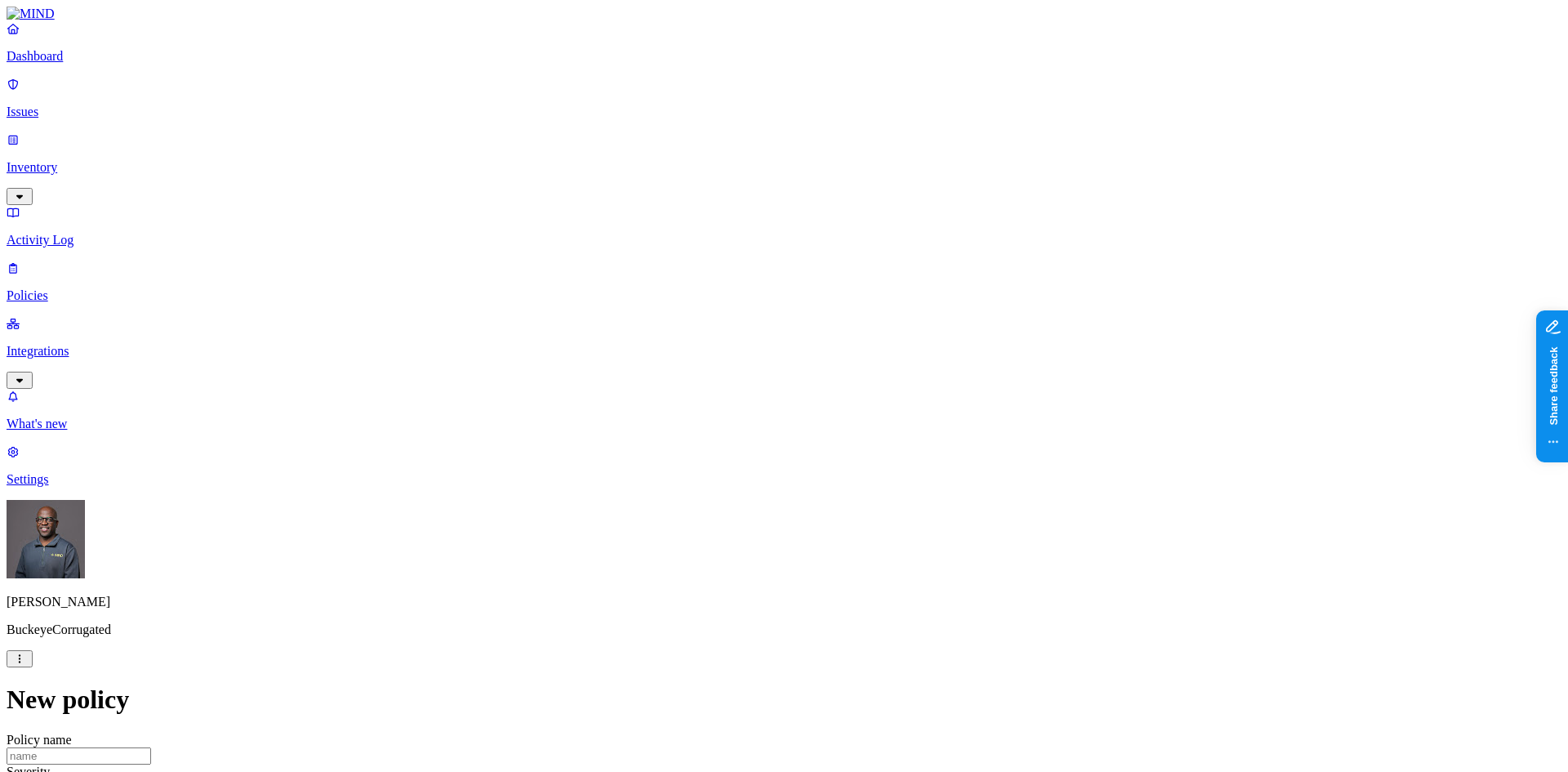
click at [713, 417] on label "Specific application" at bounding box center [690, 414] width 58 height 29
click at [957, 482] on html "Dashboard Issues Inventory Activity Log Policies Integrations What's new 1 Sett…" at bounding box center [784, 760] width 1568 height 1520
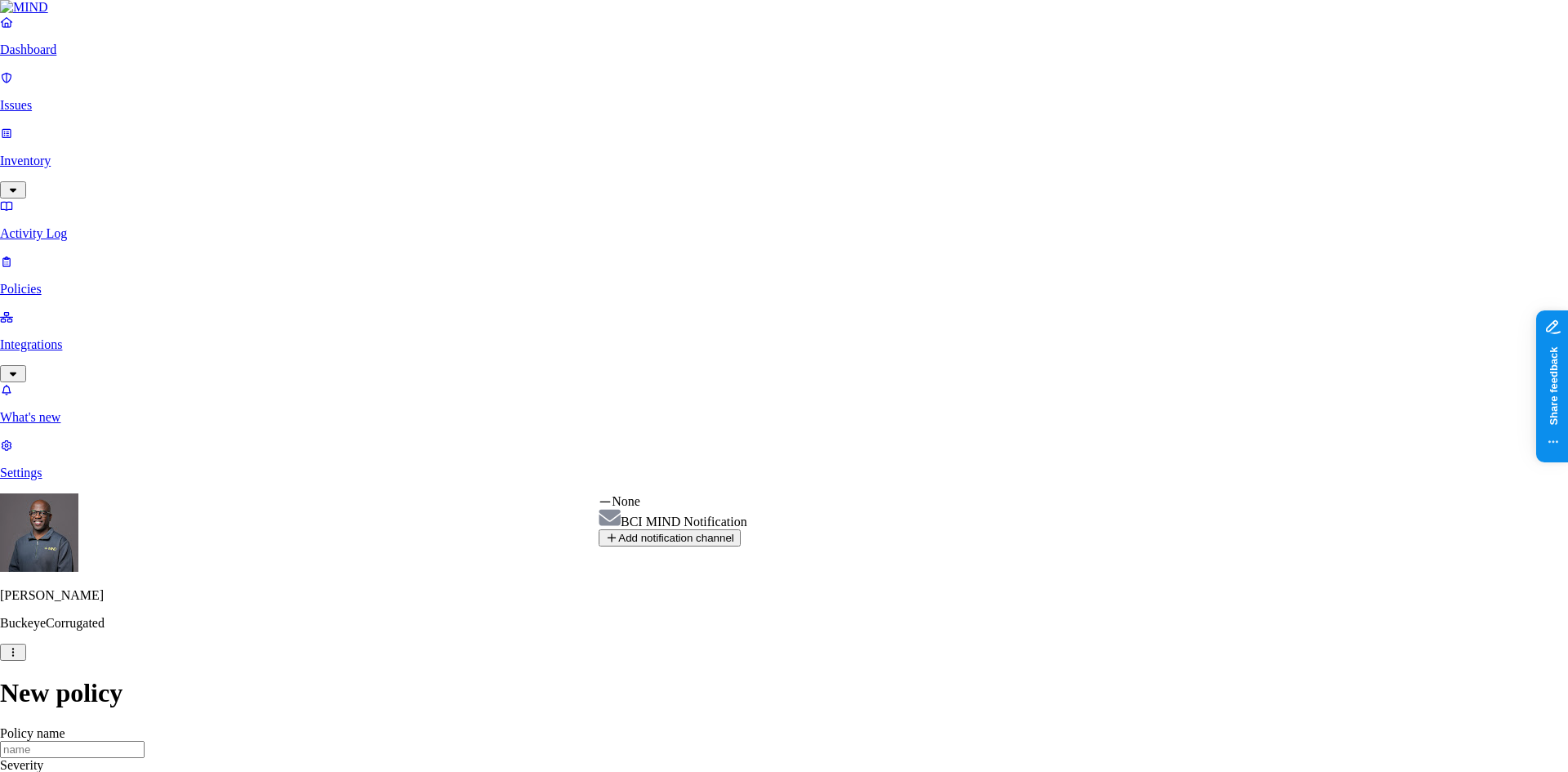
click at [927, 395] on html "Dashboard Issues Inventory Activity Log Policies Integrations What's new 1 Sett…" at bounding box center [784, 756] width 1568 height 1513
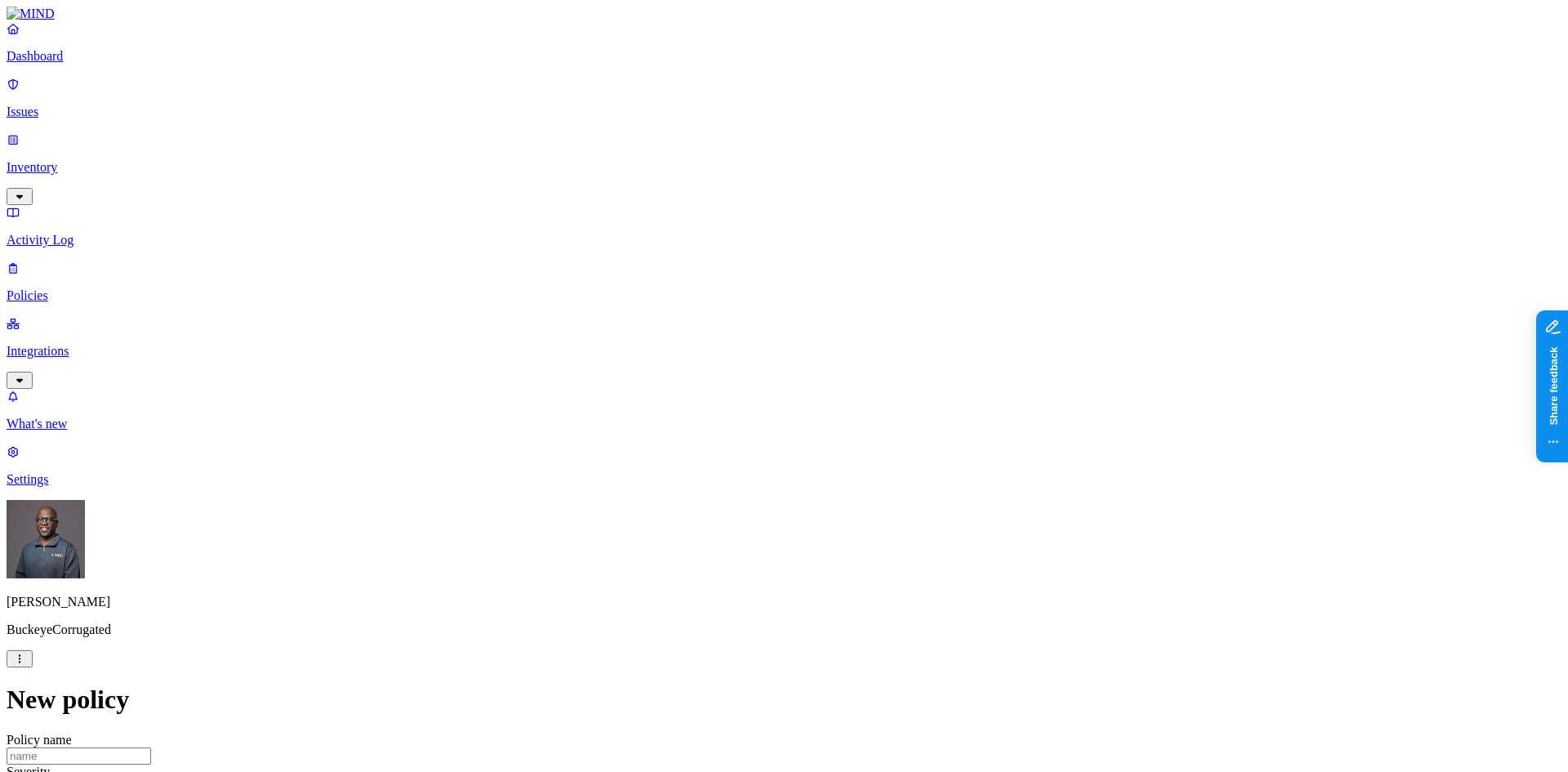
click at [843, 517] on html "Dashboard Issues Inventory Activity Log Policies Integrations What's new 1 Sett…" at bounding box center [784, 760] width 1568 height 1520
click at [989, 517] on html "Dashboard Issues Inventory Activity Log Policies Integrations What's new 1 Sett…" at bounding box center [784, 760] width 1568 height 1520
click at [69, 289] on p "Policies" at bounding box center [784, 296] width 1555 height 15
click at [721, 517] on header "Environment Severity Risk category 20 Rules" at bounding box center [784, 763] width 1555 height 49
click at [52, 289] on p "Policies" at bounding box center [784, 296] width 1555 height 15
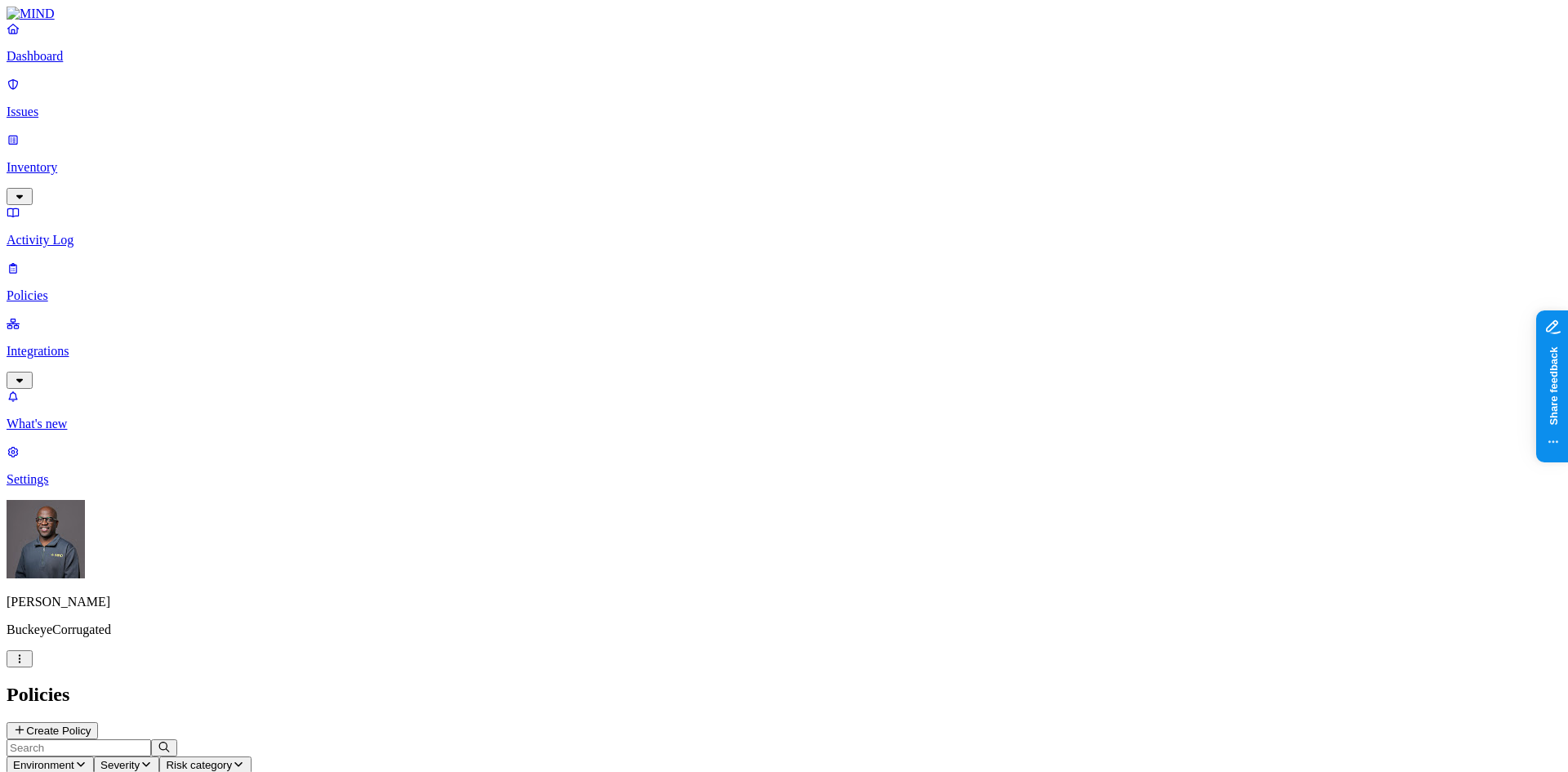
click at [61, 104] on p "Issues" at bounding box center [784, 111] width 1555 height 15
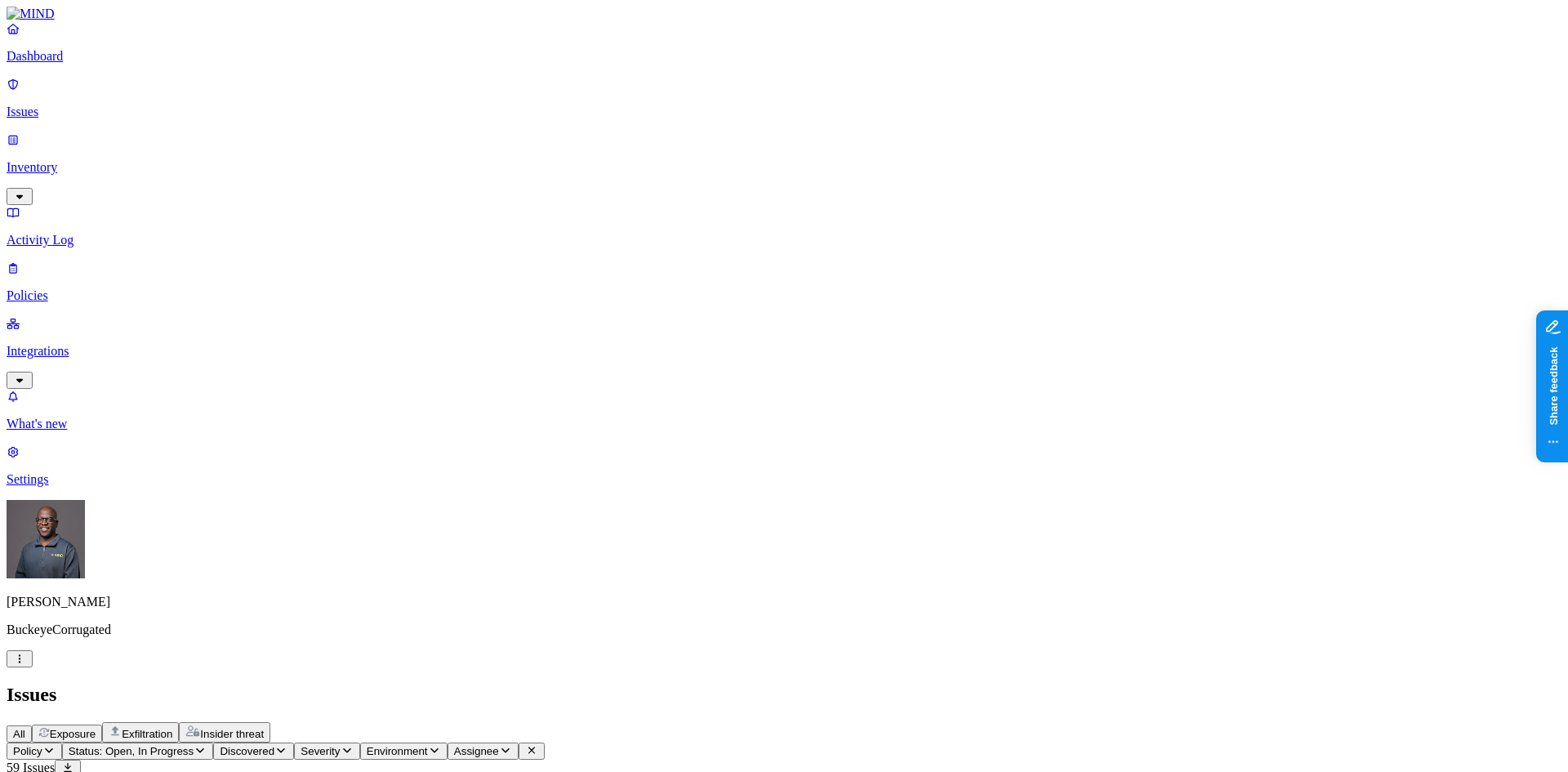
click at [173, 517] on span "Exfiltration" at bounding box center [147, 734] width 51 height 12
click at [61, 289] on p "Policies" at bounding box center [784, 296] width 1555 height 15
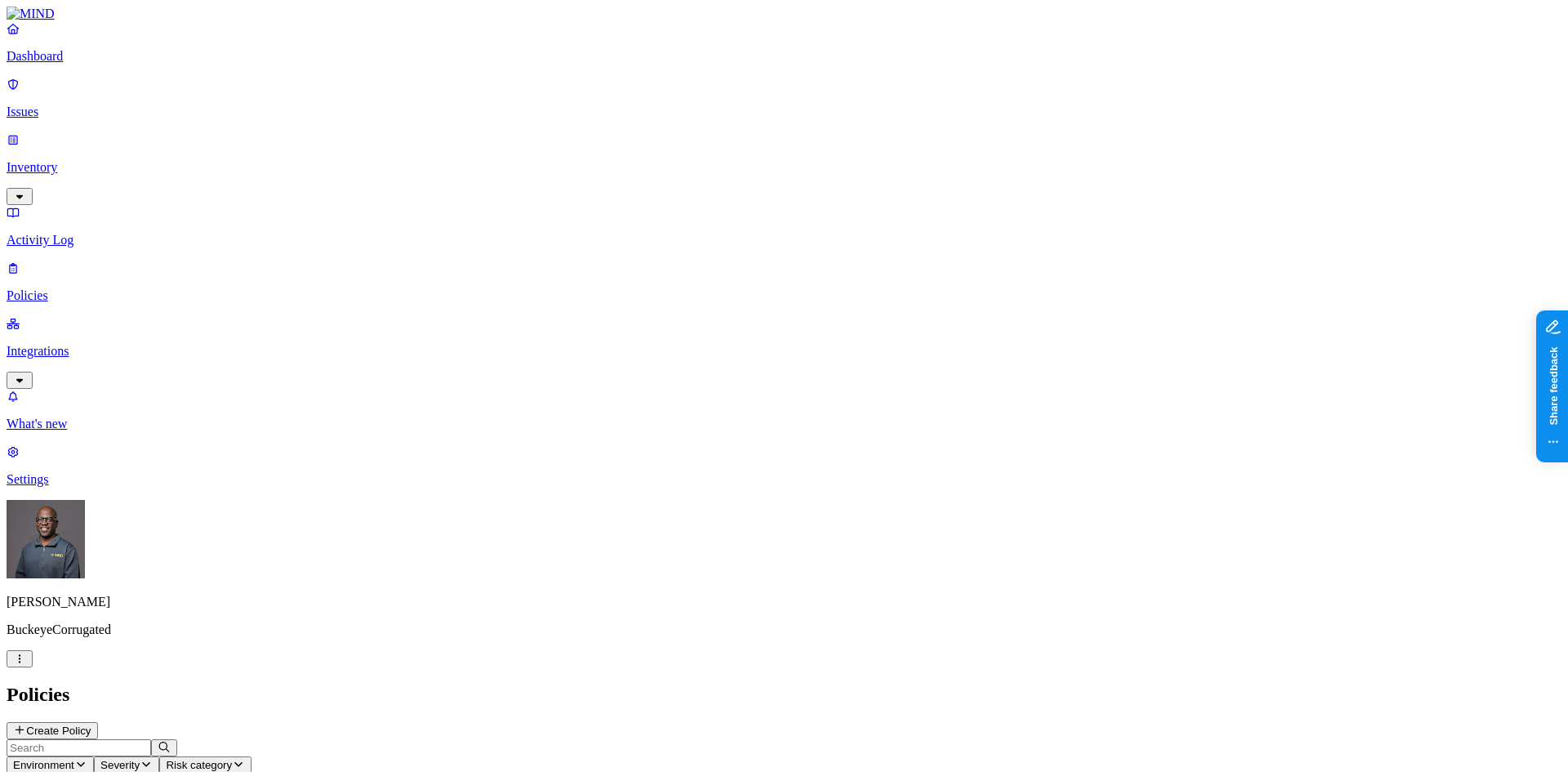
click at [67, 289] on p "Policies" at bounding box center [784, 296] width 1555 height 15
click at [98, 517] on button "Create Policy" at bounding box center [53, 730] width 91 height 17
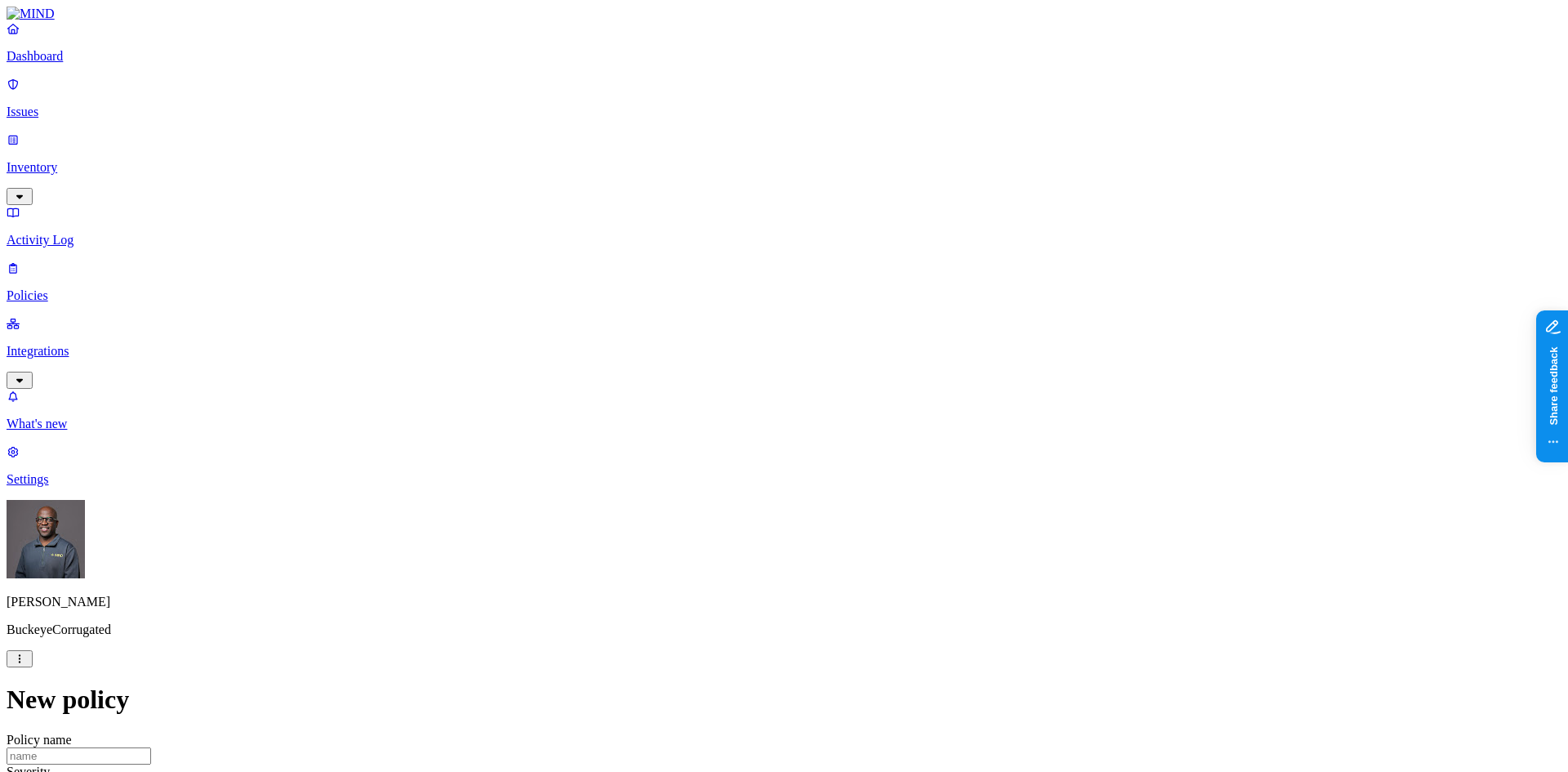
click at [739, 404] on label "Web Category" at bounding box center [715, 401] width 49 height 29
click at [734, 424] on label "Web Domain" at bounding box center [712, 427] width 43 height 29
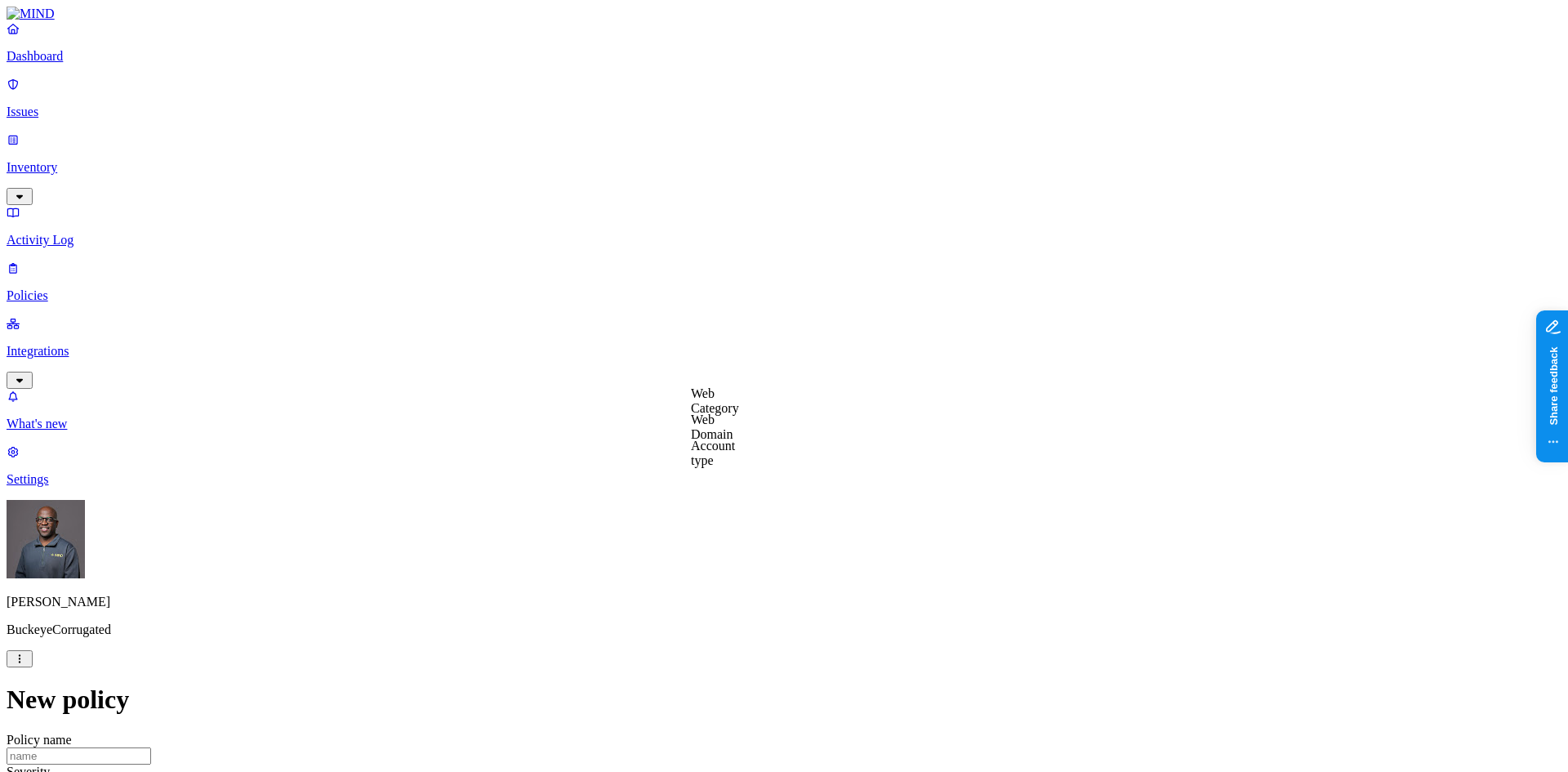
click at [735, 451] on label "Account type" at bounding box center [713, 452] width 44 height 29
click at [750, 418] on label "Unmanaged" at bounding box center [722, 411] width 62 height 14
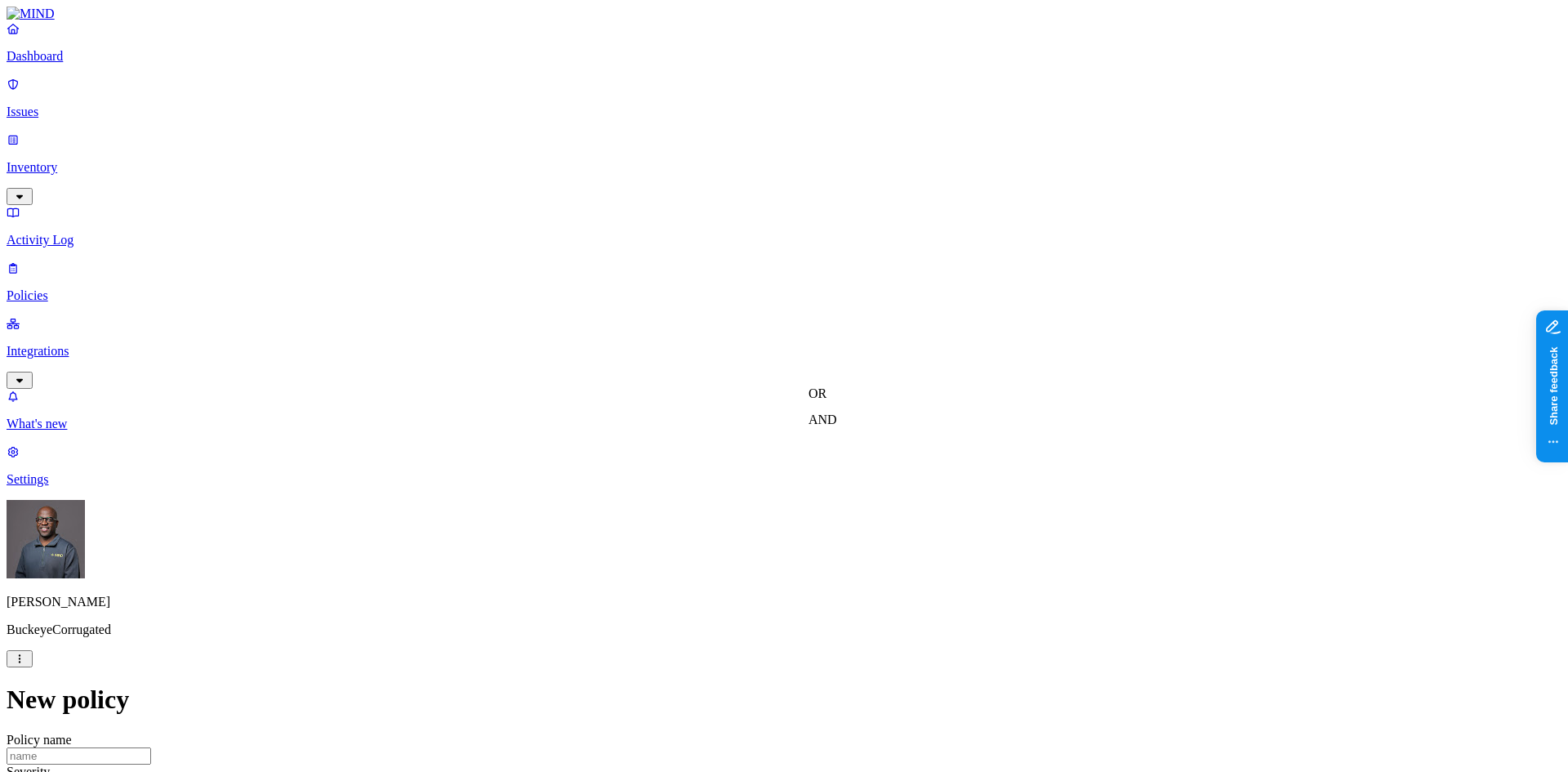
click at [837, 427] on label "AND" at bounding box center [822, 420] width 29 height 14
click at [850, 426] on label "Web Category" at bounding box center [832, 418] width 49 height 29
click at [822, 435] on button "button" at bounding box center [814, 432] width 13 height 5
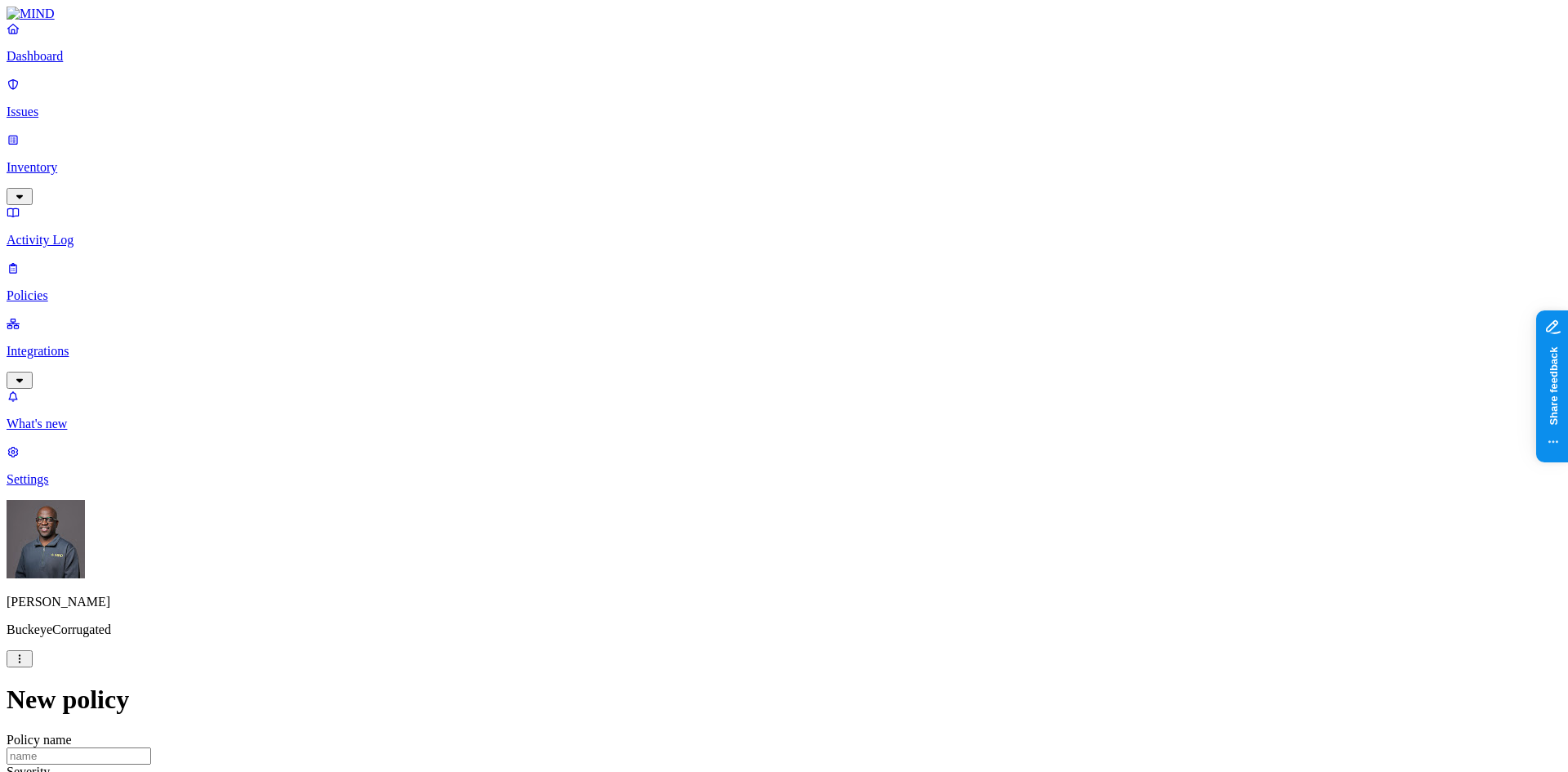
click at [729, 517] on label "Departments" at bounding box center [713, 567] width 67 height 14
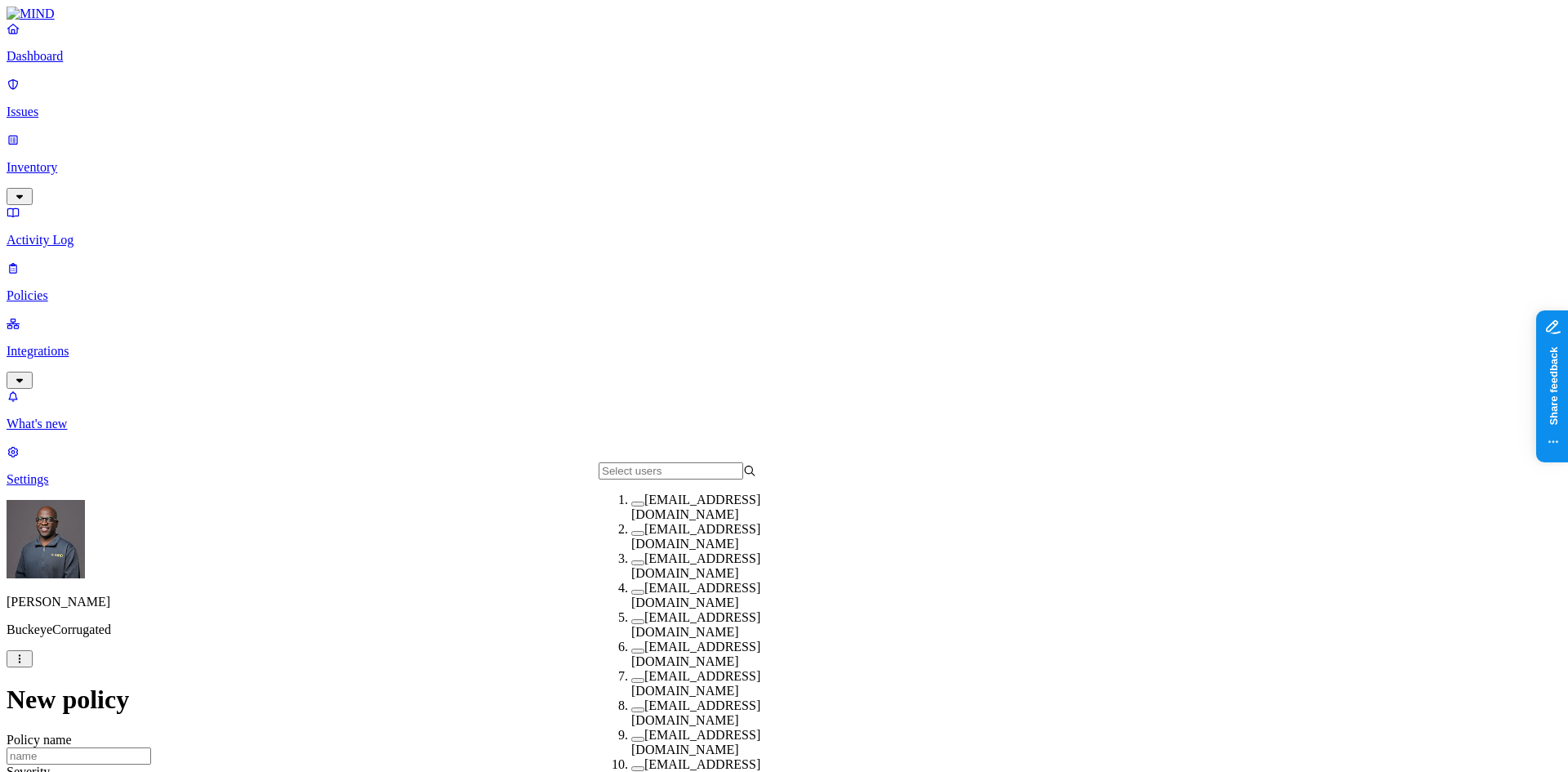
click at [632, 507] on button "button" at bounding box center [638, 504] width 13 height 5
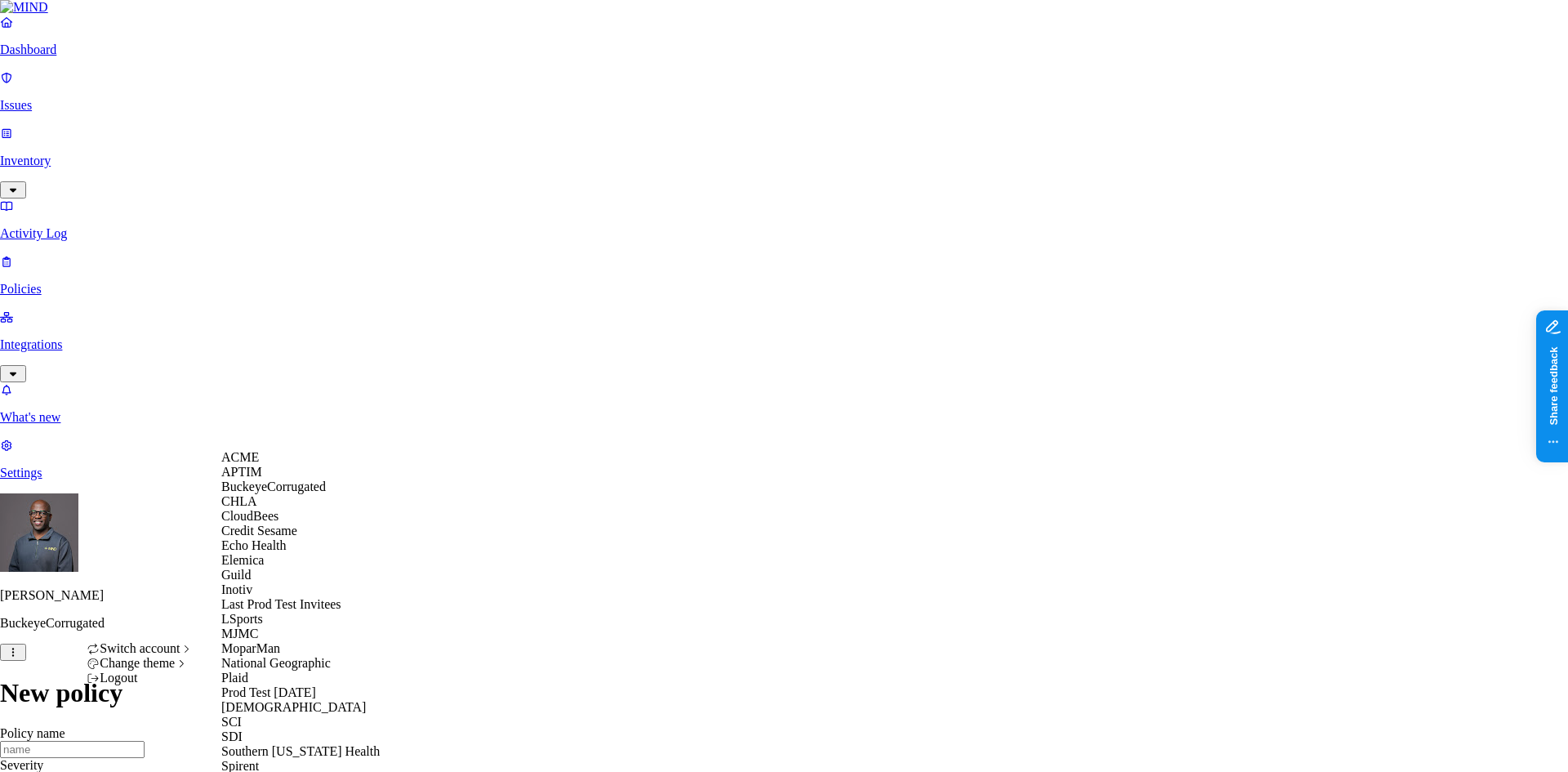
click at [300, 464] on div "ACME" at bounding box center [301, 457] width 159 height 15
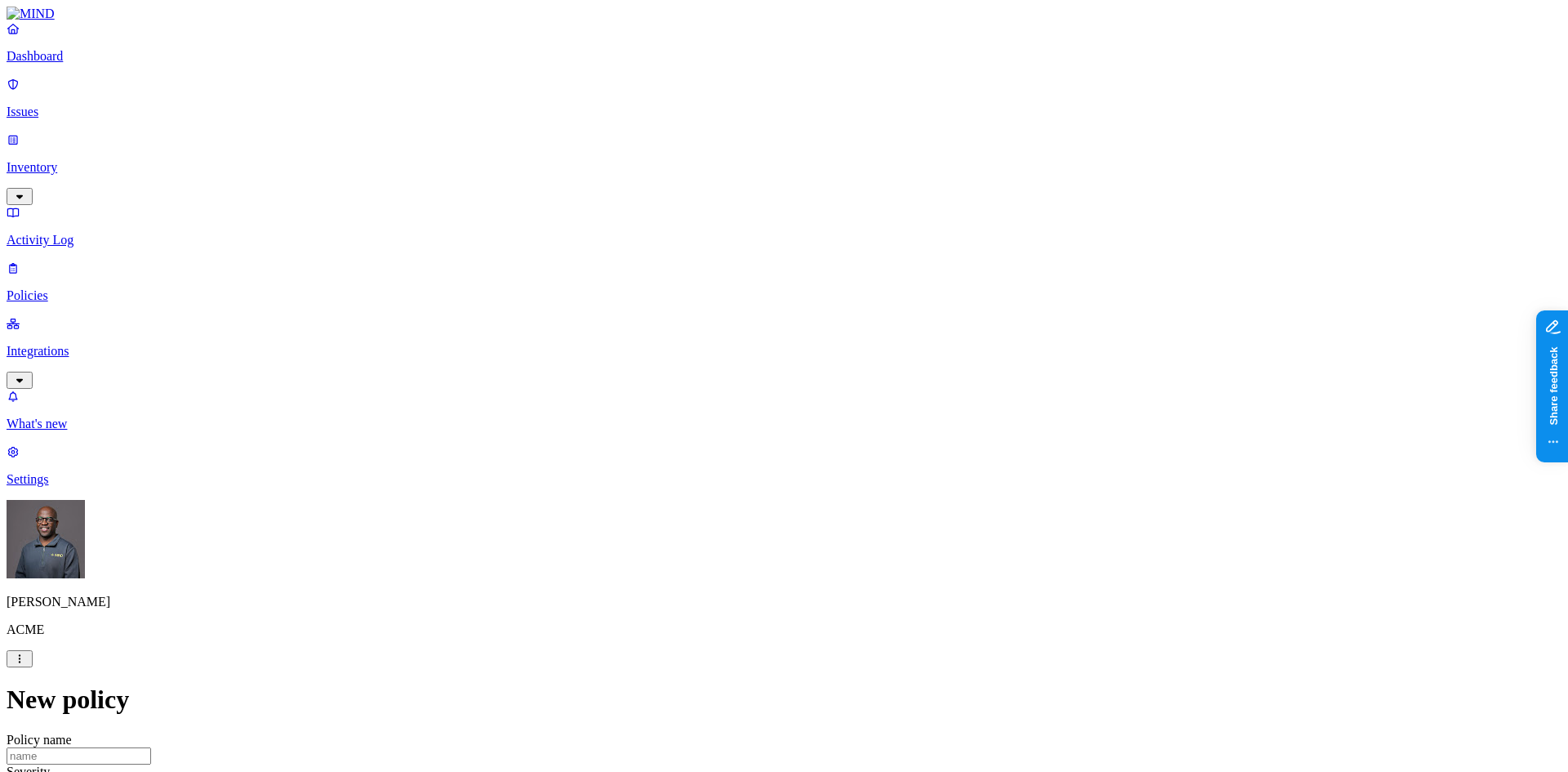
scroll to position [409, 0]
click at [737, 406] on label "Web Category" at bounding box center [715, 401] width 49 height 29
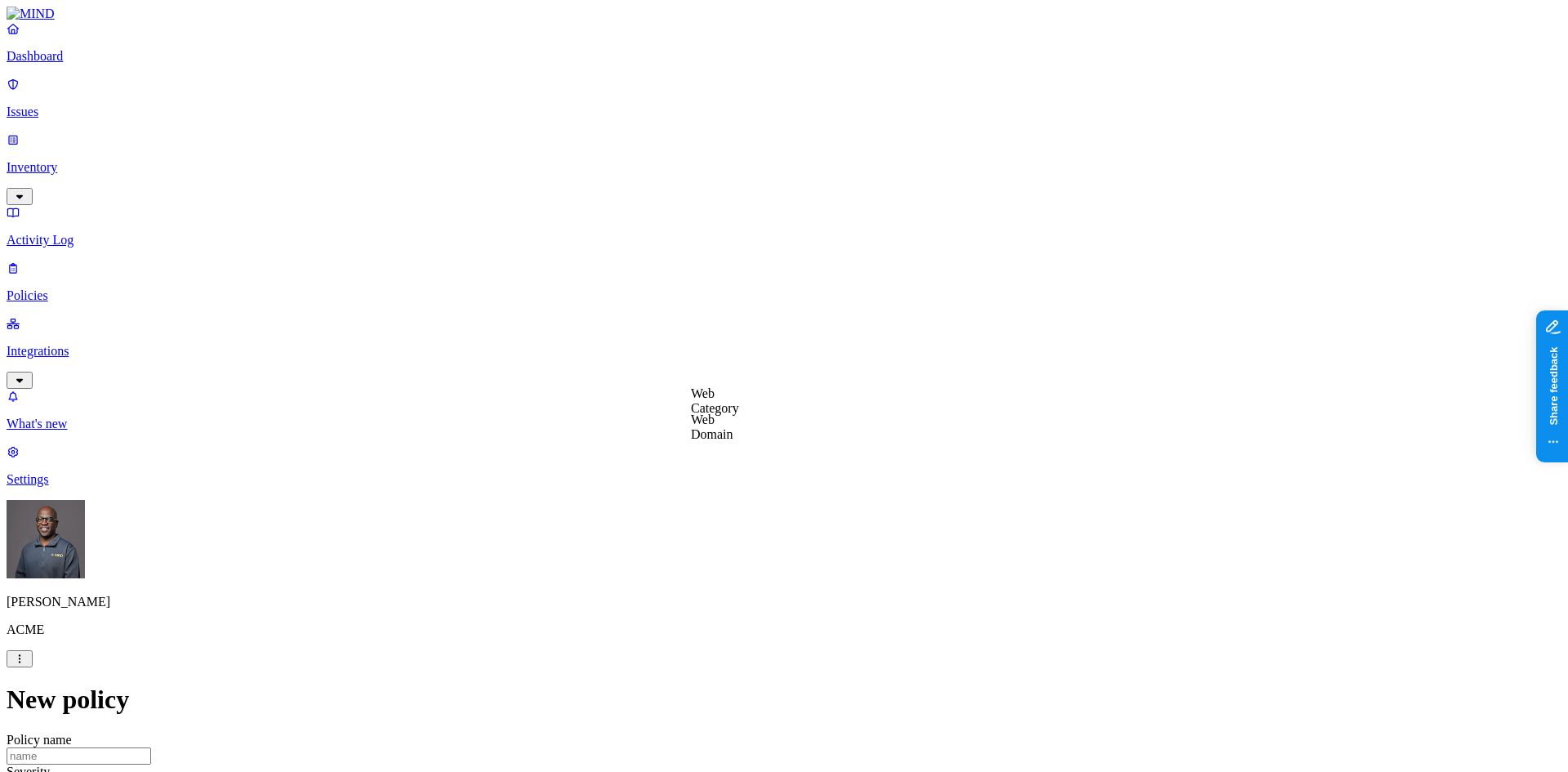
click at [734, 430] on label "Web Domain" at bounding box center [712, 427] width 43 height 29
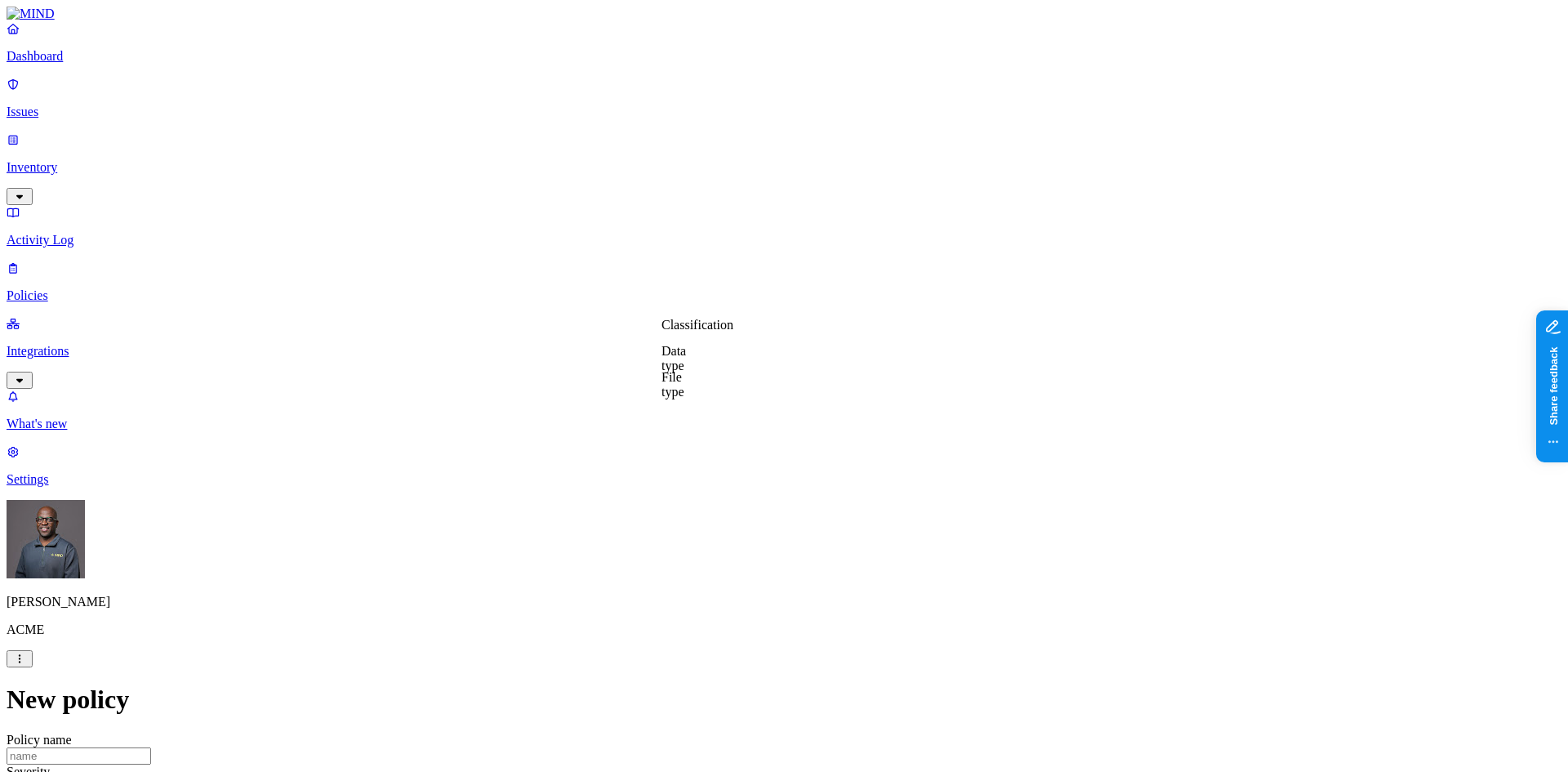
click at [711, 331] on label "Classification" at bounding box center [697, 324] width 71 height 14
click at [674, 392] on button "button" at bounding box center [667, 389] width 13 height 5
click at [739, 472] on label "Web Category" at bounding box center [715, 469] width 49 height 29
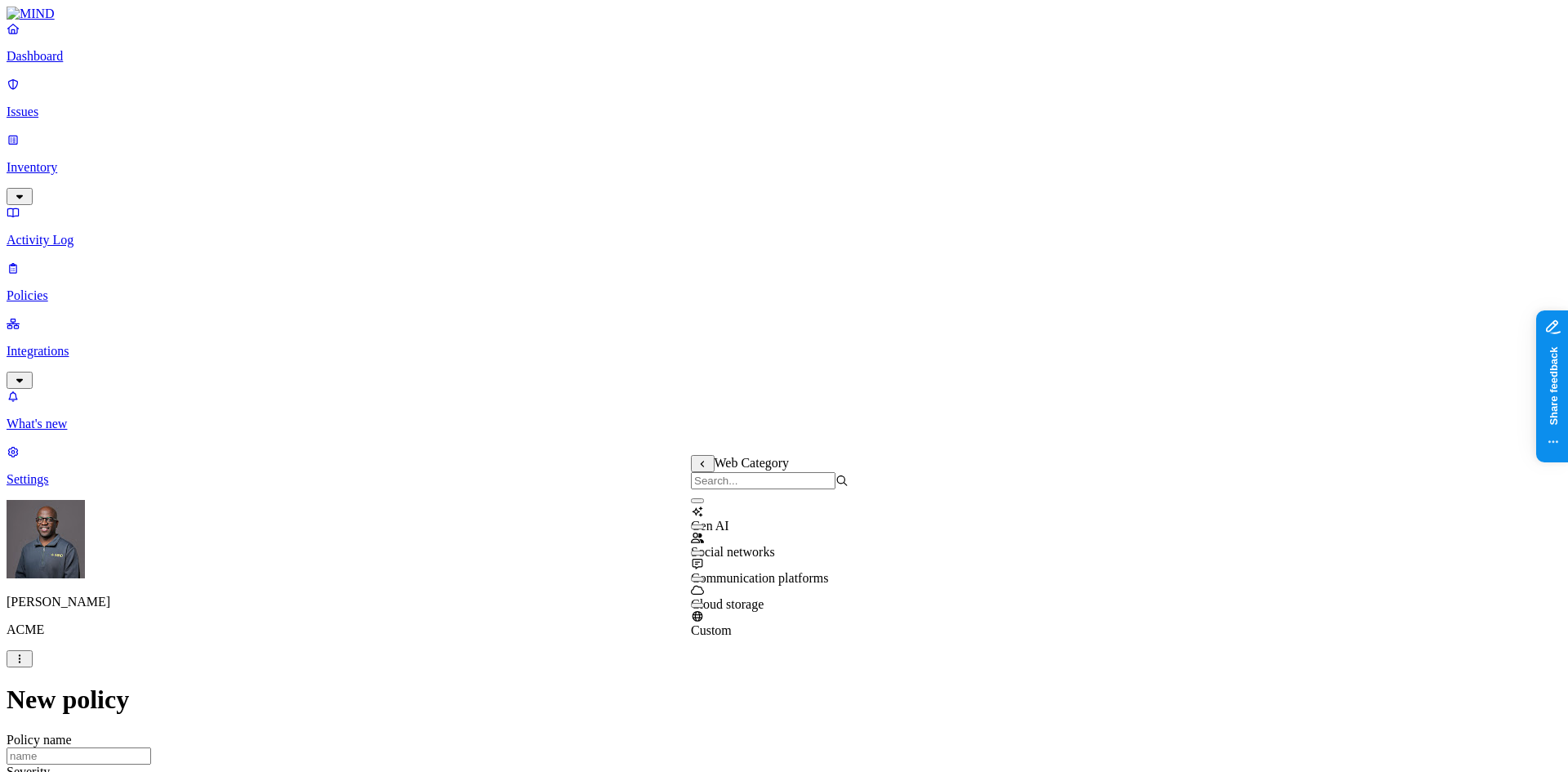
click at [704, 503] on button "button" at bounding box center [697, 500] width 13 height 5
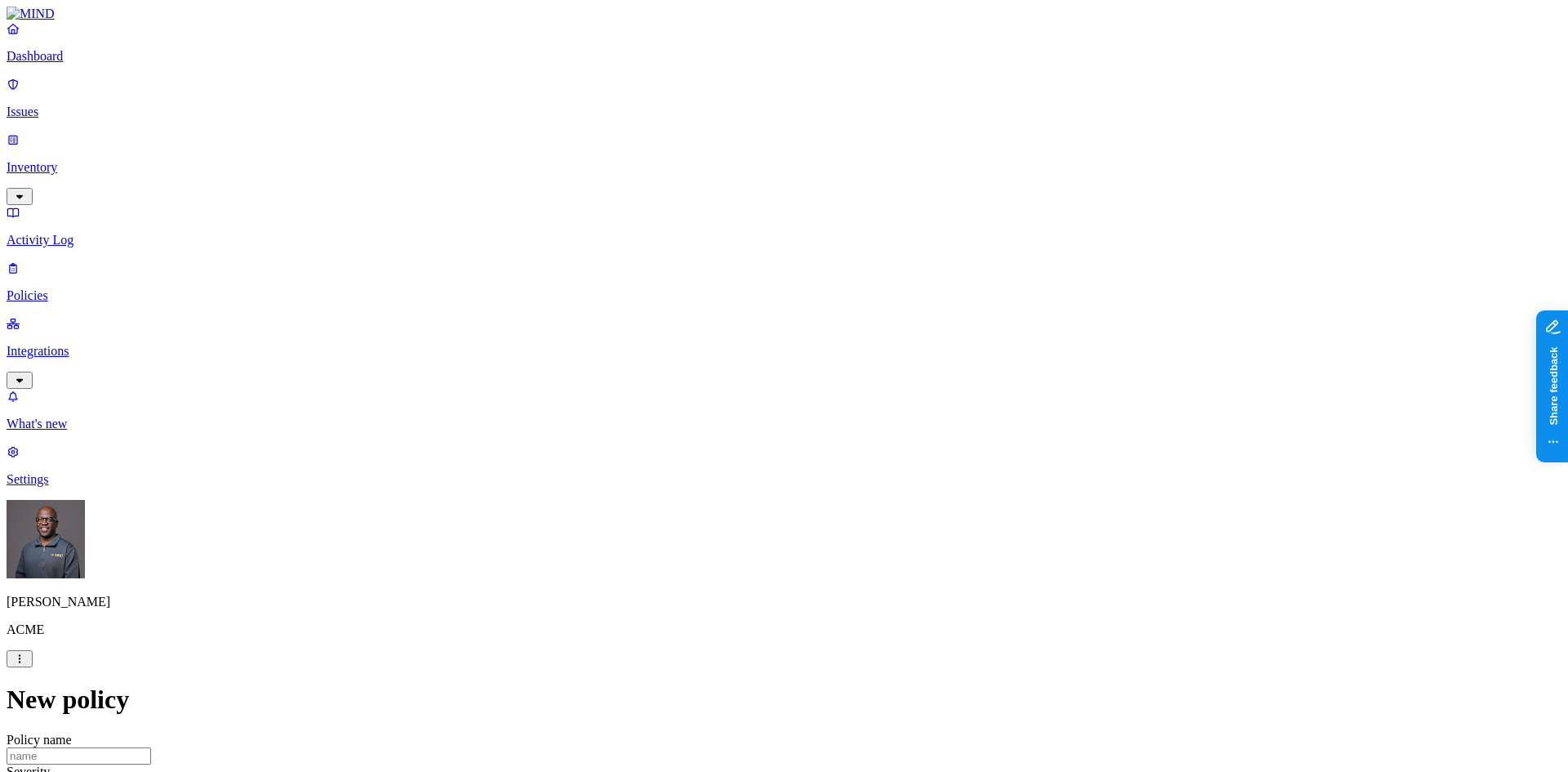
click at [65, 344] on p "Integrations" at bounding box center [784, 351] width 1555 height 15
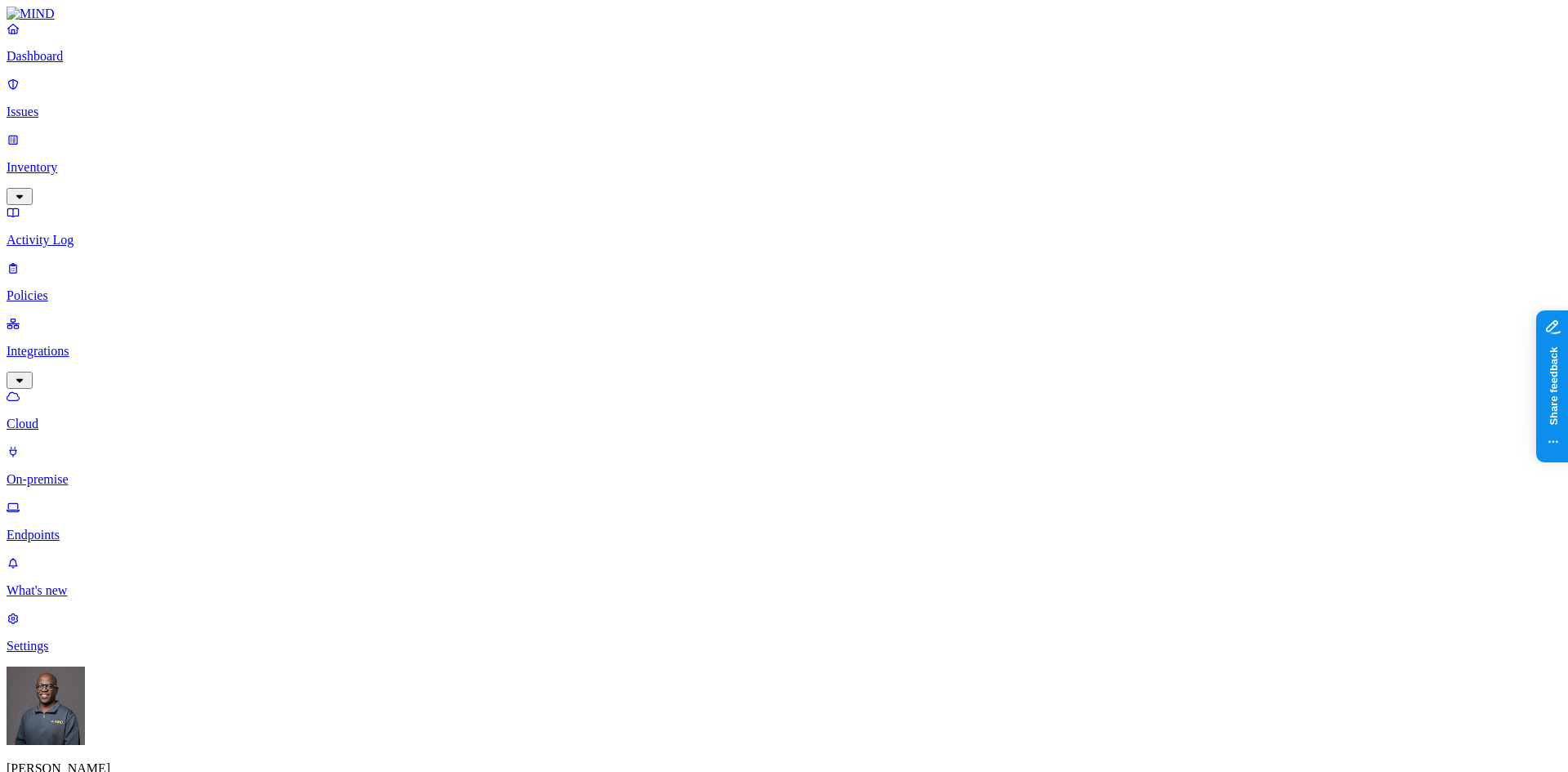
click at [76, 472] on p "On-premise" at bounding box center [784, 479] width 1555 height 15
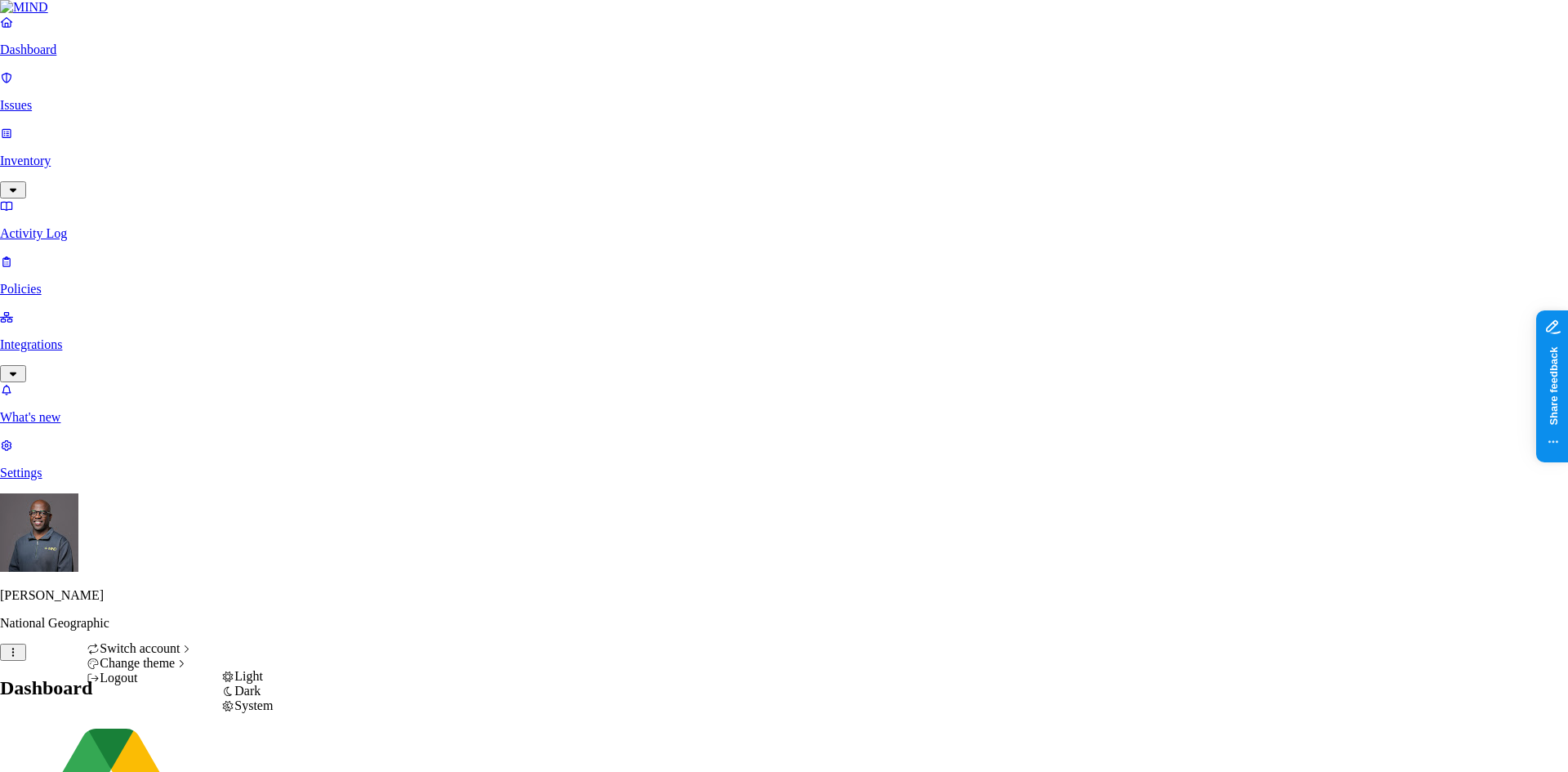
click at [261, 698] on span "Dark" at bounding box center [247, 691] width 26 height 14
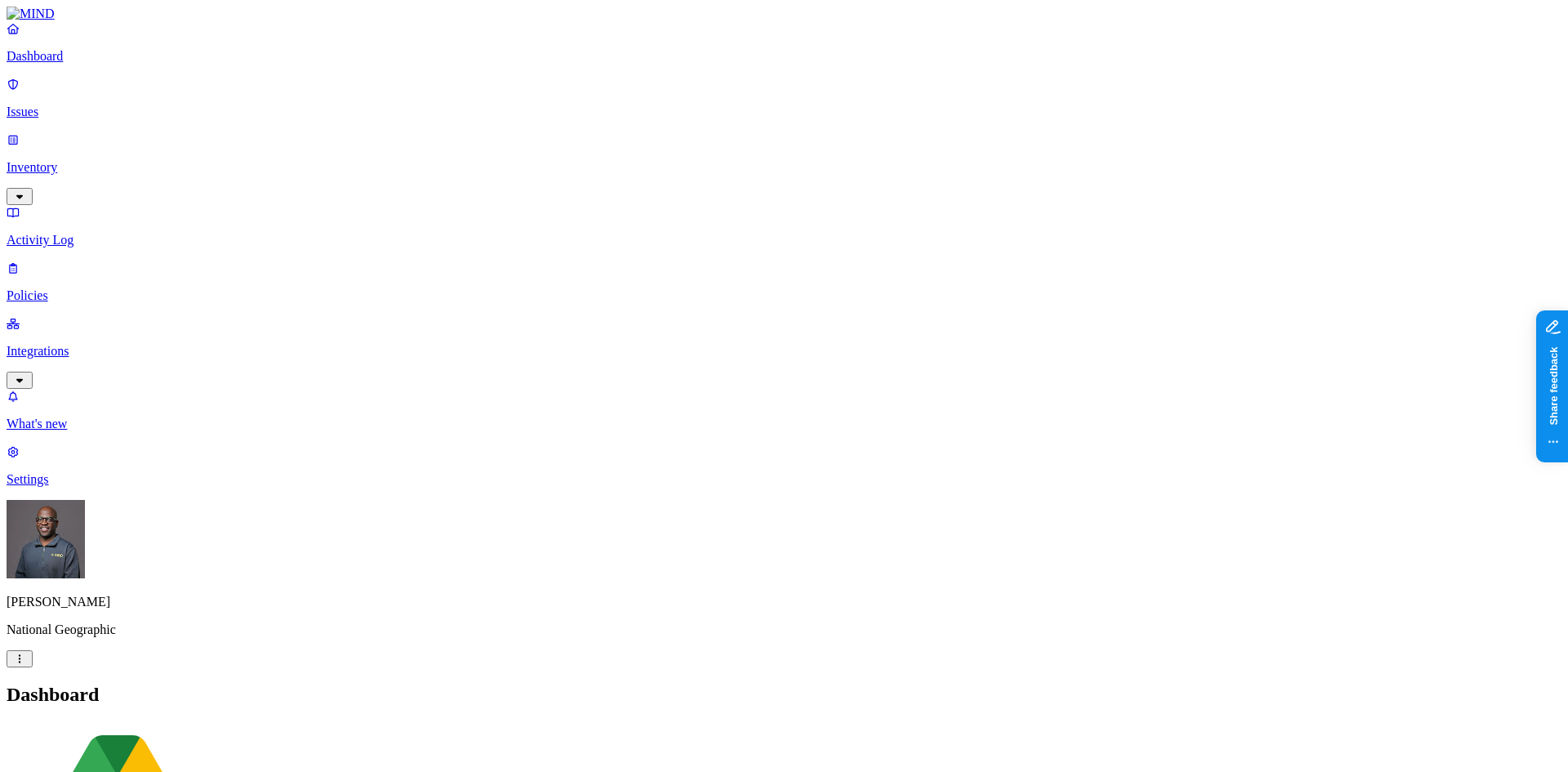
click at [73, 104] on p "Issues" at bounding box center [784, 111] width 1555 height 15
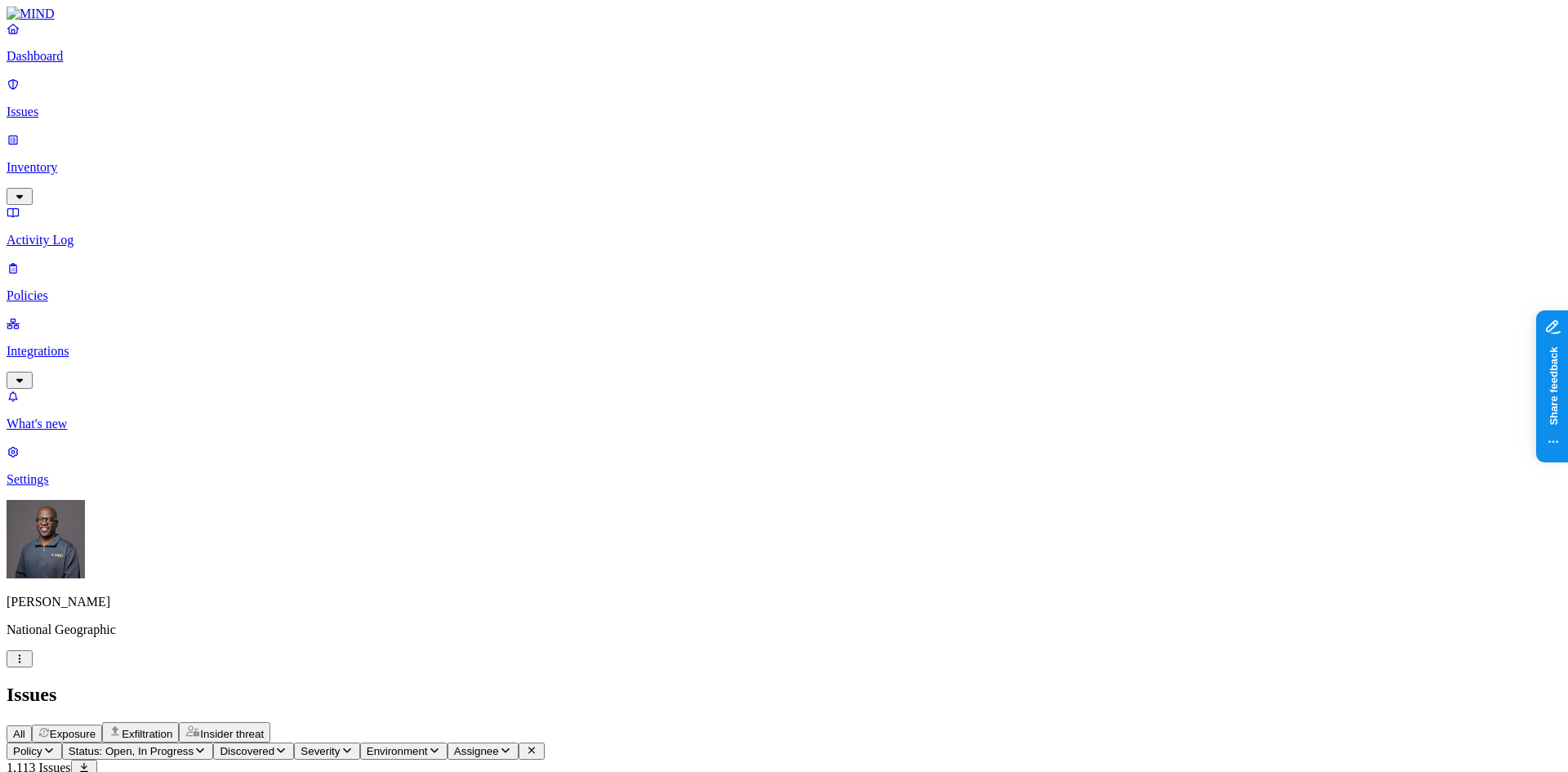
click at [57, 233] on p "Activity Log" at bounding box center [784, 240] width 1555 height 15
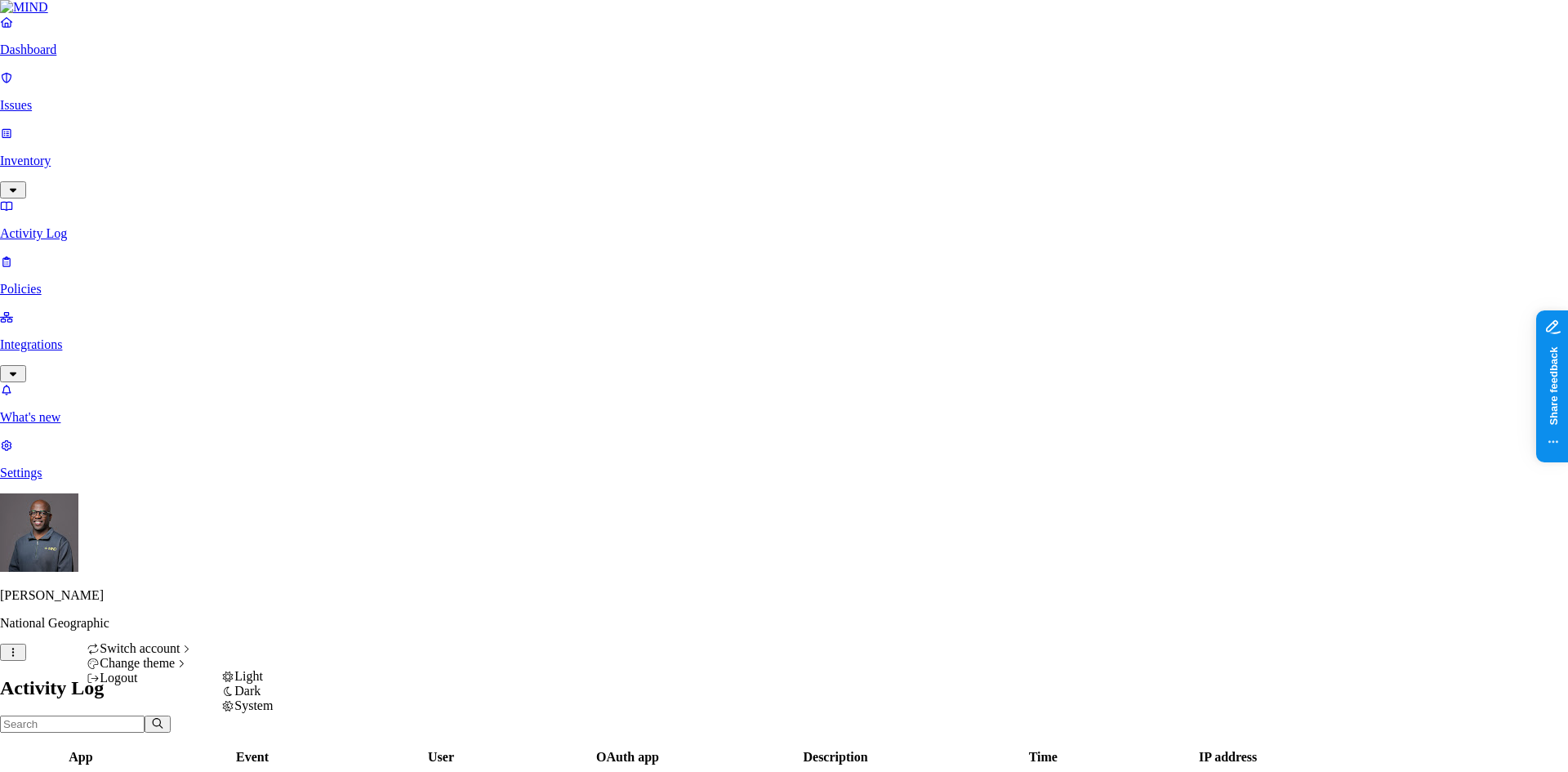
click at [263, 684] on span "Light" at bounding box center [248, 677] width 29 height 14
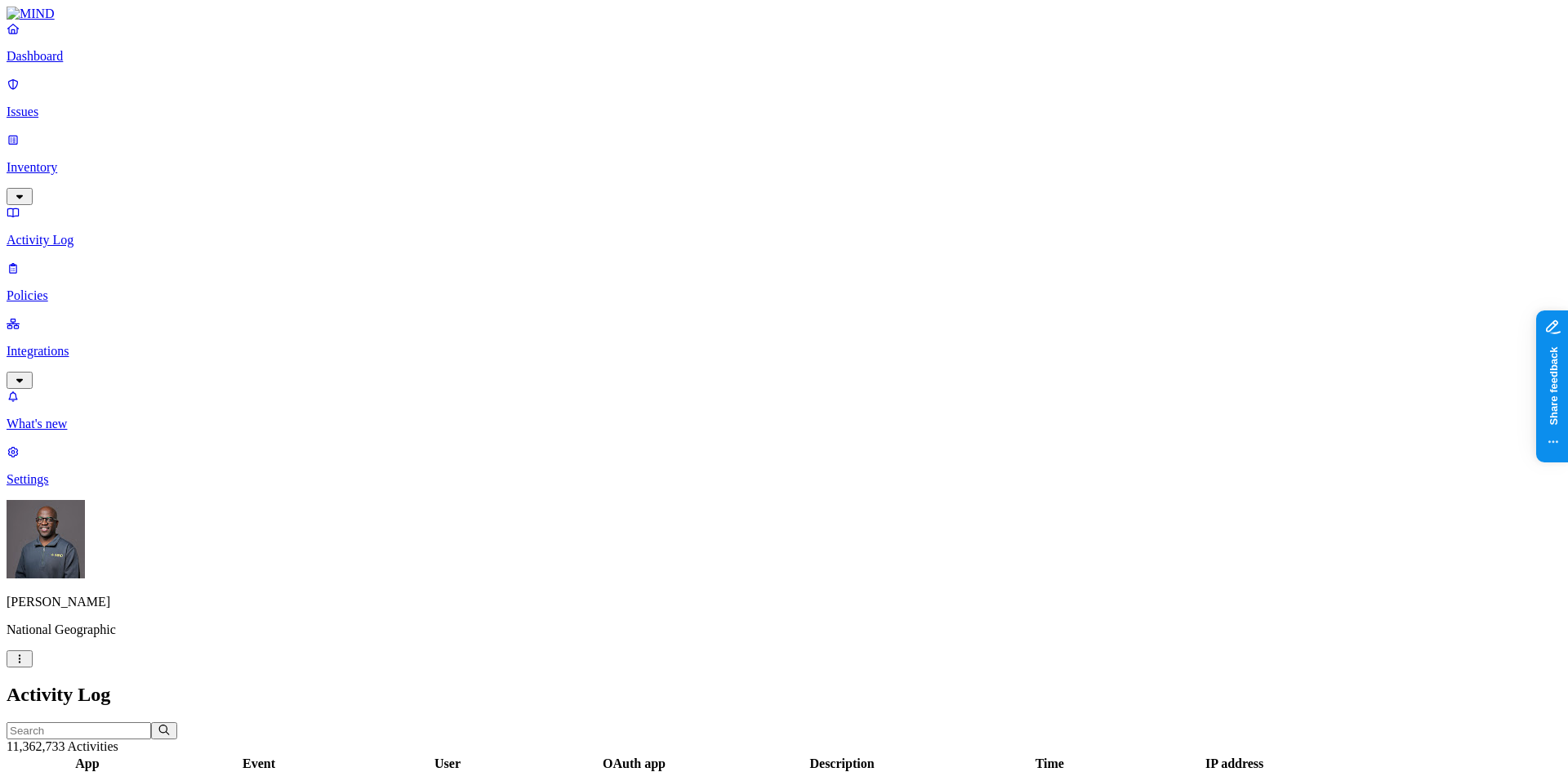
click at [67, 64] on p "Dashboard" at bounding box center [784, 56] width 1555 height 15
click at [60, 344] on p "Integrations" at bounding box center [784, 351] width 1555 height 15
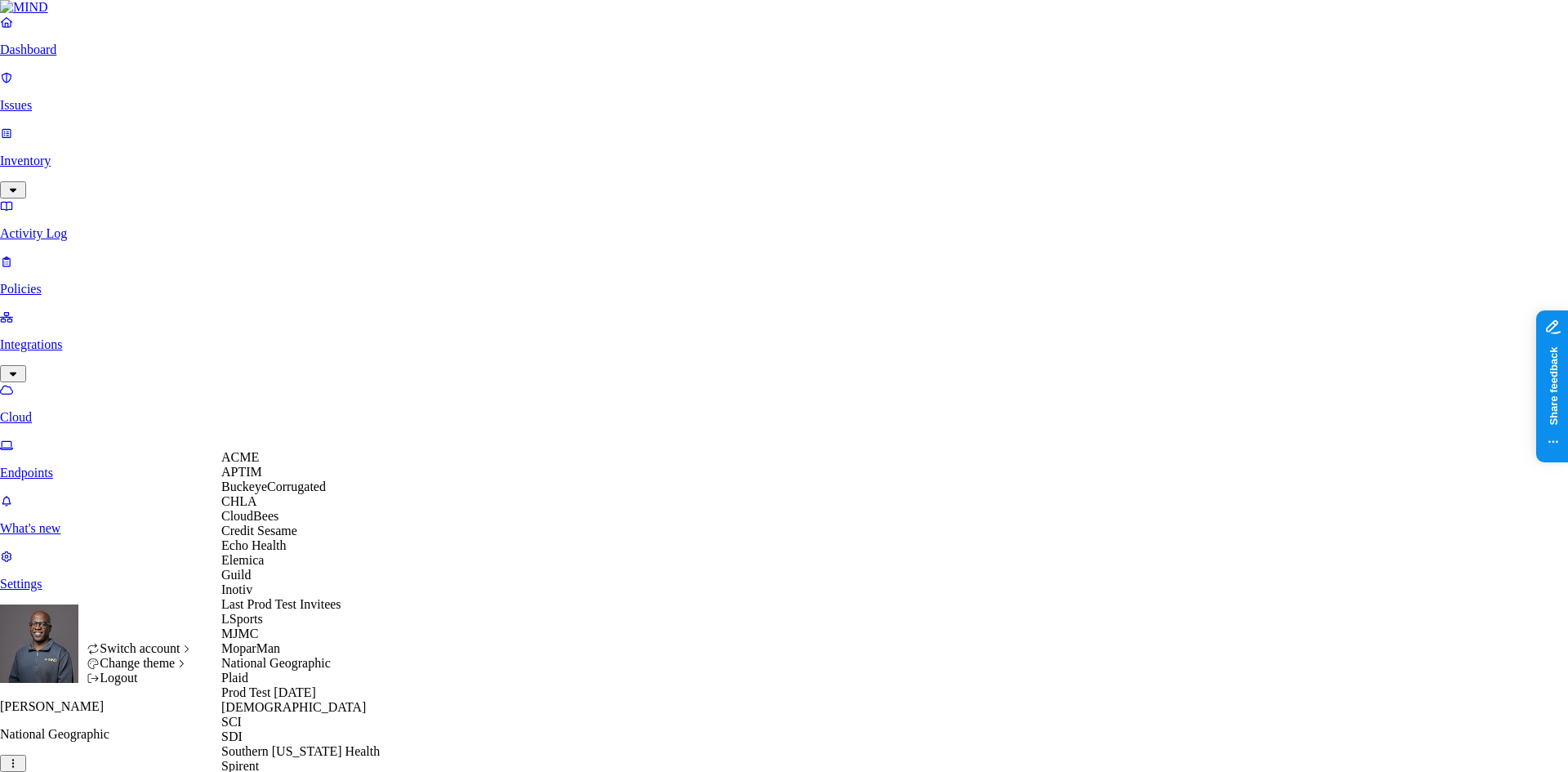
click at [272, 523] on span "CloudBees" at bounding box center [250, 516] width 58 height 14
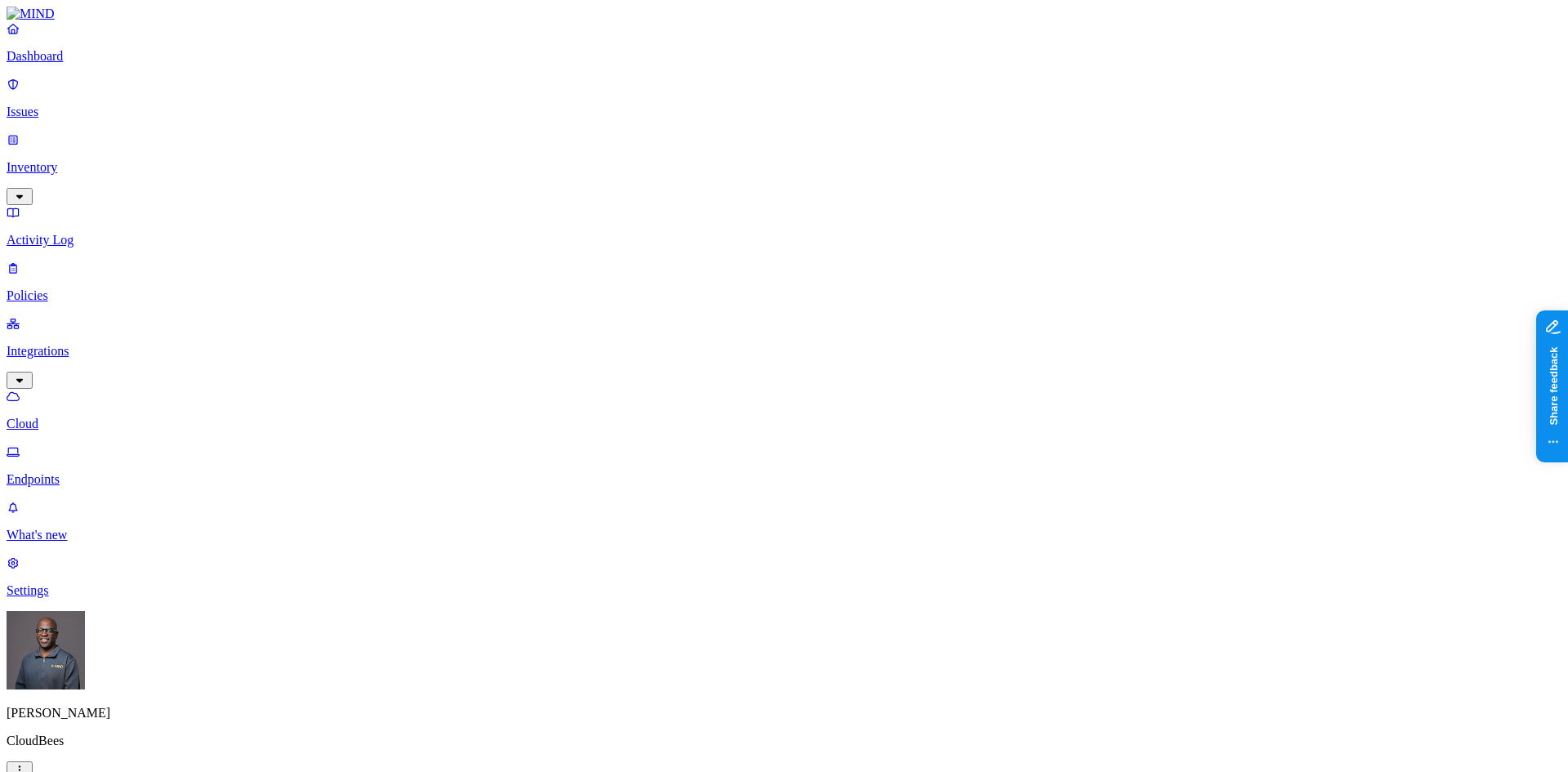
click at [64, 64] on p "Dashboard" at bounding box center [784, 56] width 1555 height 15
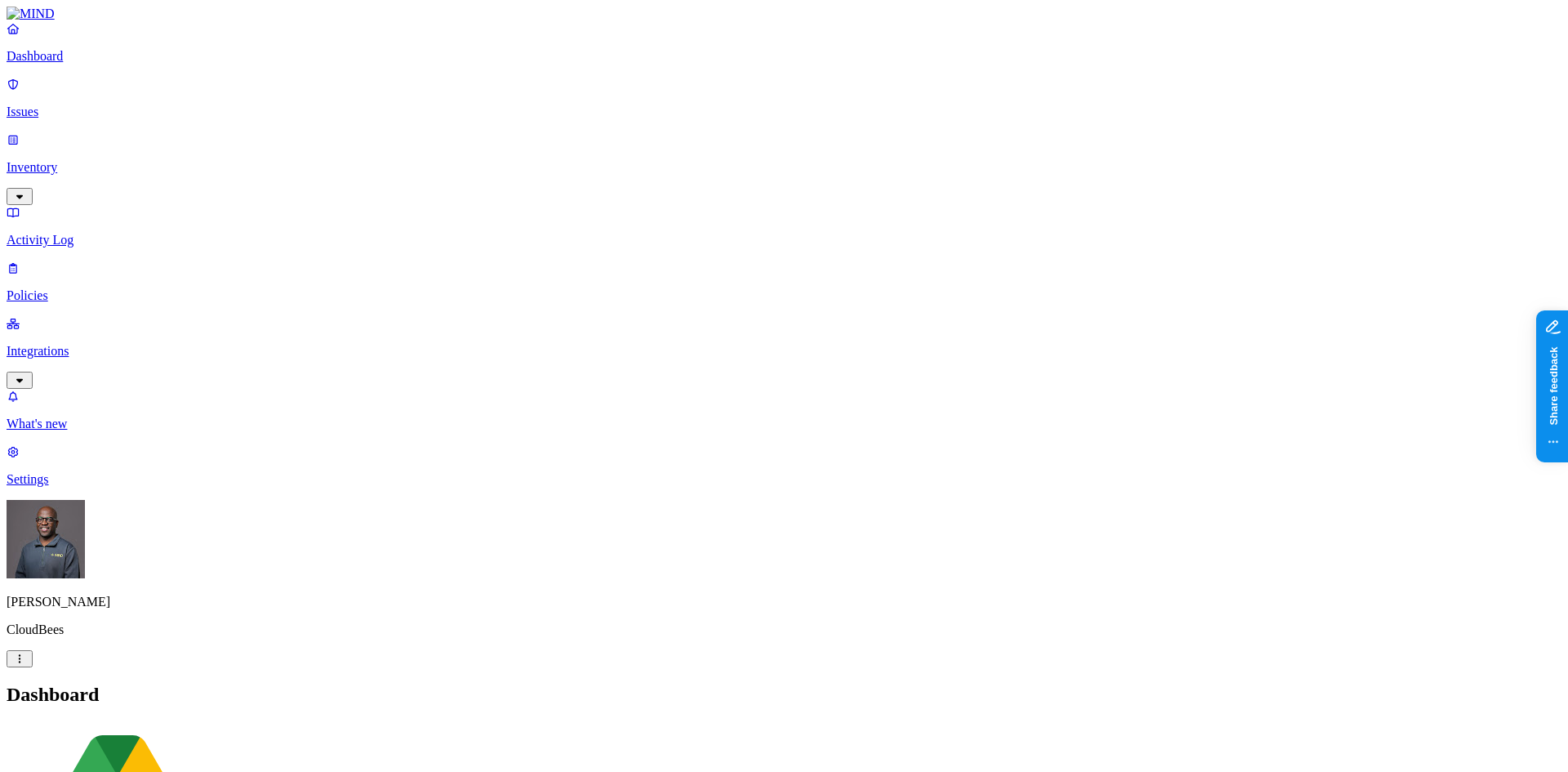
click at [67, 160] on p "Inventory" at bounding box center [784, 167] width 1555 height 15
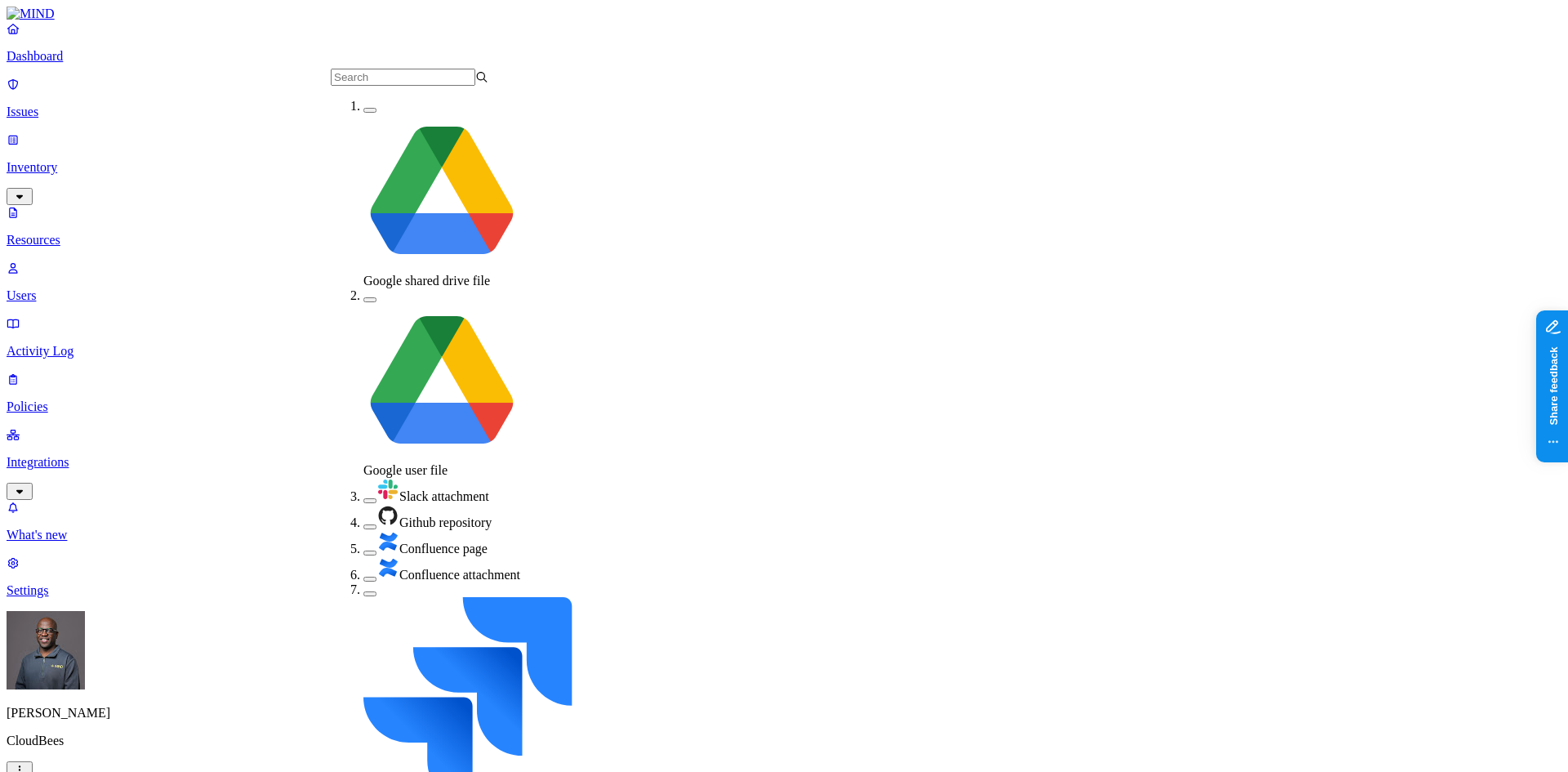
click at [364, 525] on button "button" at bounding box center [370, 527] width 13 height 5
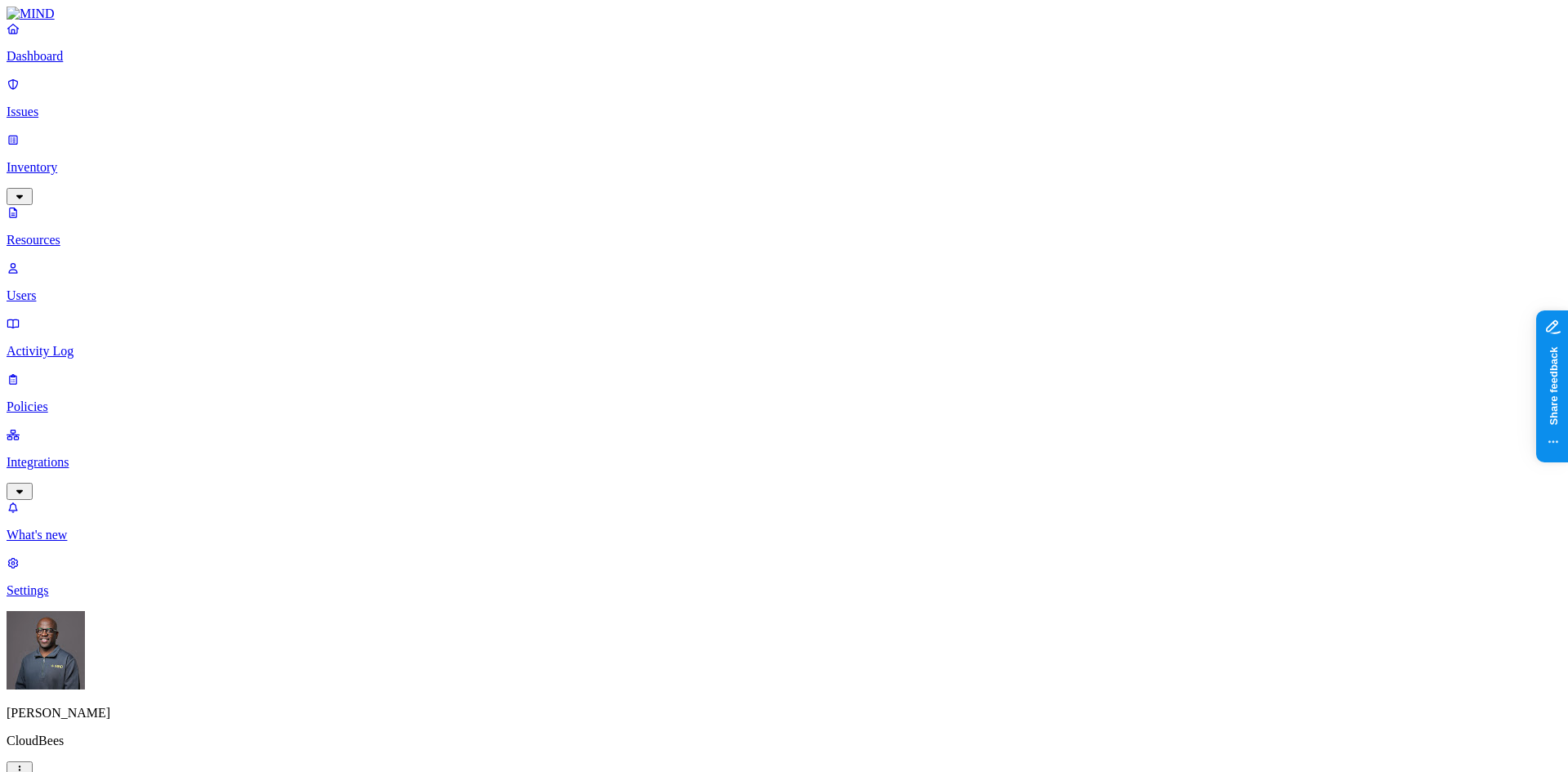
click at [54, 64] on p "Dashboard" at bounding box center [784, 56] width 1555 height 15
